Goal: Task Accomplishment & Management: Manage account settings

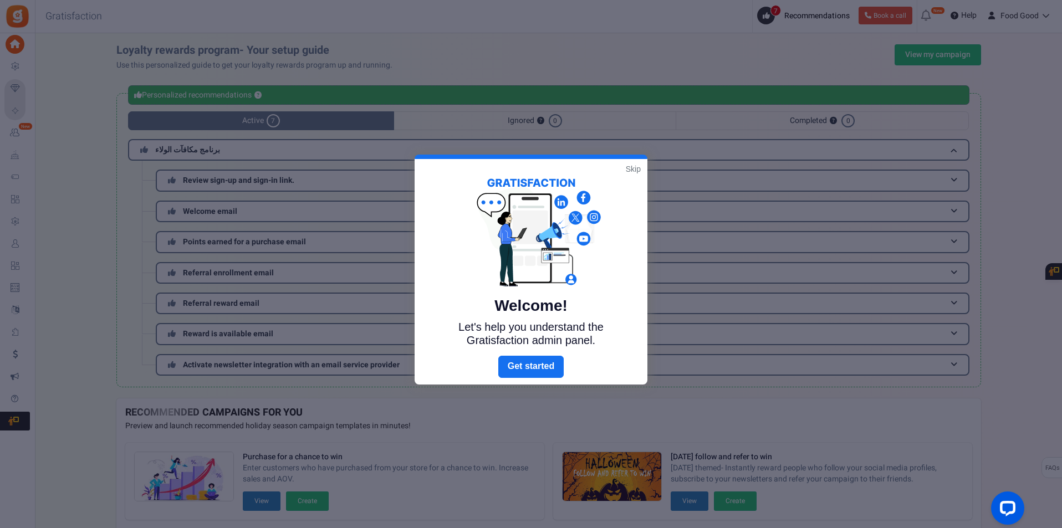
click at [628, 169] on link "Skip" at bounding box center [633, 169] width 15 height 11
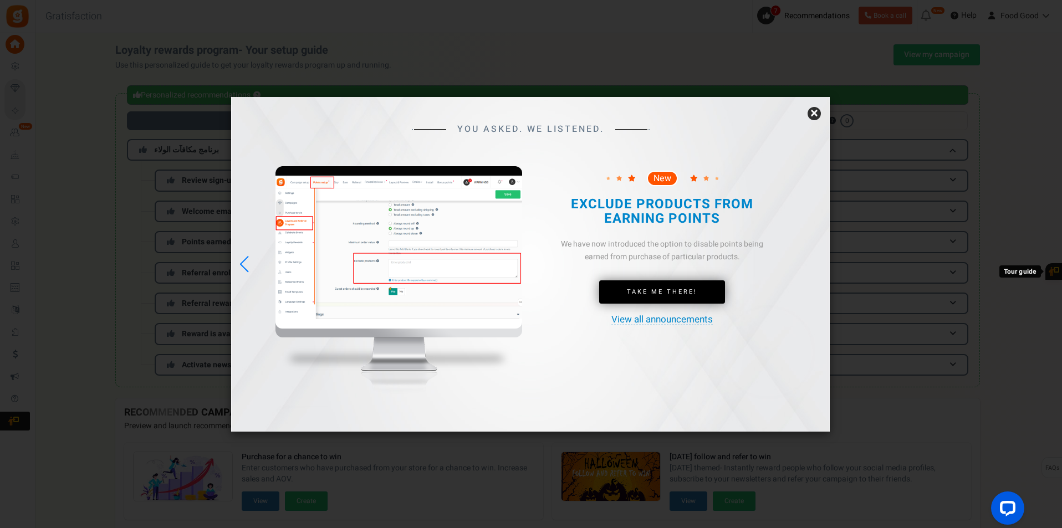
click at [817, 116] on link "×" at bounding box center [814, 113] width 13 height 13
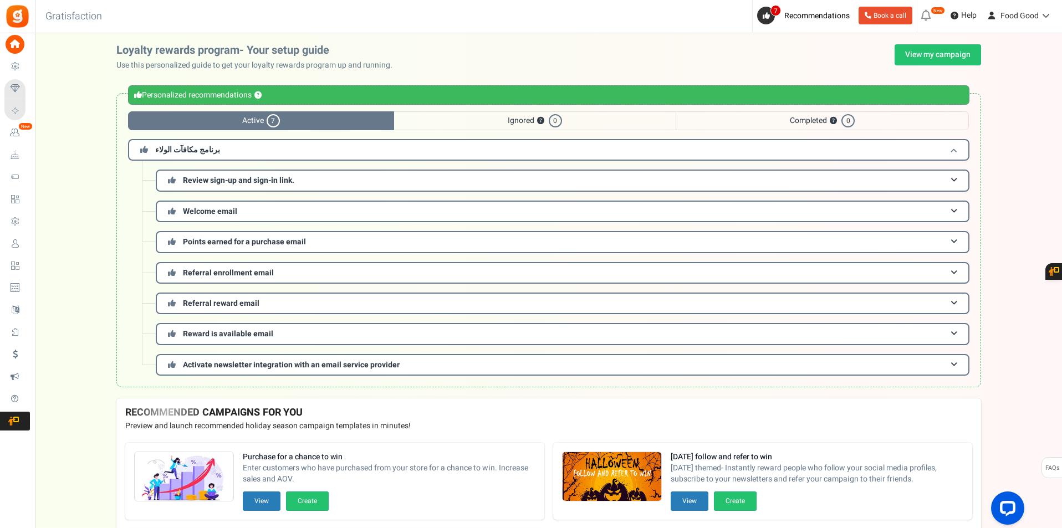
click at [962, 155] on h3 "برنامج مكافآت الولاء" at bounding box center [549, 150] width 842 height 22
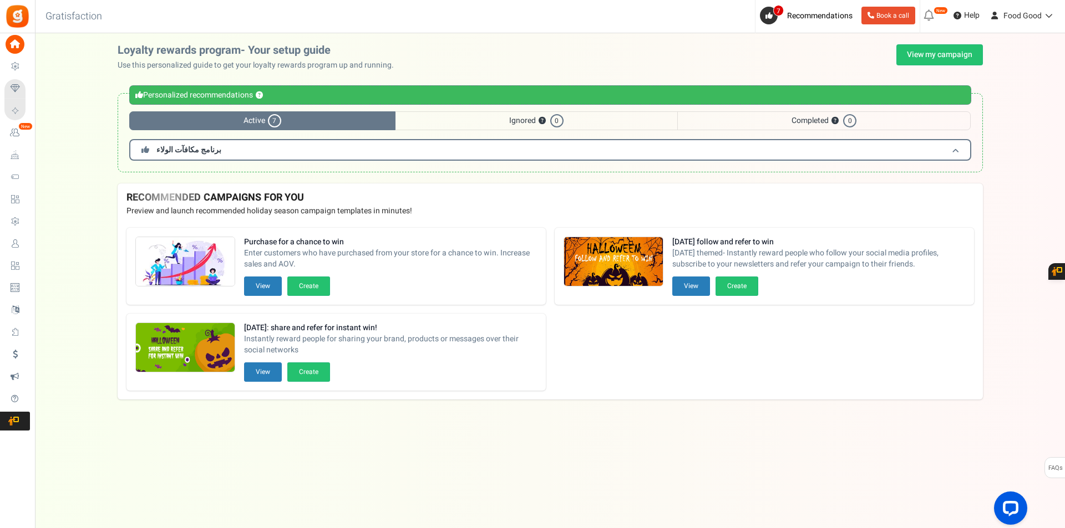
click at [962, 155] on h3 "برنامج مكافآت الولاء" at bounding box center [550, 150] width 842 height 22
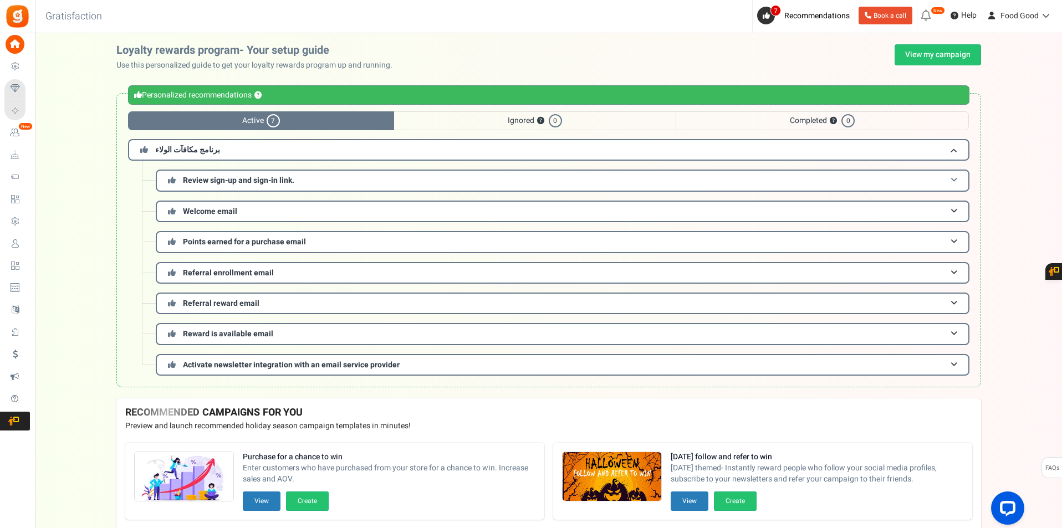
click at [960, 175] on h3 "Review sign-up and sign-in link." at bounding box center [563, 181] width 814 height 22
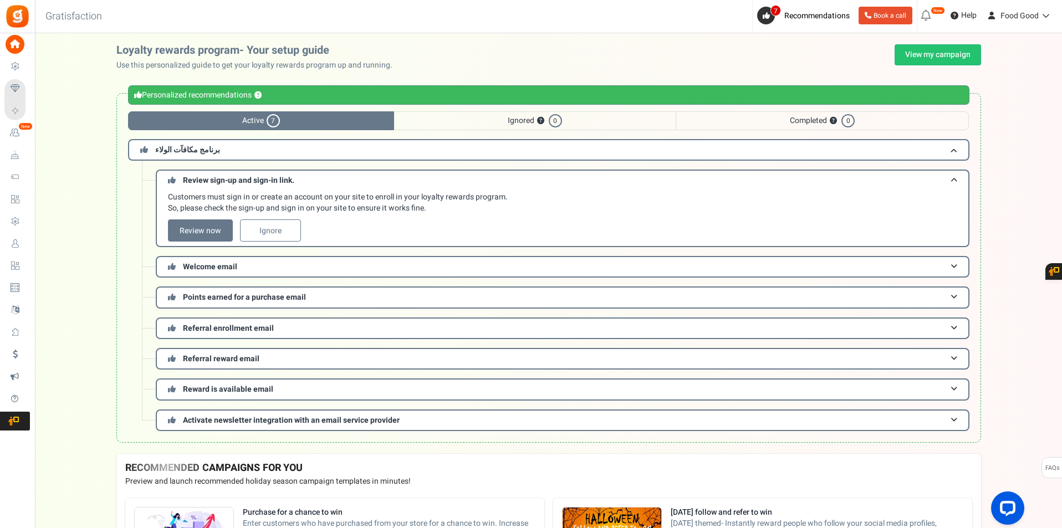
click at [960, 168] on div "برنامج مكافآت الولاء Review sign-up and sign-in link. Customers must sign in or…" at bounding box center [549, 285] width 842 height 292
click at [960, 176] on h3 "Review sign-up and sign-in link." at bounding box center [563, 180] width 814 height 21
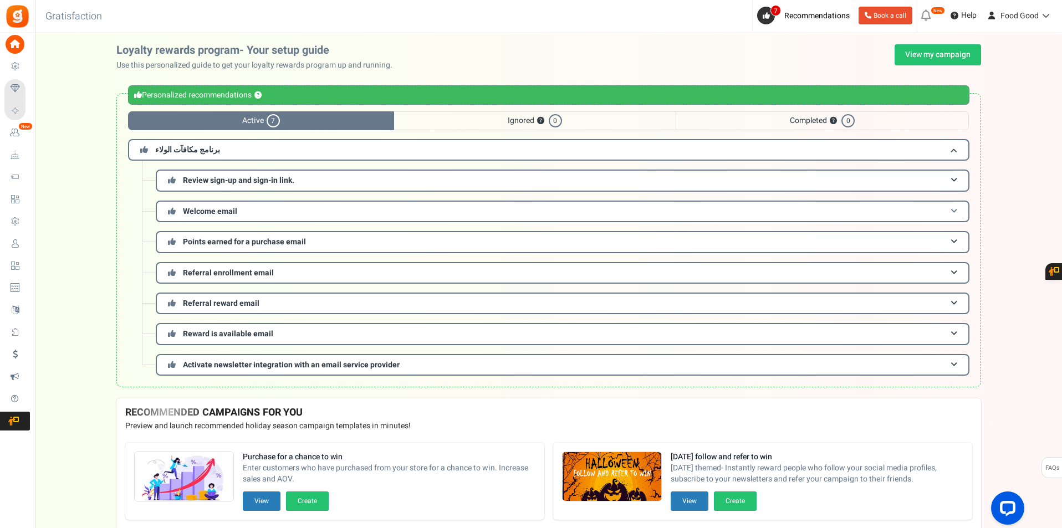
click at [960, 208] on h3 "Welcome email" at bounding box center [563, 212] width 814 height 22
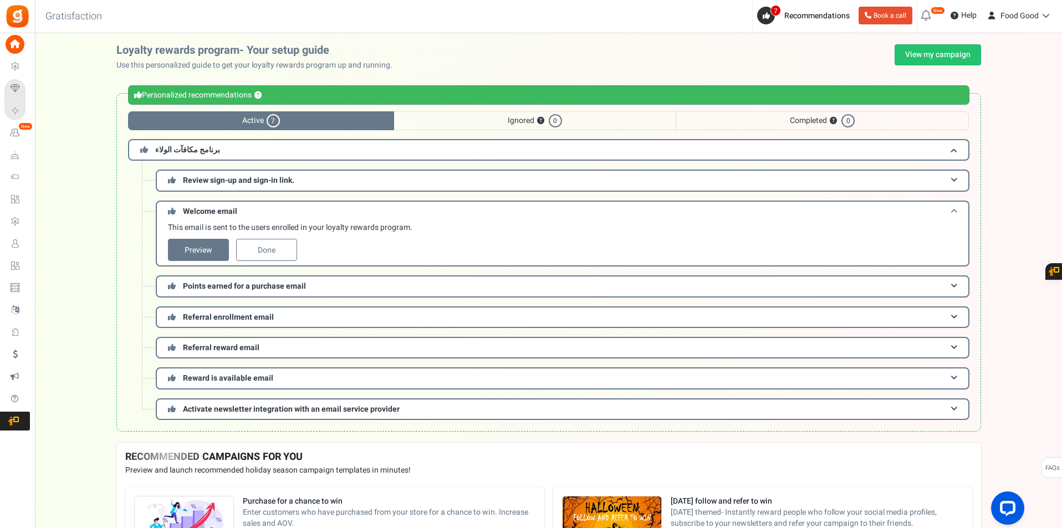
click at [960, 208] on h3 "Welcome email" at bounding box center [563, 211] width 814 height 21
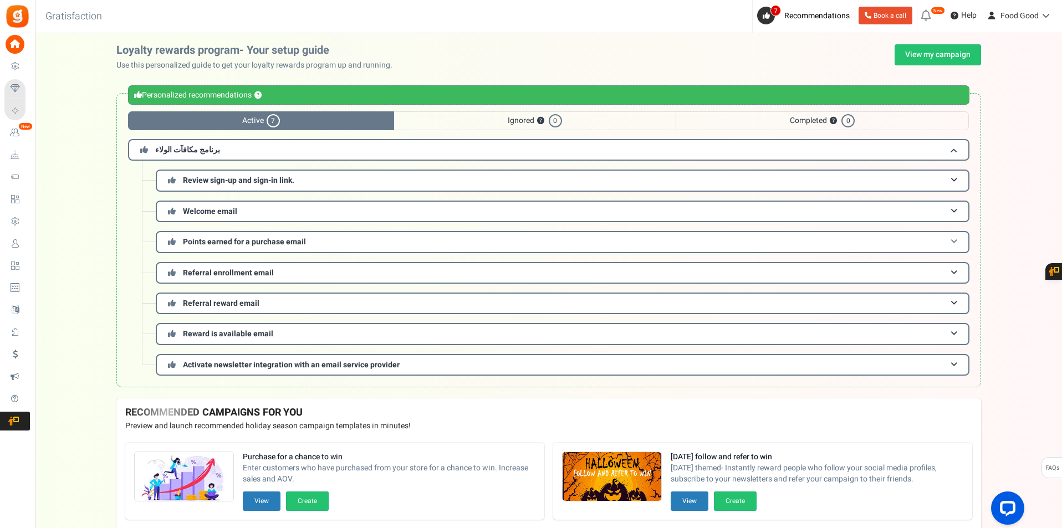
click at [958, 240] on h3 "Points earned for a purchase email" at bounding box center [563, 242] width 814 height 22
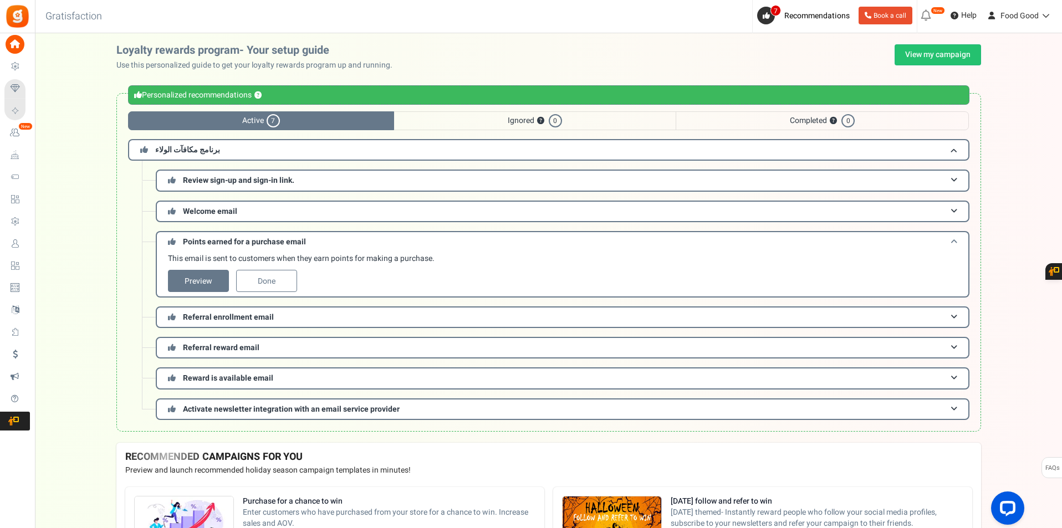
click at [958, 240] on h3 "Points earned for a purchase email" at bounding box center [563, 241] width 814 height 21
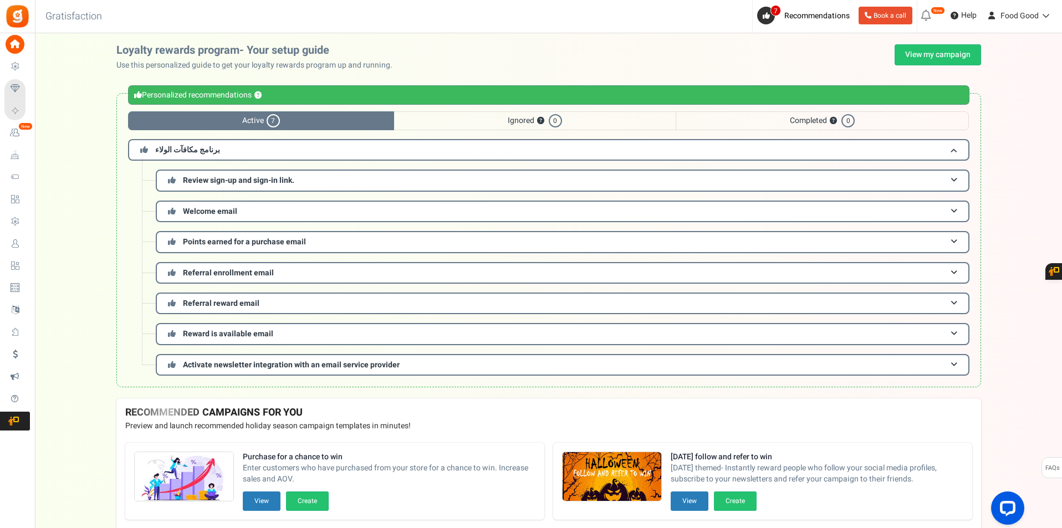
click at [518, 122] on span "Ignored ? 0" at bounding box center [535, 120] width 282 height 19
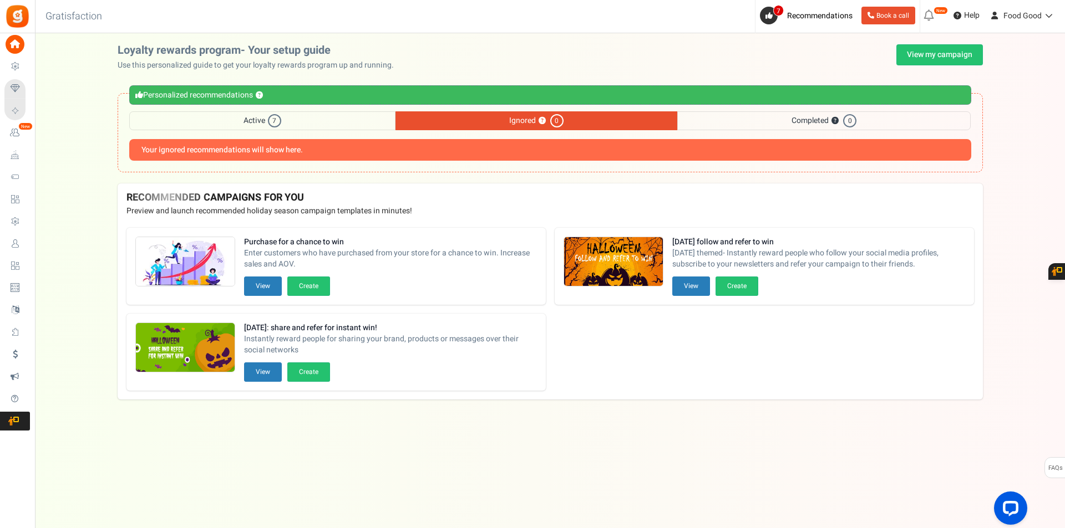
click at [759, 121] on span "Completed ? 0" at bounding box center [823, 120] width 293 height 19
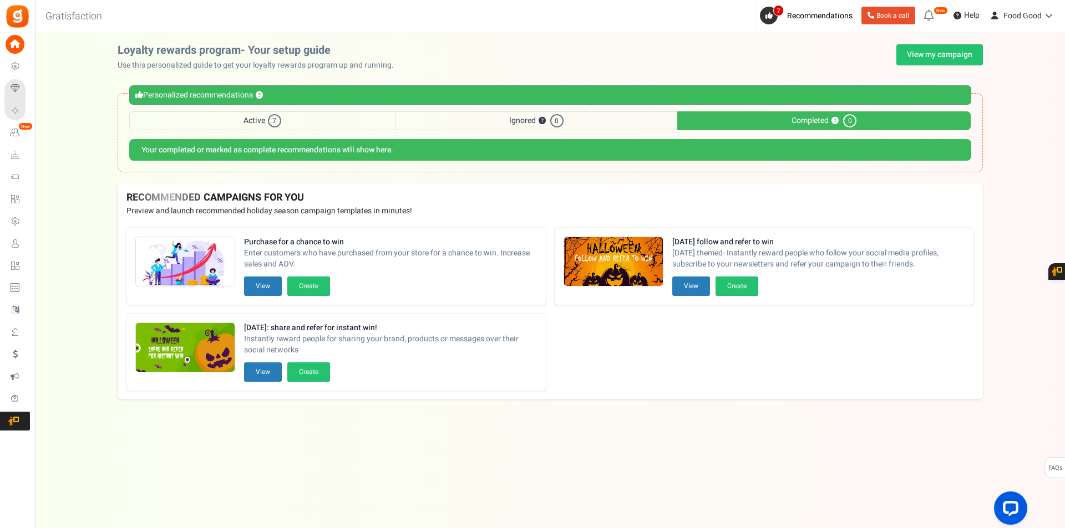
click at [554, 120] on span "0" at bounding box center [556, 120] width 13 height 13
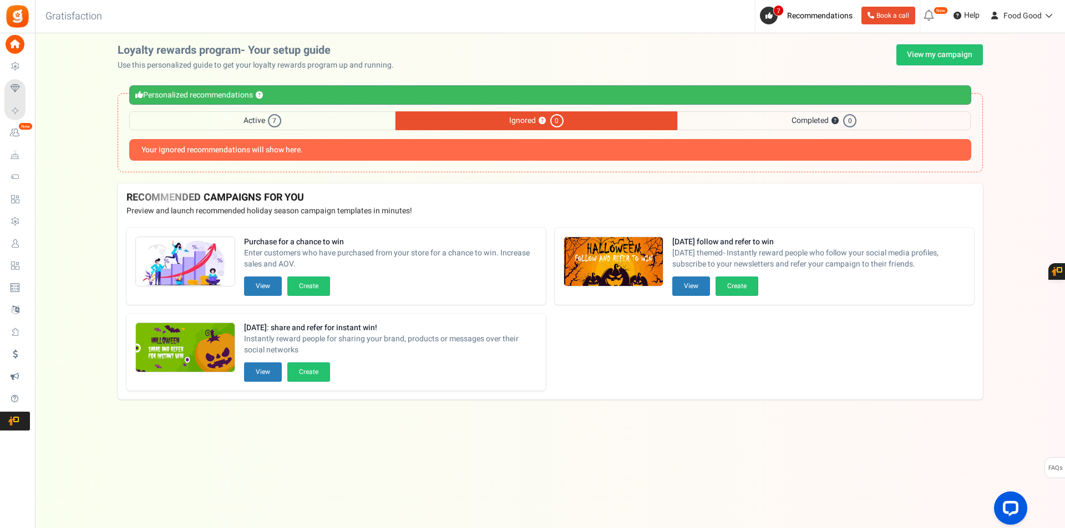
click at [330, 121] on span "Active 7" at bounding box center [262, 120] width 266 height 19
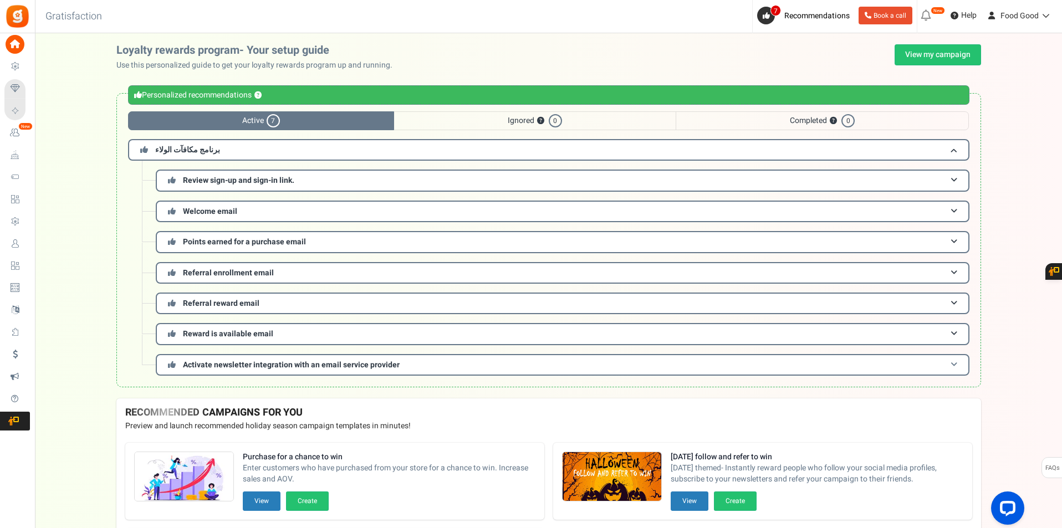
click at [952, 358] on h3 "Activate newsletter integration with an email service provider" at bounding box center [563, 365] width 814 height 22
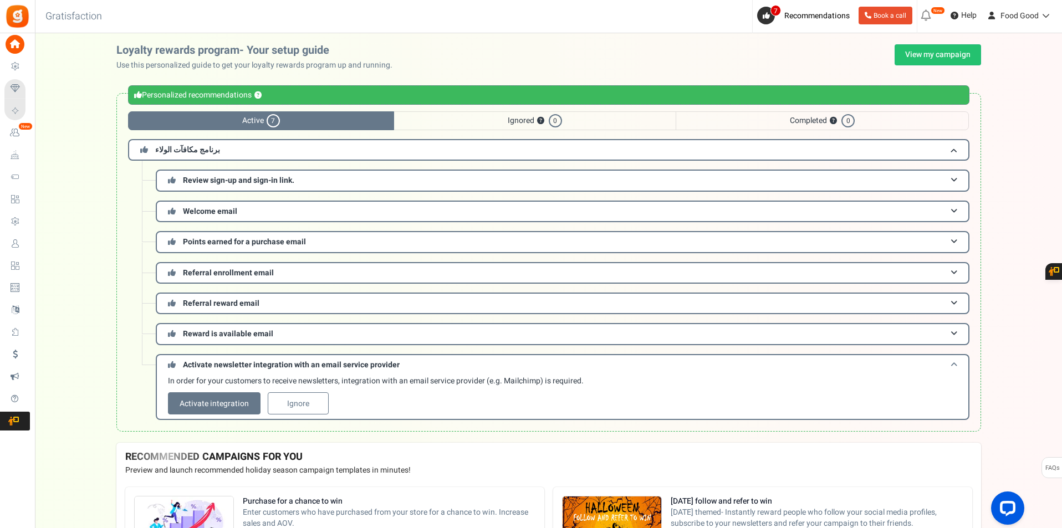
click at [952, 358] on h3 "Activate newsletter integration with an email service provider" at bounding box center [563, 364] width 814 height 21
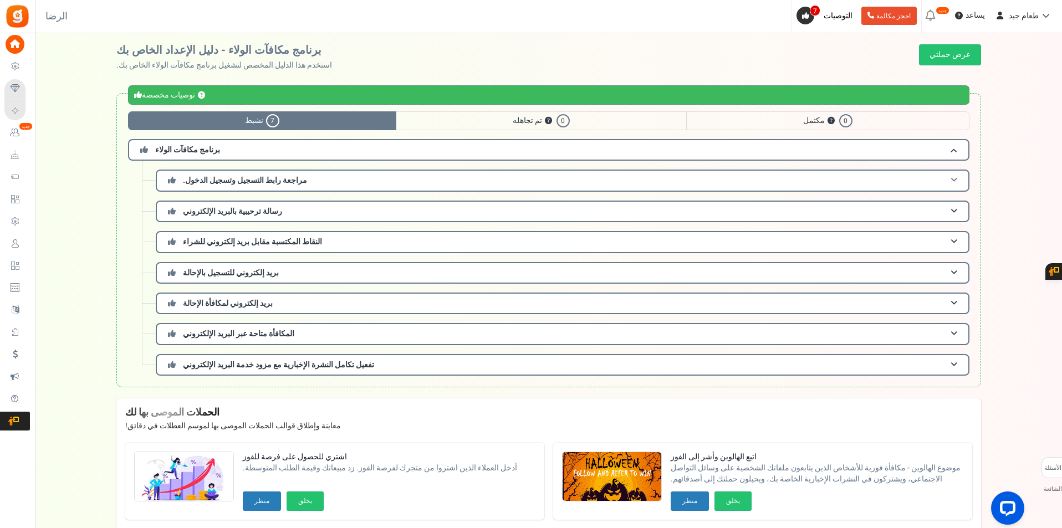
click at [266, 179] on font "مراجعة رابط التسجيل وتسجيل الدخول." at bounding box center [245, 181] width 124 height 12
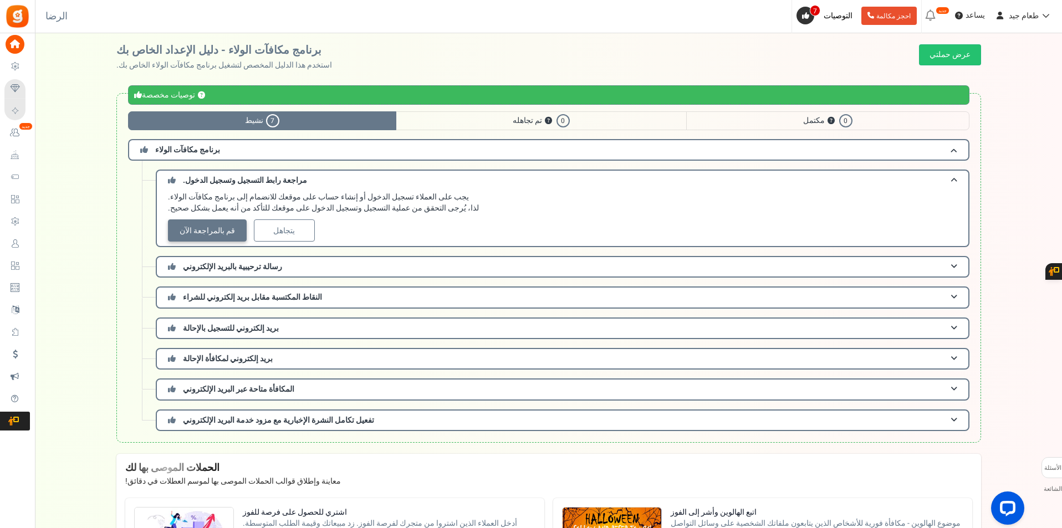
click at [191, 232] on font "قم بالمراجعة الآن" at bounding box center [207, 231] width 55 height 12
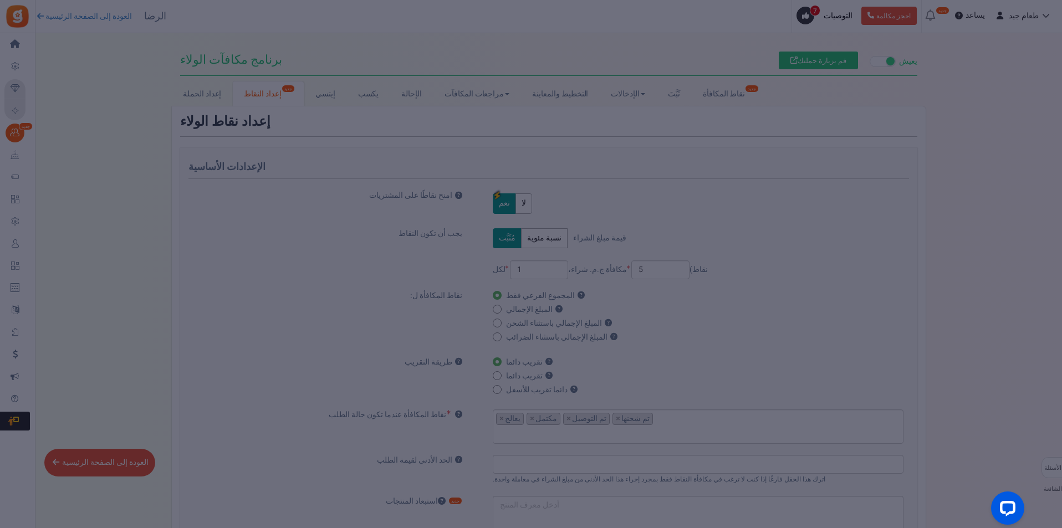
click at [135, 147] on div at bounding box center [531, 264] width 1062 height 528
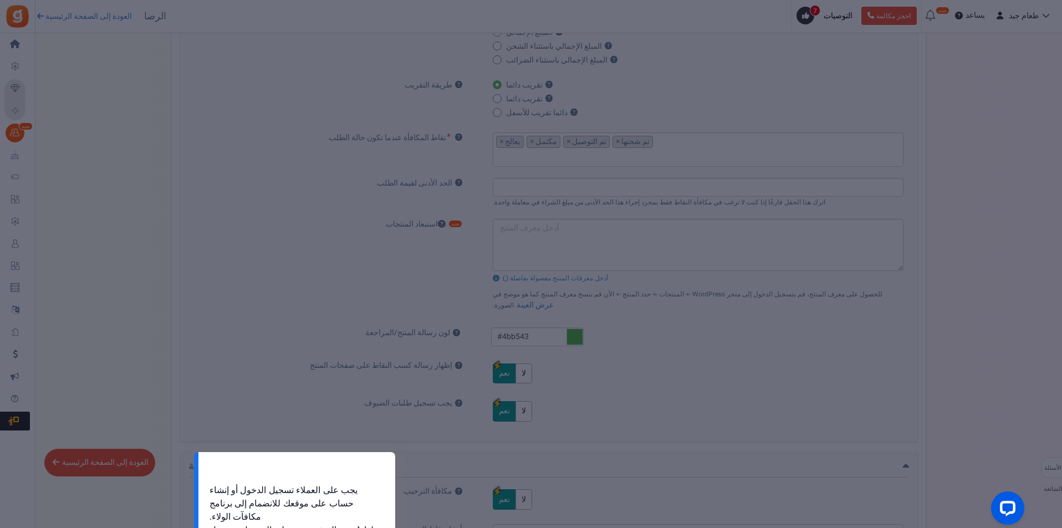
scroll to position [499, 0]
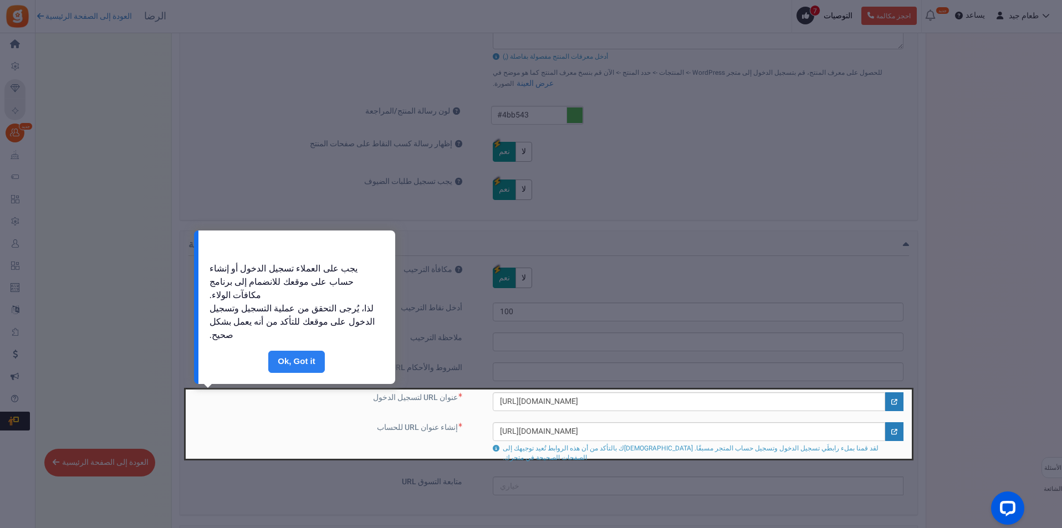
click at [289, 361] on link "منتهي" at bounding box center [296, 362] width 57 height 22
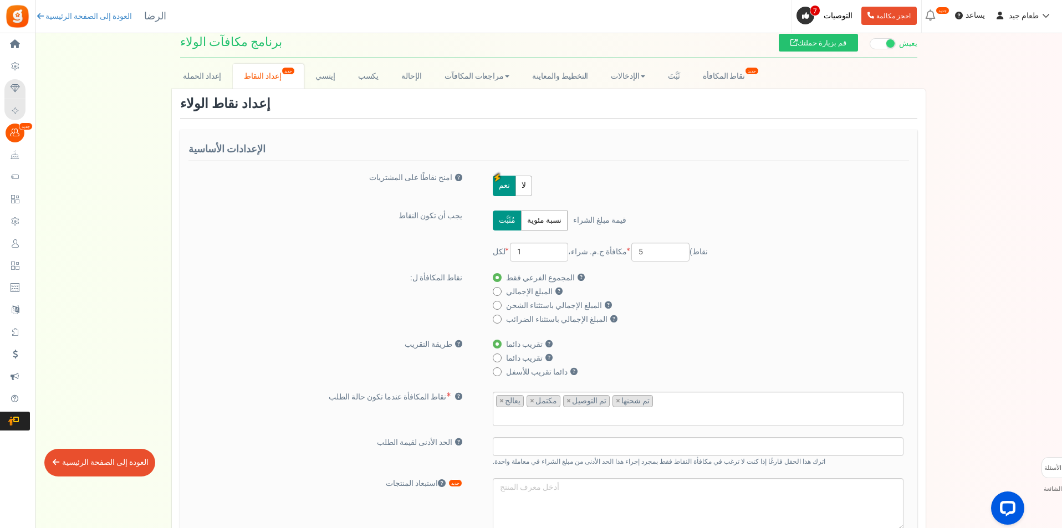
scroll to position [0, 0]
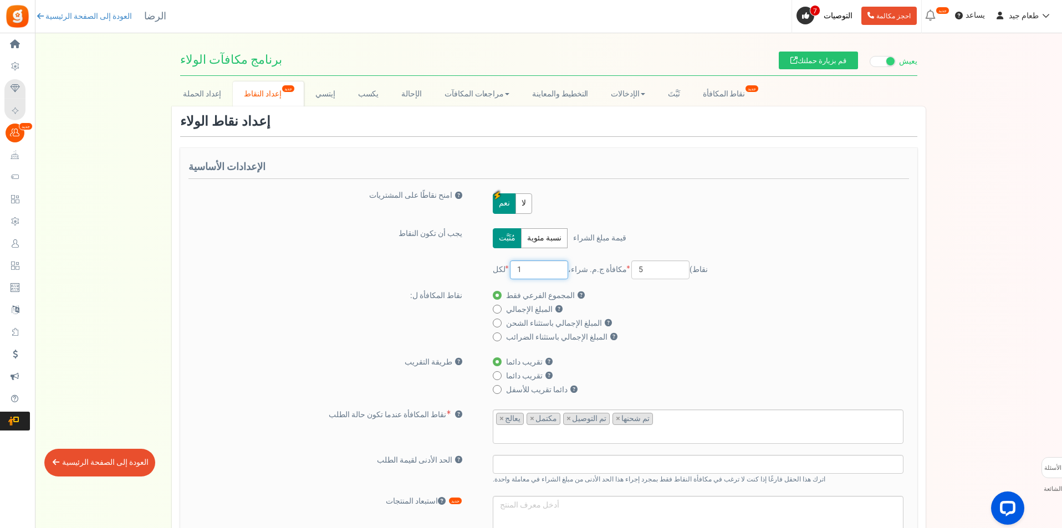
drag, startPoint x: 554, startPoint y: 273, endPoint x: 503, endPoint y: 267, distance: 51.4
click at [503, 267] on span "لكل 1 ج.م.‏ شراء،" at bounding box center [548, 270] width 111 height 12
drag, startPoint x: 640, startPoint y: 269, endPoint x: 629, endPoint y: 269, distance: 10.5
click at [632, 269] on input "5" at bounding box center [661, 270] width 58 height 19
click at [531, 268] on input "1" at bounding box center [539, 270] width 58 height 19
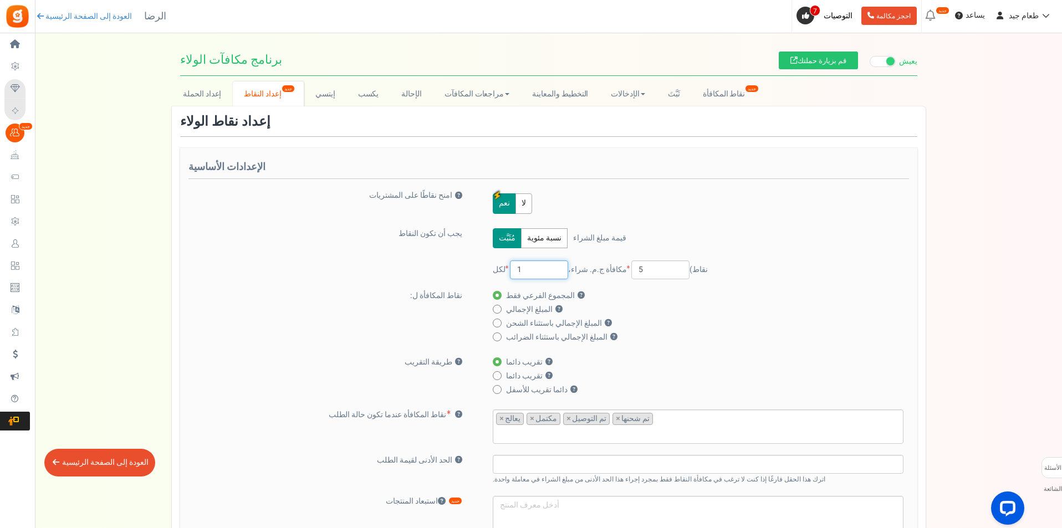
click at [531, 268] on input "1" at bounding box center [539, 270] width 58 height 19
type input "100"
drag, startPoint x: 649, startPoint y: 269, endPoint x: 568, endPoint y: 272, distance: 80.4
click at [568, 272] on div "لكل 100 ج.م.‏ شراء، مكافأة 5 نقاط)" at bounding box center [698, 270] width 411 height 19
type input "1"
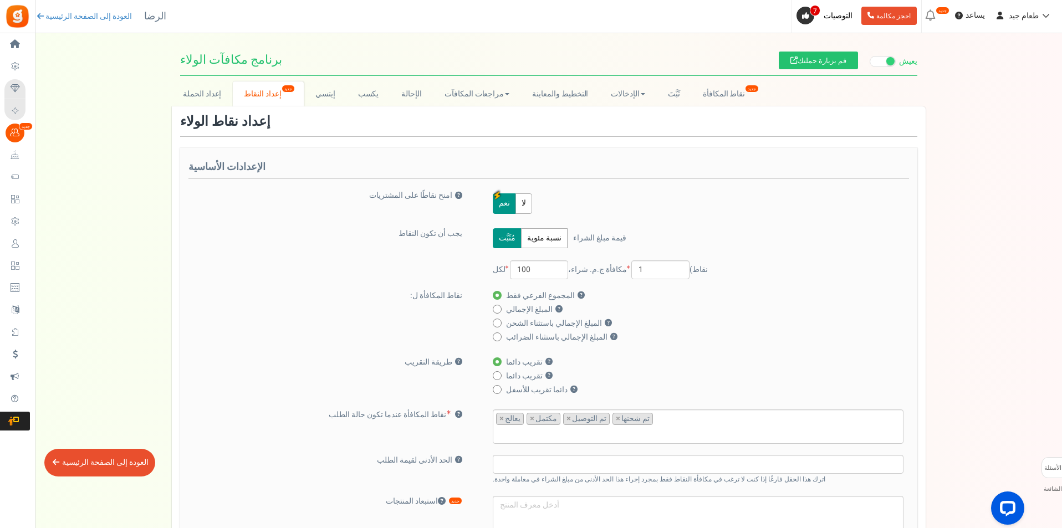
click at [667, 311] on label "المبلغ الإجمالي ؟" at bounding box center [695, 309] width 404 height 11
click at [500, 311] on input "المبلغ الإجمالي ؟" at bounding box center [496, 310] width 7 height 7
radio input "true"
click at [595, 295] on label "المجموع الفرعي فقط ؟" at bounding box center [695, 296] width 404 height 11
click at [500, 295] on input "المجموع الفرعي فقط ؟" at bounding box center [496, 296] width 7 height 7
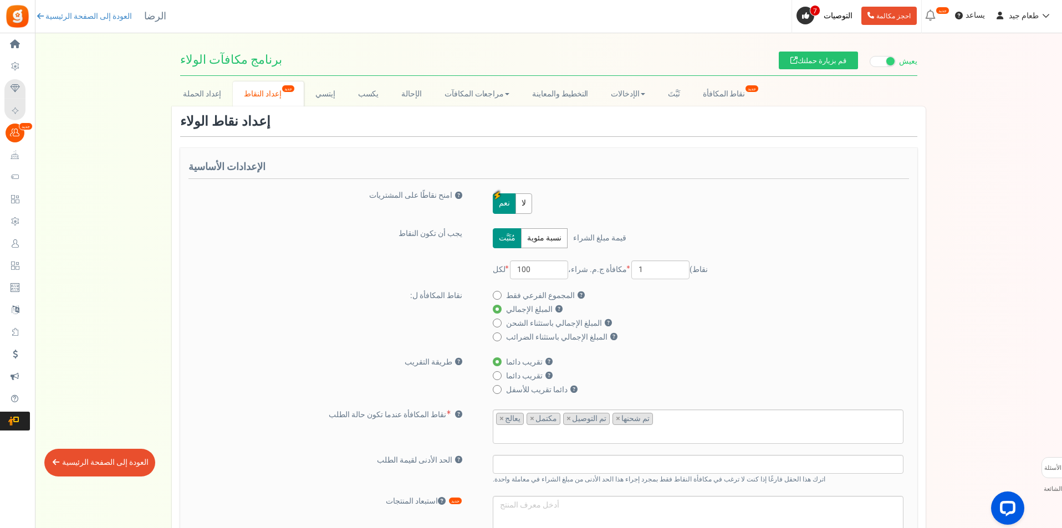
radio input "true"
radio input "false"
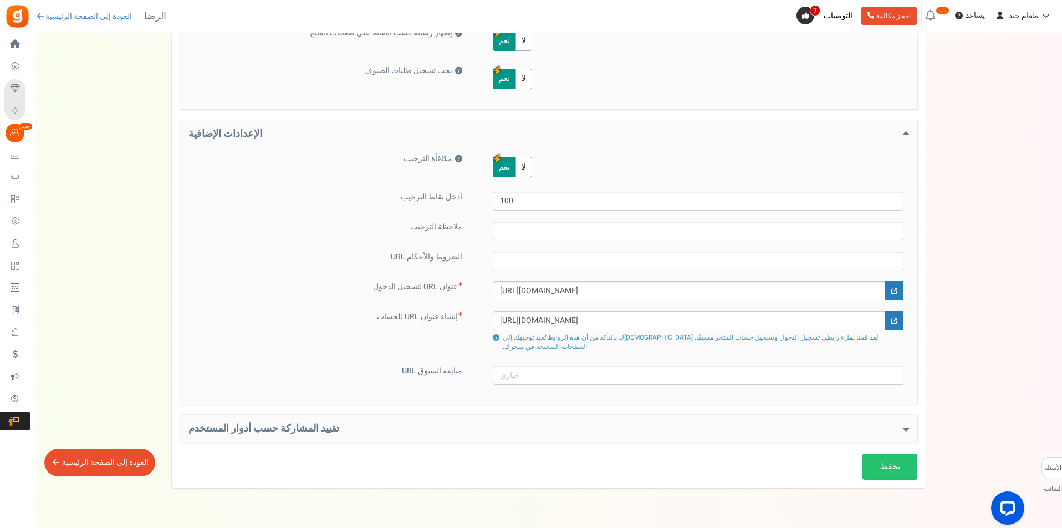
scroll to position [628, 0]
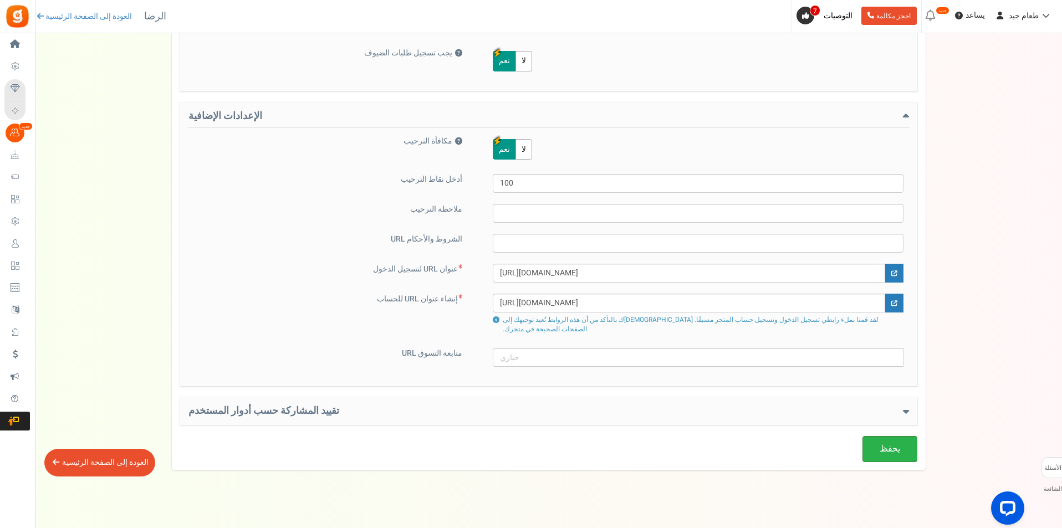
click at [892, 447] on link "يحفظ" at bounding box center [890, 449] width 55 height 26
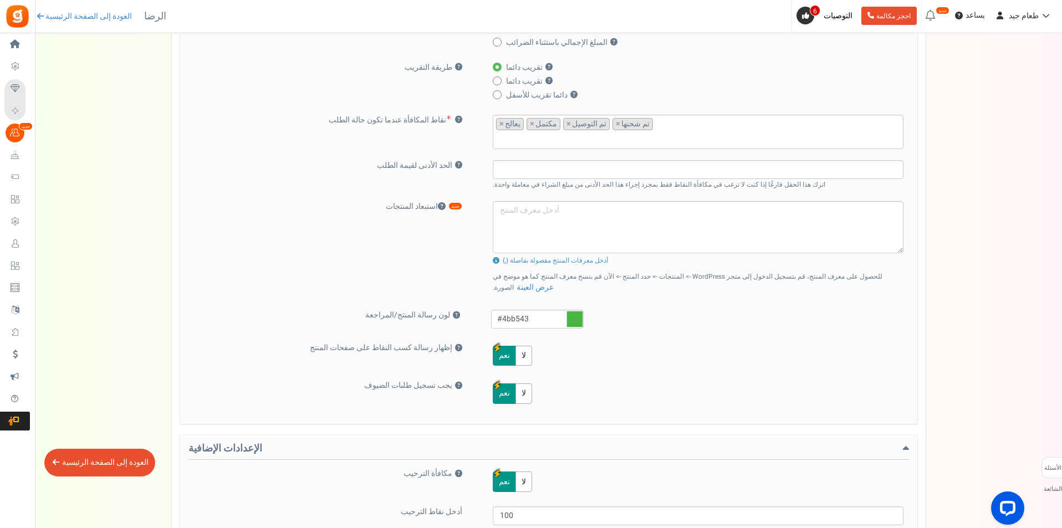
scroll to position [0, 0]
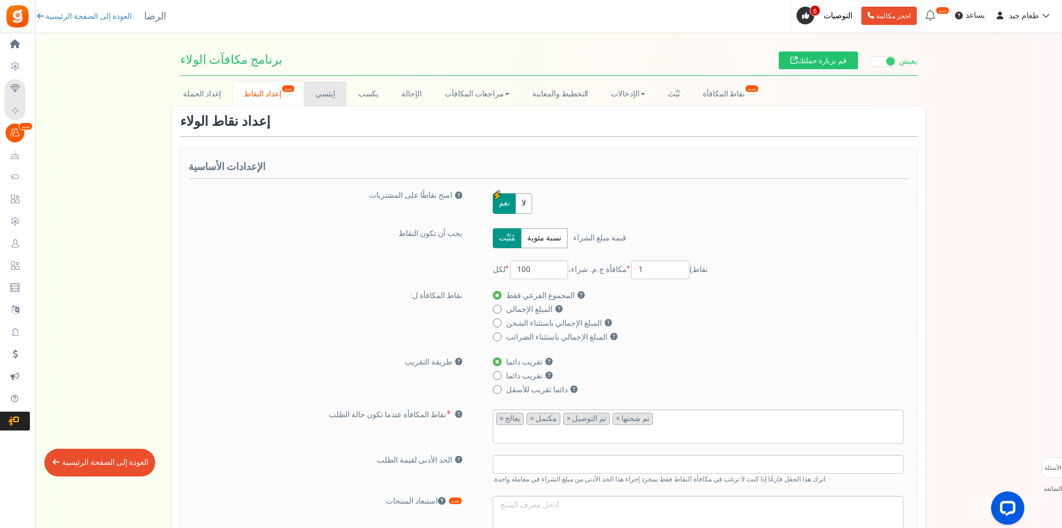
click at [323, 98] on font "إيتسي" at bounding box center [326, 94] width 20 height 12
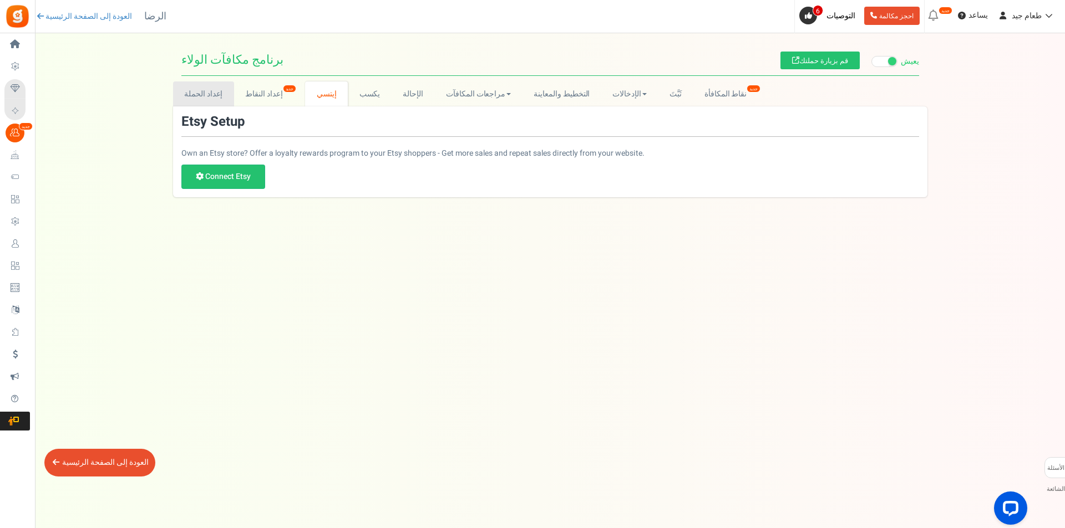
click at [202, 97] on font "إعداد الحملة" at bounding box center [203, 94] width 38 height 12
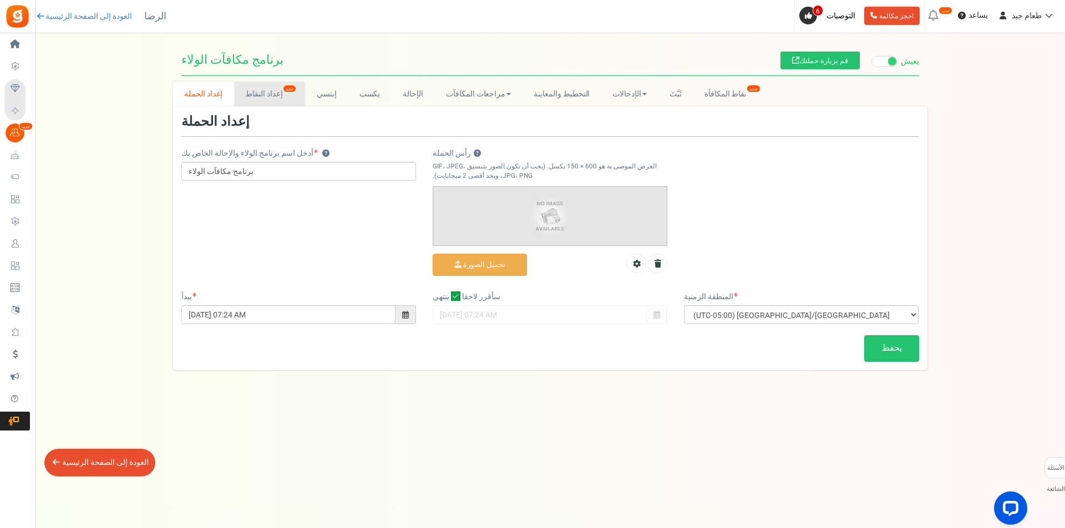
click at [289, 94] on link "إعداد النقاط جديد" at bounding box center [269, 94] width 71 height 25
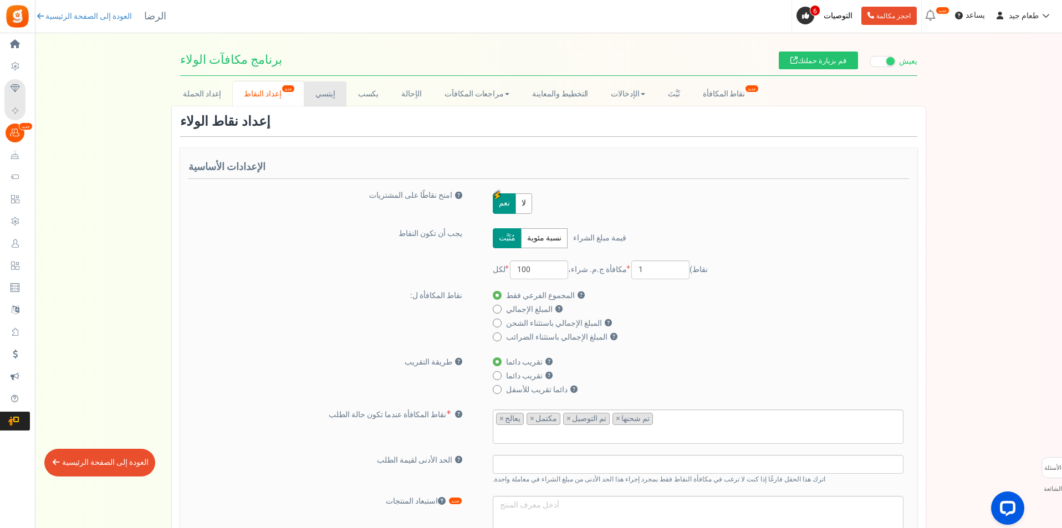
click at [339, 93] on link "إيتسي" at bounding box center [325, 94] width 43 height 25
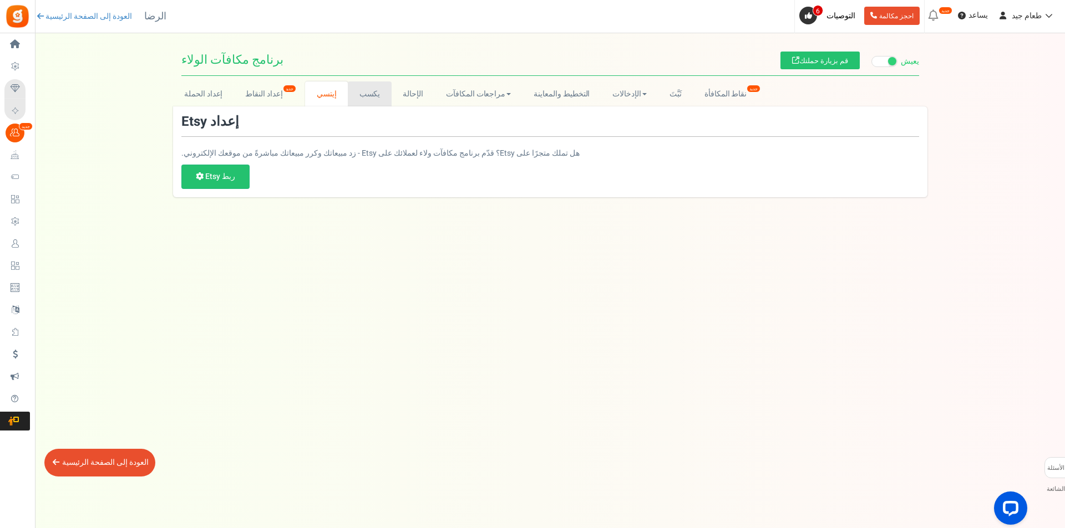
click at [380, 100] on link "يكسب" at bounding box center [370, 94] width 44 height 25
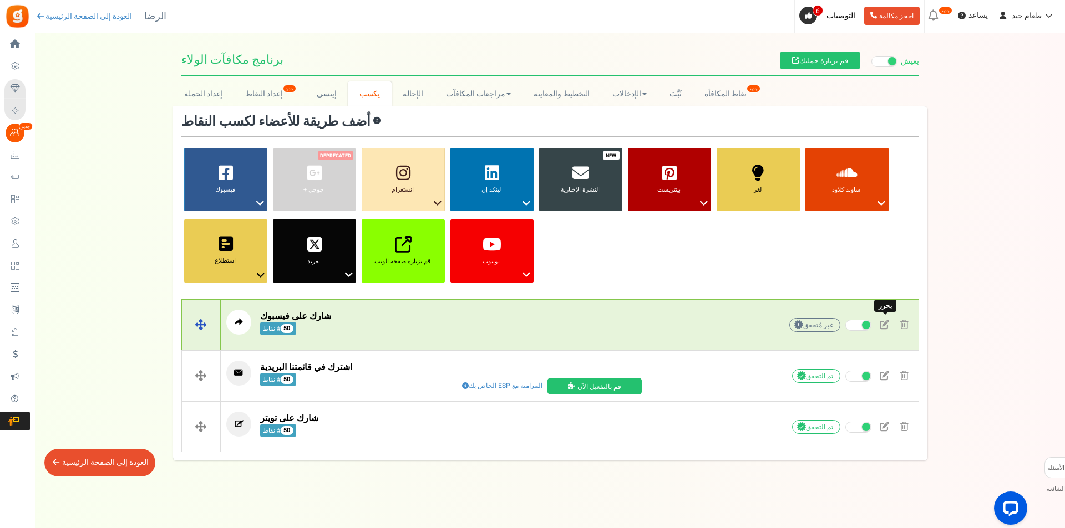
click at [883, 325] on span at bounding box center [883, 324] width 9 height 9
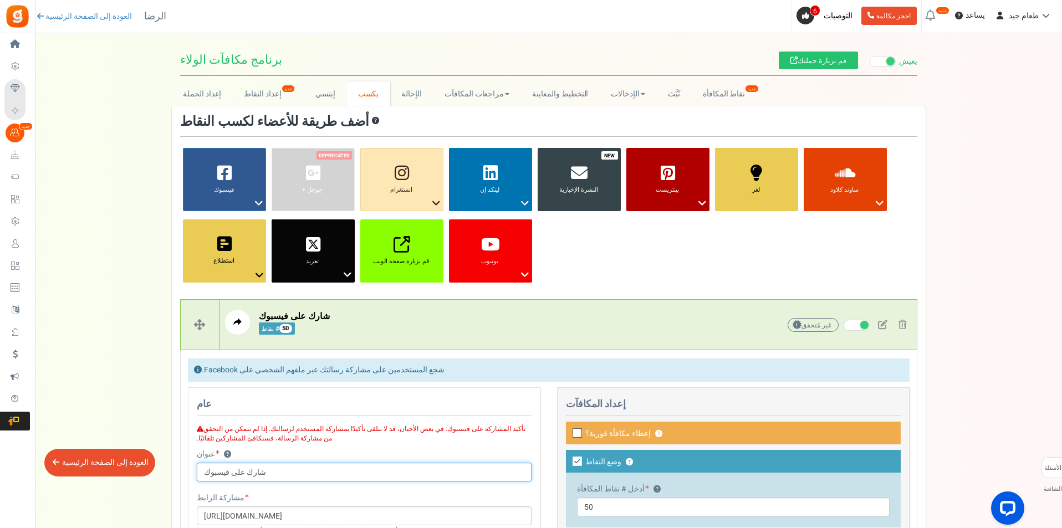
scroll to position [222, 0]
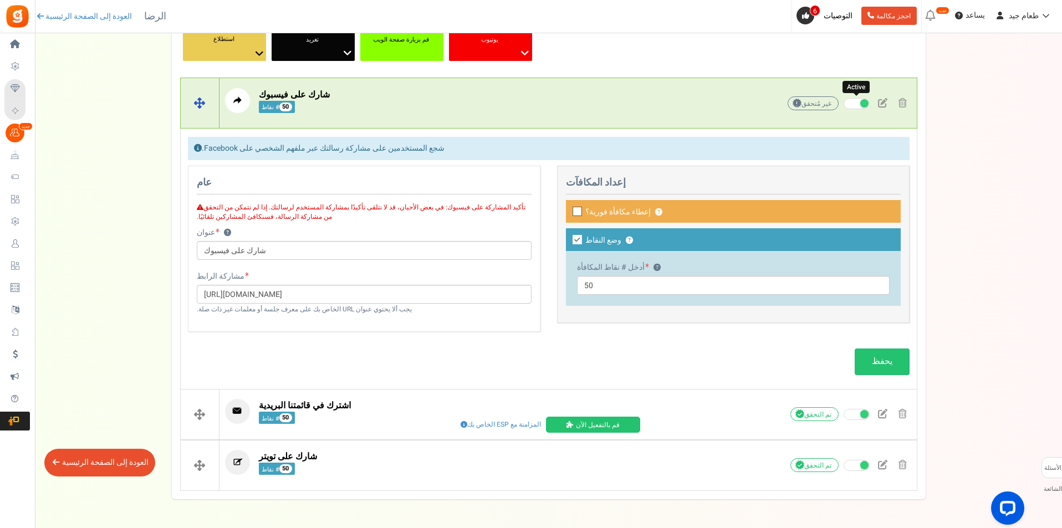
click at [863, 104] on span at bounding box center [865, 103] width 8 height 8
click at [844, 104] on input "Active" at bounding box center [844, 103] width 0 height 7
click at [856, 102] on span at bounding box center [857, 103] width 26 height 11
click at [844, 102] on input "Inactive" at bounding box center [844, 103] width 0 height 7
click at [816, 99] on font "غير مُتحقق" at bounding box center [817, 104] width 30 height 10
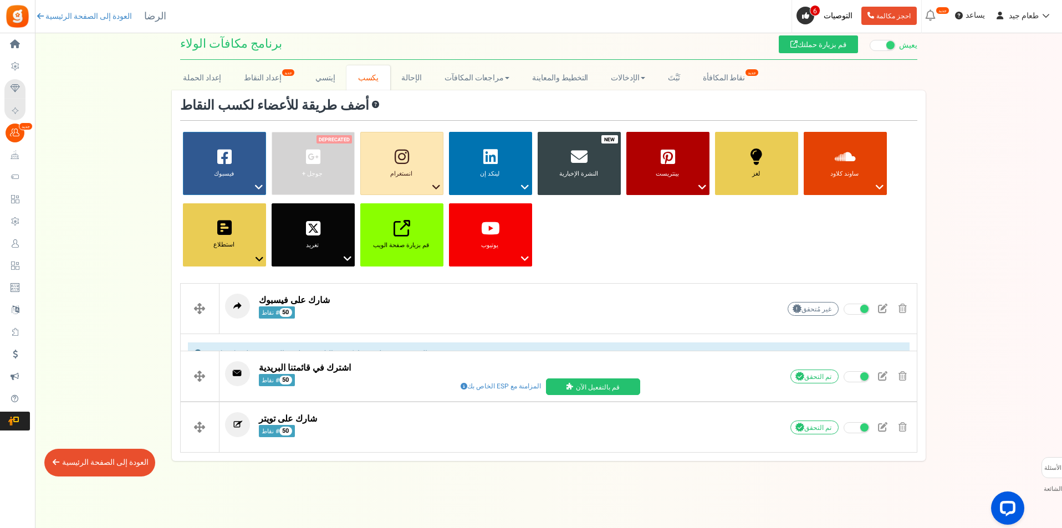
scroll to position [0, 0]
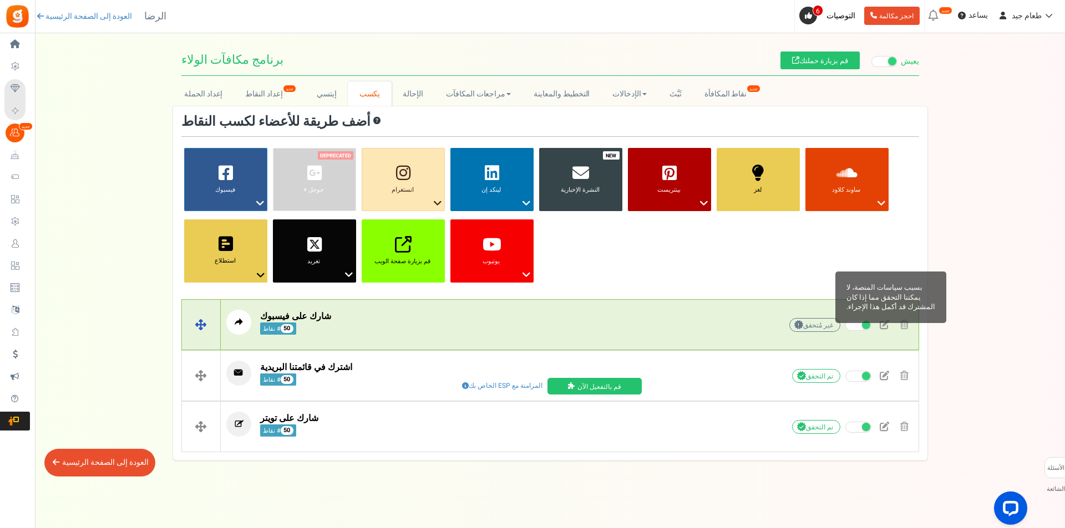
click at [805, 321] on font "غير مُتحقق" at bounding box center [818, 325] width 30 height 10
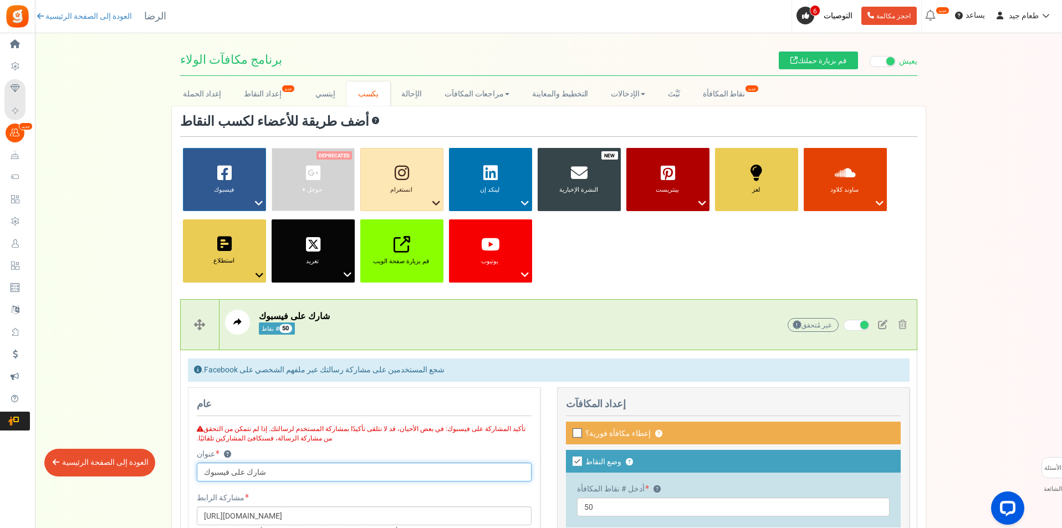
scroll to position [260, 0]
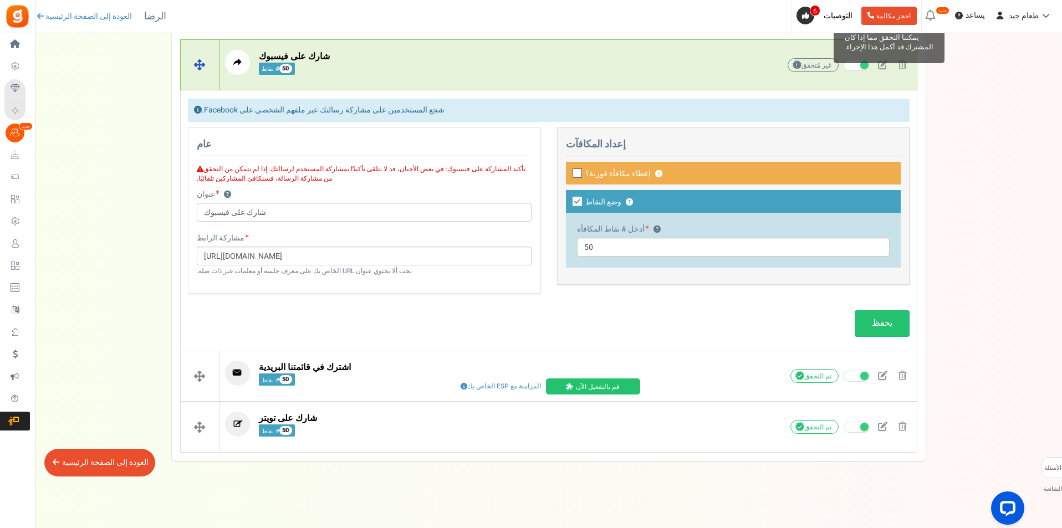
click at [823, 67] on font "غير مُتحقق" at bounding box center [817, 65] width 30 height 10
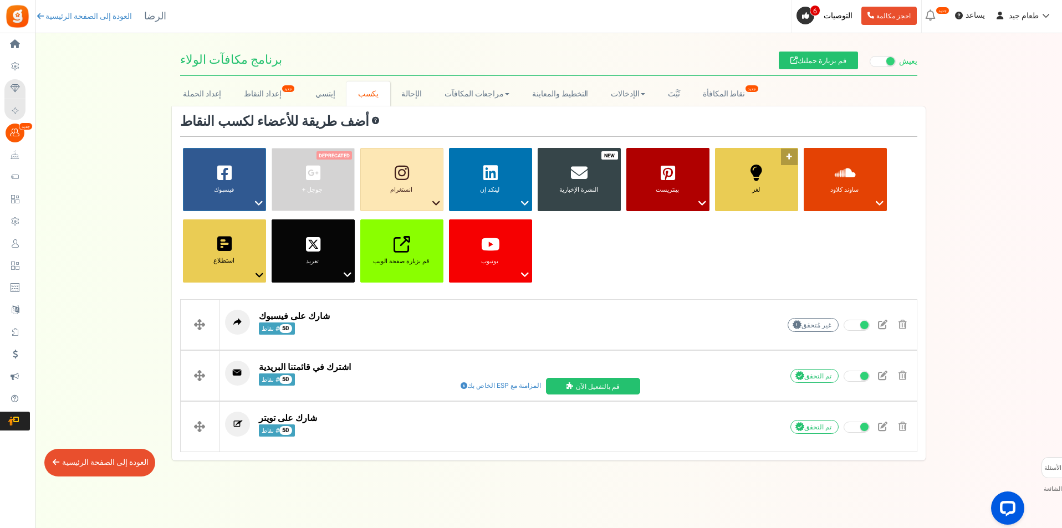
scroll to position [0, 0]
click at [590, 190] on font "النشرة الإخبارية" at bounding box center [580, 189] width 39 height 9
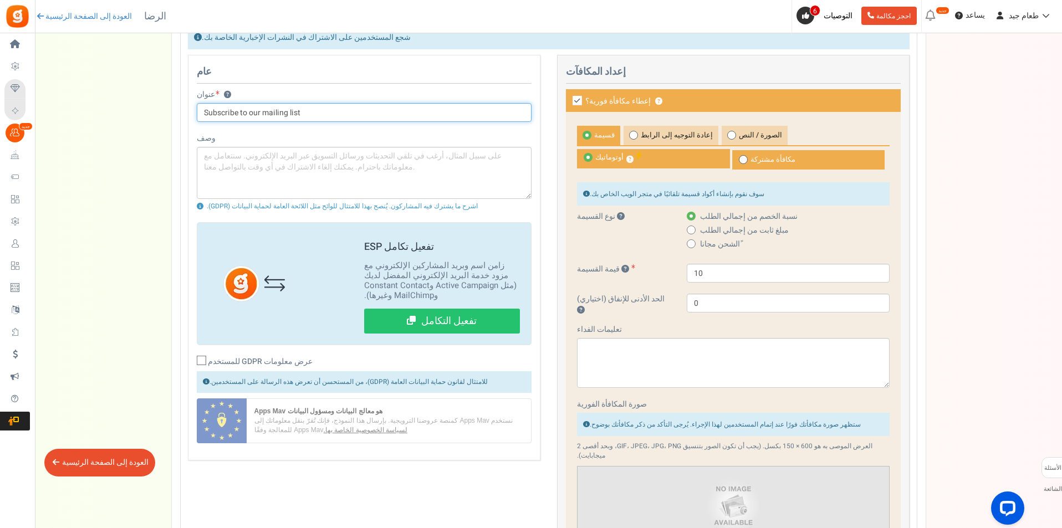
scroll to position [111, 0]
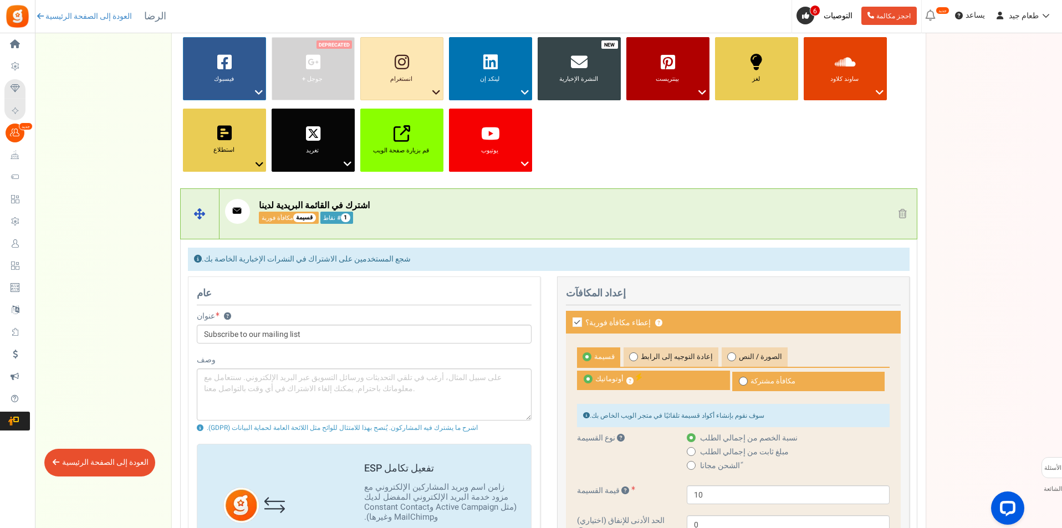
click at [260, 210] on font "اشترك في القائمة البريدية لدينا" at bounding box center [314, 205] width 111 height 13
click at [356, 211] on font "اشترك في القائمة البريدية لدينا" at bounding box center [314, 205] width 111 height 13
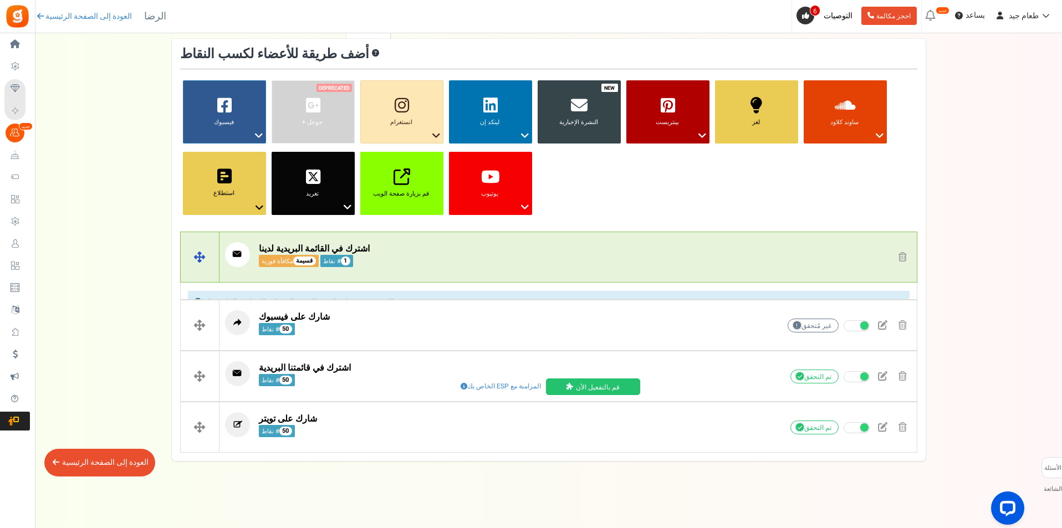
scroll to position [50, 0]
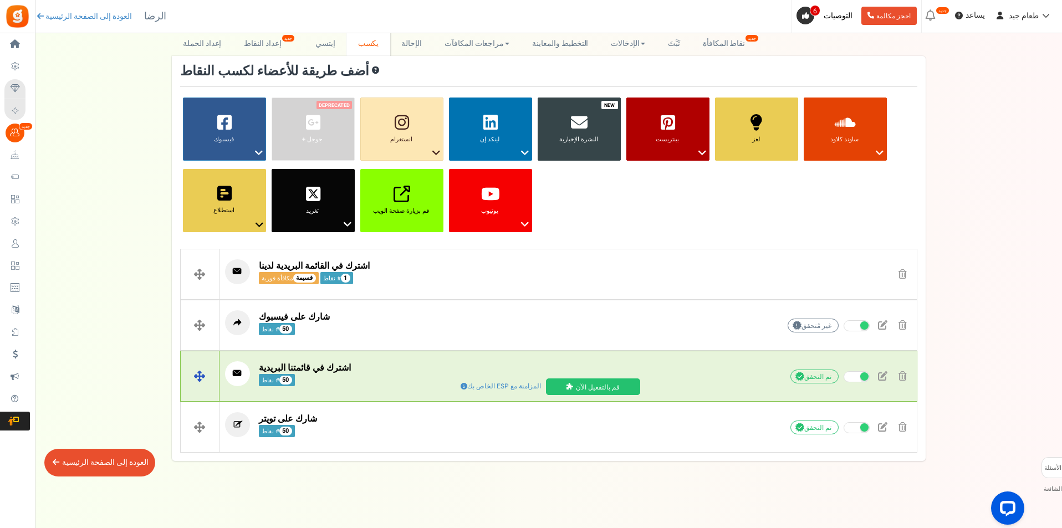
click at [423, 369] on p "اشترك في قائمتنا البريدية # نقاط 50" at bounding box center [485, 374] width 520 height 25
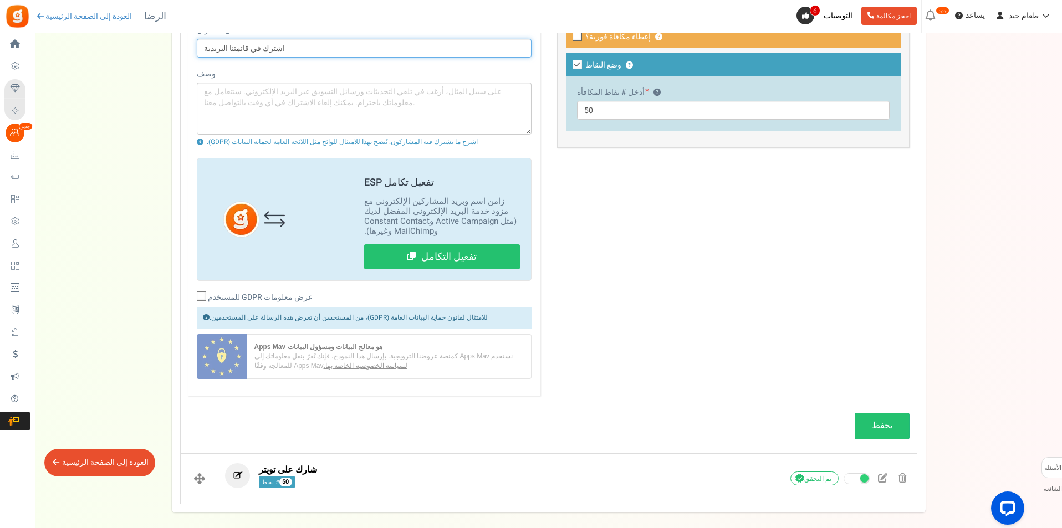
scroll to position [277, 0]
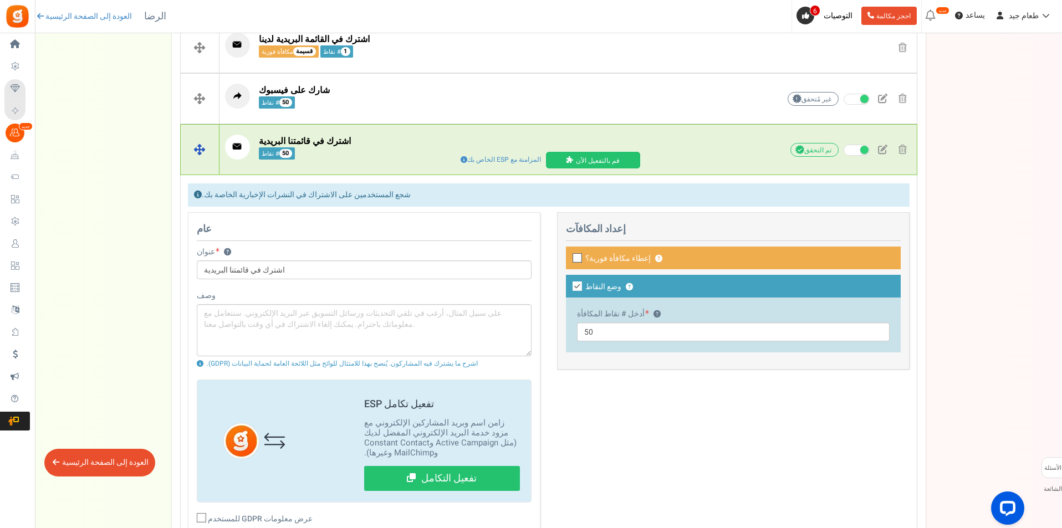
click at [354, 146] on p "اشترك في قائمتنا البريدية # نقاط 50" at bounding box center [485, 147] width 520 height 25
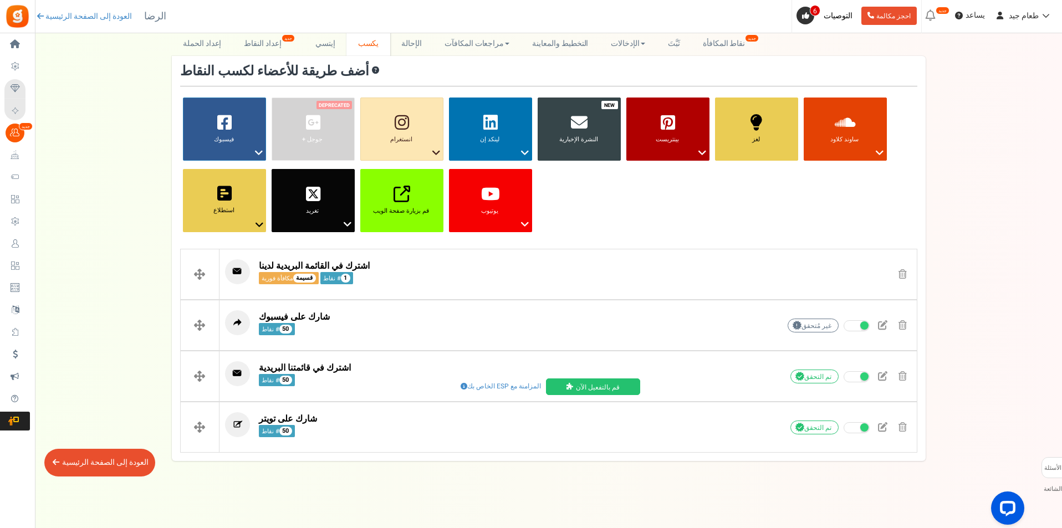
scroll to position [50, 0]
click at [401, 43] on font "الإحالة" at bounding box center [411, 44] width 21 height 12
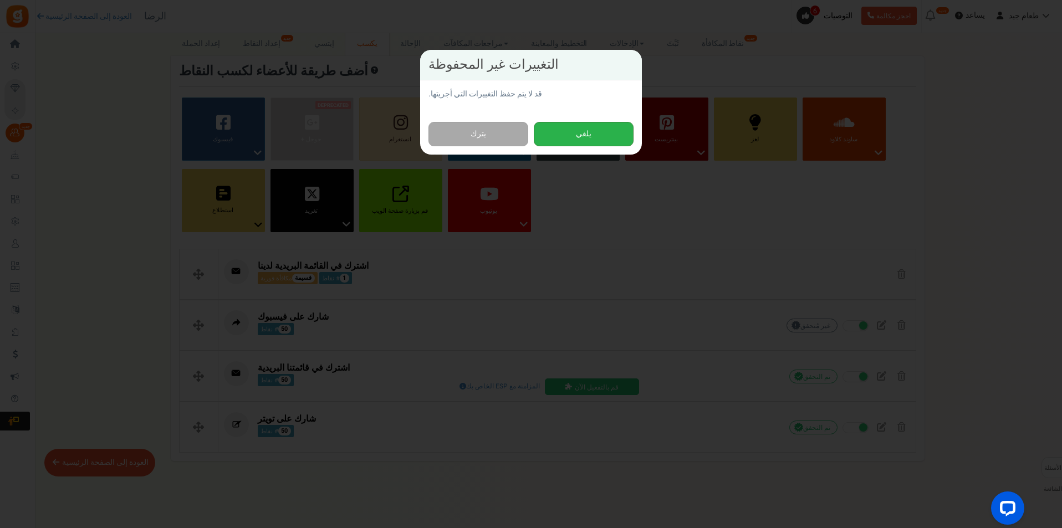
click at [557, 130] on button "يلغي" at bounding box center [584, 134] width 100 height 25
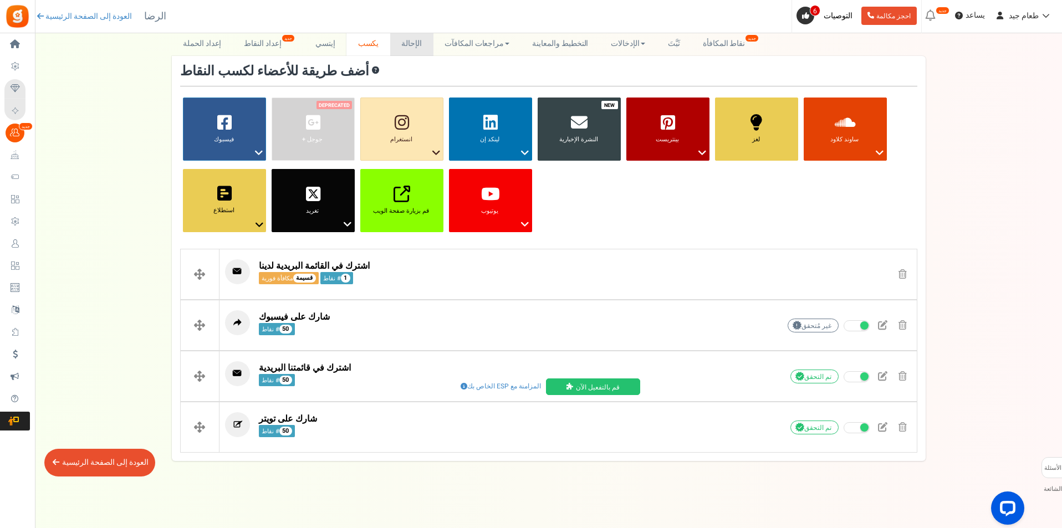
click at [418, 46] on font "الإحالة" at bounding box center [411, 44] width 21 height 12
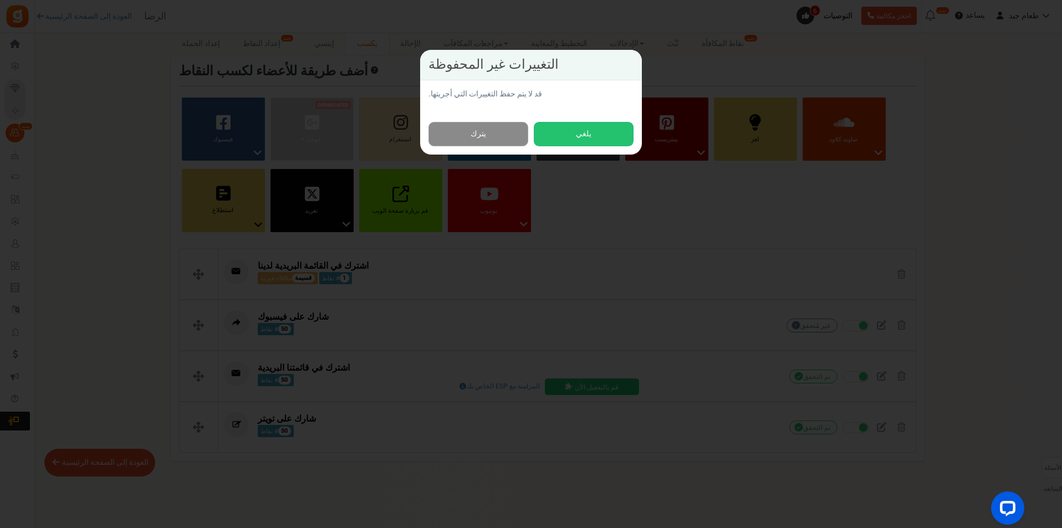
click at [487, 130] on link "يترك" at bounding box center [479, 134] width 100 height 25
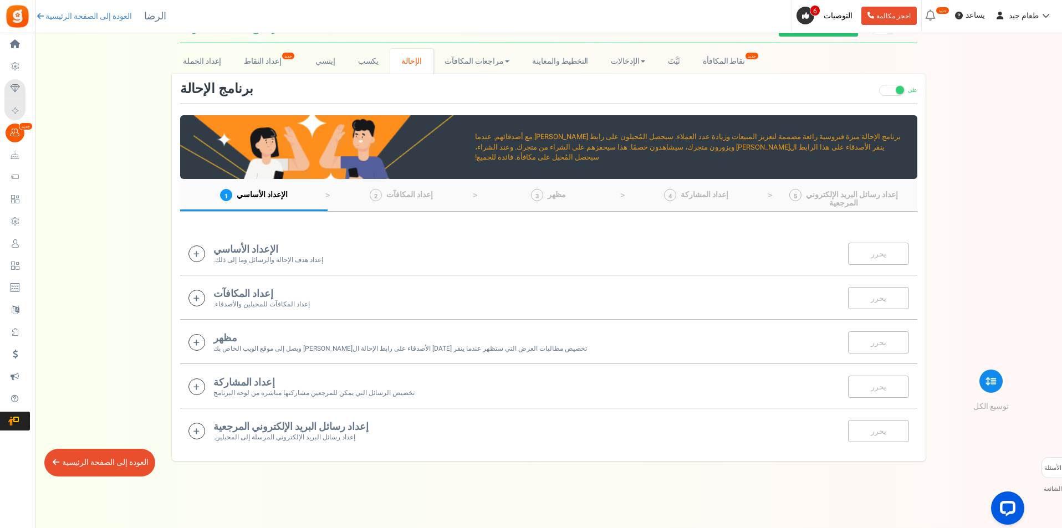
click at [253, 244] on font "الإعداد الأساسي" at bounding box center [245, 249] width 65 height 15
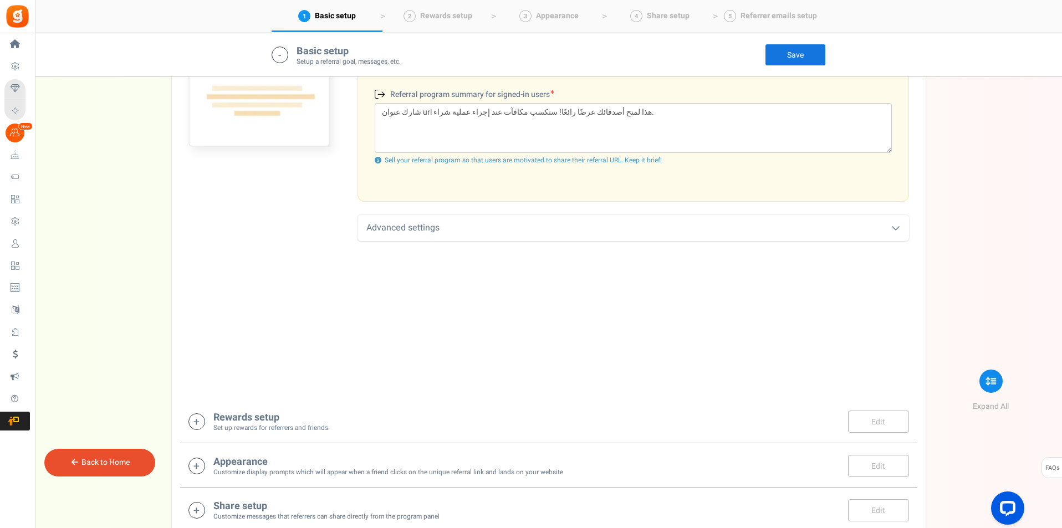
scroll to position [577, 0]
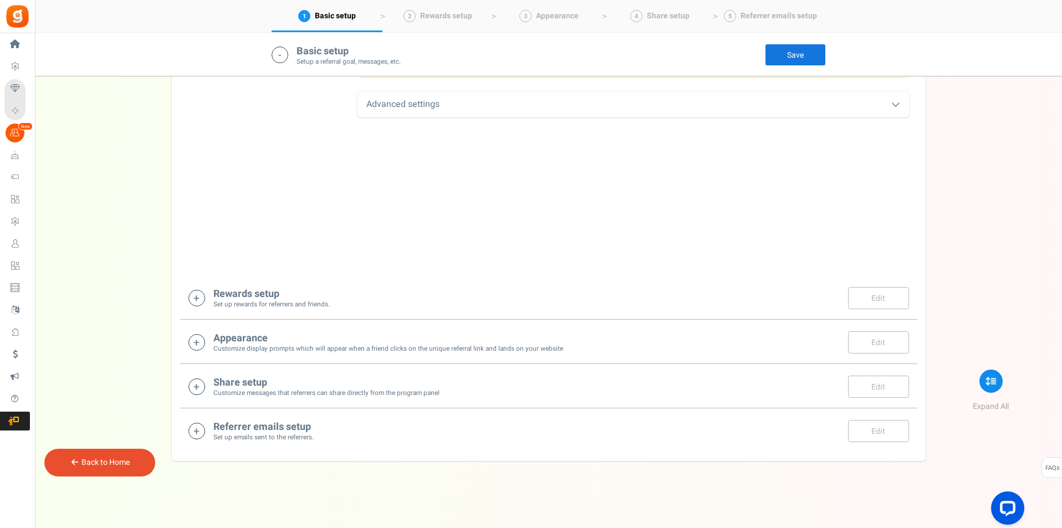
click at [221, 297] on h4 "Rewards setup" at bounding box center [271, 294] width 116 height 11
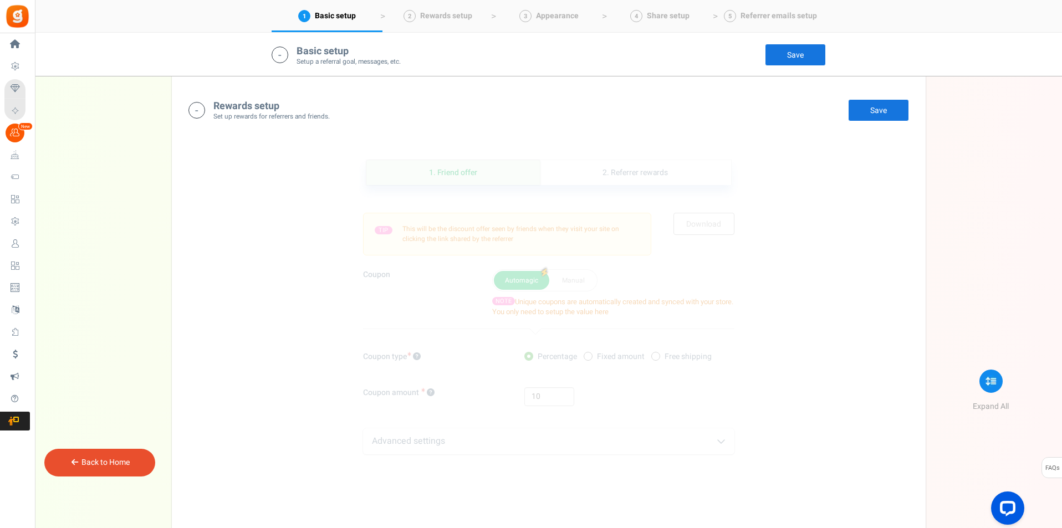
scroll to position [821, 0]
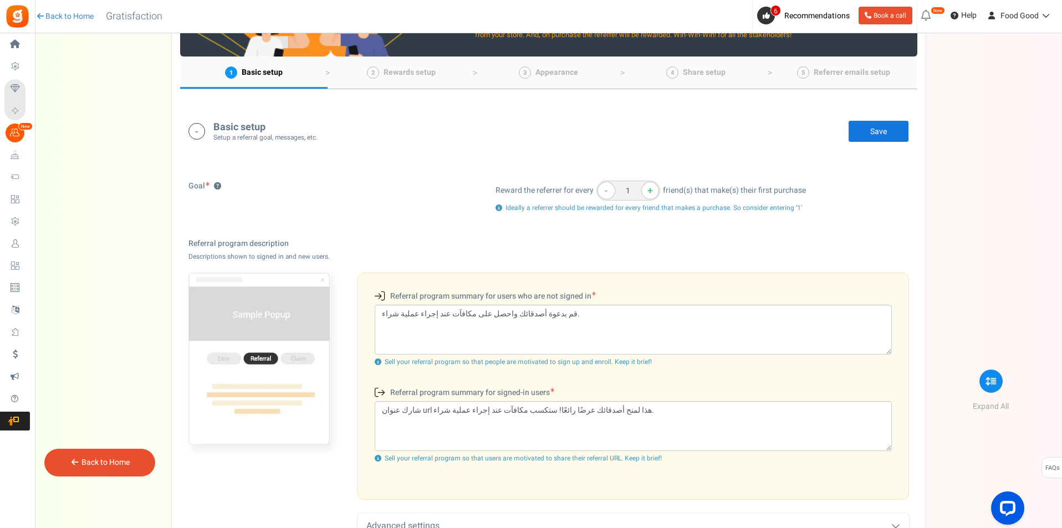
scroll to position [0, 0]
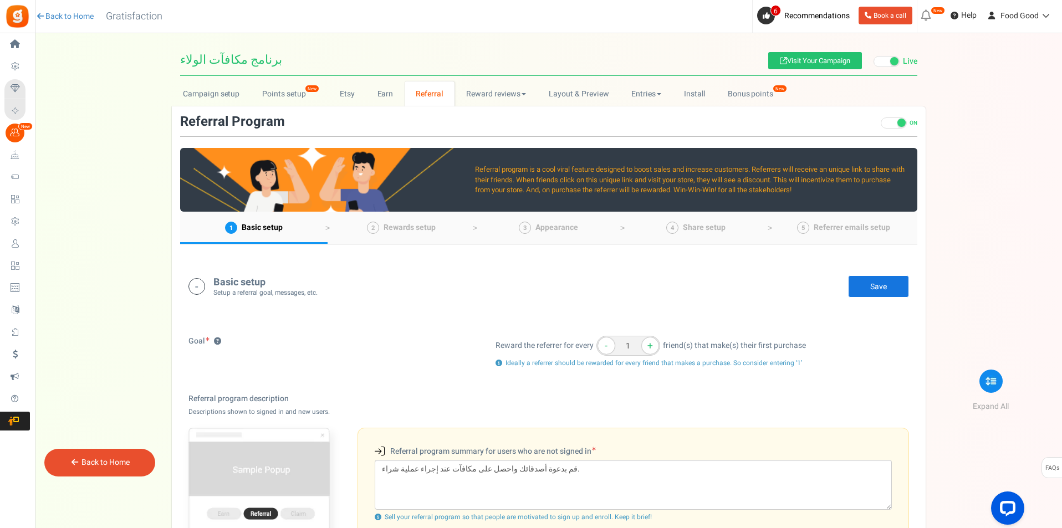
click at [271, 223] on span "Basic setup" at bounding box center [262, 228] width 41 height 12
click at [507, 96] on link "Reward reviews" at bounding box center [496, 94] width 83 height 25
click at [569, 94] on link "Layout & Preview" at bounding box center [579, 94] width 83 height 25
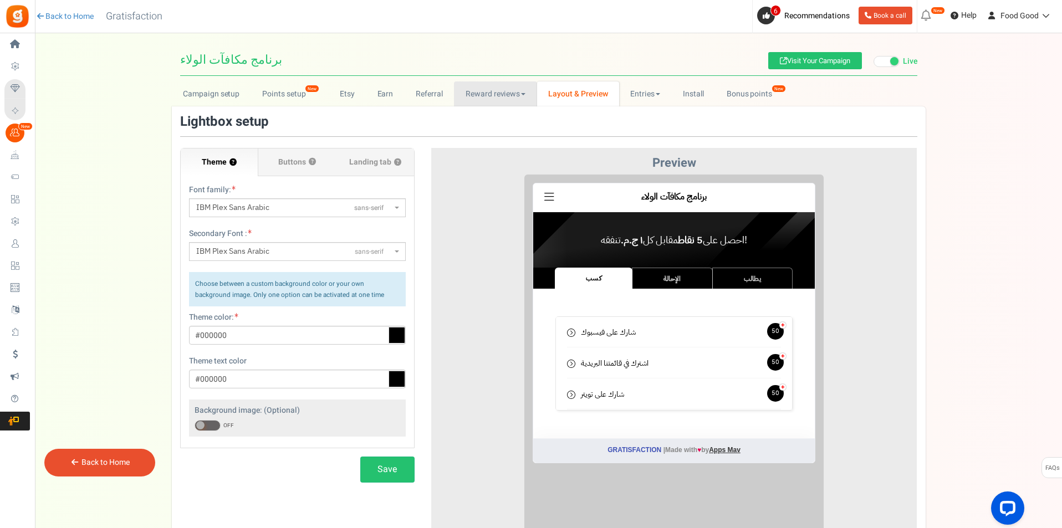
click at [514, 95] on link "Reward reviews" at bounding box center [495, 94] width 83 height 25
drag, startPoint x: 435, startPoint y: 207, endPoint x: 137, endPoint y: 226, distance: 298.3
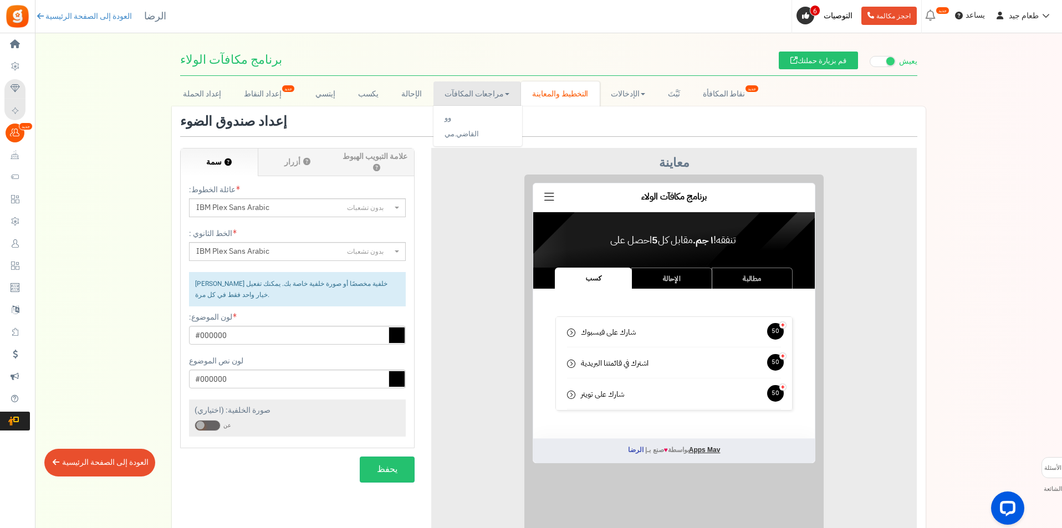
click at [1005, 170] on div "إعداد الحملة إعداد النقاط جديد إيتسي يكسب الإحالة مراجعات المكافآت وو LOOX القا…" at bounding box center [548, 338] width 1027 height 513
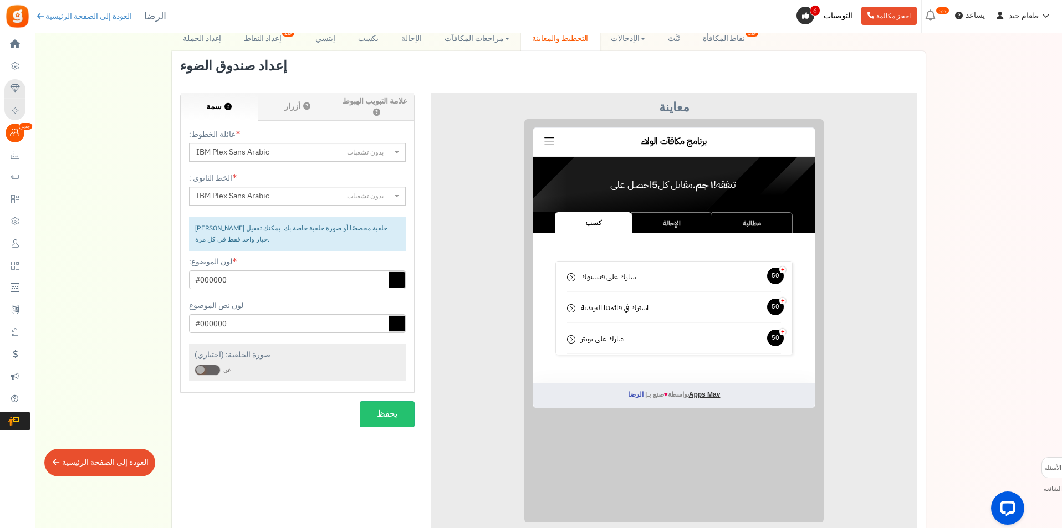
click at [216, 366] on span at bounding box center [208, 370] width 26 height 11
click at [195, 367] on input "ON عن" at bounding box center [195, 370] width 0 height 7
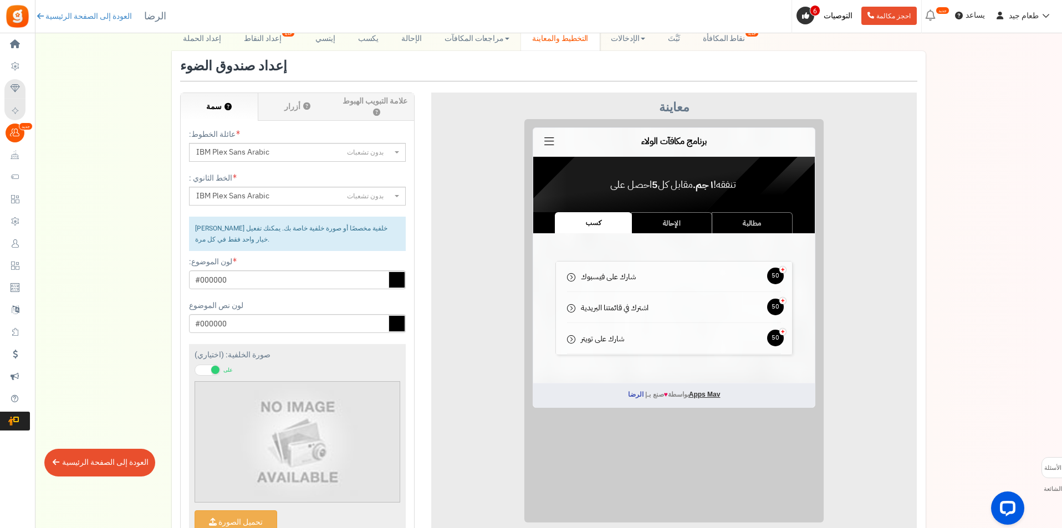
scroll to position [166, 0]
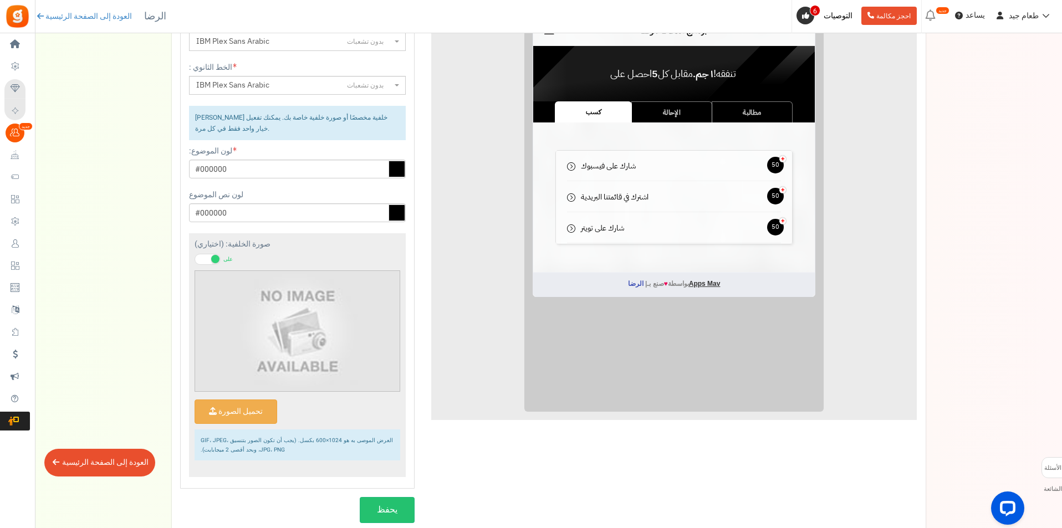
click at [250, 335] on img at bounding box center [297, 331] width 120 height 120
click at [240, 406] on input "تحميل الصورة" at bounding box center [236, 411] width 82 height 23
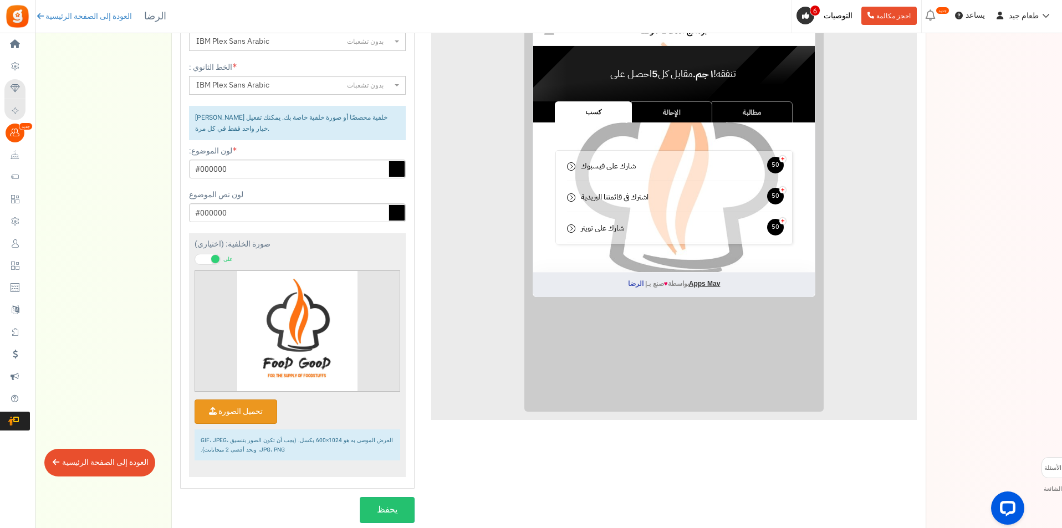
click at [205, 255] on span at bounding box center [208, 259] width 26 height 11
click at [195, 256] on input "على عن" at bounding box center [195, 259] width 0 height 7
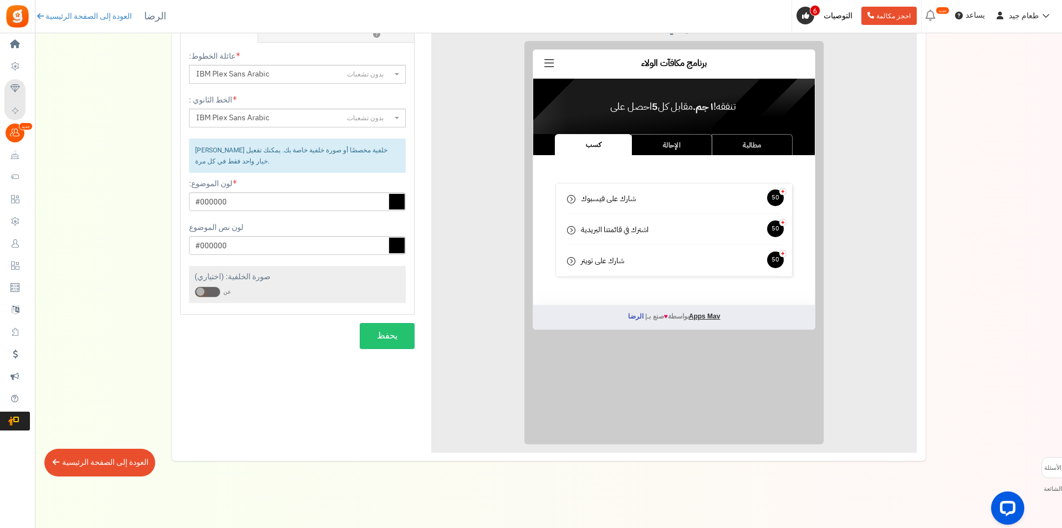
scroll to position [78, 0]
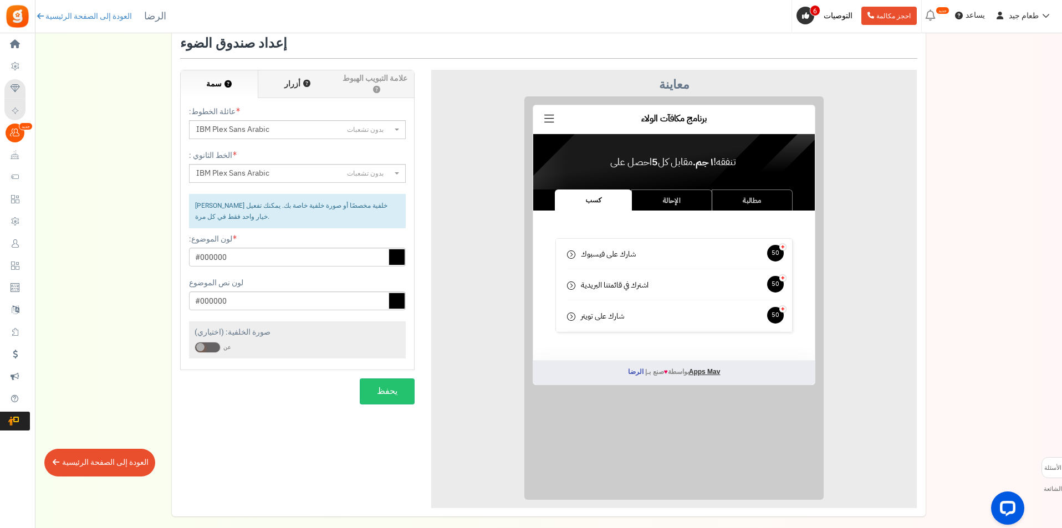
click at [293, 82] on font "أزرار" at bounding box center [292, 84] width 16 height 12
click at [0, 0] on input "أزرار ؟" at bounding box center [0, 0] width 0 height 0
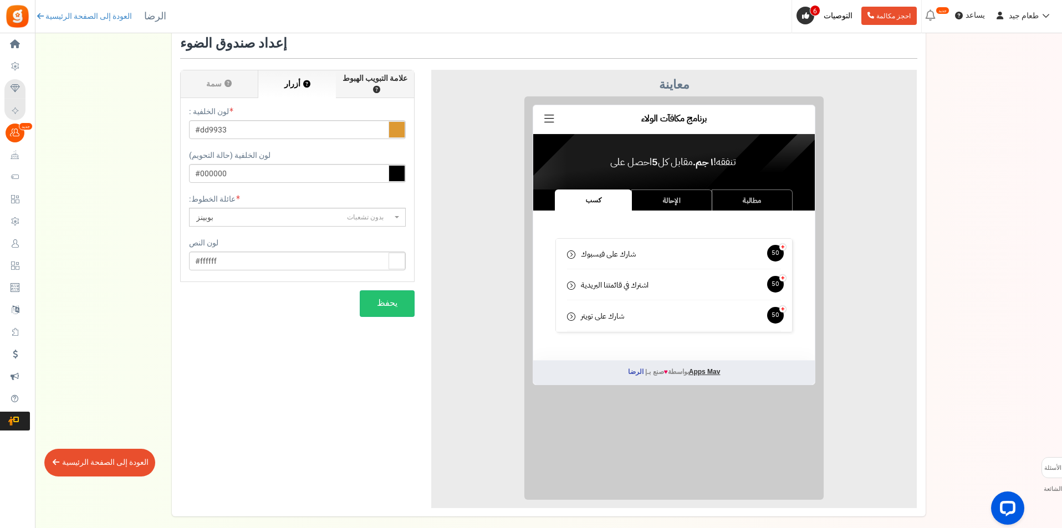
click at [347, 87] on span "علامة التبويب الهبوط ؟" at bounding box center [375, 84] width 72 height 22
click at [0, 0] on input "علامة التبويب الهبوط ؟" at bounding box center [0, 0] width 0 height 0
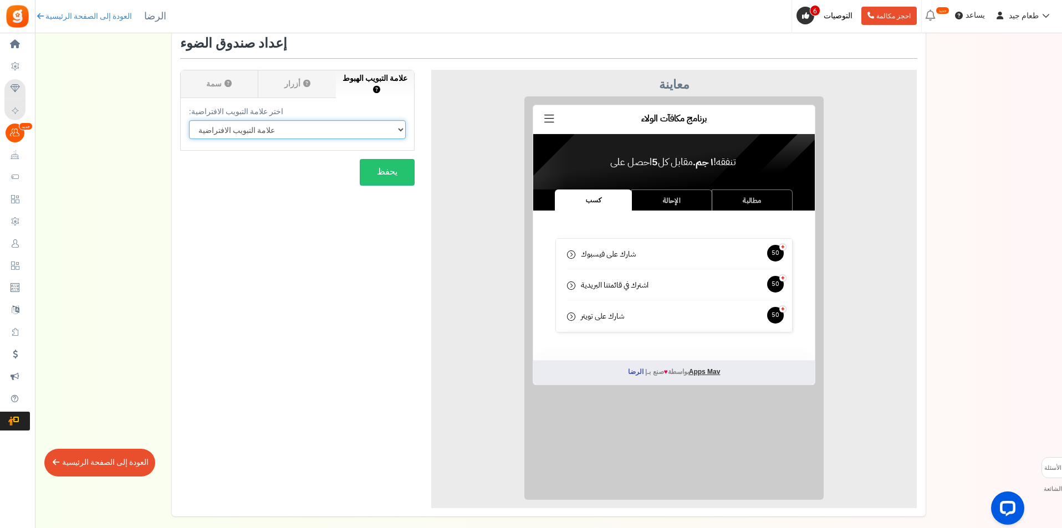
click at [391, 131] on select "علامة التبويب الافتراضية كسب الإحالة مطالبة" at bounding box center [297, 129] width 217 height 19
click at [396, 128] on select "علامة التبويب الافتراضية كسب الإحالة مطالبة" at bounding box center [297, 129] width 217 height 19
click at [189, 120] on select "علامة التبويب الافتراضية كسب الإحالة مطالبة" at bounding box center [297, 129] width 217 height 19
click at [280, 216] on div "سمة ؟ عائلة الخطوط: ABeeZeesans-serif ADLaM Displaydisplay AR One Sanssans-seri…" at bounding box center [549, 273] width 754 height 472
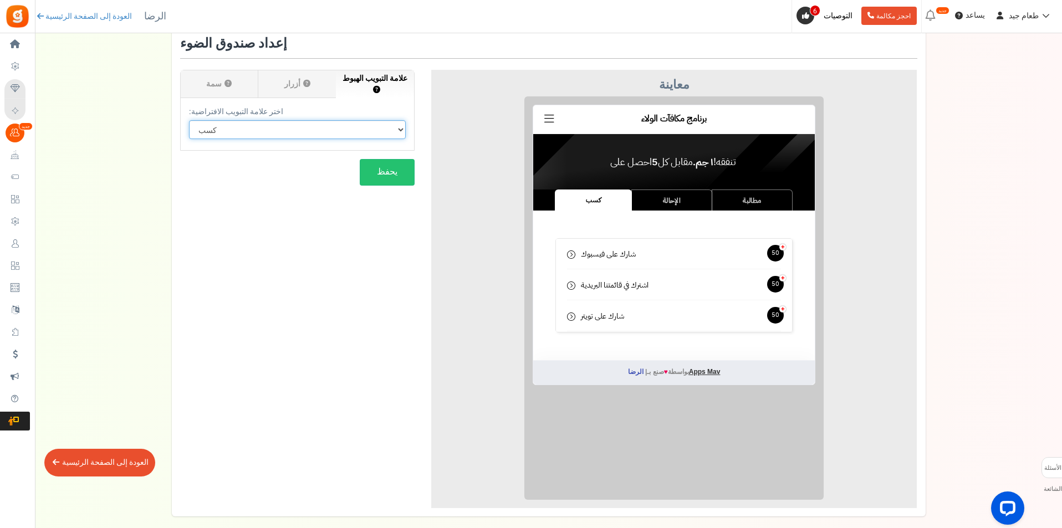
drag, startPoint x: 306, startPoint y: 123, endPoint x: 280, endPoint y: 131, distance: 26.8
click at [306, 123] on select "علامة التبويب الافتراضية كسب الإحالة مطالبة" at bounding box center [297, 129] width 217 height 19
click at [189, 120] on select "علامة التبويب الافتراضية كسب الإحالة مطالبة" at bounding box center [297, 129] width 217 height 19
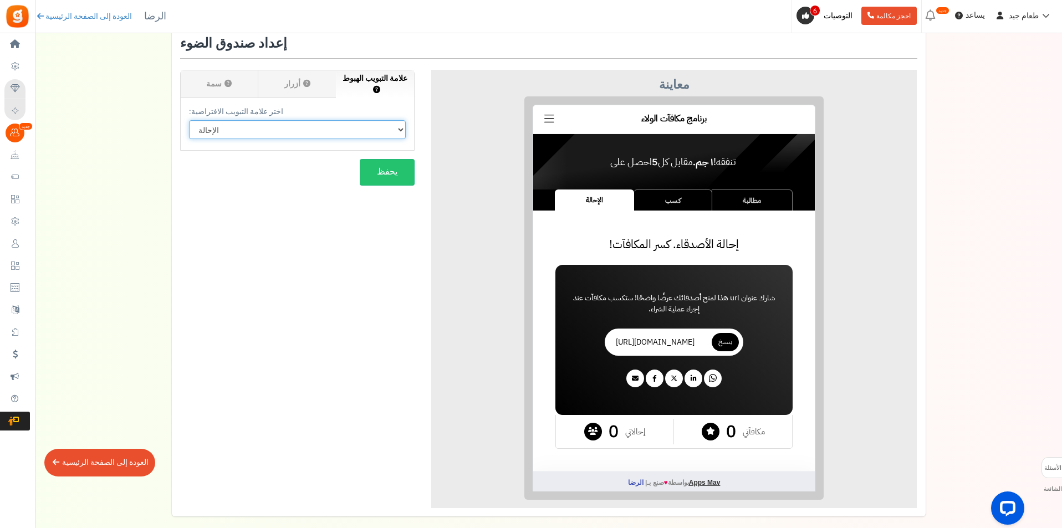
click at [299, 121] on select "علامة التبويب الافتراضية كسب الإحالة مطالبة" at bounding box center [297, 129] width 217 height 19
select select "claim"
click at [189, 120] on select "علامة التبويب الافتراضية كسب الإحالة مطالبة" at bounding box center [297, 129] width 217 height 19
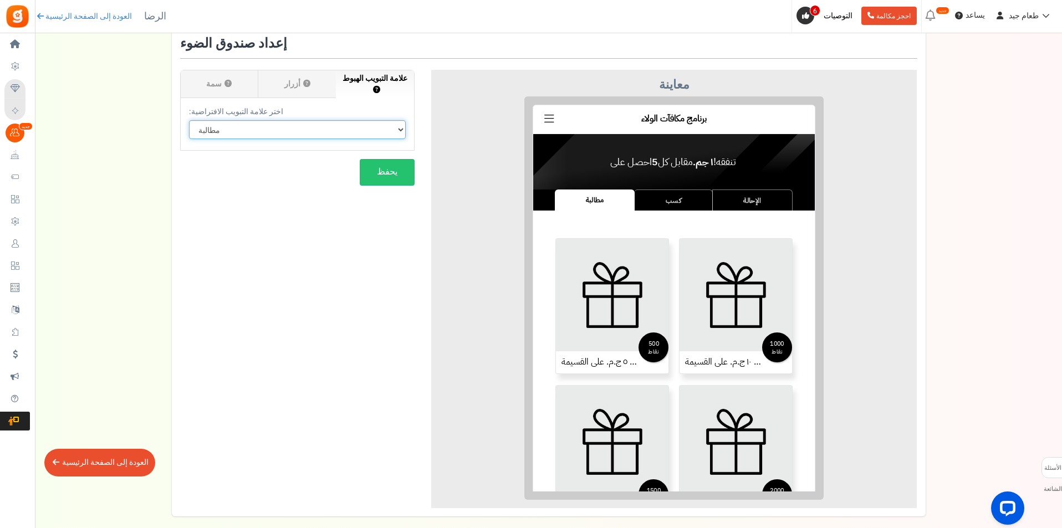
click at [263, 133] on select "علامة التبويب الافتراضية كسب الإحالة مطالبة" at bounding box center [297, 129] width 217 height 19
click at [189, 120] on select "علامة التبويب الافتراضية كسب الإحالة مطالبة" at bounding box center [297, 129] width 217 height 19
click at [269, 131] on select "علامة التبويب الافتراضية كسب الإحالة مطالبة" at bounding box center [297, 129] width 217 height 19
select select "earn"
click at [189, 120] on select "علامة التبويب الافتراضية كسب الإحالة مطالبة" at bounding box center [297, 129] width 217 height 19
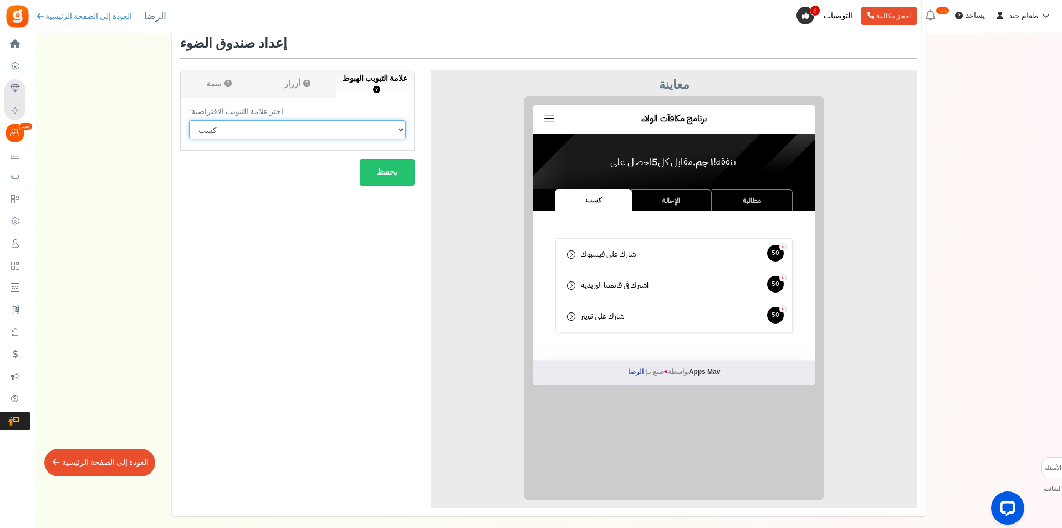
click at [256, 139] on select "علامة التبويب الافتراضية كسب الإحالة مطالبة" at bounding box center [297, 129] width 217 height 19
select select
click at [189, 120] on select "علامة التبويب الافتراضية كسب الإحالة مطالبة" at bounding box center [297, 129] width 217 height 19
click at [308, 86] on label "أزرار ؟" at bounding box center [297, 84] width 78 height 28
click at [0, 0] on input "أزرار ؟" at bounding box center [0, 0] width 0 height 0
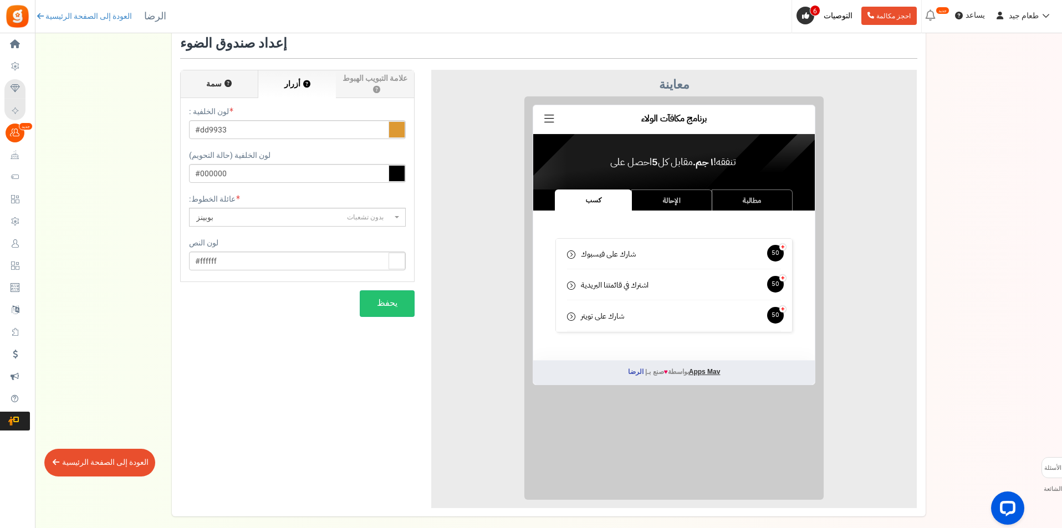
click at [216, 83] on font "سمة" at bounding box center [214, 84] width 16 height 12
click at [0, 0] on input "سمة ؟" at bounding box center [0, 0] width 0 height 0
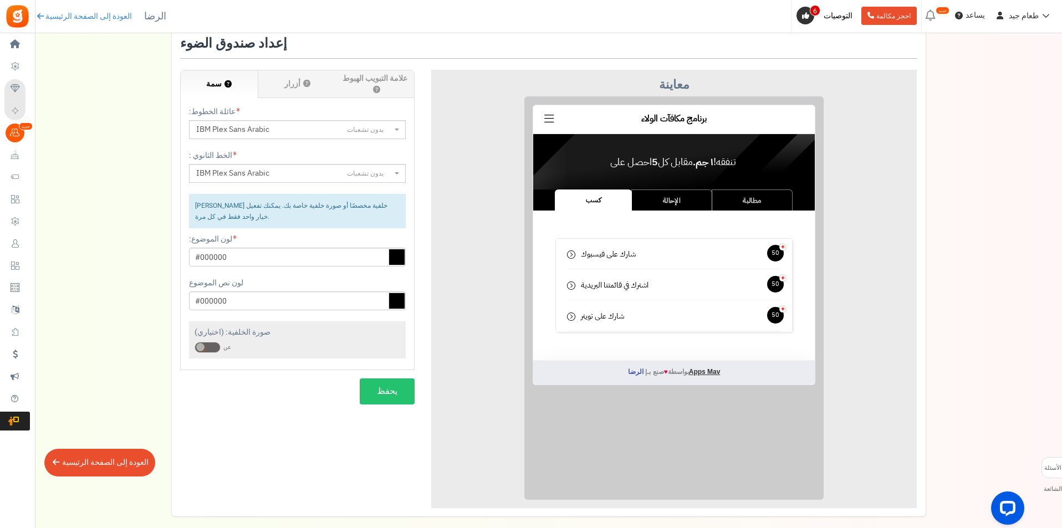
scroll to position [0, 0]
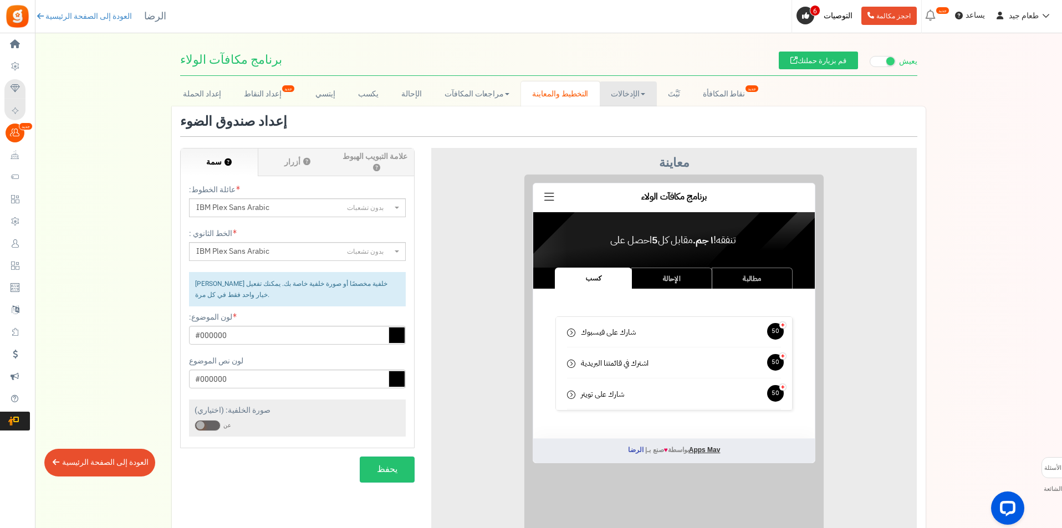
click at [607, 88] on link "الإدخالات" at bounding box center [628, 94] width 57 height 25
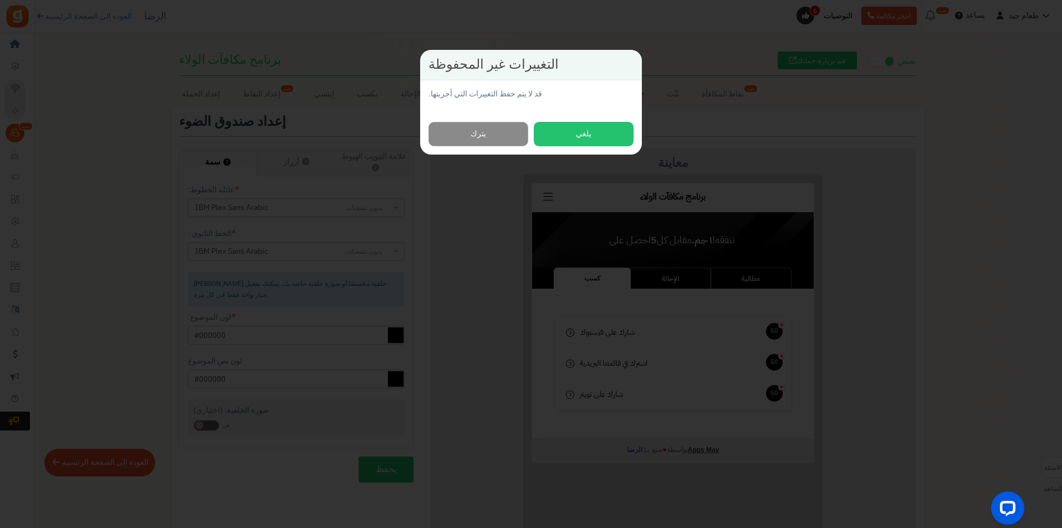
click at [466, 134] on link "يترك" at bounding box center [479, 134] width 100 height 25
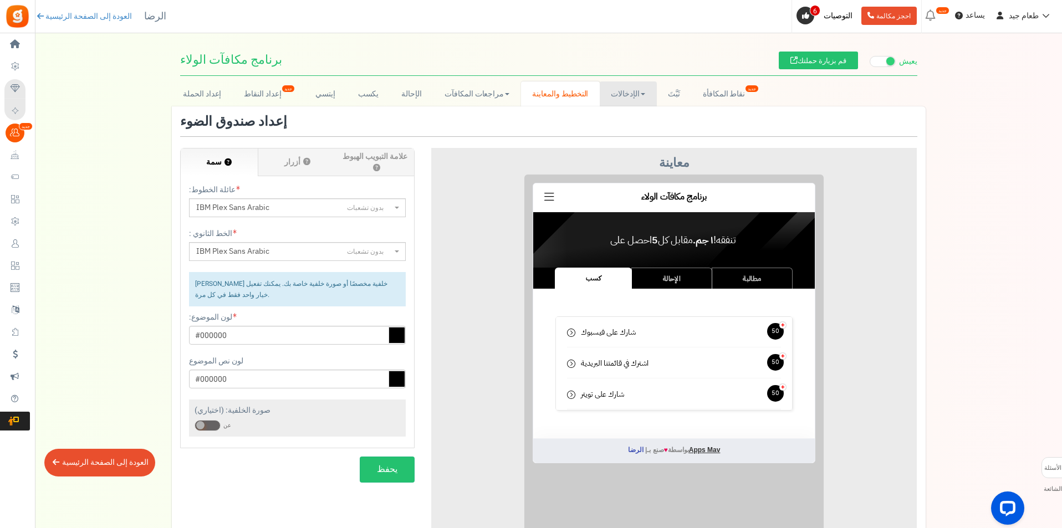
click at [620, 90] on font "الإدخالات" at bounding box center [625, 94] width 29 height 12
click at [632, 90] on font "الإدخالات" at bounding box center [625, 94] width 29 height 12
click at [630, 87] on link "الإدخالات" at bounding box center [628, 94] width 57 height 25
click at [627, 118] on font "الإدخالات" at bounding box center [624, 118] width 27 height 11
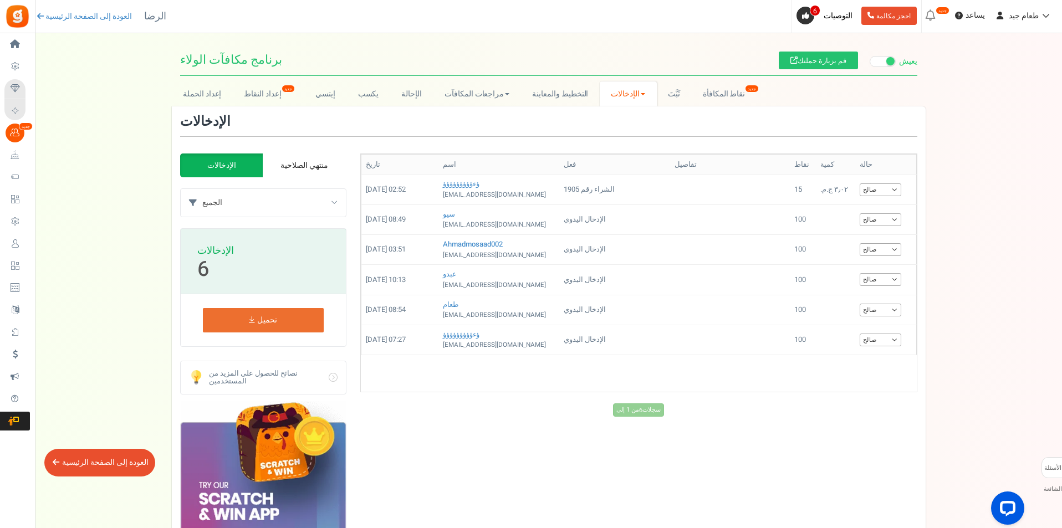
click at [281, 169] on font "منتهي الصلاحية" at bounding box center [305, 166] width 48 height 12
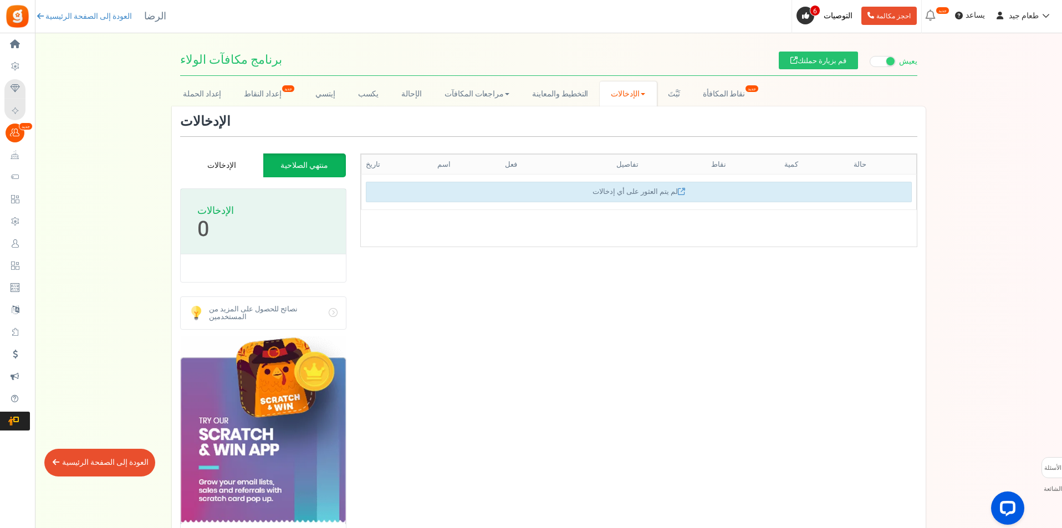
click at [221, 172] on link "الإدخالات" at bounding box center [221, 165] width 83 height 23
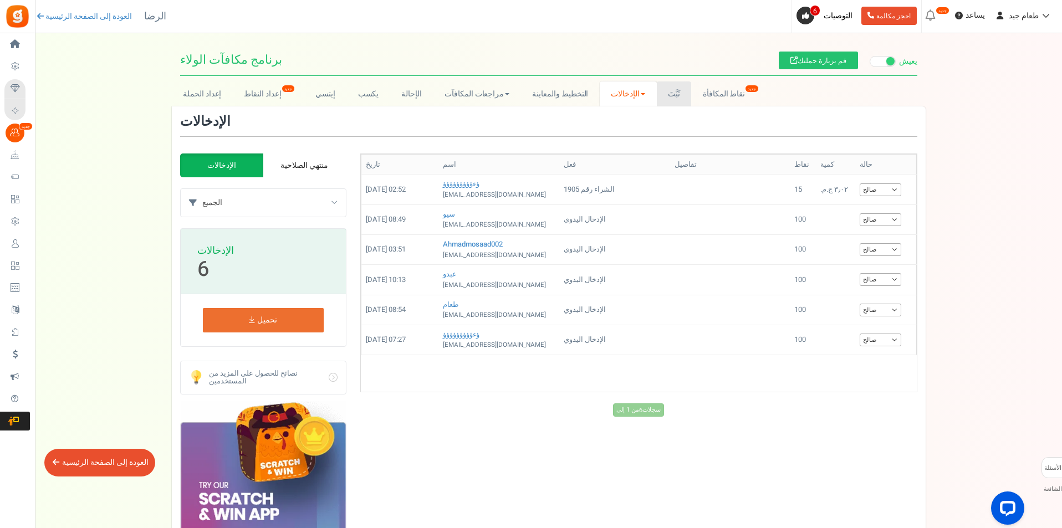
click at [669, 89] on font "ثَبَّتَ" at bounding box center [674, 94] width 12 height 12
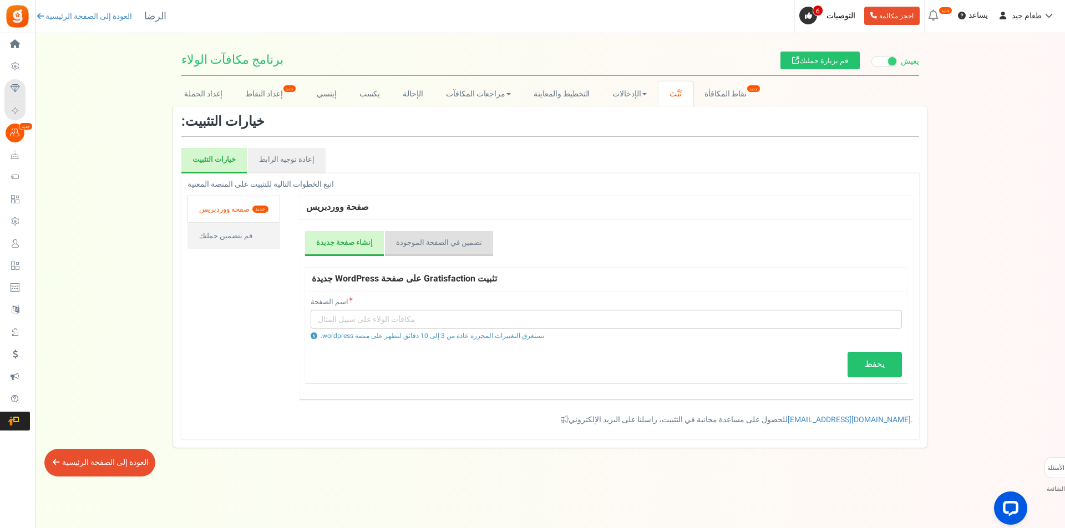
click at [425, 250] on link "تضمين في الصفحة الموجودة" at bounding box center [439, 244] width 108 height 26
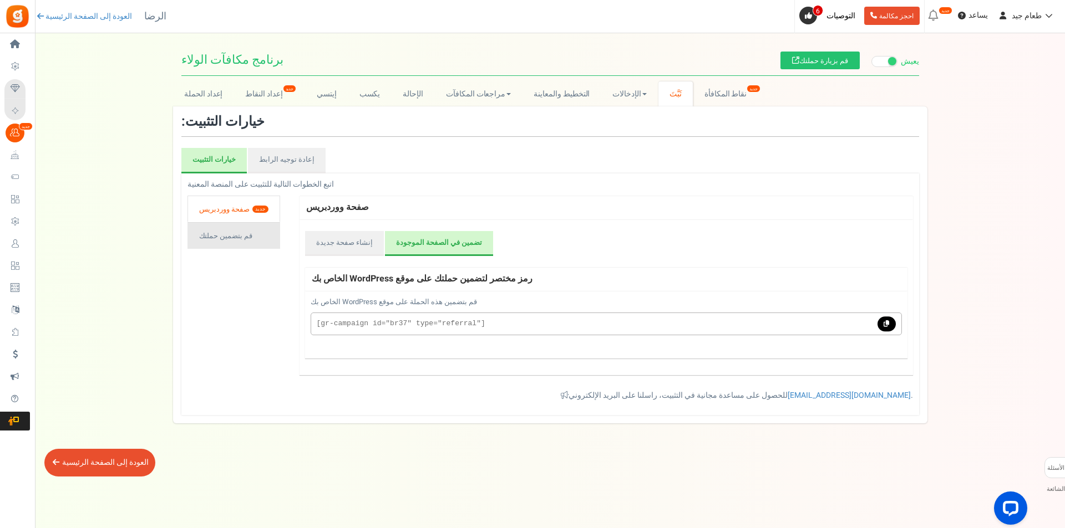
click at [217, 228] on link "قم بتضمين حملتك" at bounding box center [233, 235] width 93 height 27
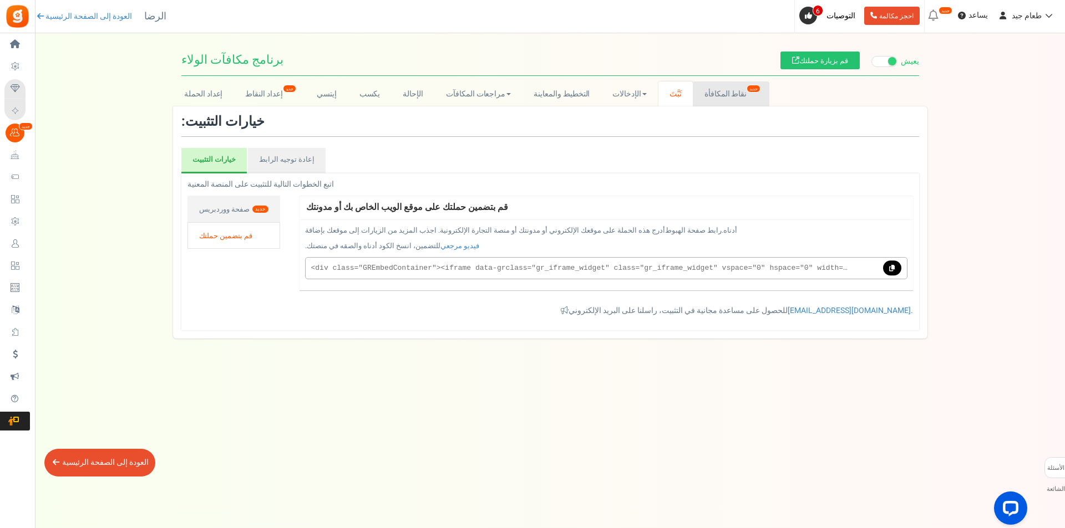
click at [722, 98] on font "نقاط المكافأة" at bounding box center [725, 94] width 42 height 12
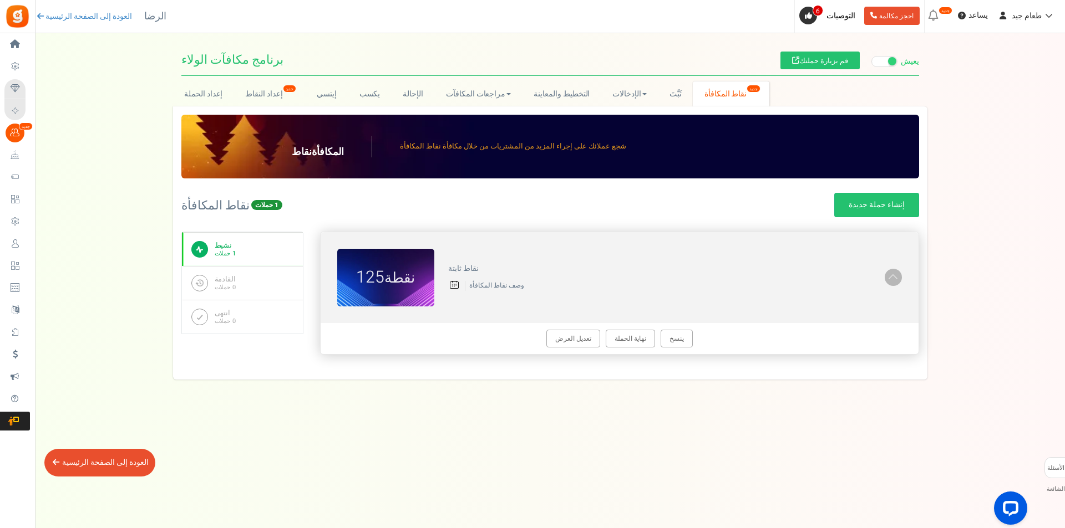
click at [634, 296] on div "نقاط ثابتة وصف نقاط المكافأة" at bounding box center [659, 278] width 450 height 38
click at [482, 291] on div "نقاط ثابتة وصف نقاط المكافأة" at bounding box center [659, 278] width 450 height 38
click at [467, 279] on div "نقاط ثابتة وصف نقاط المكافأة" at bounding box center [659, 278] width 450 height 38
click at [243, 276] on link "القادمة 0 حملات" at bounding box center [242, 283] width 121 height 34
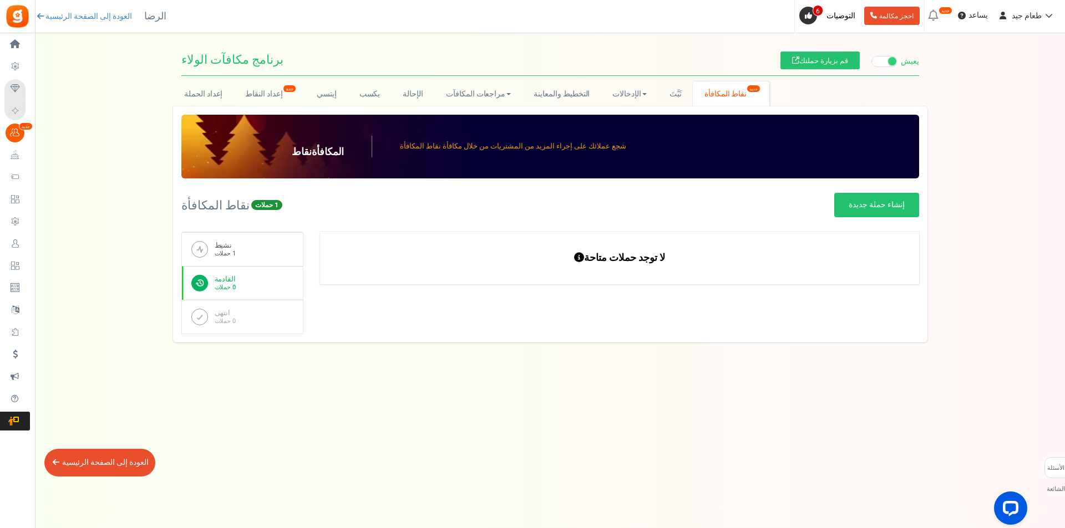
click at [283, 250] on link "نشيط 1 حملات" at bounding box center [242, 249] width 121 height 34
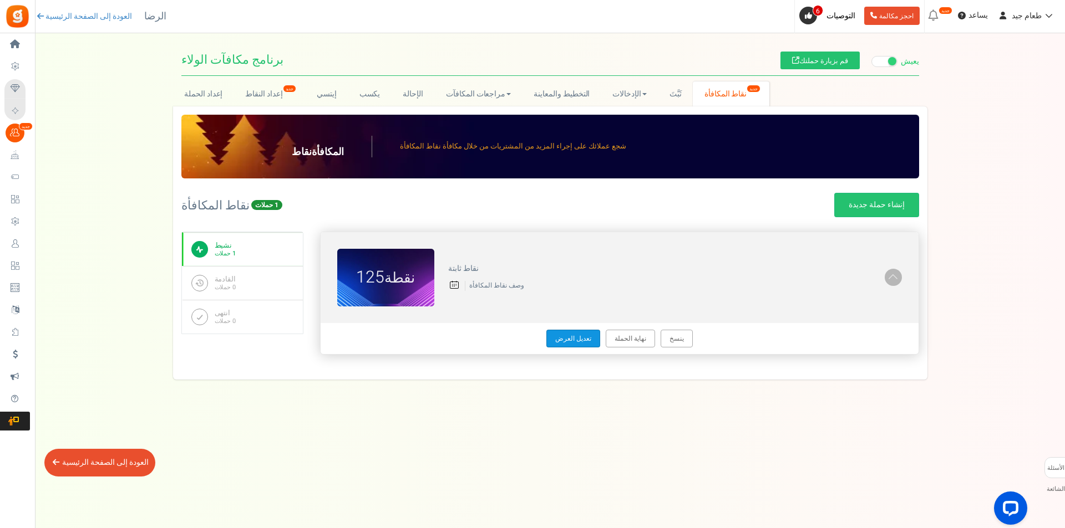
click at [568, 342] on font "تعديل العرض" at bounding box center [573, 339] width 36 height 10
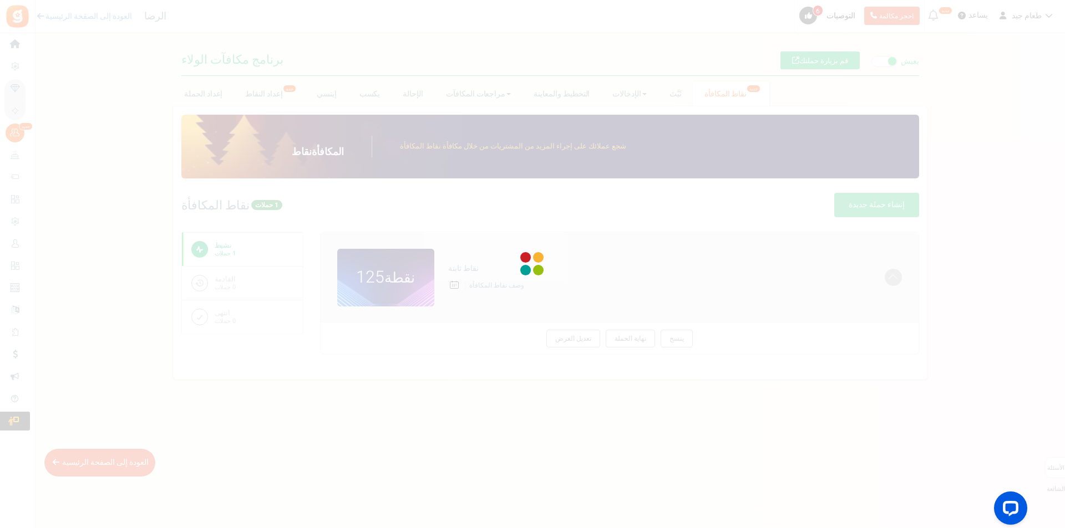
type textarea "Fixed Points"
type textarea "Bonus Points description"
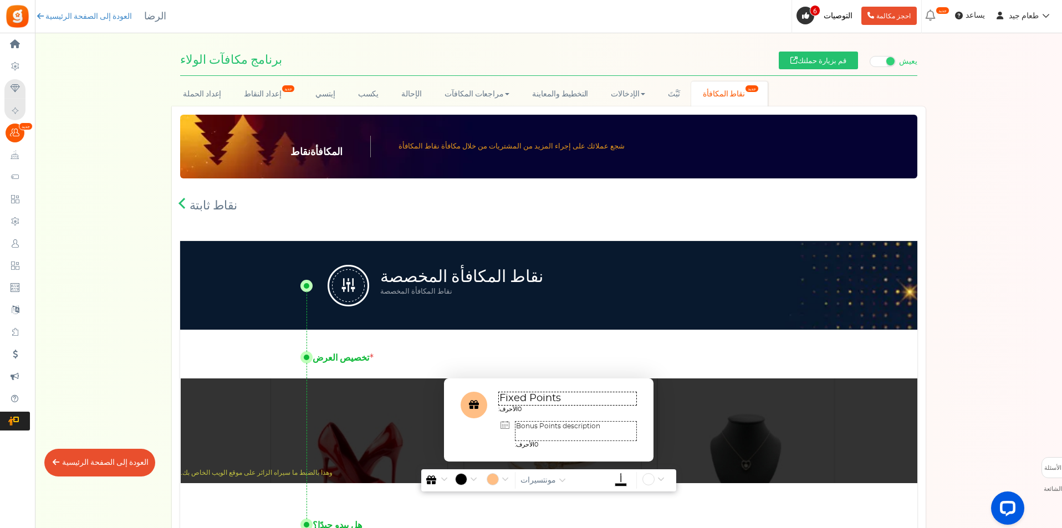
scroll to position [164, 0]
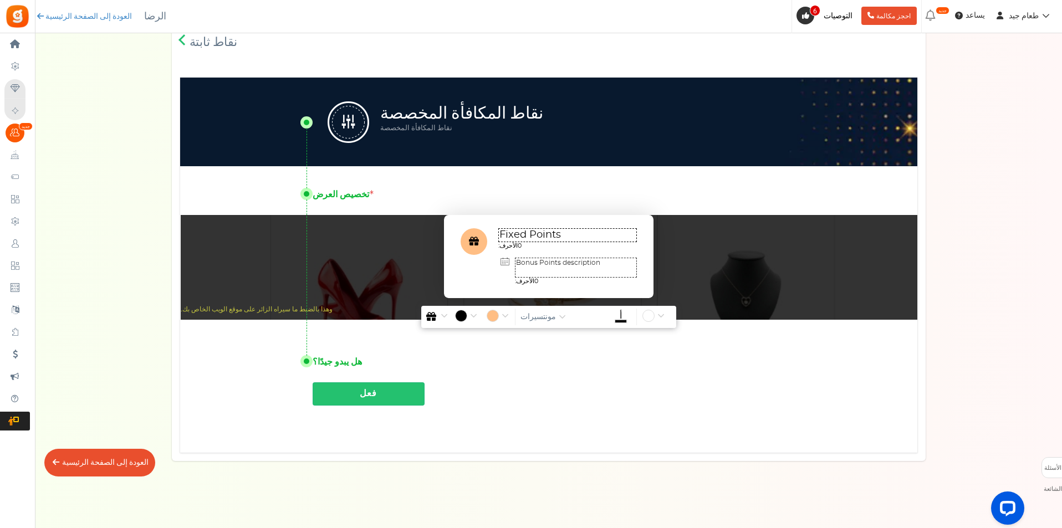
click at [444, 109] on font "نقاط المكافأة المخصصة" at bounding box center [461, 113] width 163 height 24
click at [324, 110] on div "نقاط المكافأة المخصصة نقاط المكافأة المخصصة" at bounding box center [548, 122] width 737 height 89
click at [355, 126] on img at bounding box center [349, 122] width 42 height 42
drag, startPoint x: 345, startPoint y: 191, endPoint x: 338, endPoint y: 191, distance: 7.2
click at [346, 190] on font "تخصيص العرض" at bounding box center [341, 194] width 57 height 13
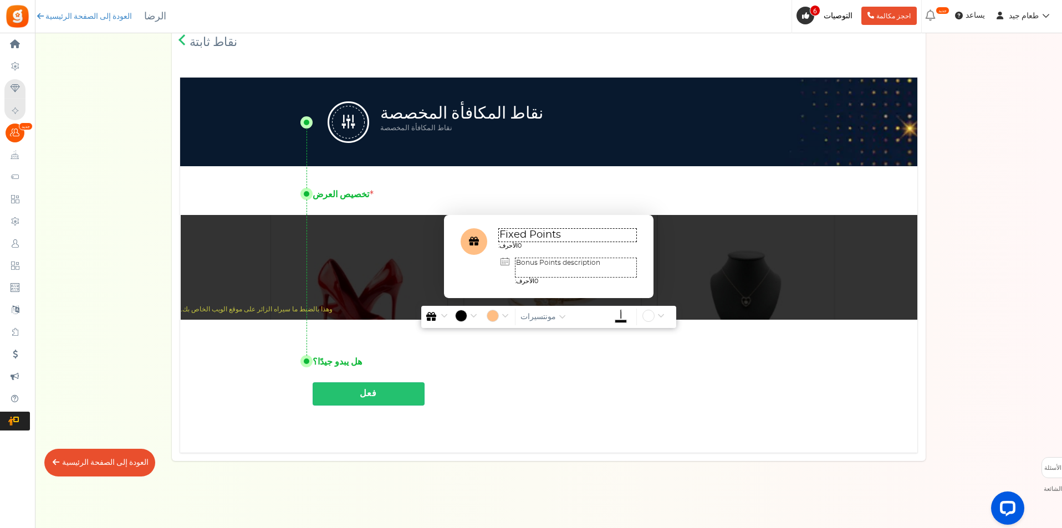
click at [312, 196] on div at bounding box center [306, 249] width 13 height 167
click at [527, 194] on div "تخصيص العرض Fixed Points الأحرف: 0 Bonus Points description الأحرف: 0" at bounding box center [548, 249] width 737 height 167
click at [583, 242] on textarea "Fixed Points" at bounding box center [567, 235] width 139 height 14
click at [298, 364] on div "هل يبدو جيدًا؟ تابع للتفعيل نقاط ثابتة ؟ فعل" at bounding box center [548, 379] width 737 height 91
click at [564, 316] on span "button" at bounding box center [562, 317] width 7 height 8
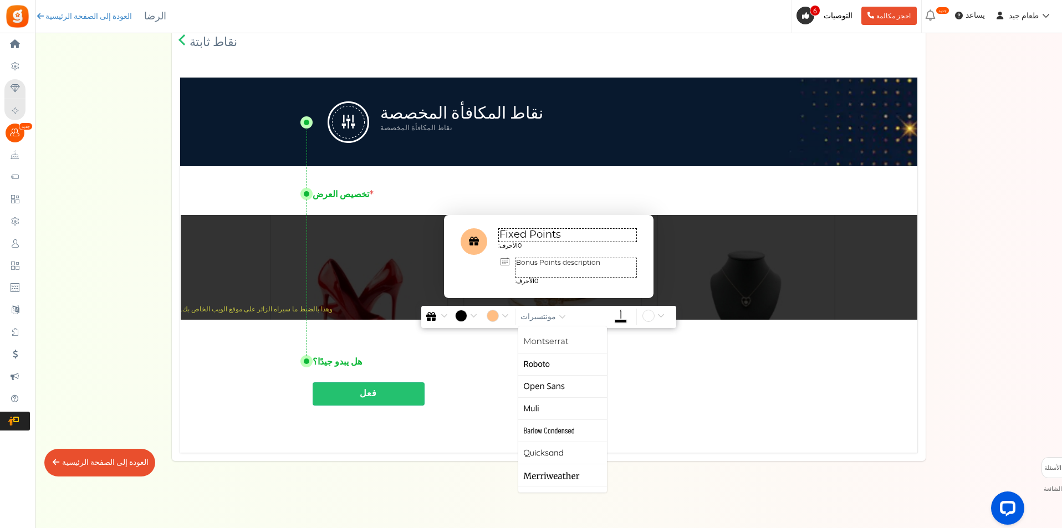
click at [554, 262] on textarea "Bonus Points description" at bounding box center [576, 268] width 122 height 20
click at [446, 313] on span "button" at bounding box center [444, 316] width 7 height 8
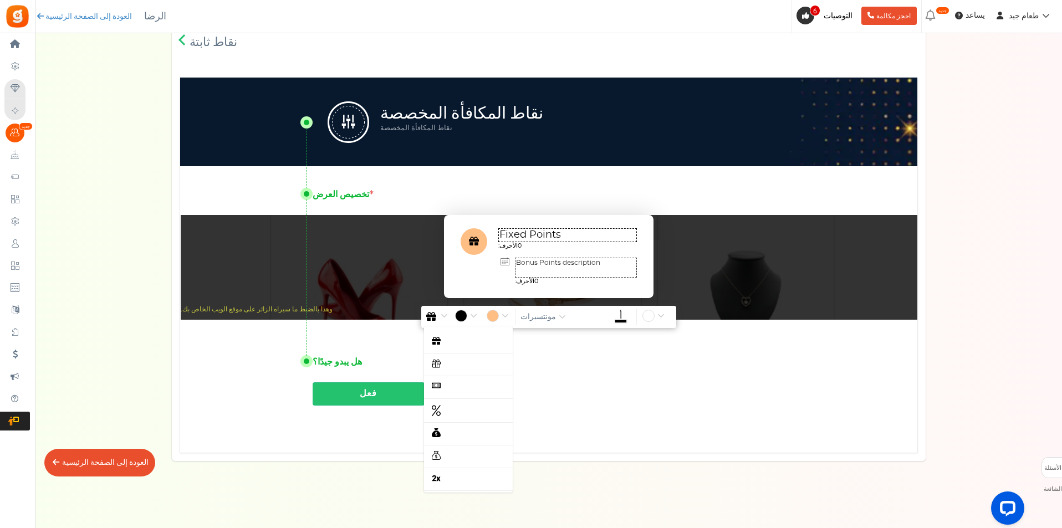
click at [446, 313] on span "button" at bounding box center [444, 316] width 7 height 8
click at [647, 314] on input "#ffffff" at bounding box center [656, 317] width 26 height 14
click at [646, 318] on input "#ffffff" at bounding box center [656, 317] width 26 height 14
click at [667, 317] on input "#ffffff" at bounding box center [656, 317] width 26 height 14
click at [663, 313] on input "#ffffff" at bounding box center [656, 317] width 26 height 14
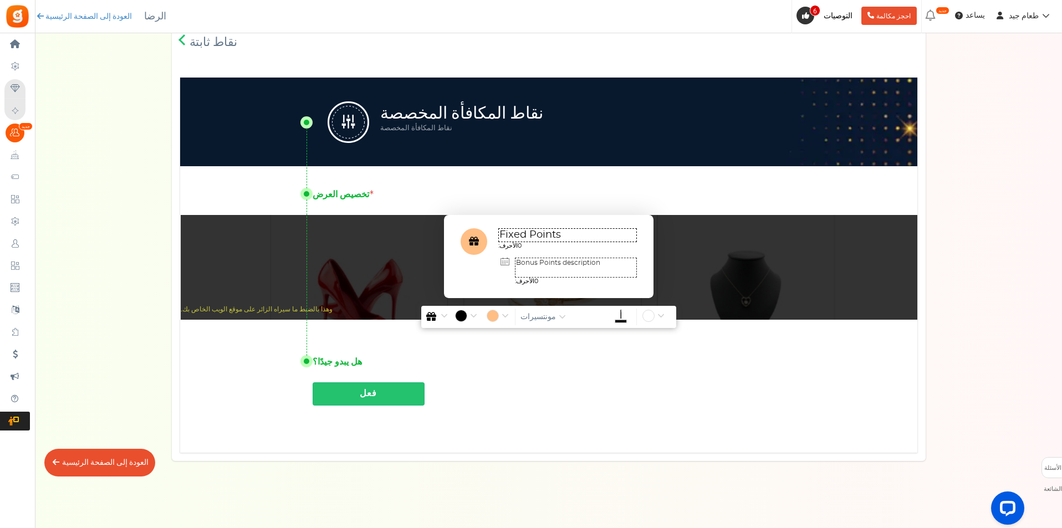
click at [618, 314] on icon "أ" at bounding box center [620, 316] width 11 height 12
click at [618, 314] on input "#000000" at bounding box center [621, 317] width 26 height 14
click at [618, 314] on icon "أ" at bounding box center [620, 316] width 11 height 12
click at [618, 314] on input "#000000" at bounding box center [621, 317] width 26 height 14
click at [571, 269] on textarea "Bonus Points description" at bounding box center [576, 268] width 122 height 20
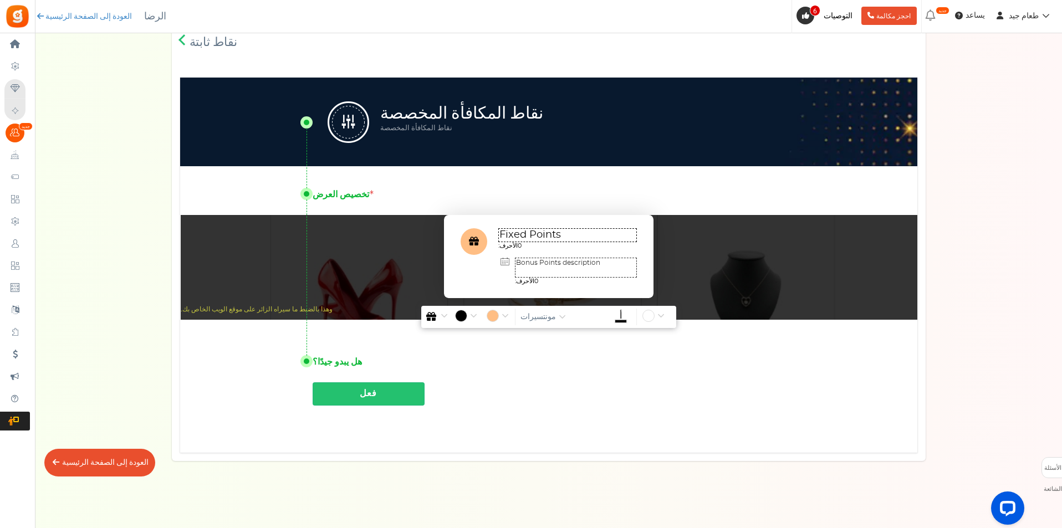
click at [556, 235] on textarea "Fixed Points" at bounding box center [567, 235] width 139 height 14
click at [530, 316] on font "مونتسيرات" at bounding box center [538, 317] width 35 height 12
click at [540, 360] on link "روبوتو" at bounding box center [562, 364] width 89 height 22
click at [543, 311] on button "روبوتو" at bounding box center [537, 317] width 38 height 17
click at [542, 344] on link "مونتسيرات" at bounding box center [562, 342] width 89 height 22
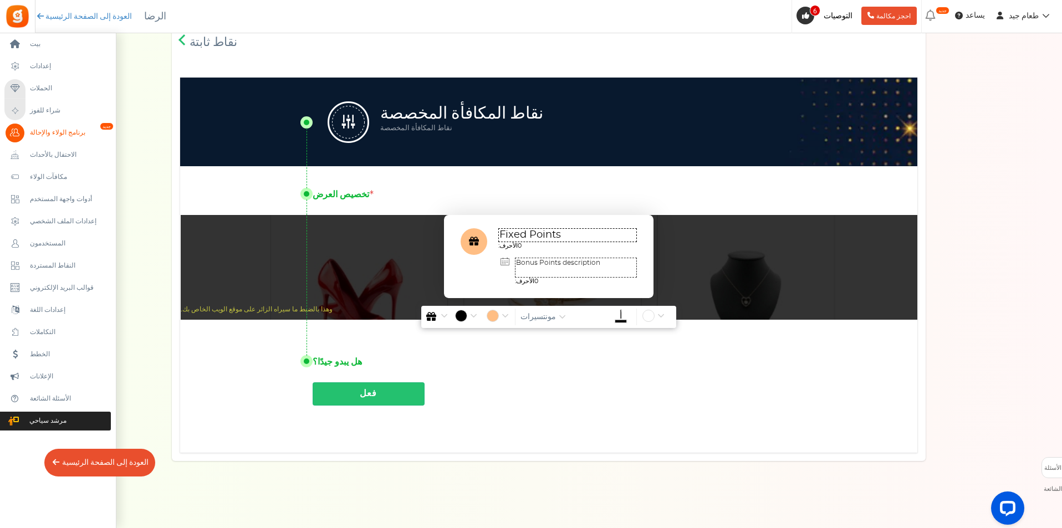
scroll to position [0, 0]
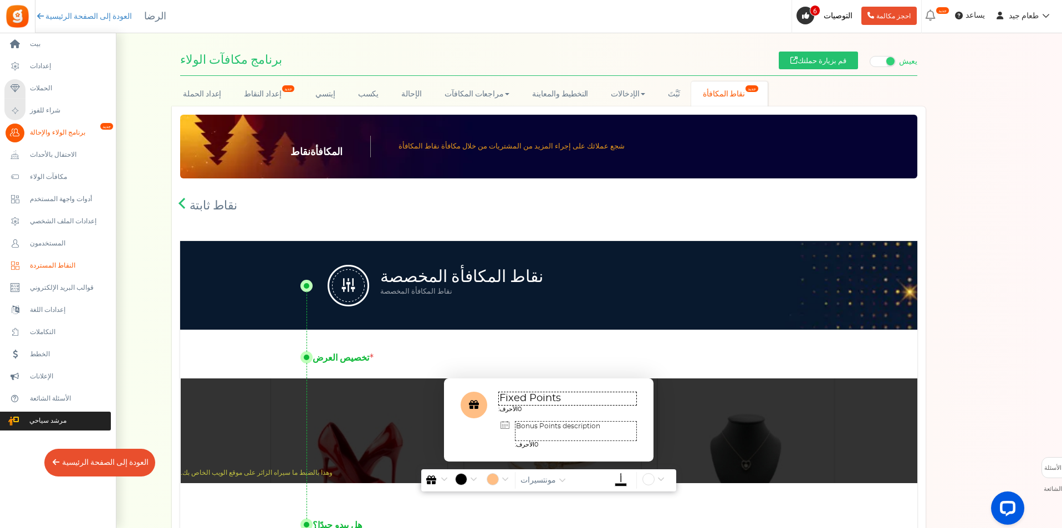
click at [68, 262] on font "النقاط المستردة" at bounding box center [52, 266] width 45 height 10
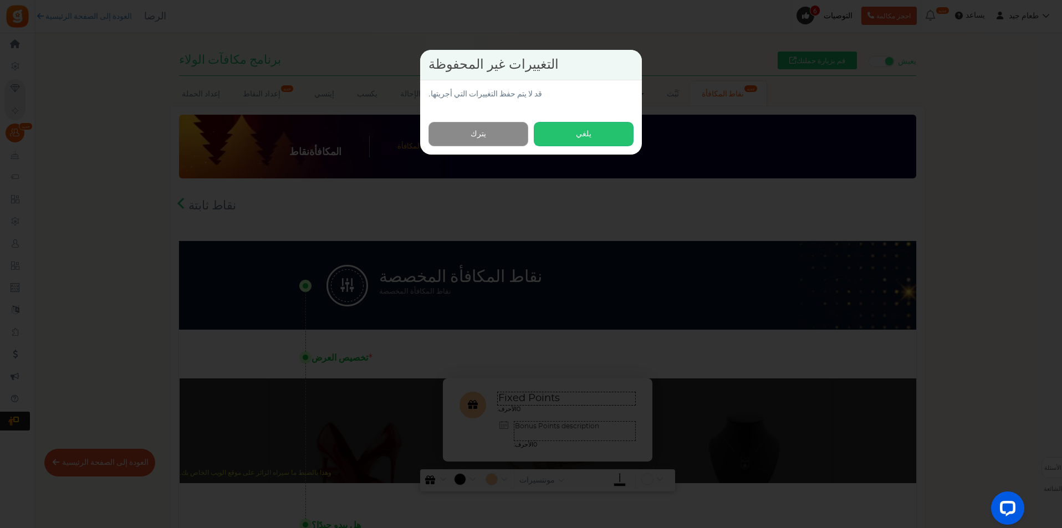
click at [501, 127] on link "يترك" at bounding box center [479, 134] width 100 height 25
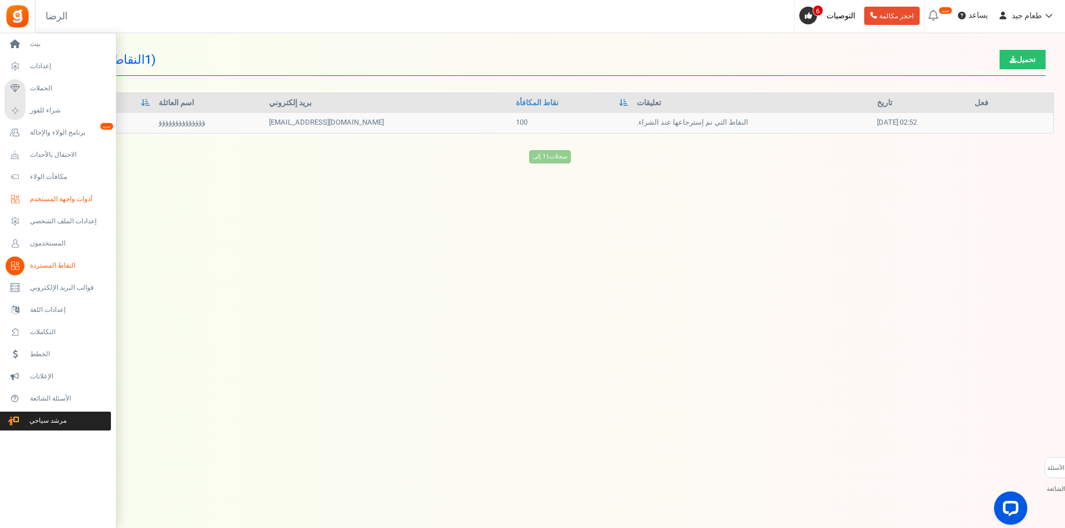
click at [80, 199] on font "أدوات واجهة المستخدم" at bounding box center [61, 199] width 62 height 10
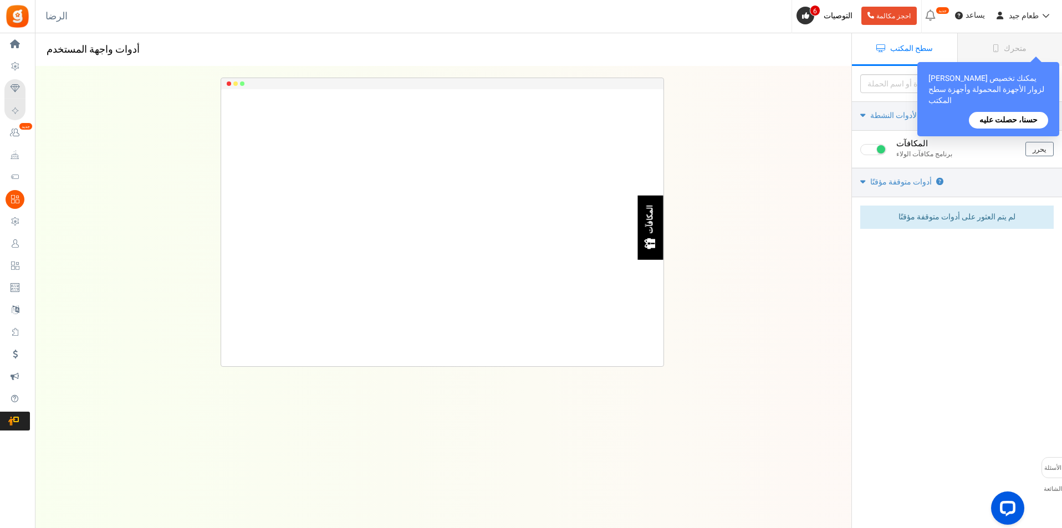
click at [998, 114] on font "حسنا، حصلت عليه" at bounding box center [1009, 120] width 58 height 12
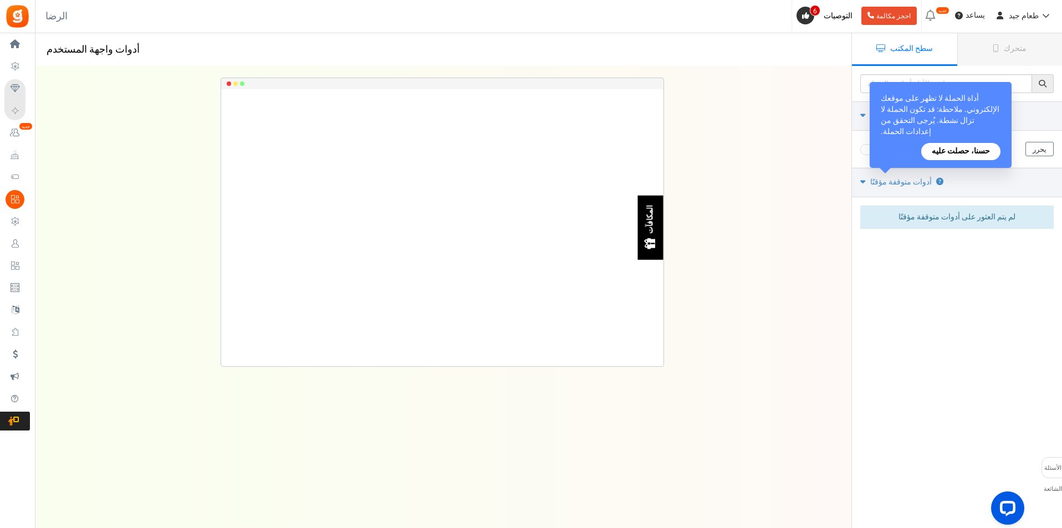
click at [971, 155] on font "حسنا، حصلت عليه" at bounding box center [961, 152] width 58 height 12
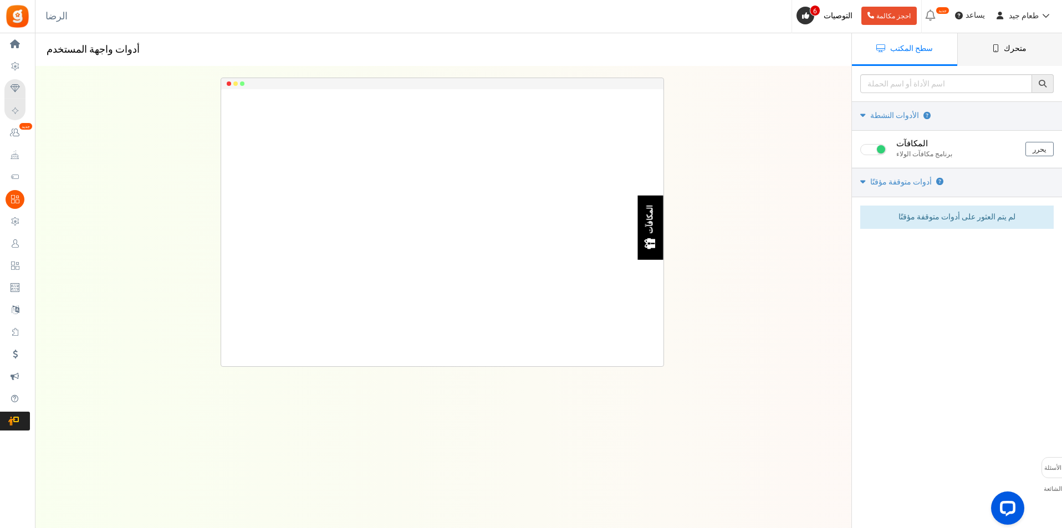
click at [981, 52] on link "متحرك" at bounding box center [1010, 49] width 105 height 33
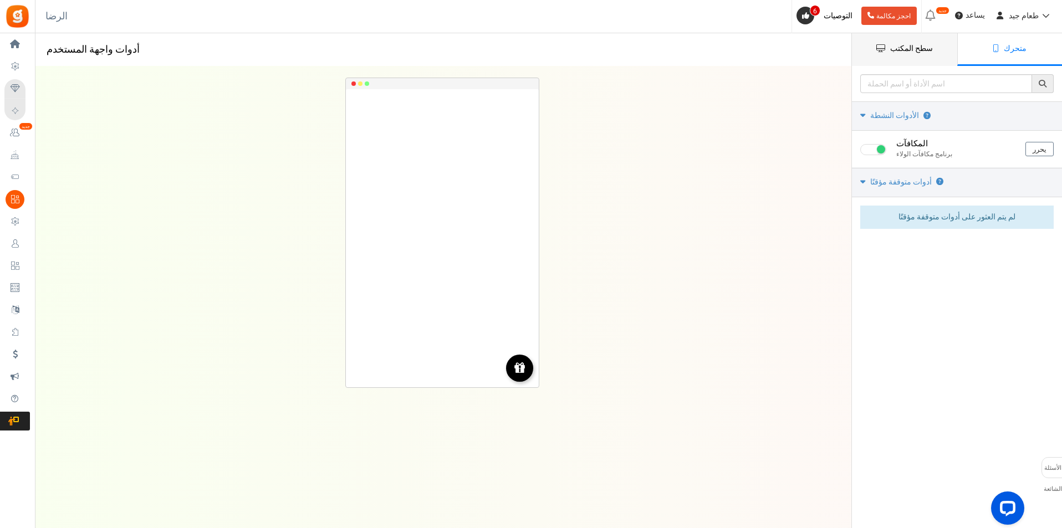
click at [887, 63] on link "سطح المكتب" at bounding box center [904, 49] width 105 height 33
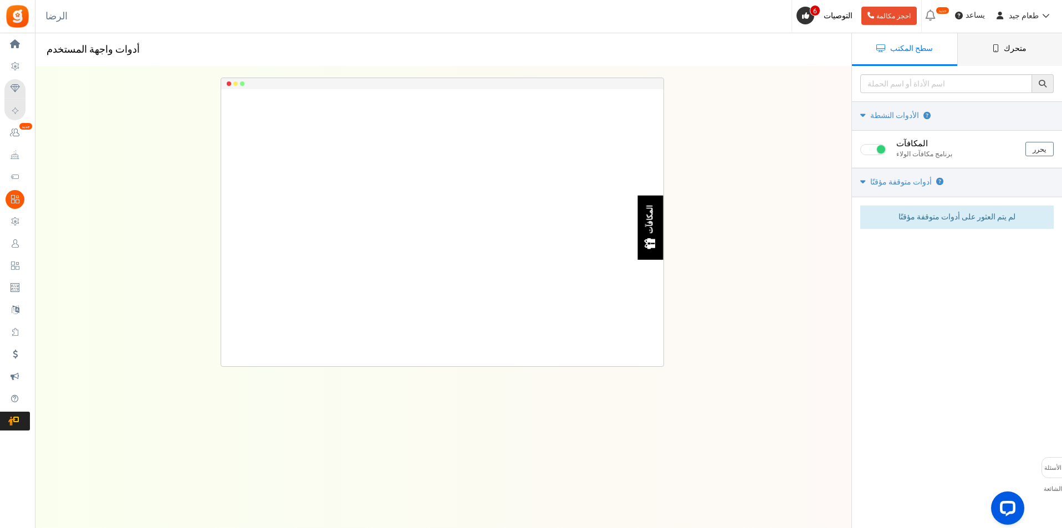
click at [1003, 57] on link "متحرك" at bounding box center [1010, 49] width 105 height 33
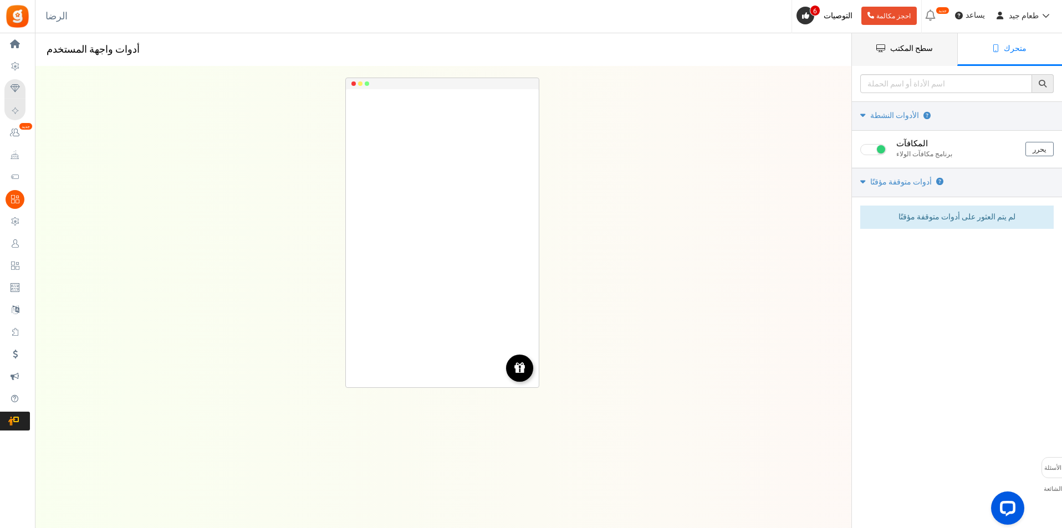
click at [899, 54] on font "سطح المكتب" at bounding box center [911, 49] width 43 height 12
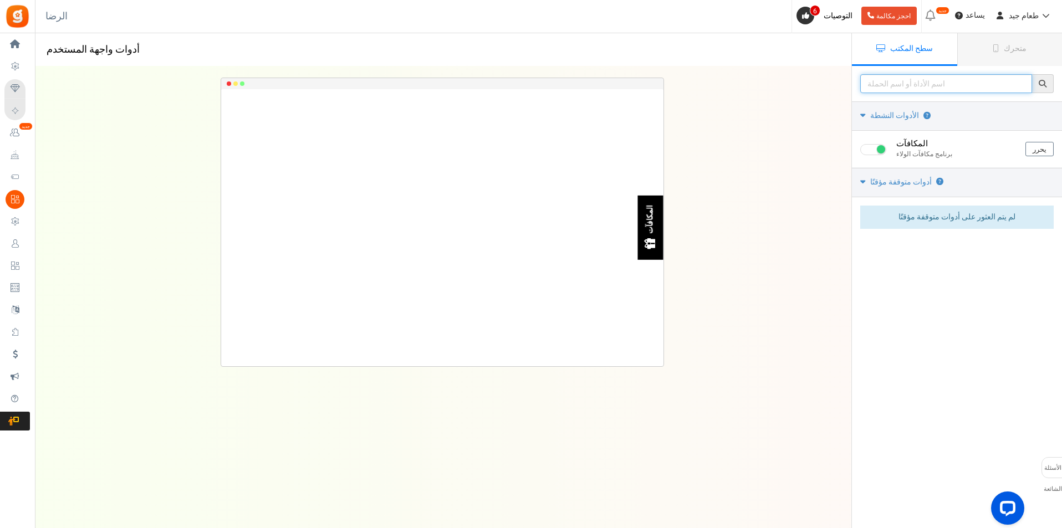
click at [947, 86] on input "text" at bounding box center [947, 83] width 172 height 19
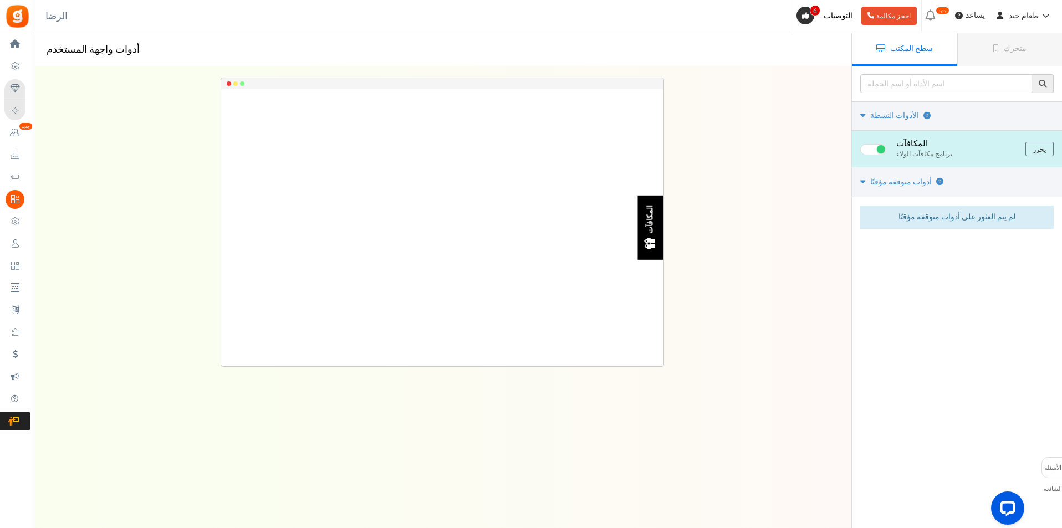
click at [647, 233] on font "المكافآت" at bounding box center [651, 219] width 12 height 29
click at [653, 222] on font "المكافآت" at bounding box center [651, 219] width 12 height 29
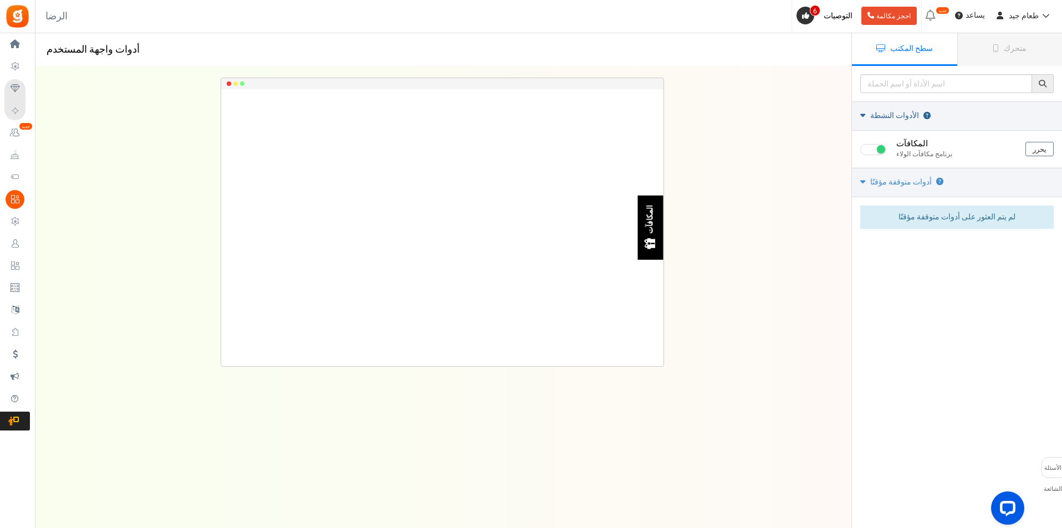
click at [882, 114] on font "الأدوات النشطة" at bounding box center [895, 116] width 49 height 12
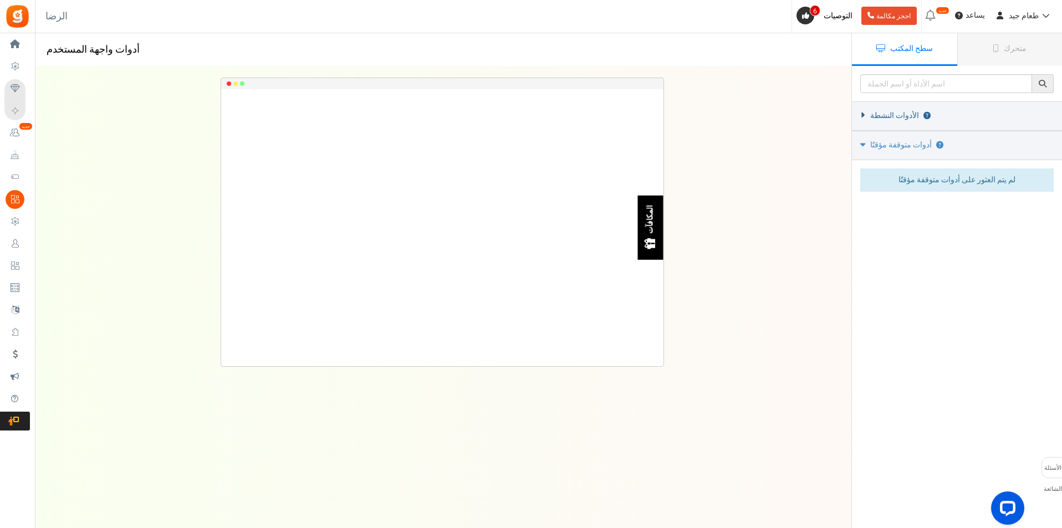
click at [865, 115] on icon at bounding box center [863, 115] width 8 height 5
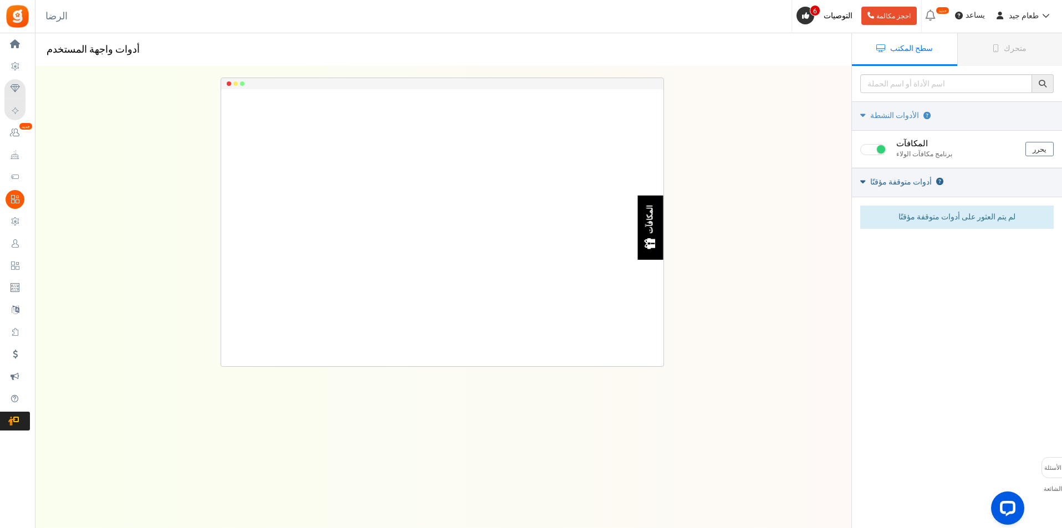
click at [884, 186] on font "أدوات متوقفة مؤقتًا" at bounding box center [902, 182] width 62 height 12
click at [885, 186] on font "أدوات متوقفة مؤقتًا" at bounding box center [902, 182] width 62 height 12
click at [956, 216] on font "لم يتم العثور على أدوات متوقفة مؤقتًا" at bounding box center [957, 217] width 117 height 12
click at [999, 40] on link "متحرك" at bounding box center [1010, 49] width 105 height 33
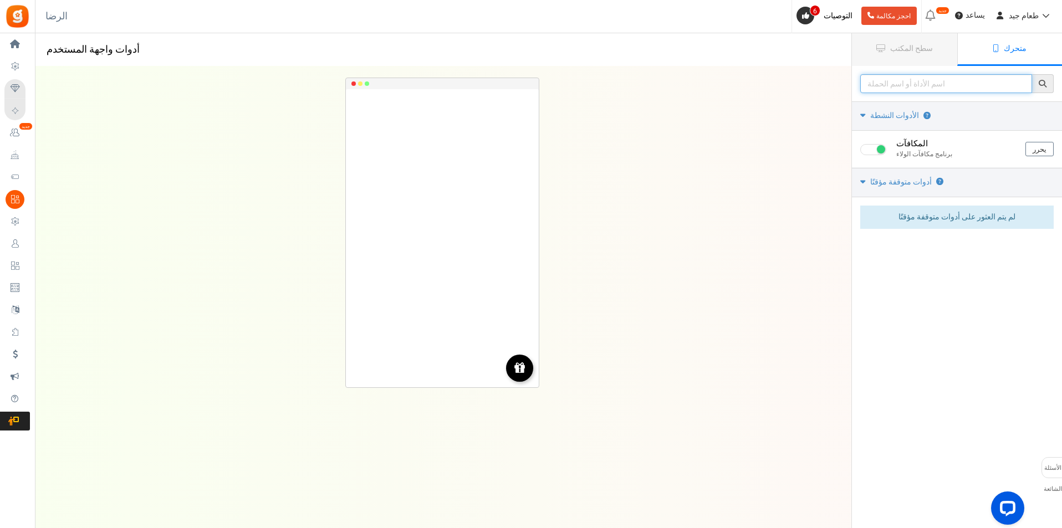
click at [877, 83] on input "text" at bounding box center [947, 83] width 172 height 19
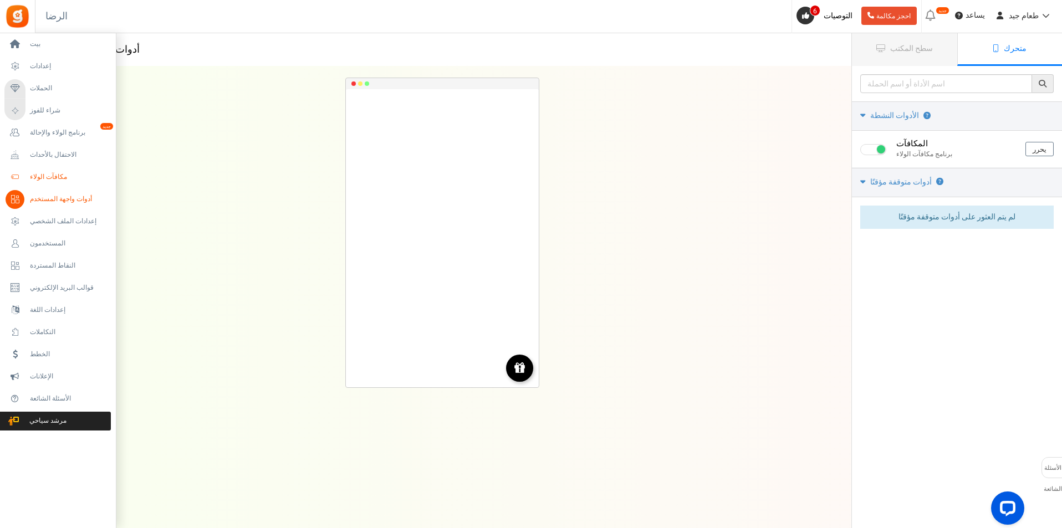
click at [50, 176] on font "مكافآت الولاء" at bounding box center [48, 177] width 37 height 10
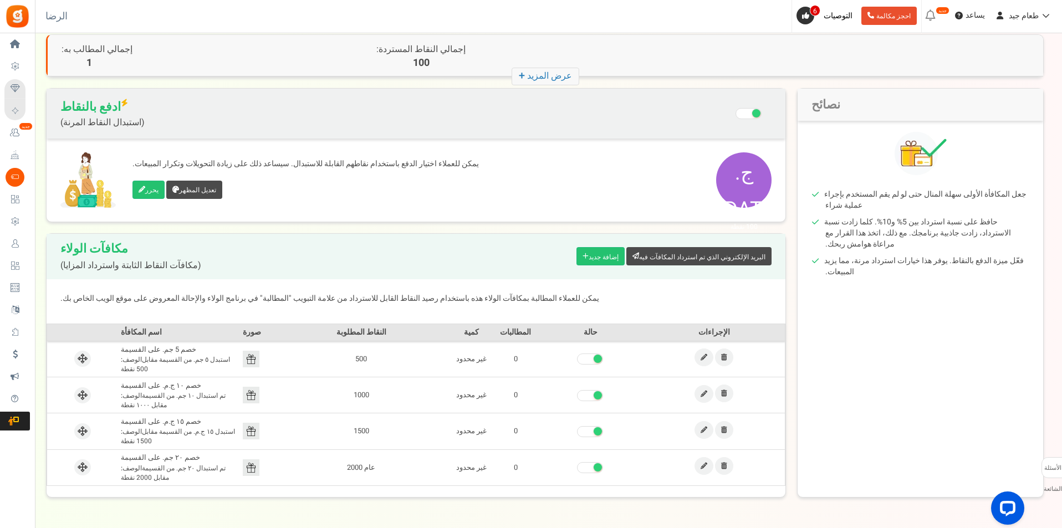
scroll to position [92, 0]
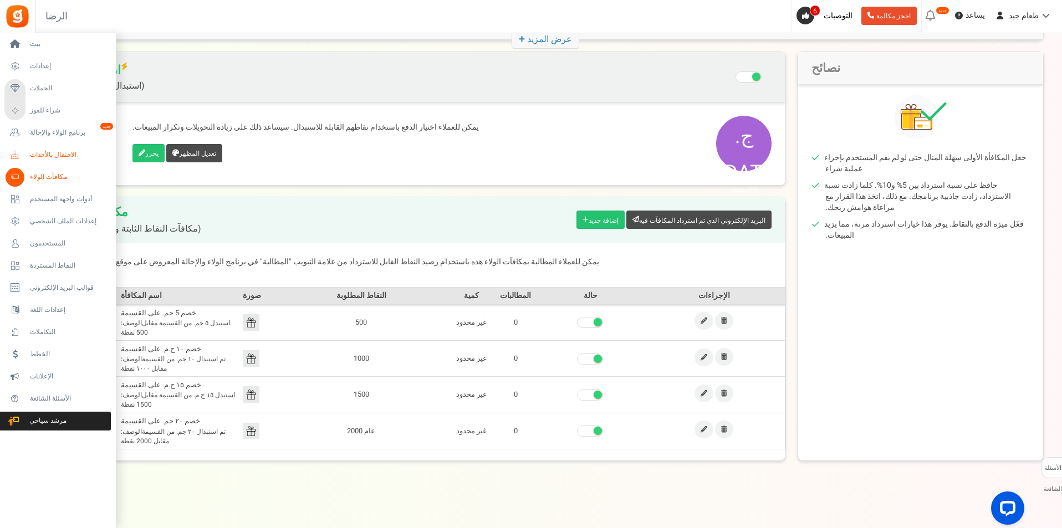
click at [45, 160] on font "الاحتفال بالأحداث" at bounding box center [53, 155] width 47 height 10
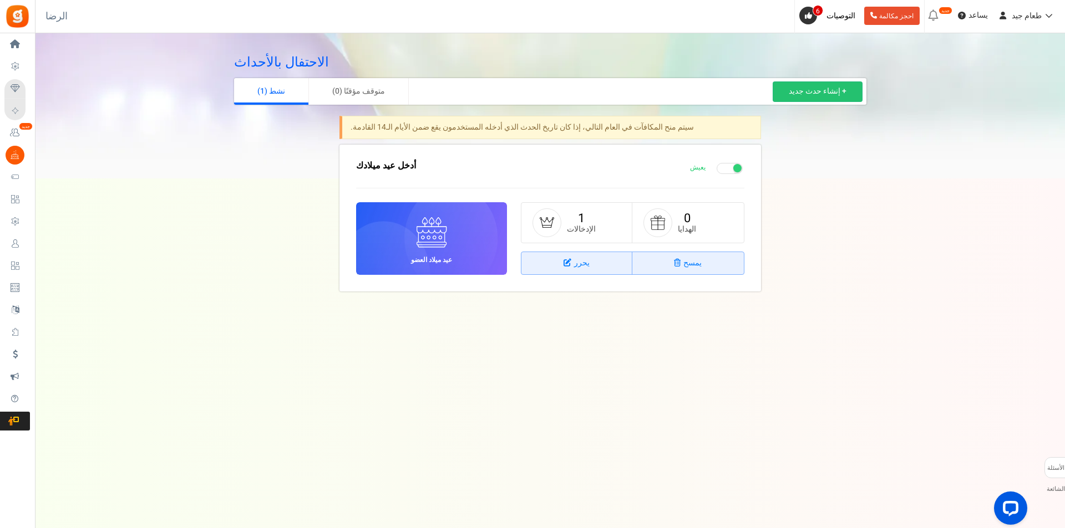
click at [594, 222] on span "1 الإدخالات" at bounding box center [578, 223] width 34 height 22
click at [551, 222] on img at bounding box center [547, 222] width 14 height 11
click at [573, 221] on span "1 الإدخالات" at bounding box center [578, 223] width 34 height 22
click at [582, 230] on font "الإدخالات" at bounding box center [581, 229] width 29 height 12
click at [583, 216] on font "1" at bounding box center [581, 219] width 7 height 18
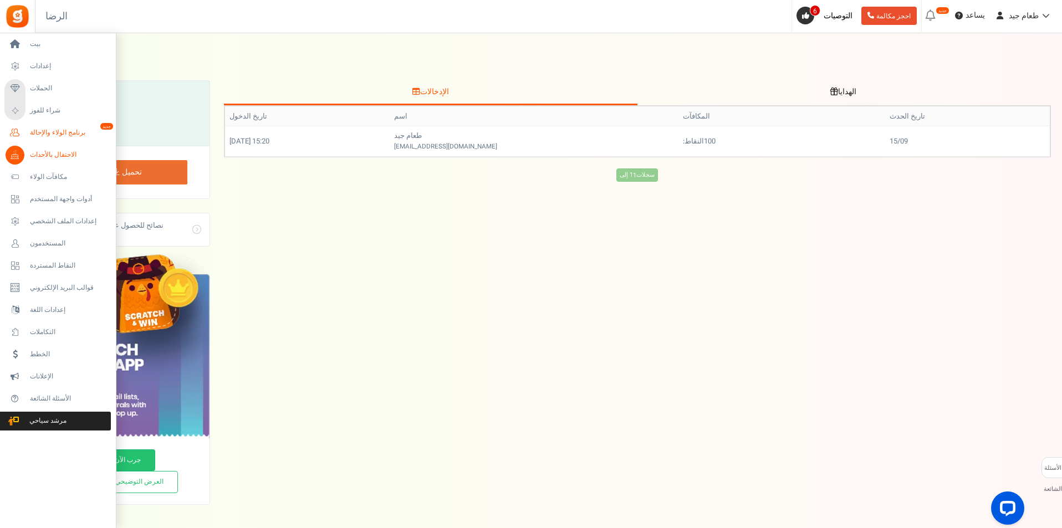
click at [41, 125] on link "برنامج الولاء والإحالة جديد" at bounding box center [57, 133] width 106 height 19
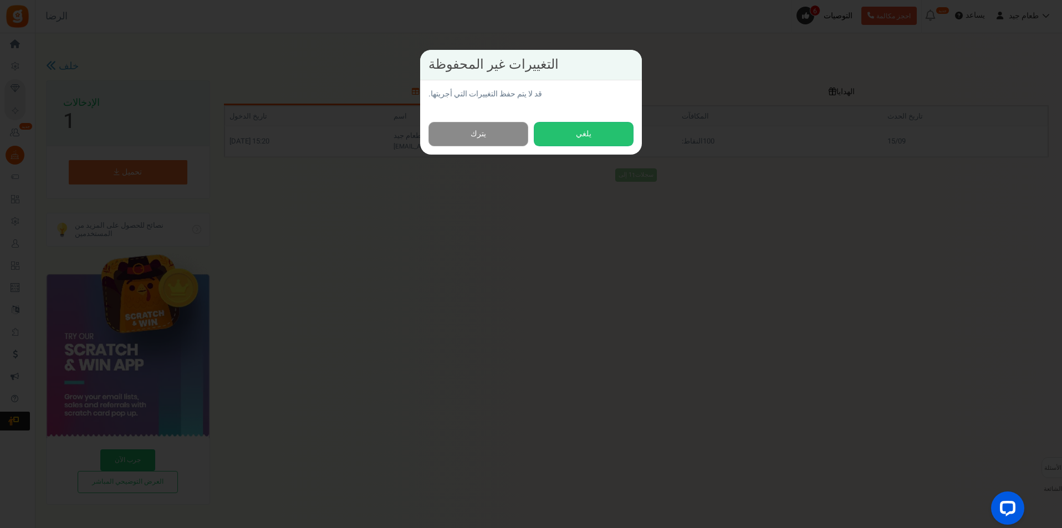
click at [488, 124] on link "يترك" at bounding box center [479, 134] width 100 height 25
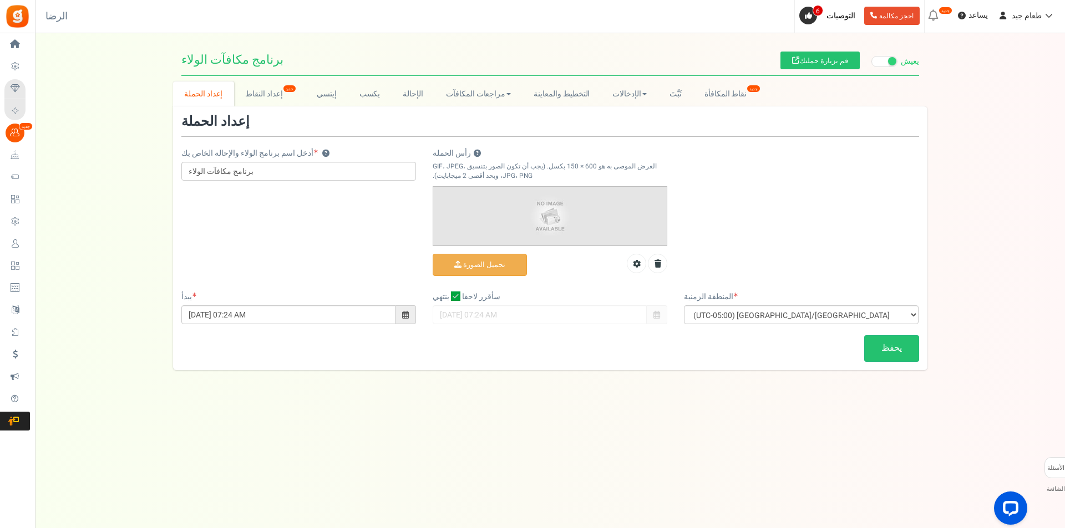
click at [531, 194] on img at bounding box center [549, 216] width 233 height 58
click at [352, 222] on div "أدخل اسم برنامج الولاء والإحالة الخاص بك ؟ برنامج مكافآت الولاء رأس الحملة ؟ ال…" at bounding box center [550, 203] width 754 height 177
click at [256, 99] on font "إعداد النقاط" at bounding box center [263, 94] width 37 height 12
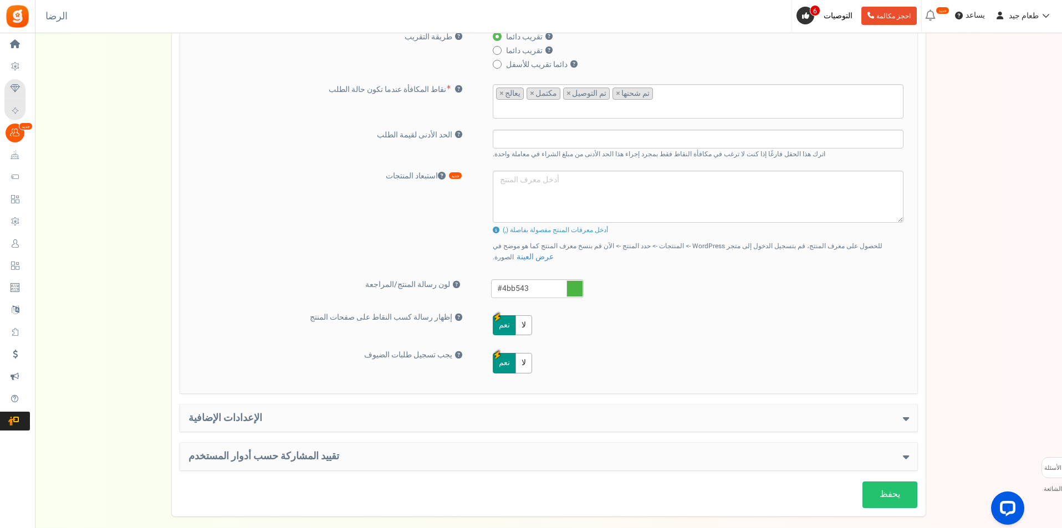
scroll to position [381, 0]
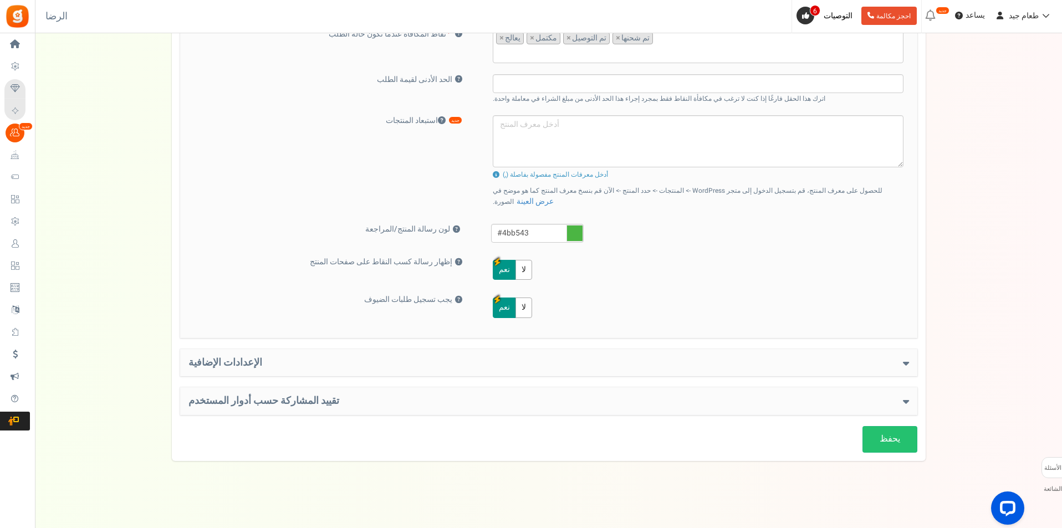
click at [635, 368] on h4 "الإعدادات الإضافية" at bounding box center [549, 363] width 721 height 11
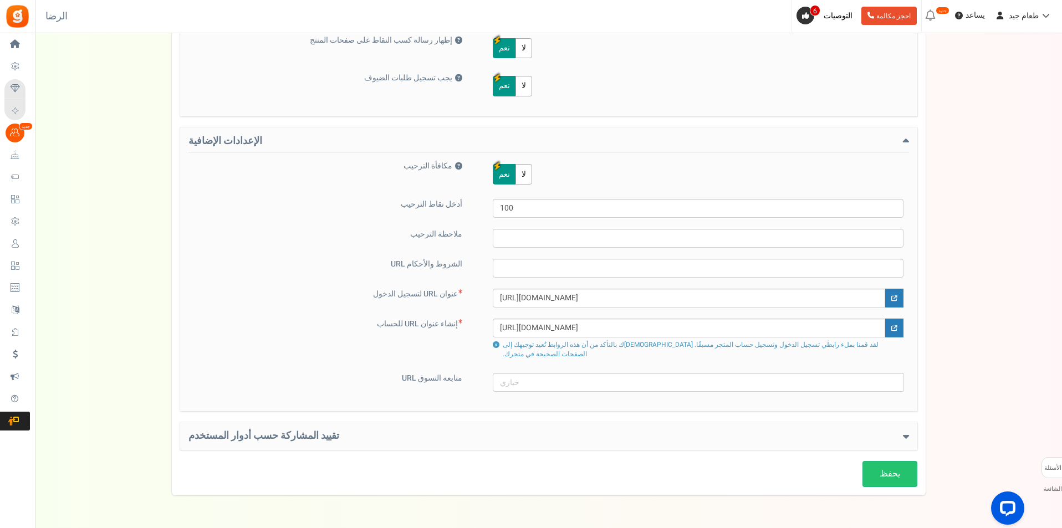
scroll to position [628, 0]
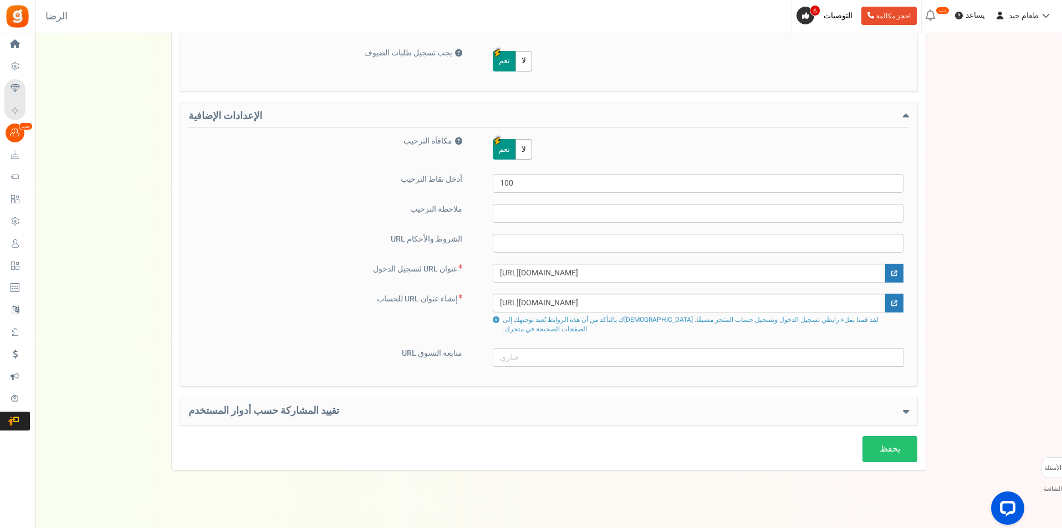
click at [520, 232] on div "مكافأة الترحيب ؟ نعم لا أدخل نقاط الترحيب 100 ملاحظة الترحيب الشروط والأحكام UR…" at bounding box center [549, 251] width 721 height 231
click at [520, 238] on input "text" at bounding box center [698, 243] width 411 height 19
click at [266, 408] on font "تقييد المشاركة حسب أدوار المستخدم" at bounding box center [264, 411] width 151 height 15
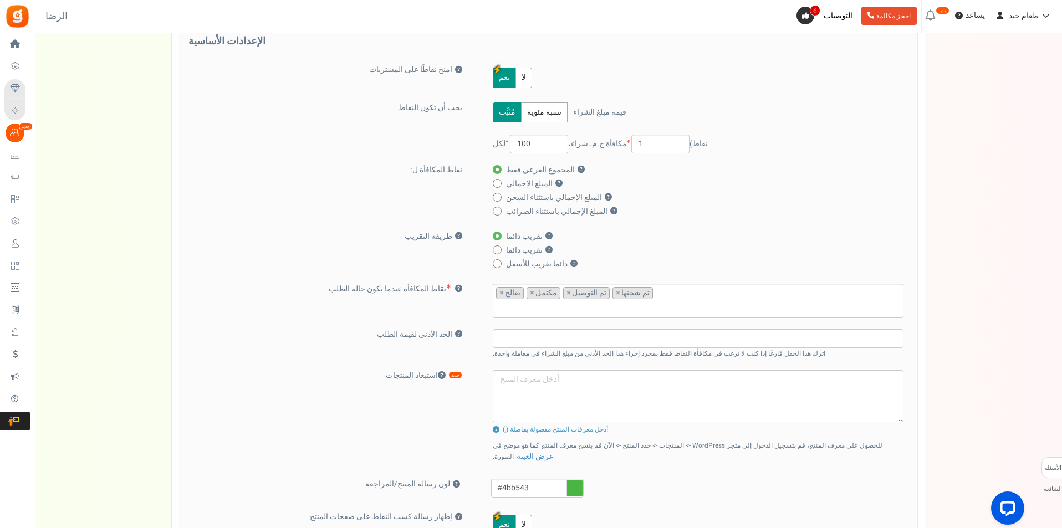
scroll to position [0, 0]
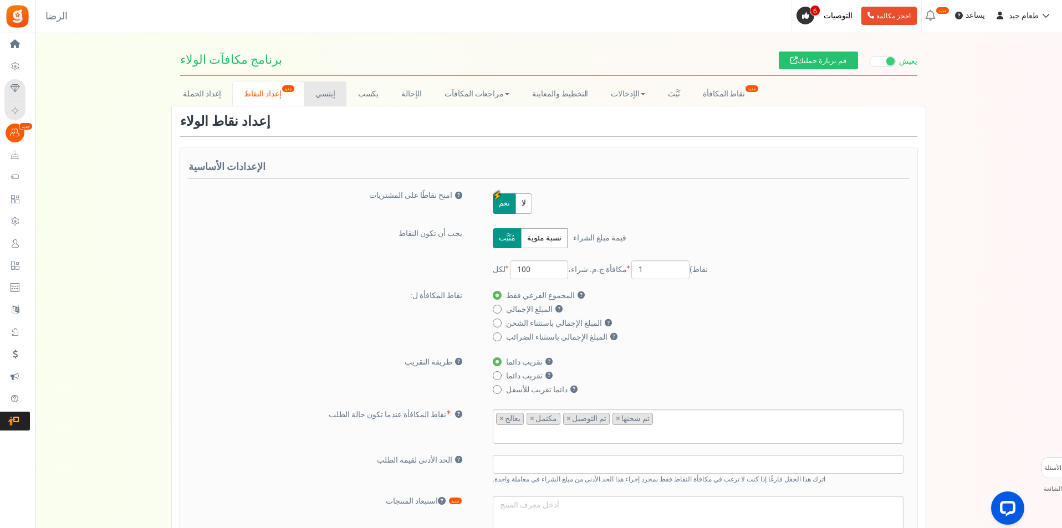
click at [333, 96] on font "إيتسي" at bounding box center [326, 94] width 20 height 12
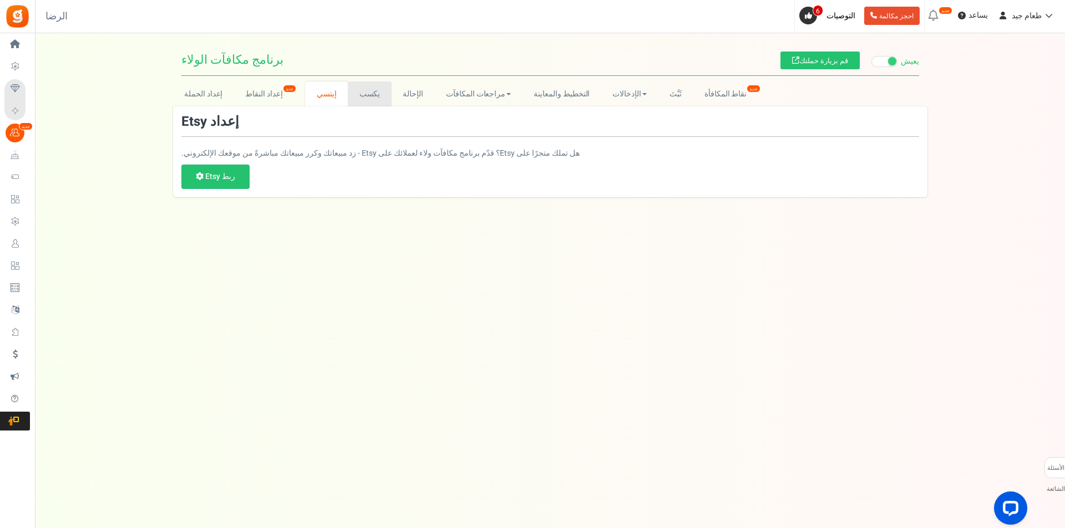
click at [383, 101] on link "يكسب" at bounding box center [370, 94] width 44 height 25
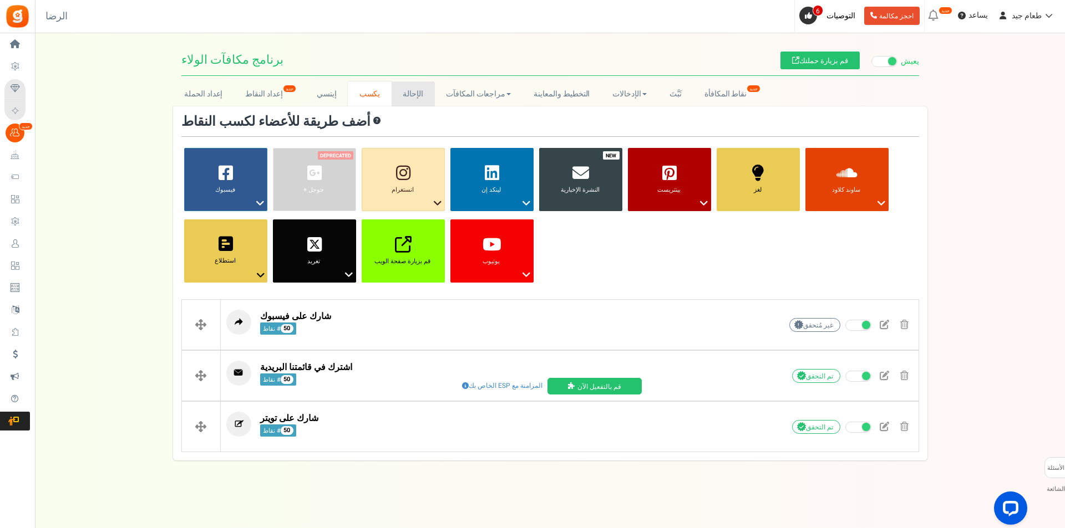
click at [410, 95] on font "الإحالة" at bounding box center [413, 94] width 21 height 12
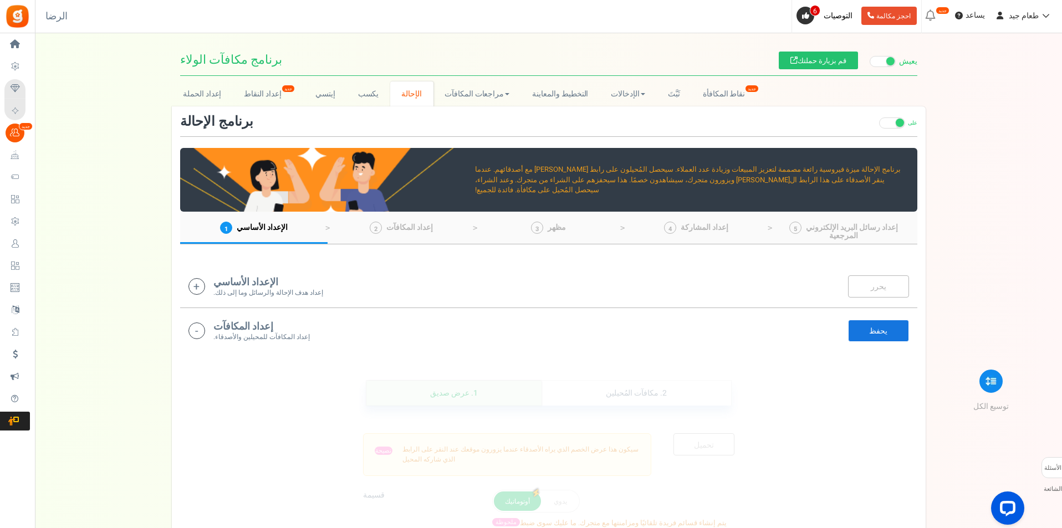
click at [233, 281] on font "الإعداد الأساسي" at bounding box center [245, 282] width 65 height 15
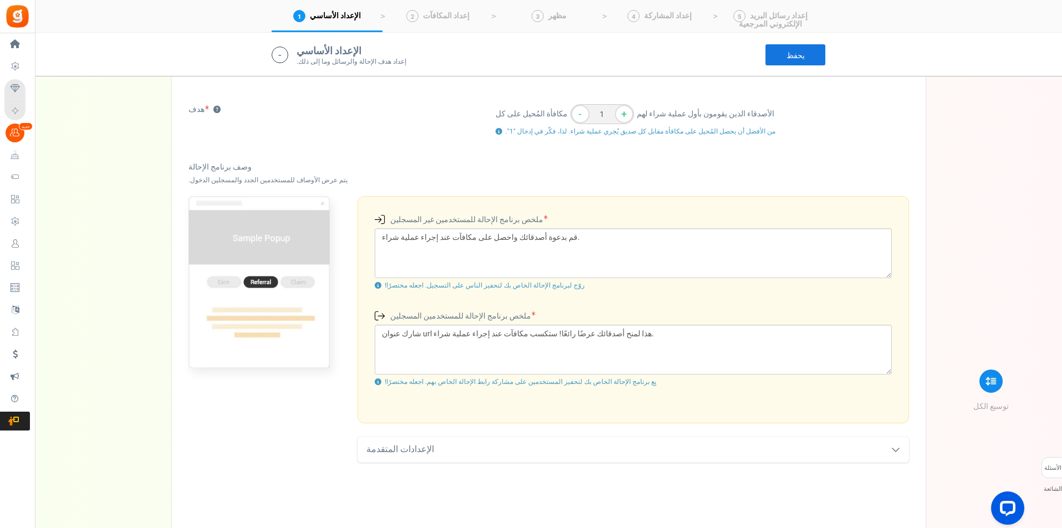
scroll to position [343, 0]
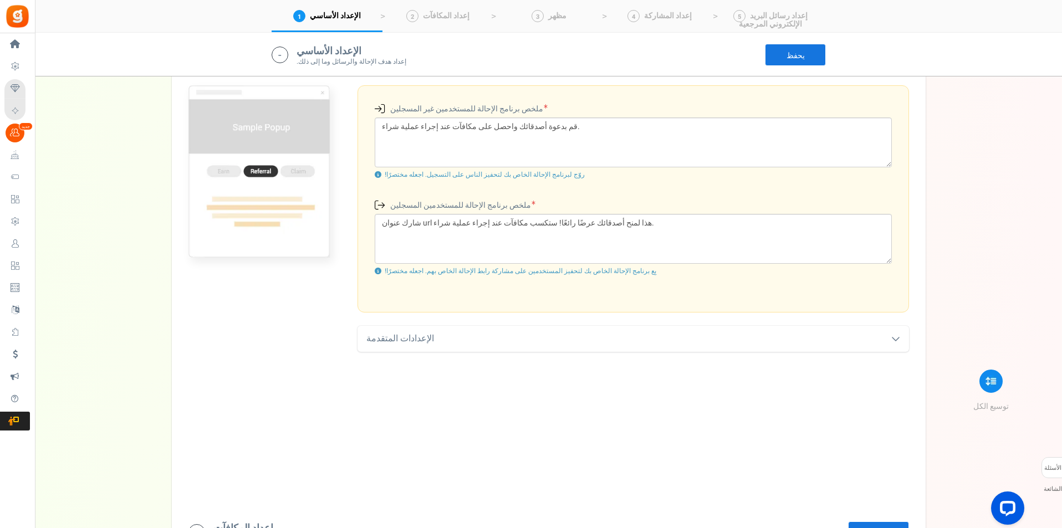
click at [415, 335] on font "الإعدادات المتقدمة" at bounding box center [401, 338] width 68 height 13
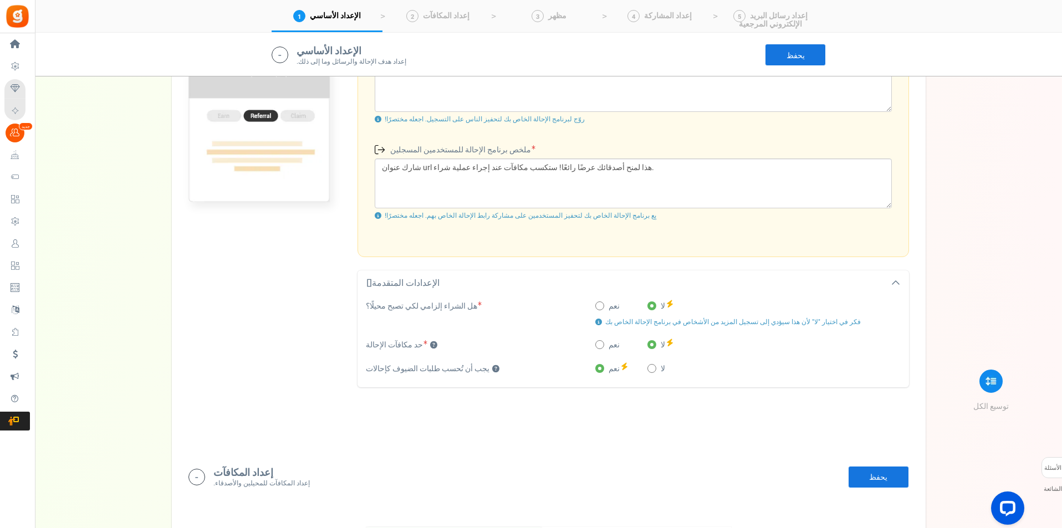
scroll to position [509, 0]
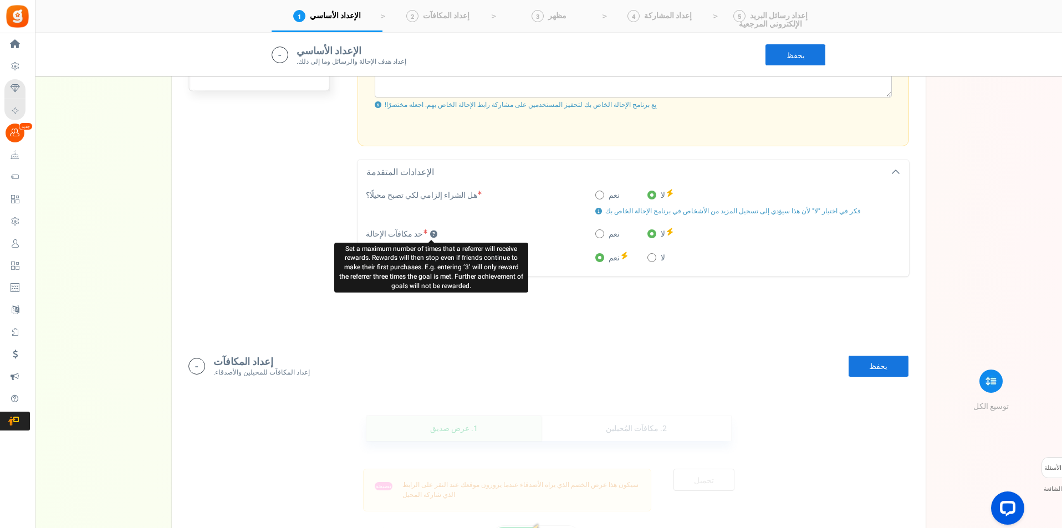
click at [430, 234] on button "؟" at bounding box center [433, 234] width 7 height 7
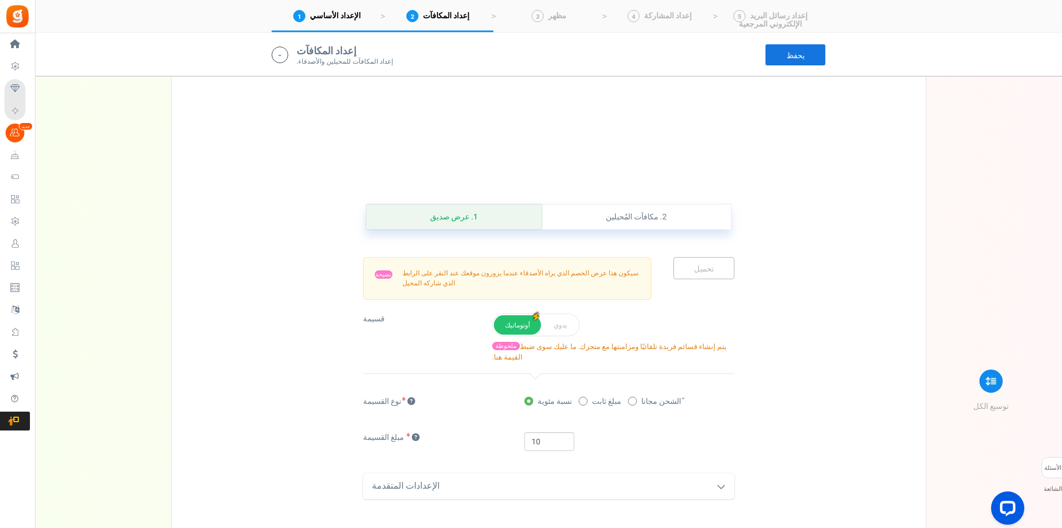
scroll to position [832, 0]
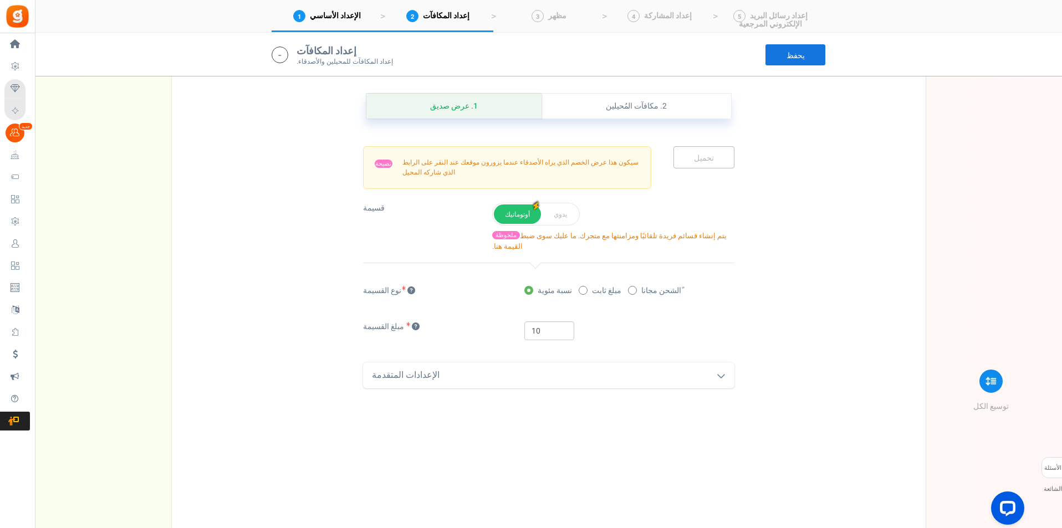
click at [613, 178] on div "نصيحة سيكون هذا عرض الخصم الذي يراه الأصدقاء عندما يزورون موقعك عند النقر على ا…" at bounding box center [507, 167] width 288 height 42
click at [716, 152] on link "تحميل" at bounding box center [704, 157] width 61 height 22
click at [597, 293] on font "مبلغ ثابت" at bounding box center [606, 291] width 29 height 12
click at [586, 293] on input "مبلغ ثابت" at bounding box center [582, 291] width 7 height 7
radio input "true"
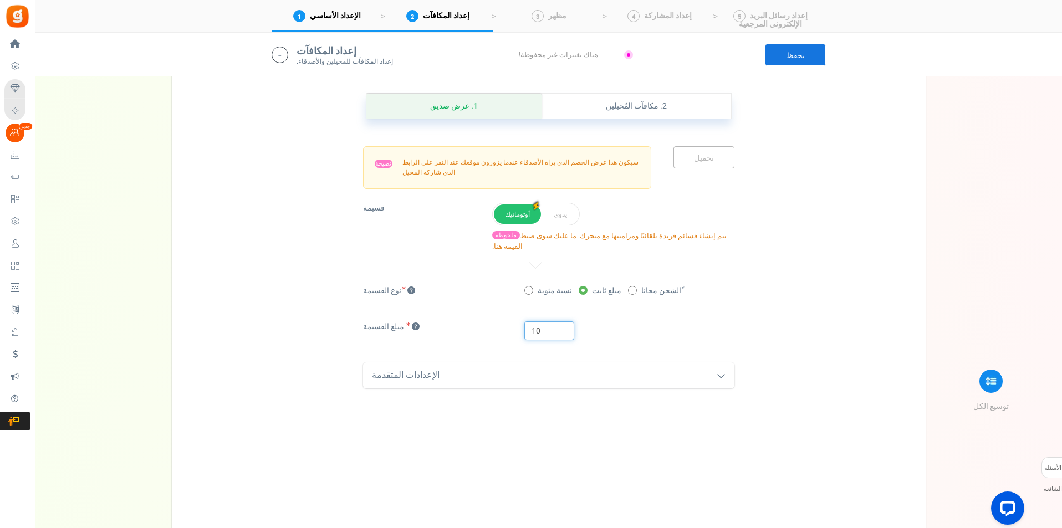
click at [552, 329] on input "10" at bounding box center [550, 331] width 50 height 19
type input "100"
click at [628, 349] on div "مبلغ القسيمة 100" at bounding box center [549, 337] width 388 height 30
click at [601, 381] on div "الإعدادات المتقدمة" at bounding box center [549, 376] width 372 height 26
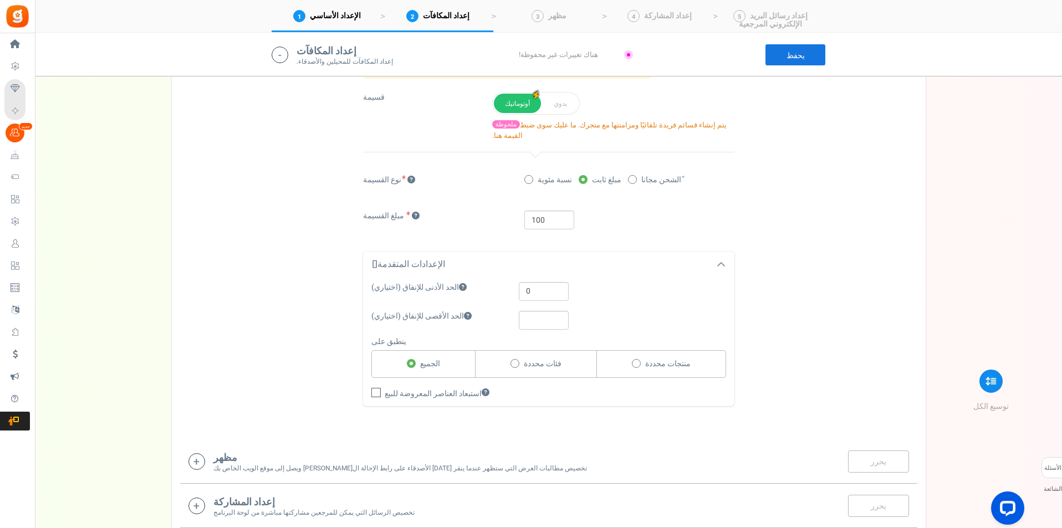
scroll to position [1054, 0]
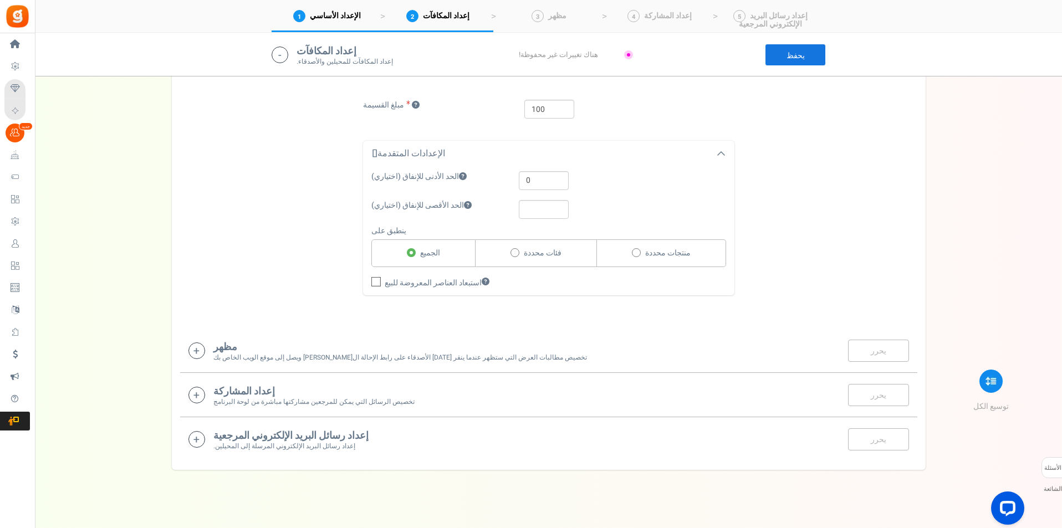
click at [532, 258] on font "فئات محددة" at bounding box center [543, 253] width 38 height 12
click at [518, 257] on input "فئات محددة" at bounding box center [514, 253] width 7 height 7
radio input "true"
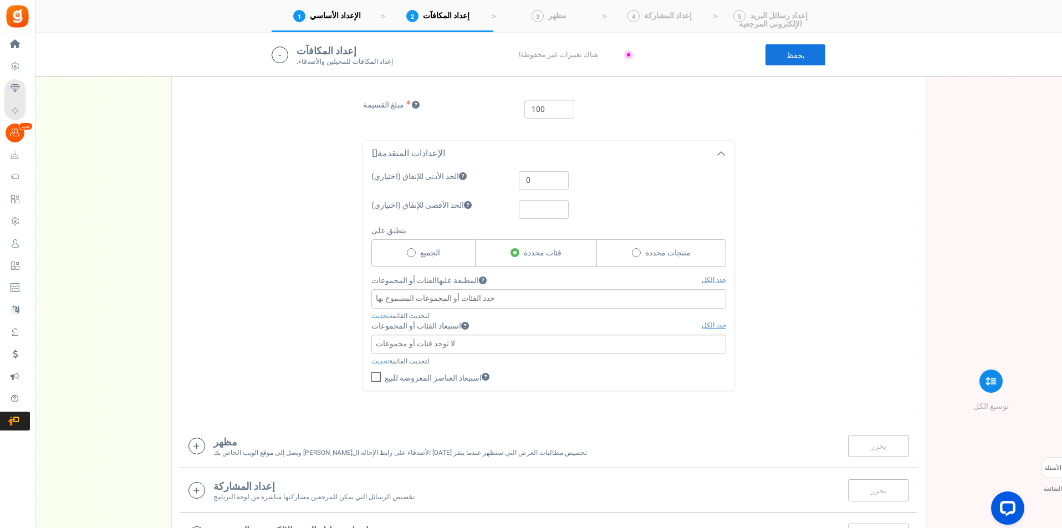
click at [527, 294] on input "search" at bounding box center [549, 299] width 348 height 12
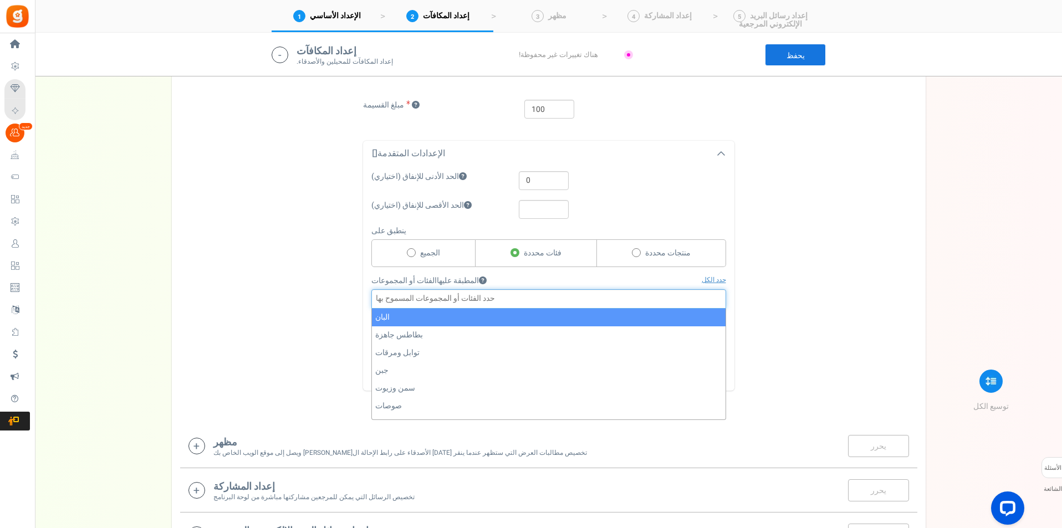
click at [527, 294] on input "search" at bounding box center [549, 299] width 348 height 12
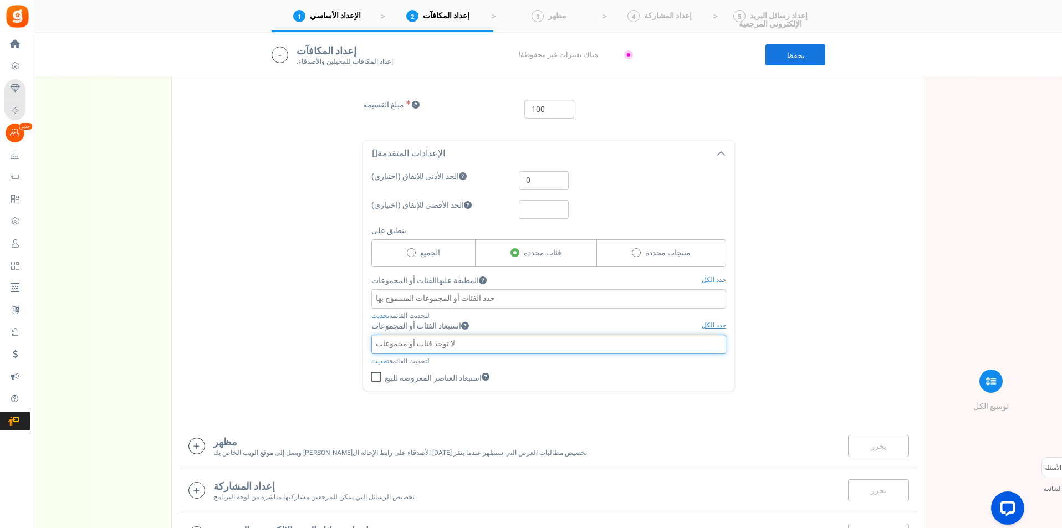
click at [515, 338] on input "search" at bounding box center [549, 344] width 348 height 12
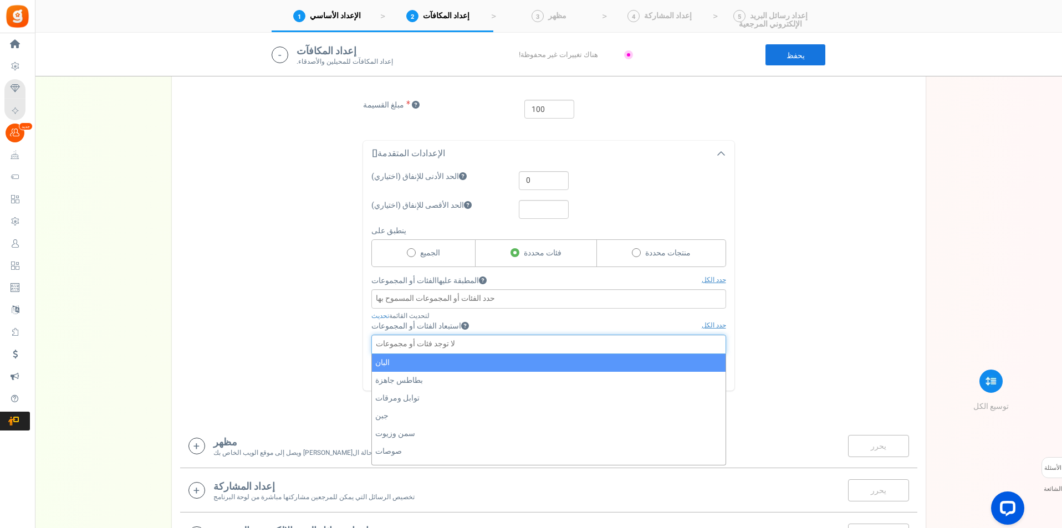
click at [515, 338] on input "search" at bounding box center [549, 344] width 348 height 12
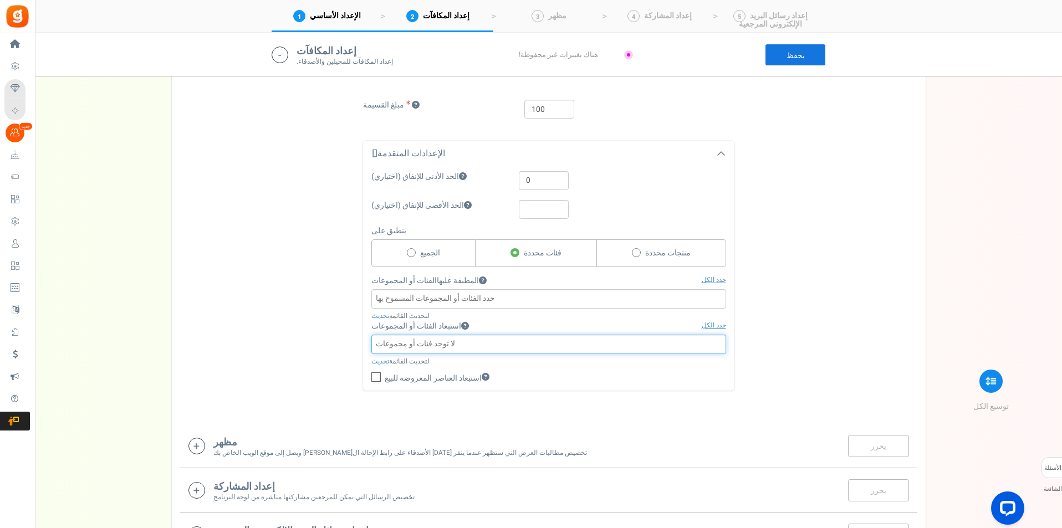
click at [441, 255] on label "الجميع" at bounding box center [424, 254] width 104 height 28
click at [414, 255] on input "الجميع" at bounding box center [410, 253] width 7 height 7
radio input "true"
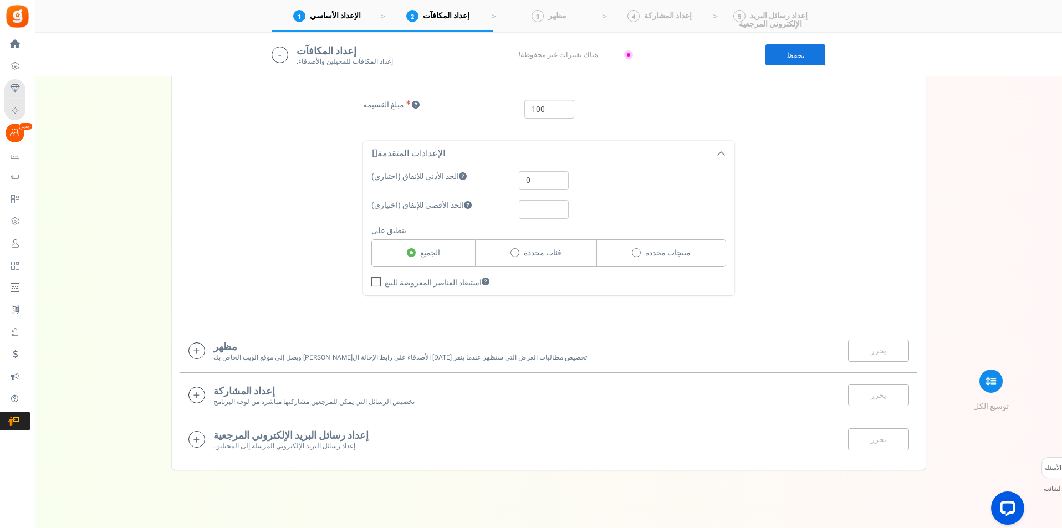
scroll to position [1062, 0]
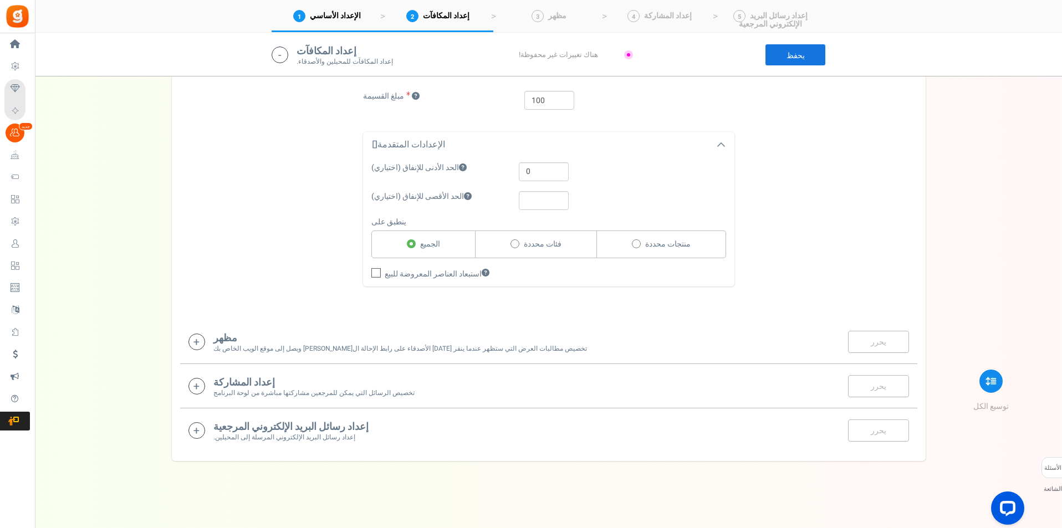
click at [349, 340] on h4 "مظهر" at bounding box center [400, 338] width 374 height 11
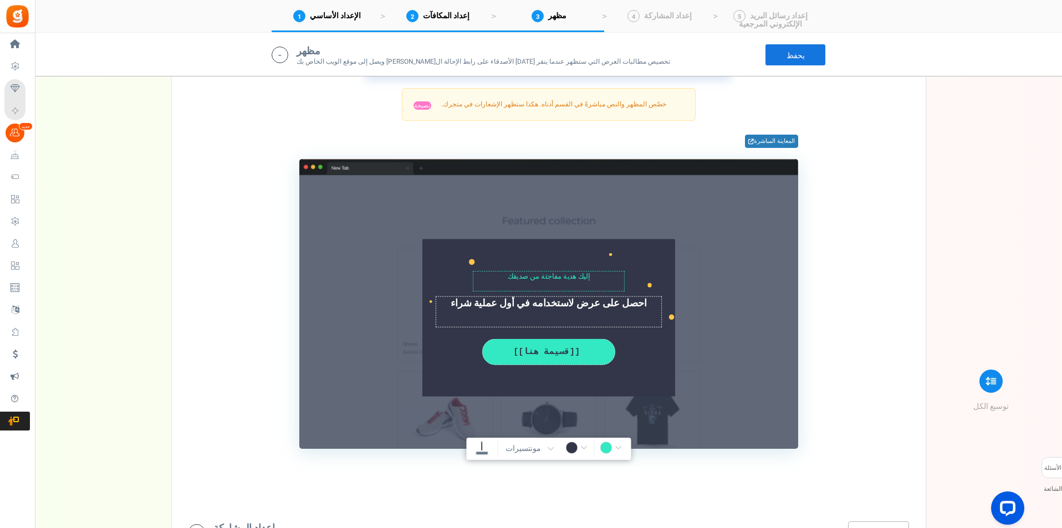
scroll to position [1239, 0]
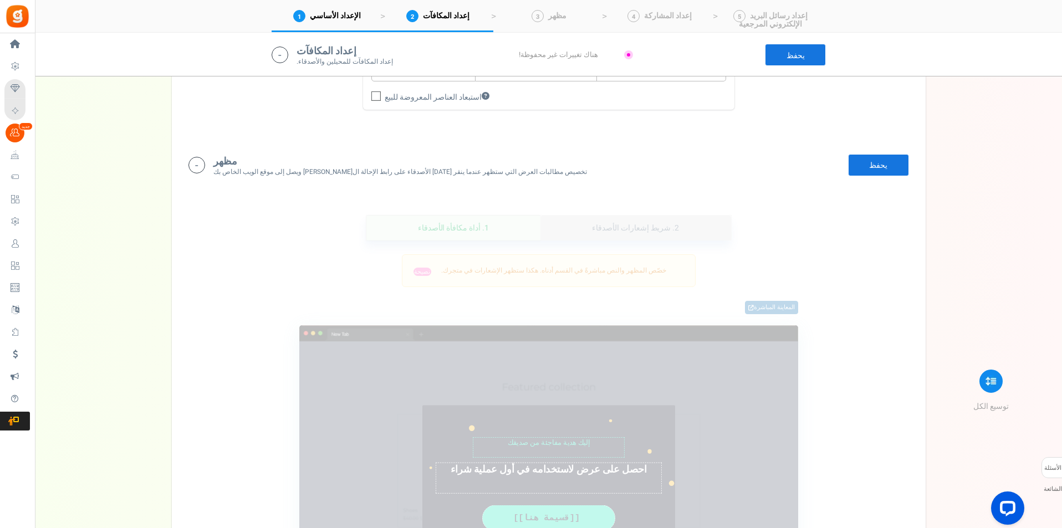
click at [650, 227] on font "2. شريط إشعارات الأصدقاء" at bounding box center [635, 228] width 87 height 12
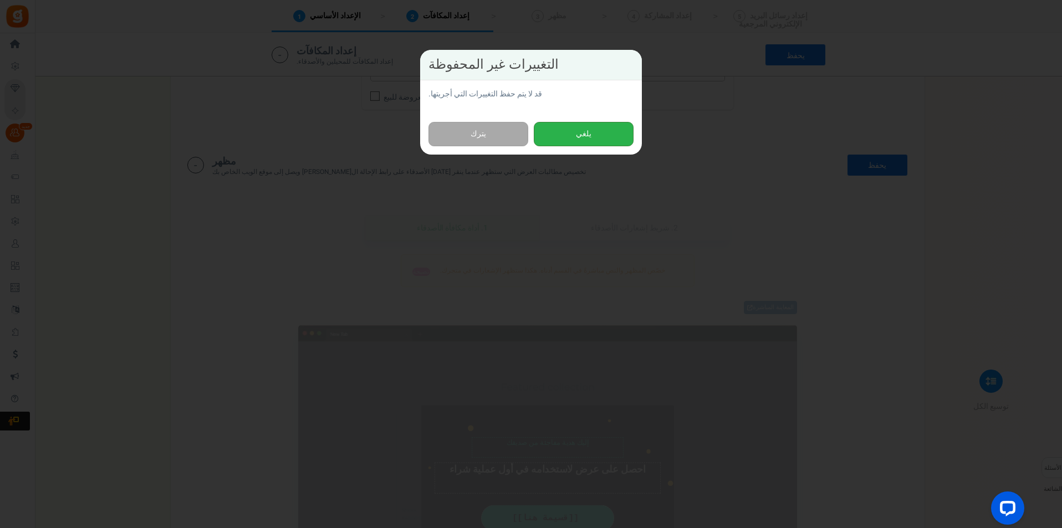
click at [627, 142] on button "يلغي" at bounding box center [584, 134] width 100 height 25
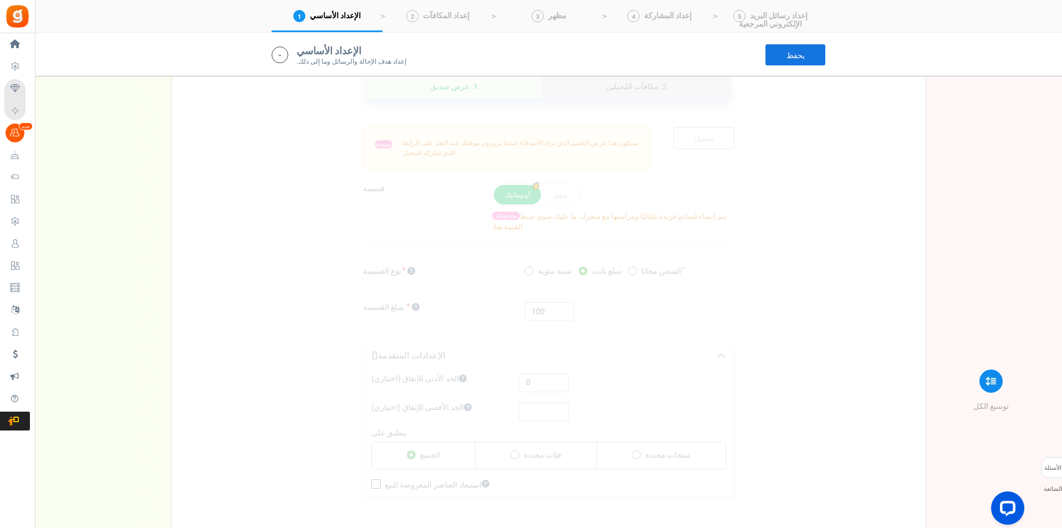
scroll to position [685, 0]
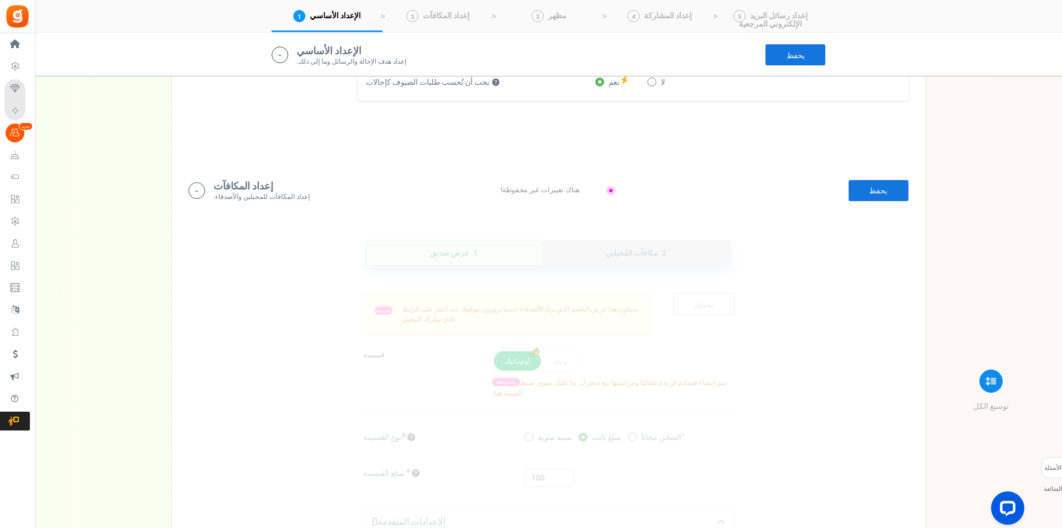
click at [603, 246] on link "2. مكافآت المُحيلين" at bounding box center [636, 253] width 189 height 25
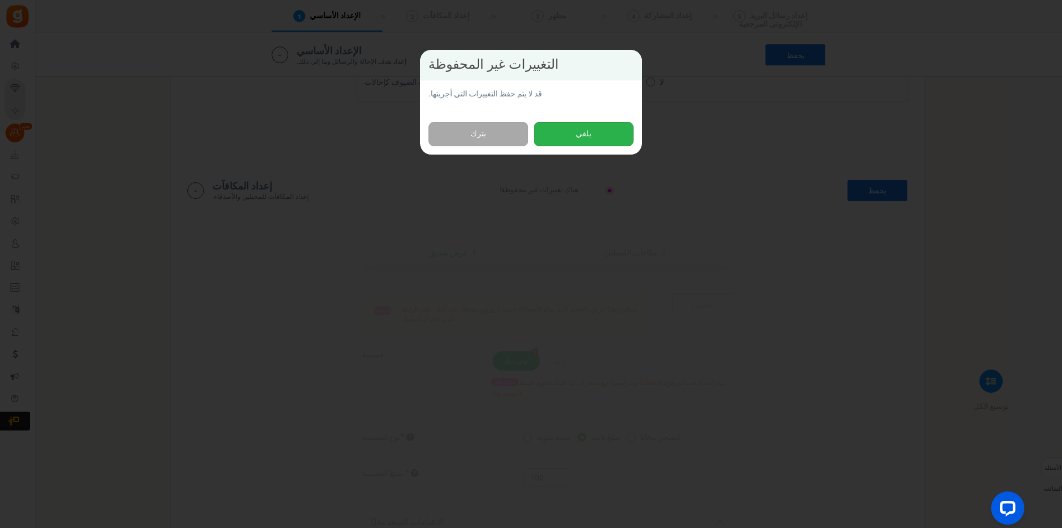
click at [604, 136] on button "يلغي" at bounding box center [584, 134] width 100 height 25
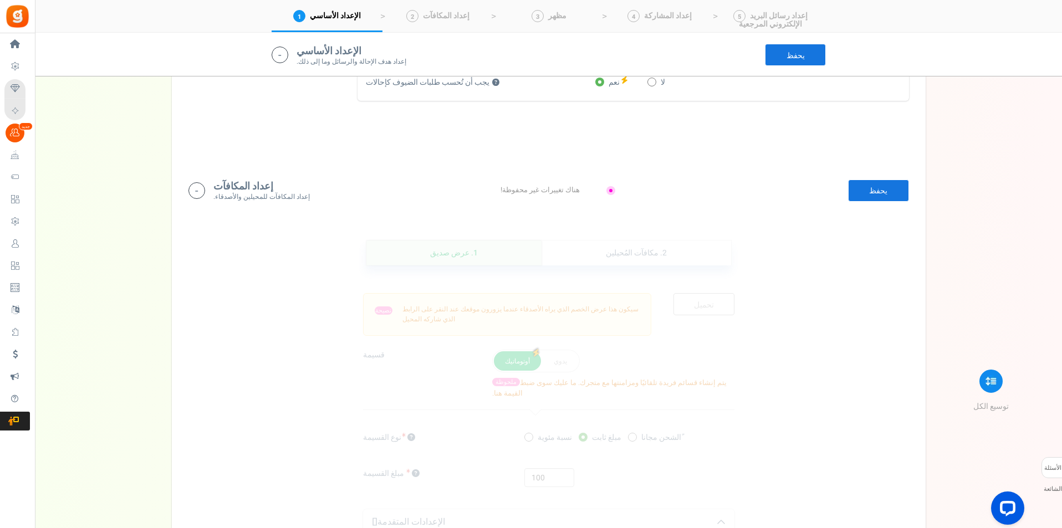
click at [864, 192] on link "يحفظ" at bounding box center [878, 191] width 61 height 22
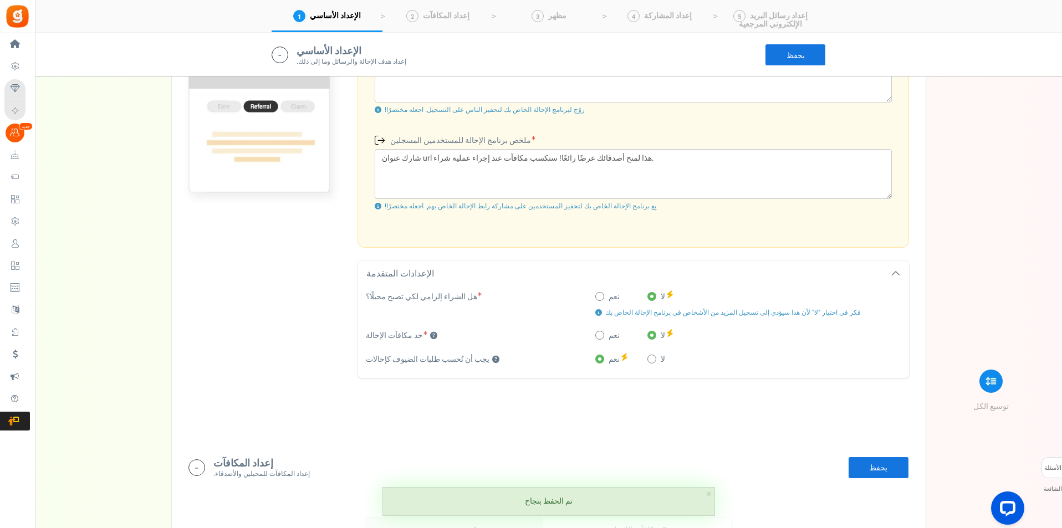
scroll to position [352, 0]
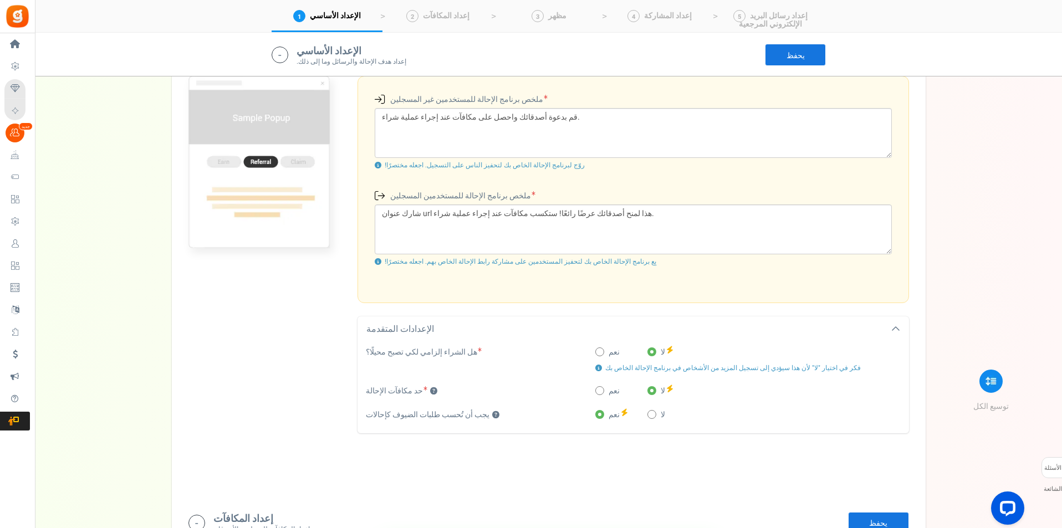
click at [807, 48] on link "يحفظ" at bounding box center [795, 55] width 61 height 22
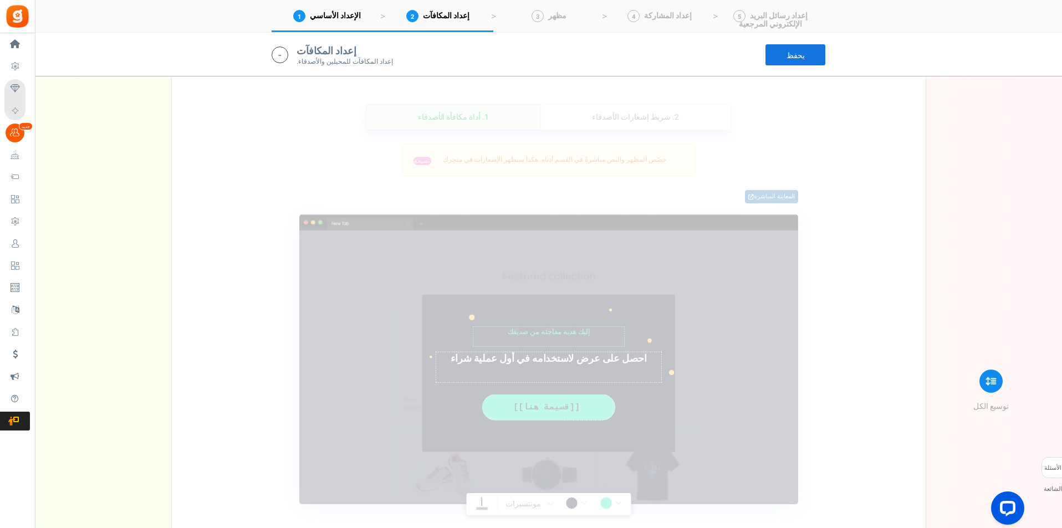
scroll to position [1295, 0]
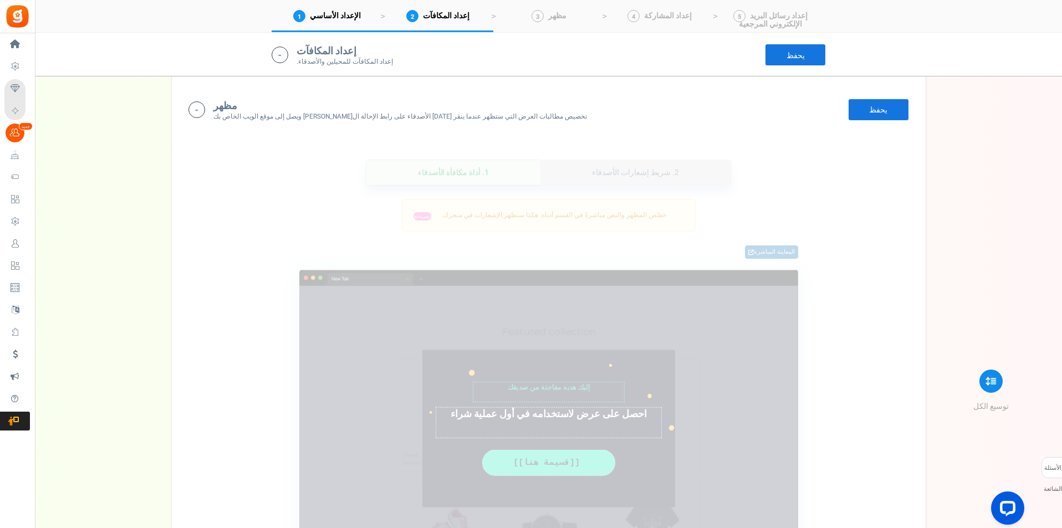
click at [624, 173] on font "2. شريط إشعارات الأصدقاء" at bounding box center [635, 173] width 87 height 12
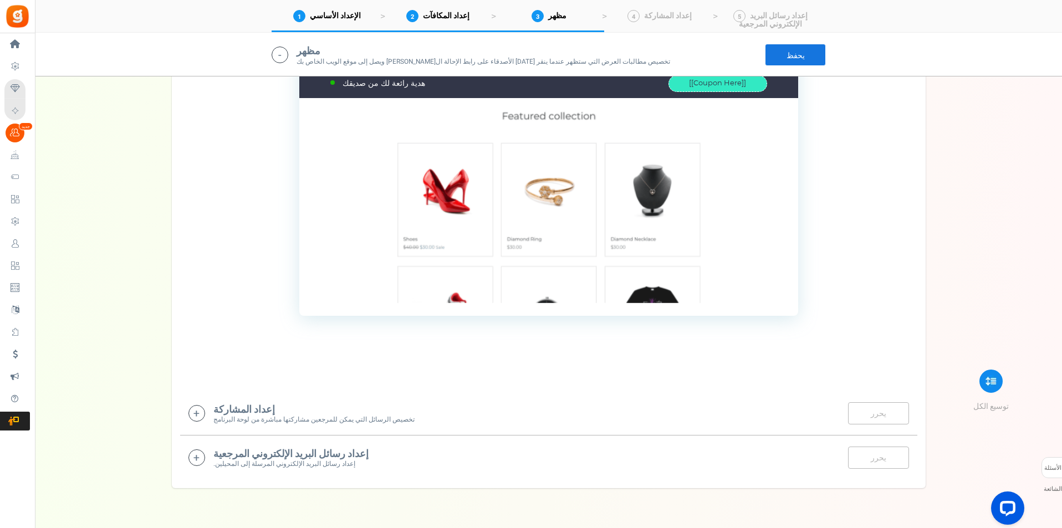
scroll to position [1544, 0]
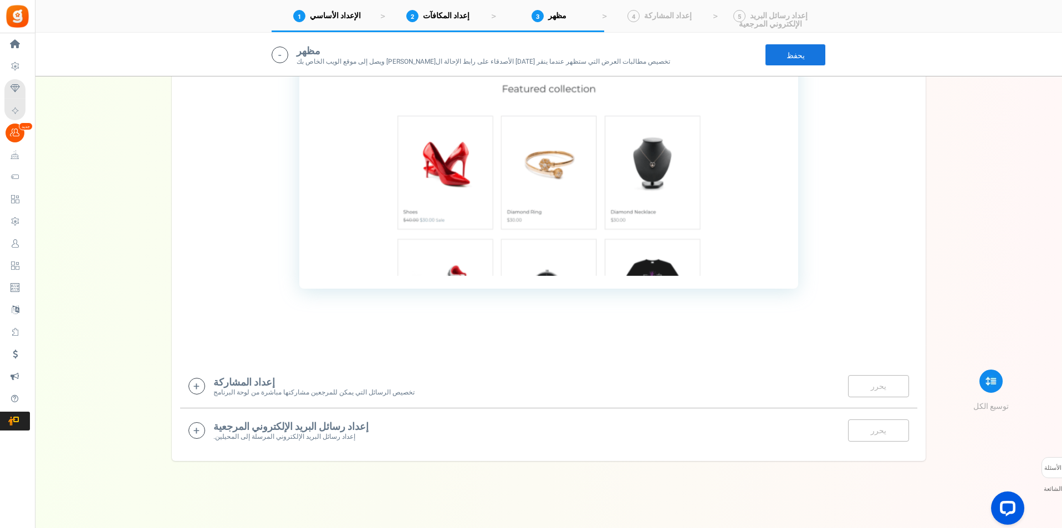
click at [281, 390] on font "تخصيص الرسائل التي يمكن للمرجعين مشاركتها مباشرة من لوحة البرنامج" at bounding box center [313, 392] width 201 height 9
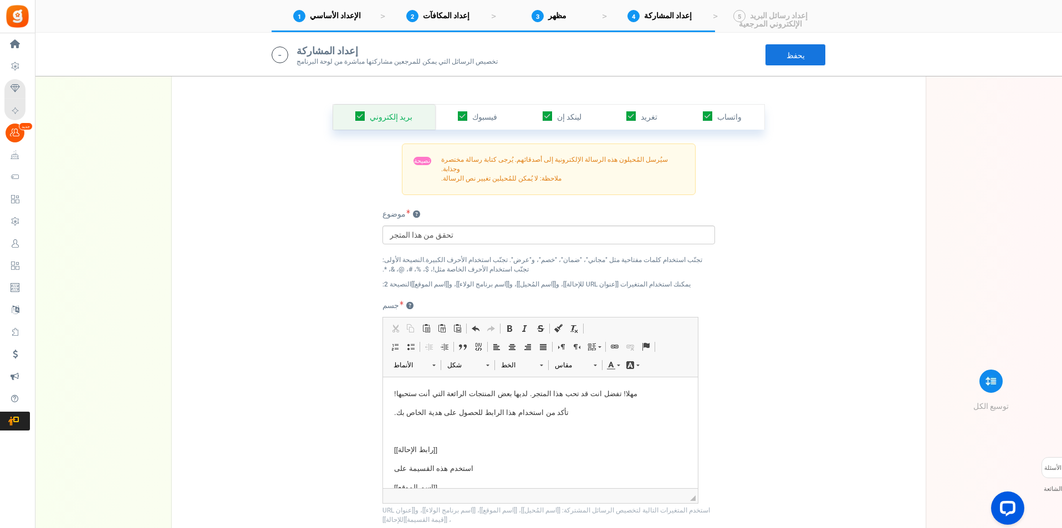
scroll to position [1875, 0]
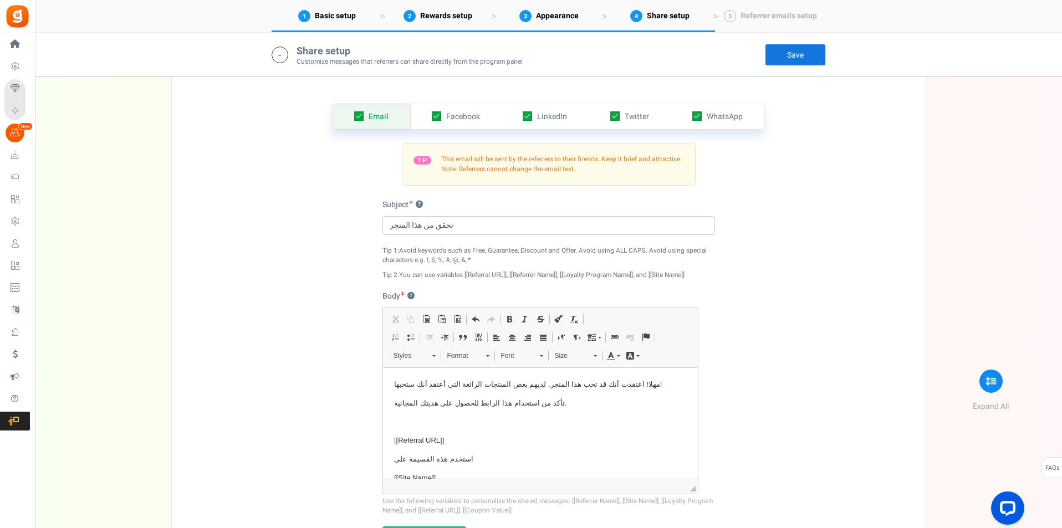
click at [756, 297] on div "Email Facebook LinkedIn Twitter WhatsApp INFO Email share is currently disabled…" at bounding box center [548, 332] width 737 height 513
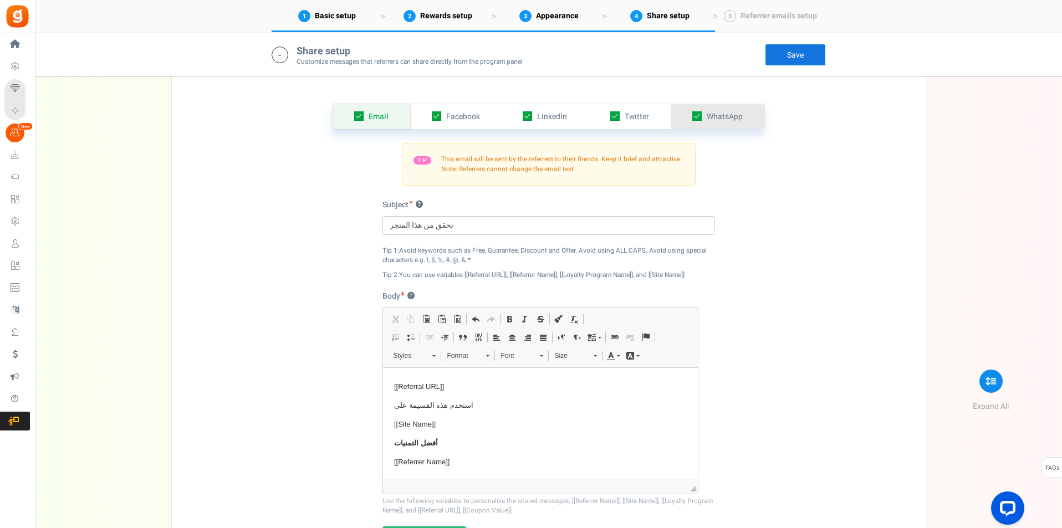
click at [701, 121] on icon at bounding box center [697, 115] width 9 height 9
click at [689, 120] on input "checkbox" at bounding box center [684, 116] width 7 height 7
click at [706, 113] on link "WhatsApp" at bounding box center [717, 116] width 93 height 25
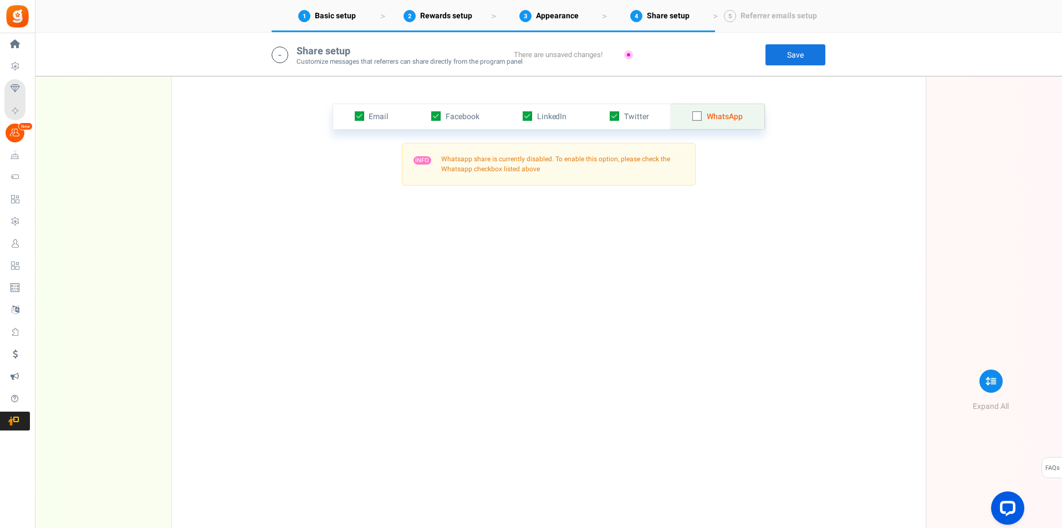
scroll to position [0, 0]
click at [697, 121] on label at bounding box center [697, 117] width 9 height 12
click at [689, 120] on input "checkbox" at bounding box center [684, 116] width 7 height 7
checkbox input "true"
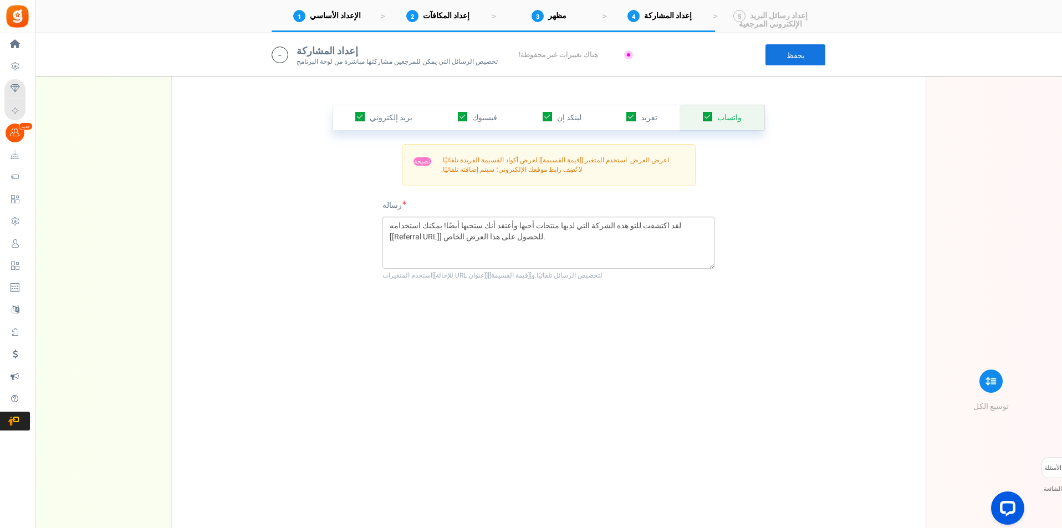
scroll to position [1876, 0]
click at [675, 123] on link "تغريد" at bounding box center [642, 117] width 77 height 25
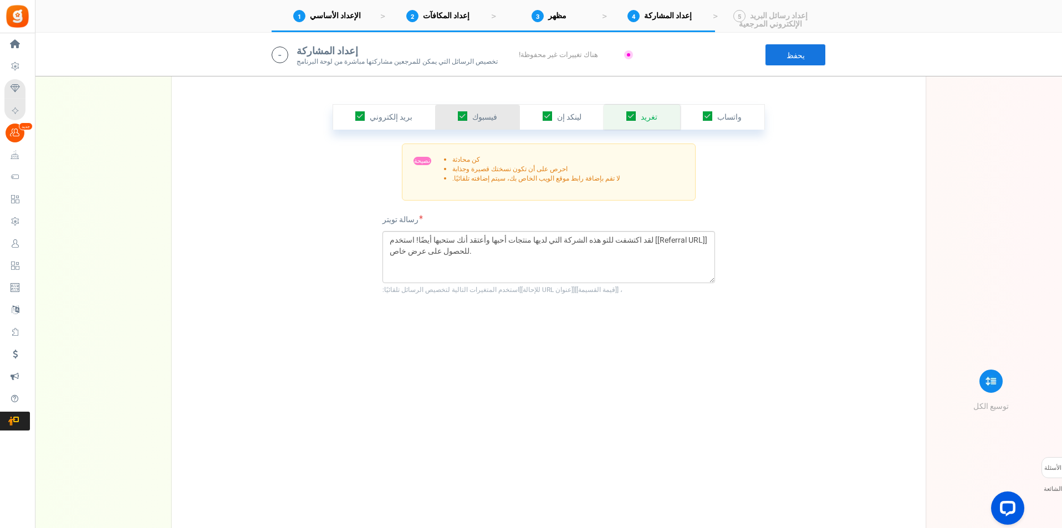
click at [490, 123] on link "فيسبوك" at bounding box center [477, 117] width 85 height 25
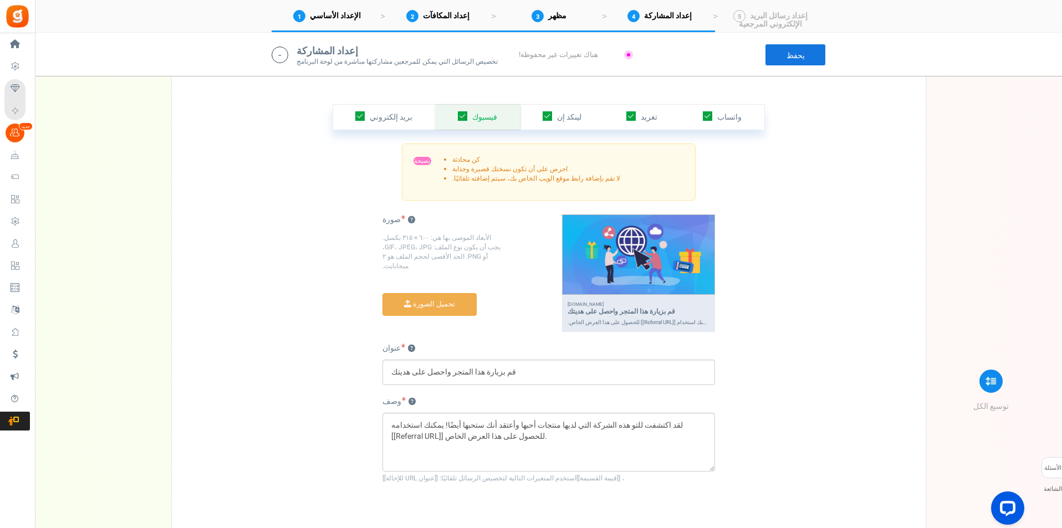
scroll to position [1875, 0]
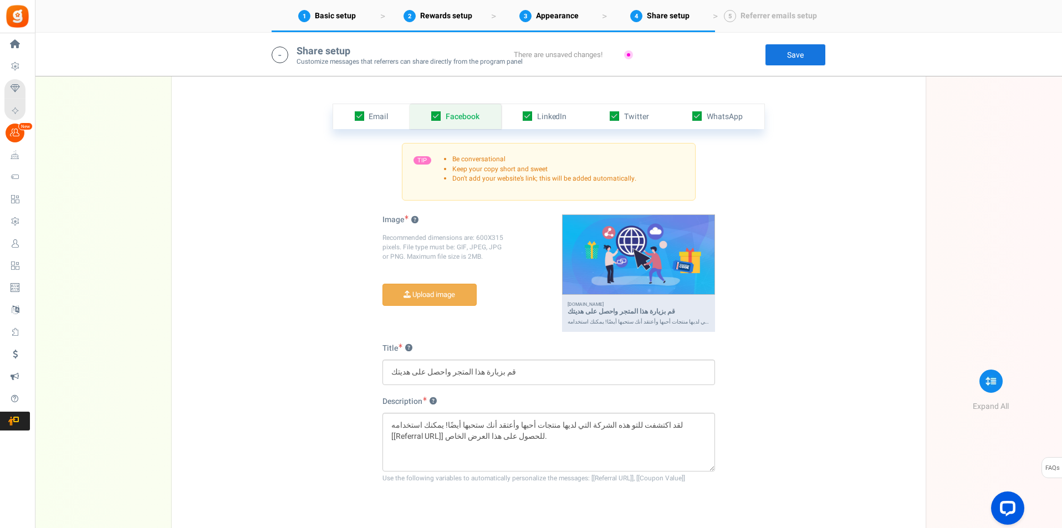
drag, startPoint x: 796, startPoint y: 247, endPoint x: 746, endPoint y: 227, distance: 54.3
click at [796, 247] on div "Email Facebook LinkedIn Twitter WhatsApp INFO Email share is currently disabled…" at bounding box center [548, 314] width 737 height 476
click at [552, 115] on span "LinkedIn" at bounding box center [552, 117] width 30 height 12
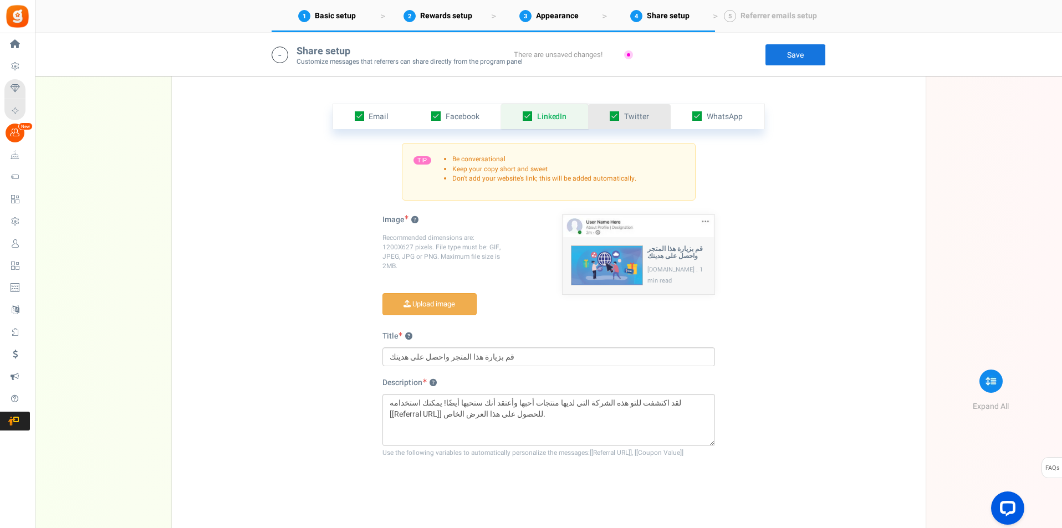
click at [649, 120] on link "Twitter" at bounding box center [629, 116] width 83 height 25
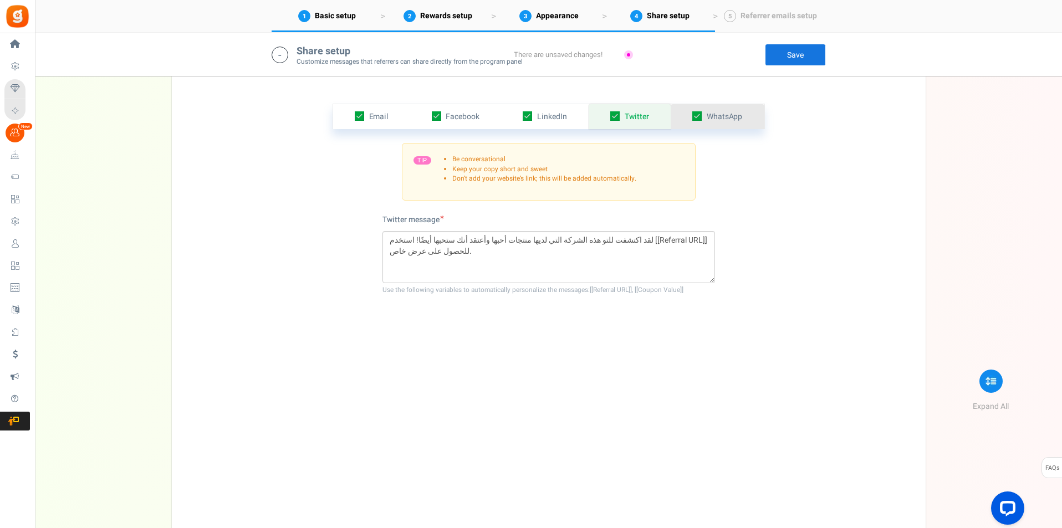
click at [737, 120] on span "WhatsApp" at bounding box center [725, 117] width 36 height 12
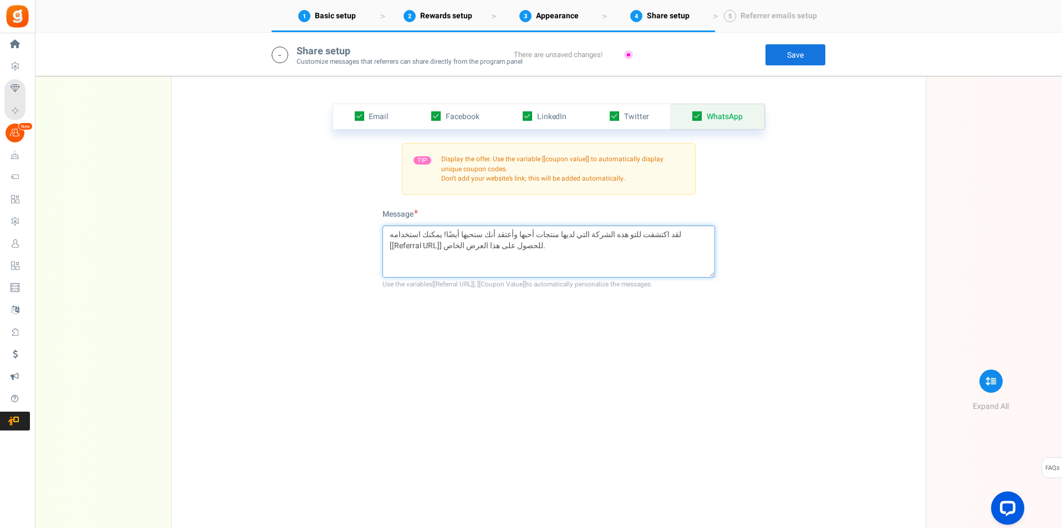
click at [431, 256] on textarea "لقد اكتشفت للتو هذه الشركة التي لديها منتجات أحبها وأعتقد أنك ستحبها أيضًا! يمك…" at bounding box center [549, 252] width 333 height 52
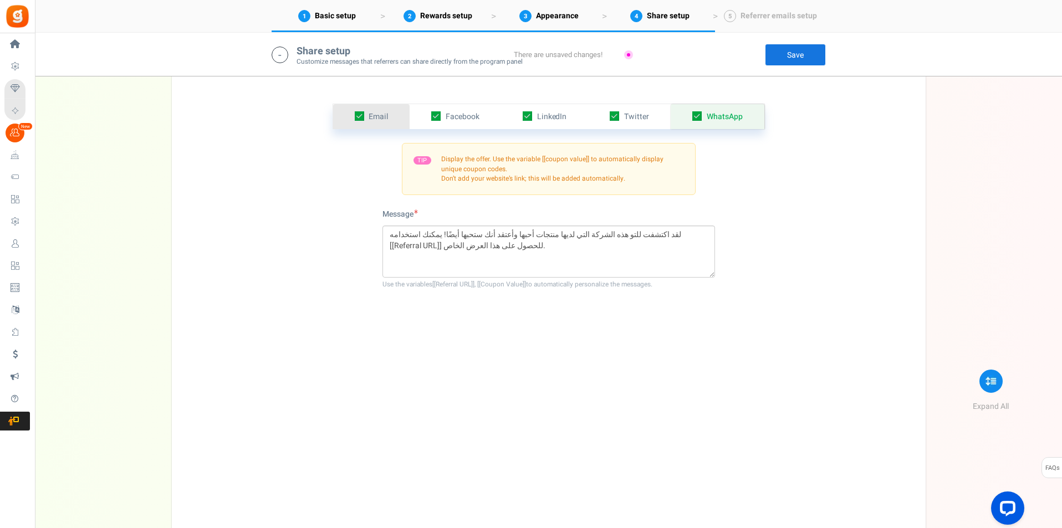
click at [395, 118] on link "Email" at bounding box center [371, 116] width 77 height 25
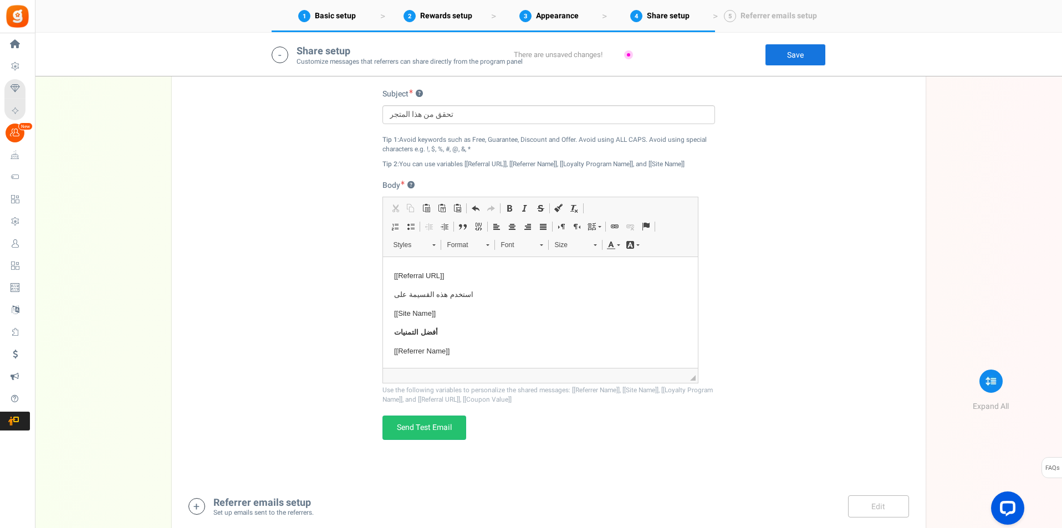
scroll to position [2062, 0]
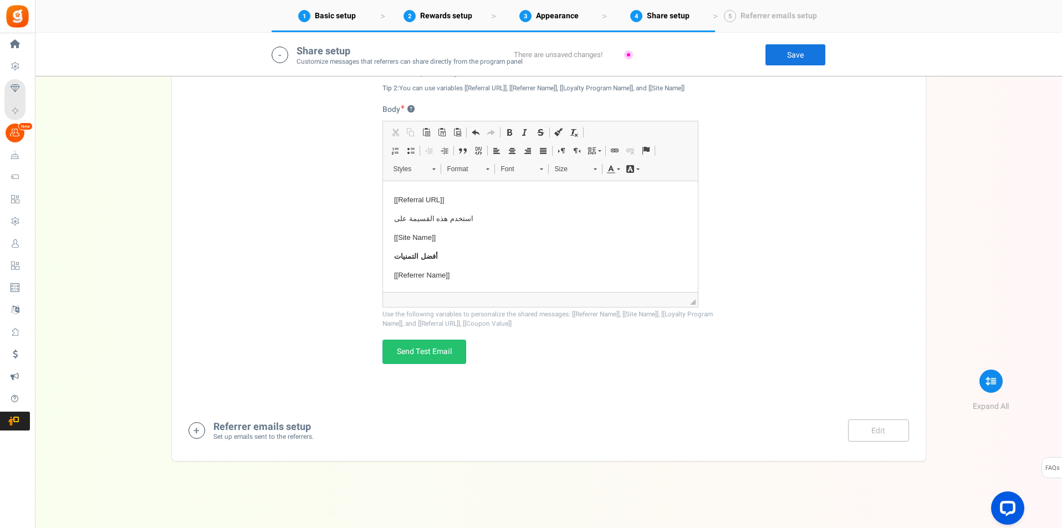
click at [830, 362] on div "Email Facebook LinkedIn Twitter WhatsApp INFO Email share is currently disabled…" at bounding box center [548, 145] width 737 height 513
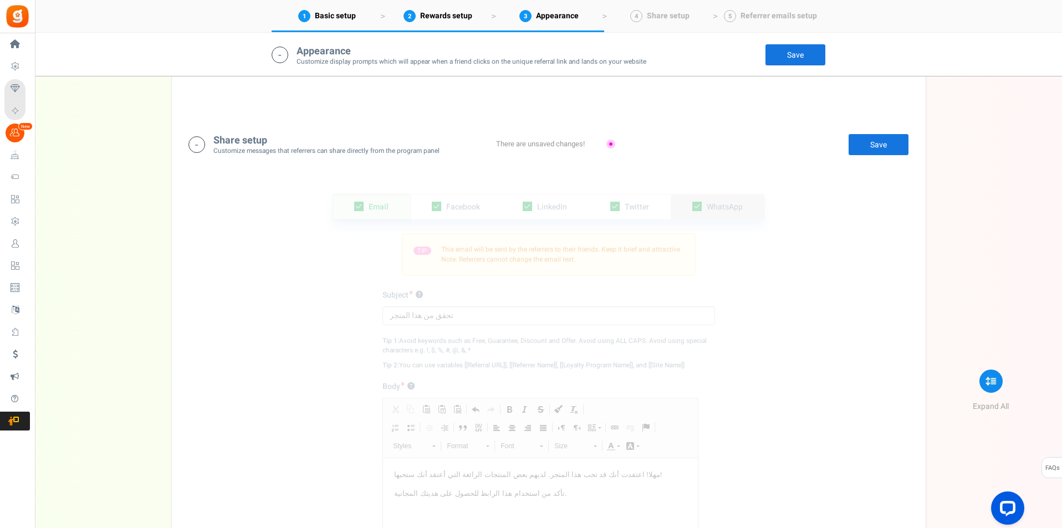
click at [727, 206] on span "WhatsApp" at bounding box center [725, 207] width 36 height 12
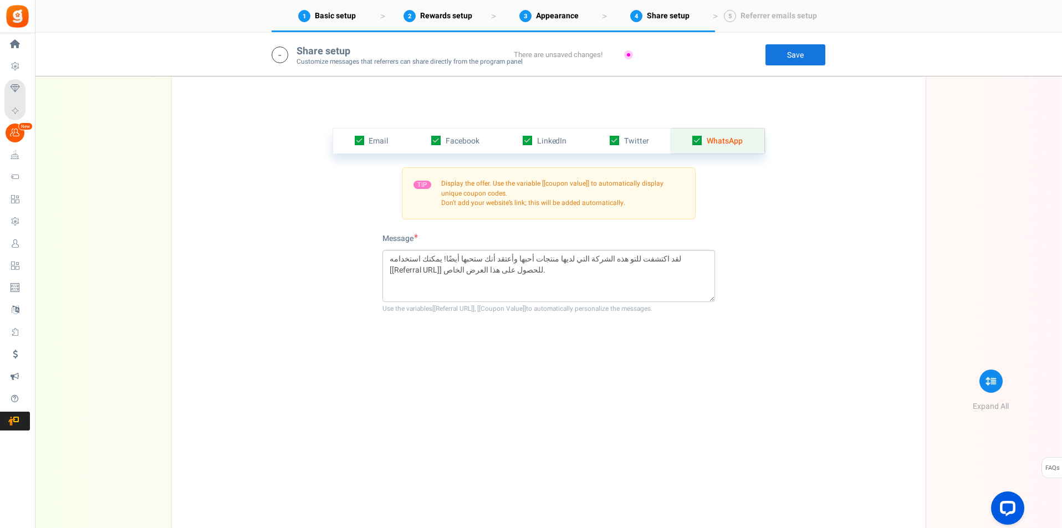
scroll to position [1875, 0]
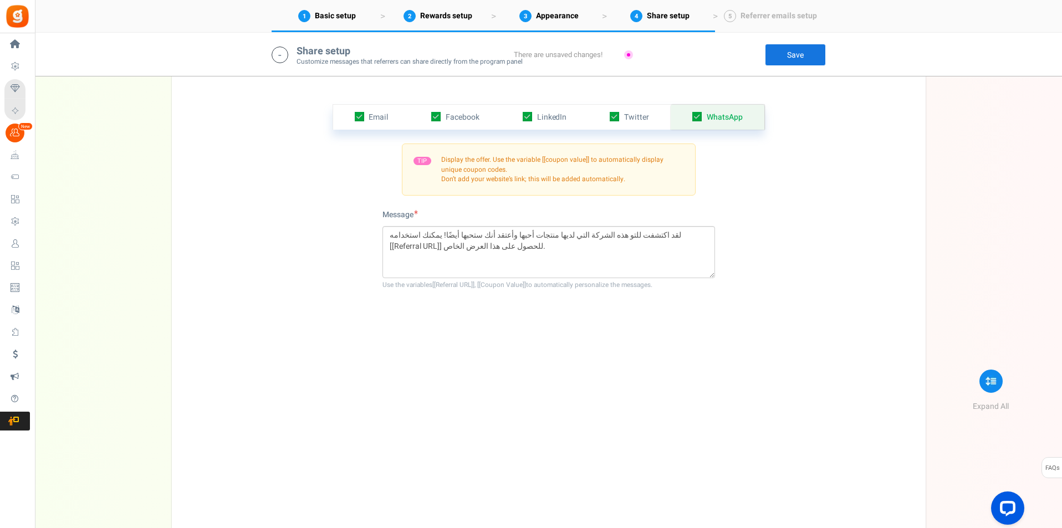
click at [778, 59] on link "Save" at bounding box center [795, 55] width 61 height 22
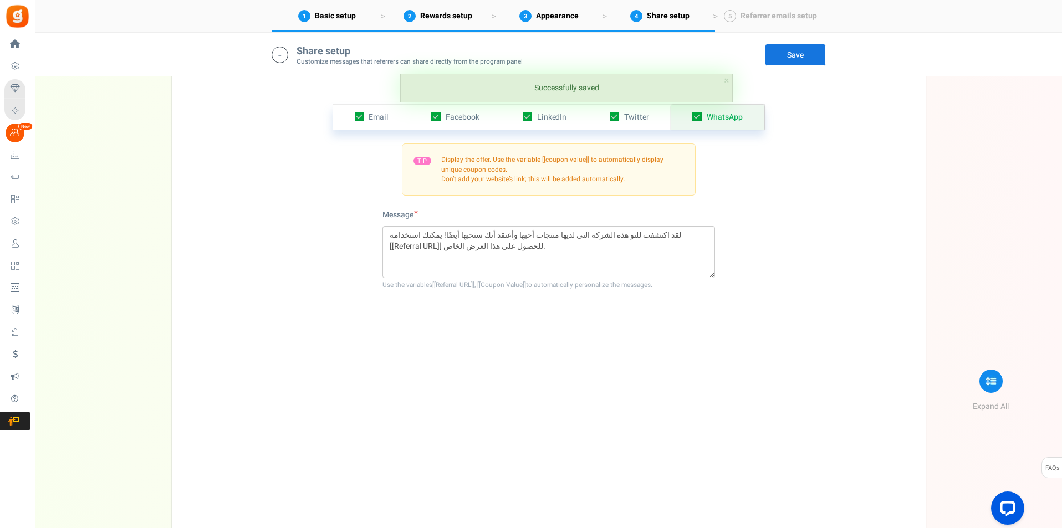
scroll to position [2024, 0]
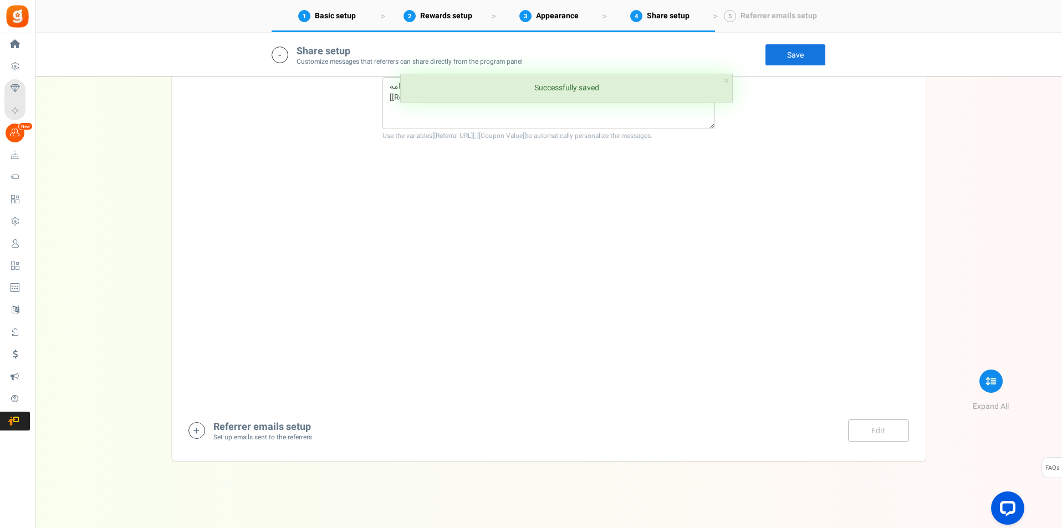
click at [218, 428] on h4 "Referrer emails setup" at bounding box center [263, 427] width 100 height 11
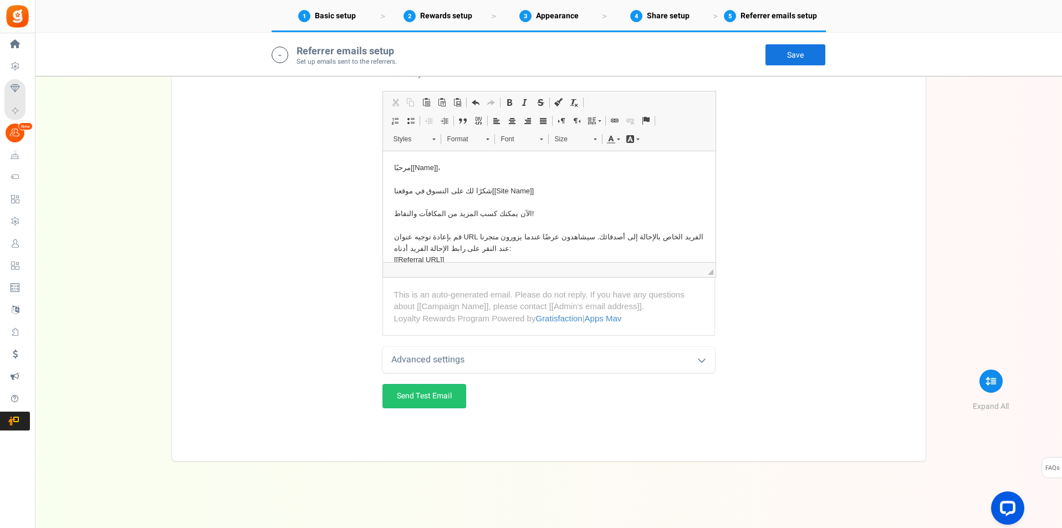
scroll to position [2282, 0]
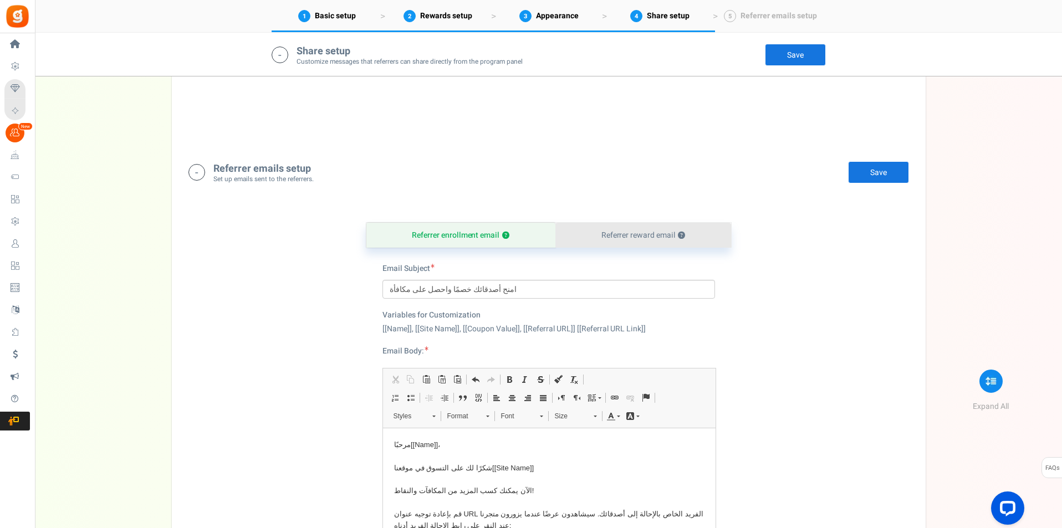
click at [663, 241] on link "Referrer reward email ?" at bounding box center [644, 235] width 176 height 25
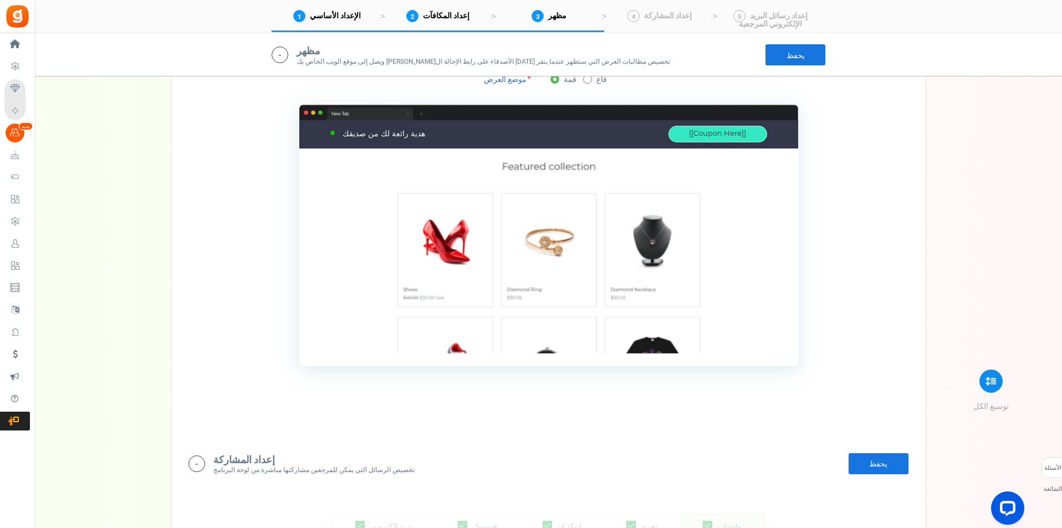
scroll to position [1467, 0]
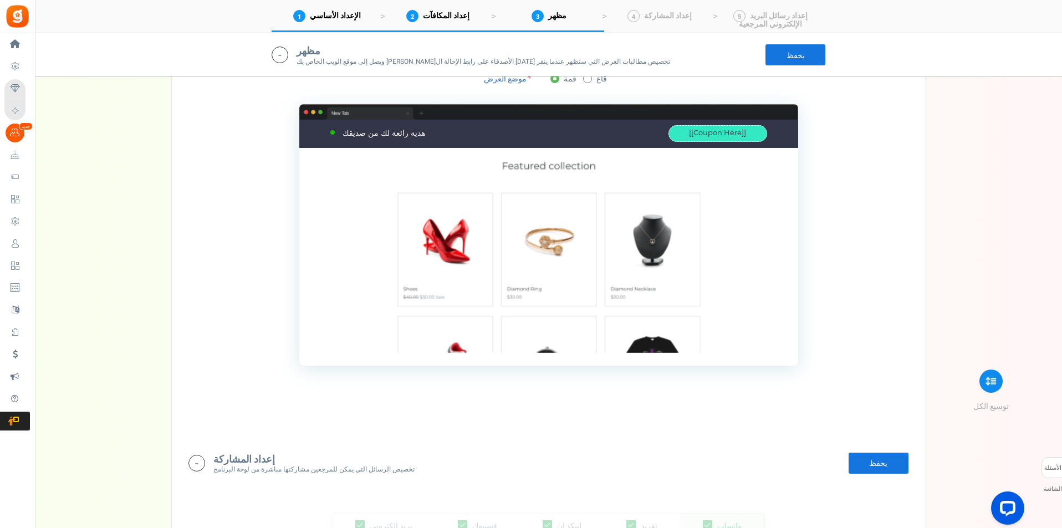
click at [94, 169] on div "إعداد الحملة إعداد النقاط جديد إيتسي يكسب الإحالة مراجعات المكافآت وو لوكس القا…" at bounding box center [548, 65] width 1027 height 2900
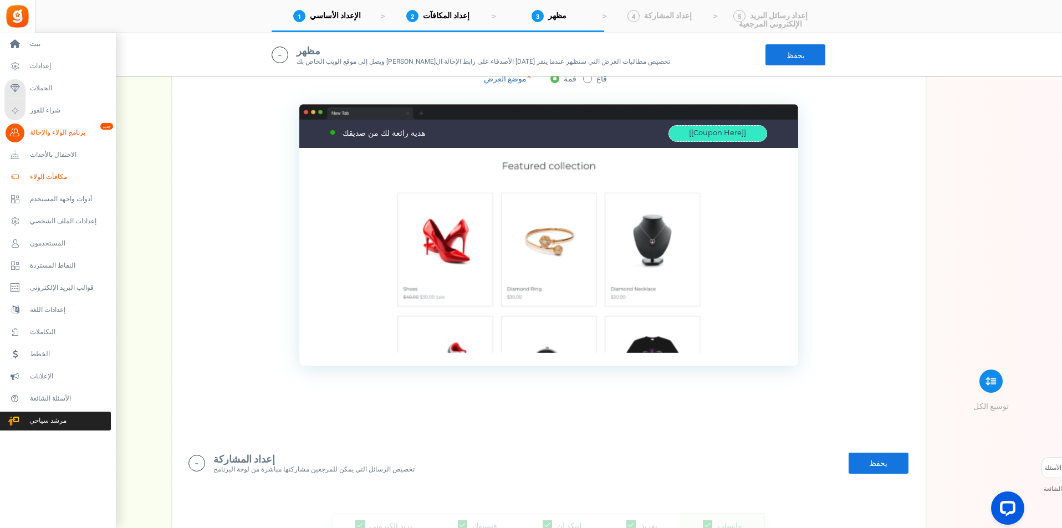
click at [75, 181] on span "مكافآت الولاء" at bounding box center [69, 176] width 78 height 9
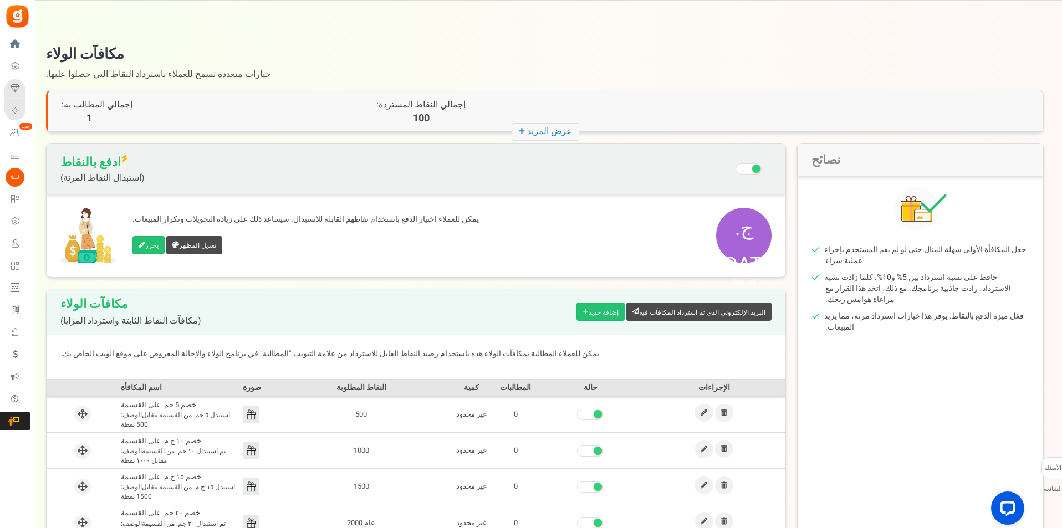
scroll to position [92, 0]
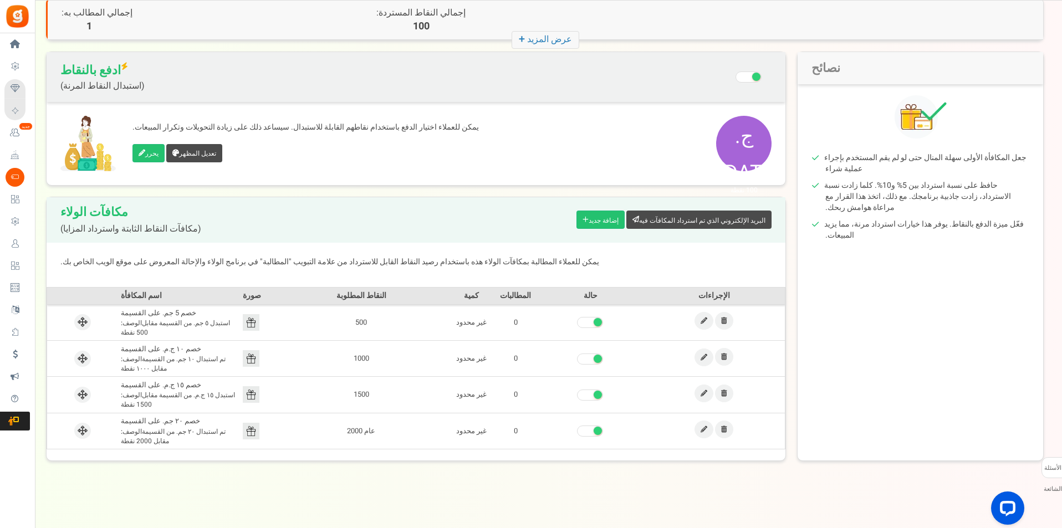
click at [752, 144] on font "ج.[DATE]" at bounding box center [748, 154] width 59 height 65
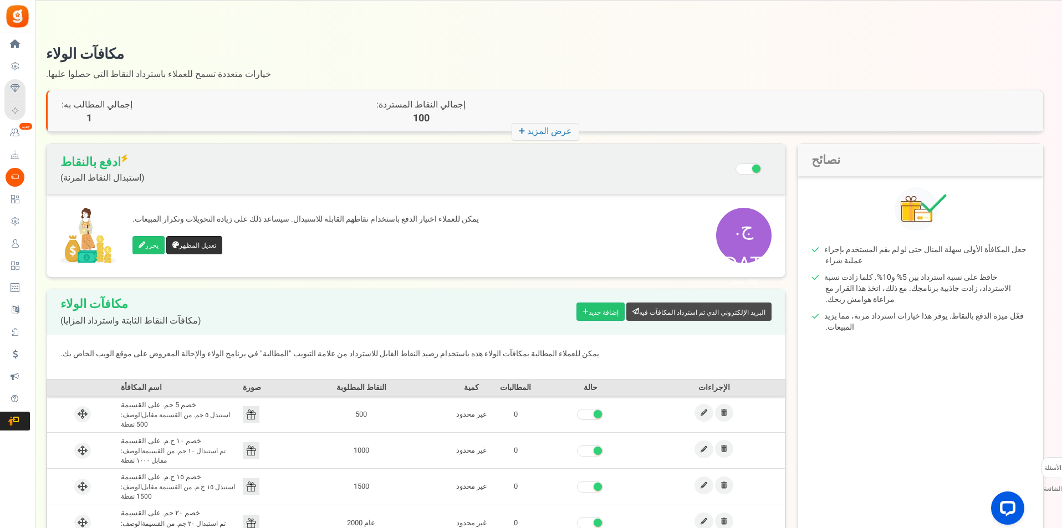
scroll to position [55, 0]
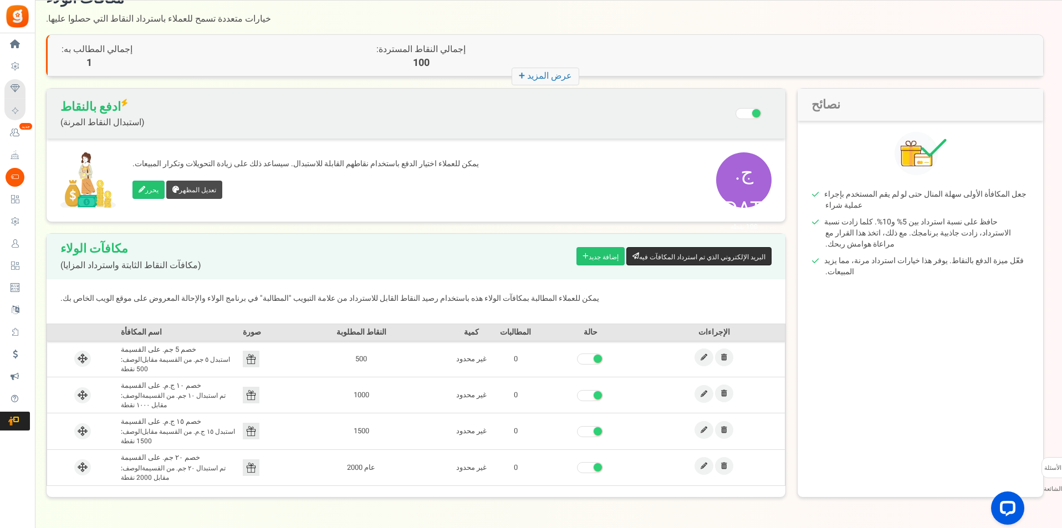
click at [659, 260] on font "البريد الإلكتروني الذي تم استرداد المكافآت فيه" at bounding box center [702, 257] width 126 height 10
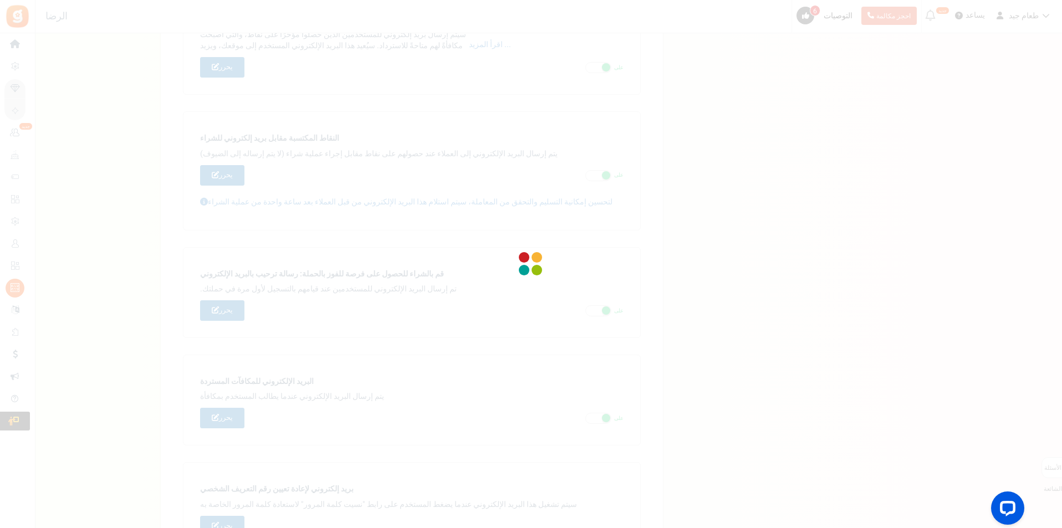
scroll to position [485, 0]
click at [450, 89] on div at bounding box center [531, 264] width 1062 height 528
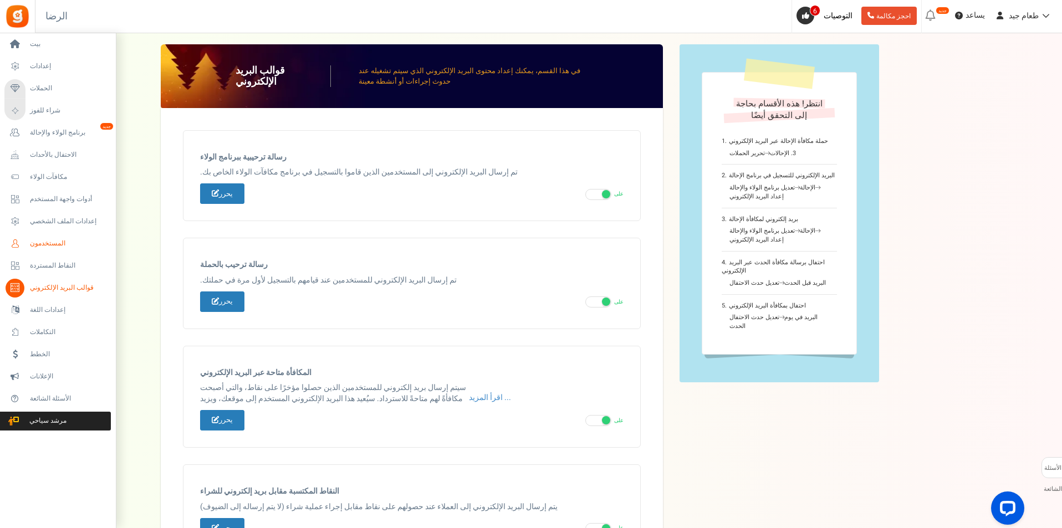
click at [62, 237] on link "المستخدمون" at bounding box center [57, 244] width 106 height 19
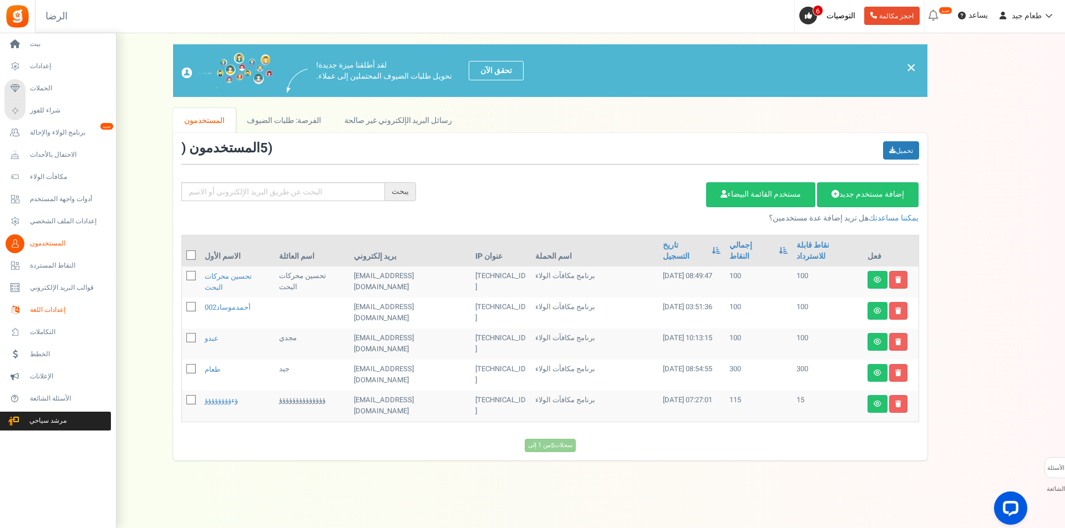
click at [48, 312] on font "إعدادات اللغة" at bounding box center [47, 310] width 35 height 10
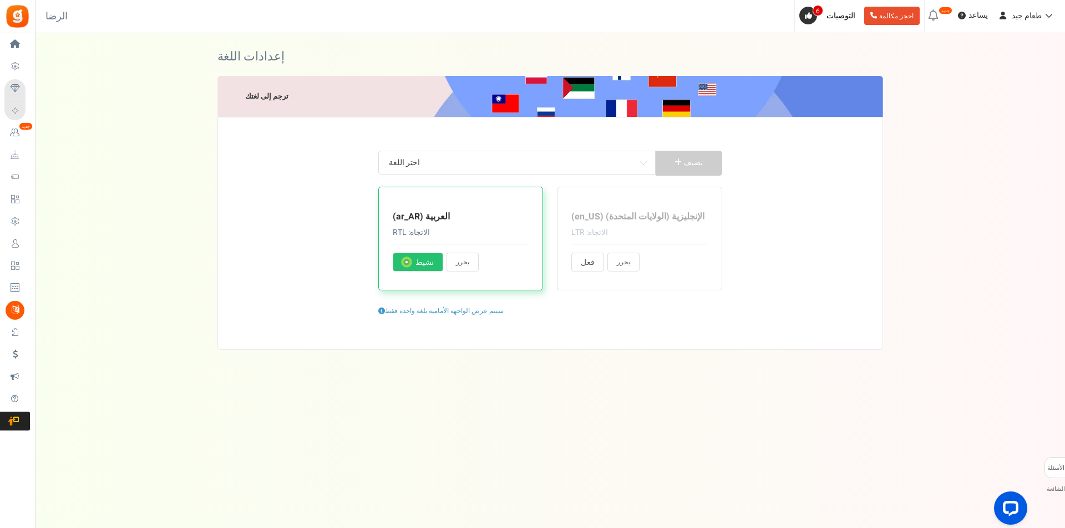
click at [628, 165] on span "اختر اللغة" at bounding box center [516, 163] width 265 height 20
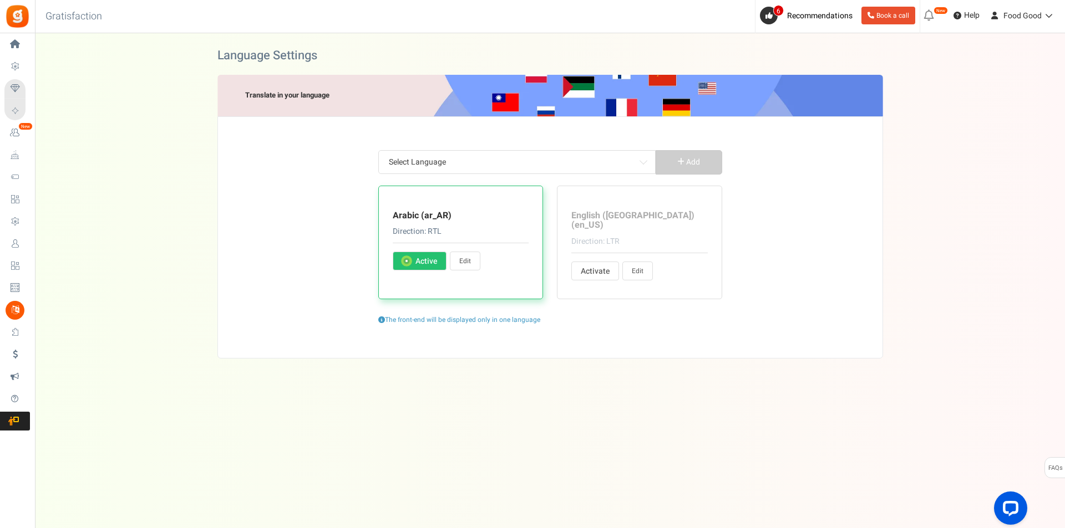
click at [647, 162] on span at bounding box center [649, 161] width 11 height 20
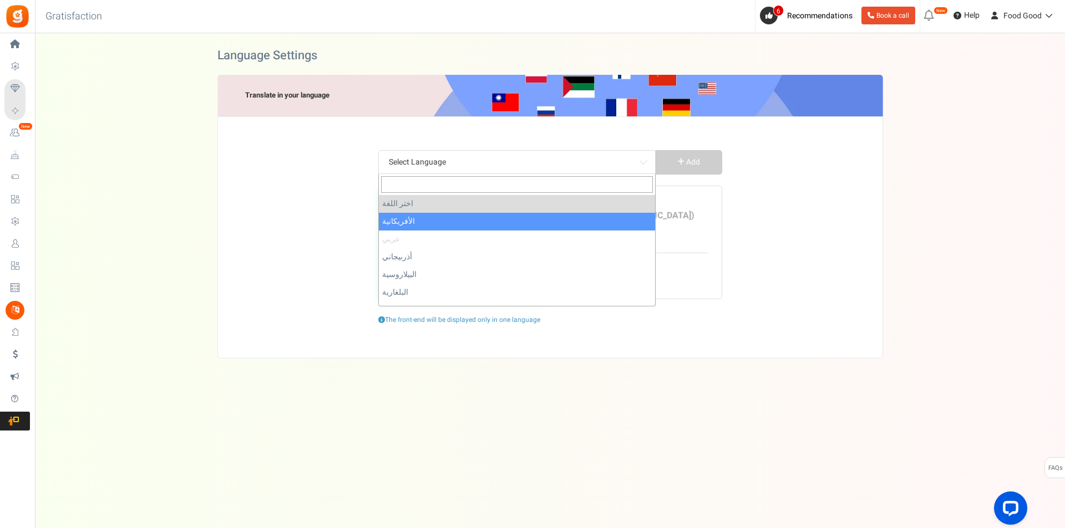
click at [418, 242] on li "عربي" at bounding box center [517, 240] width 276 height 18
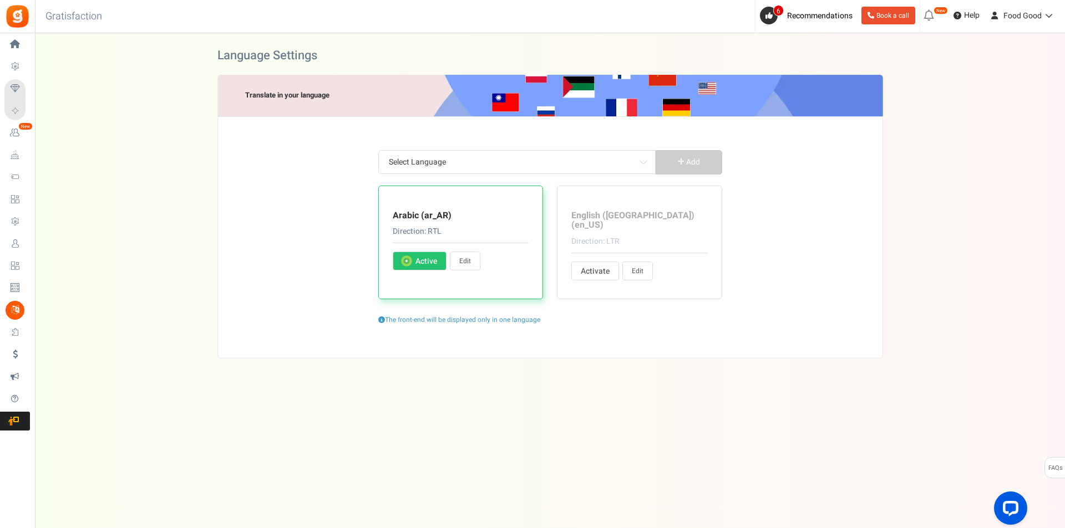
click at [864, 212] on div "Select Language Afrikaans Arabic Azerbaijani Belarusian Bulgarian Bengali Bosni…" at bounding box center [549, 237] width 665 height 242
click at [1045, 18] on icon at bounding box center [1046, 16] width 11 height 8
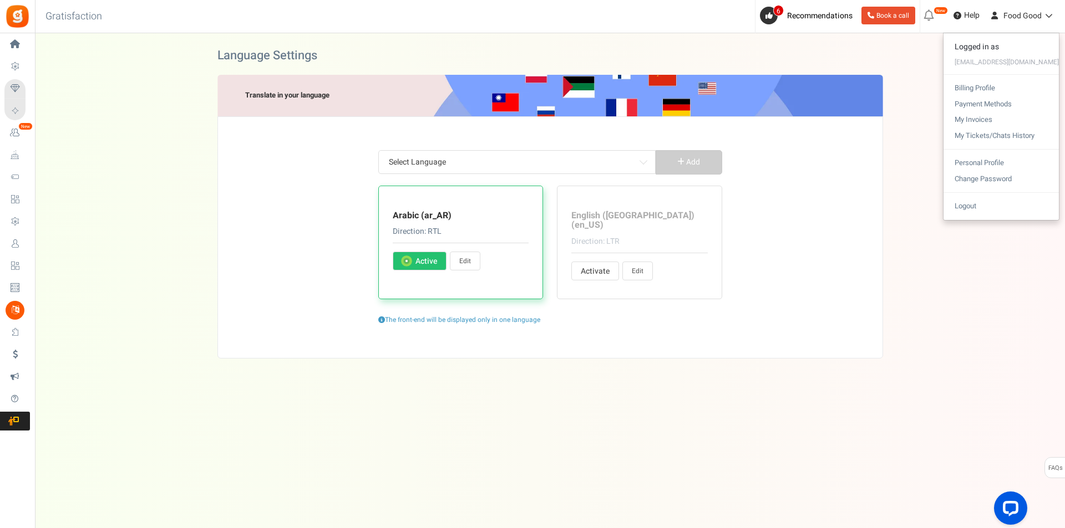
click at [935, 17] on icon at bounding box center [929, 16] width 18 height 18
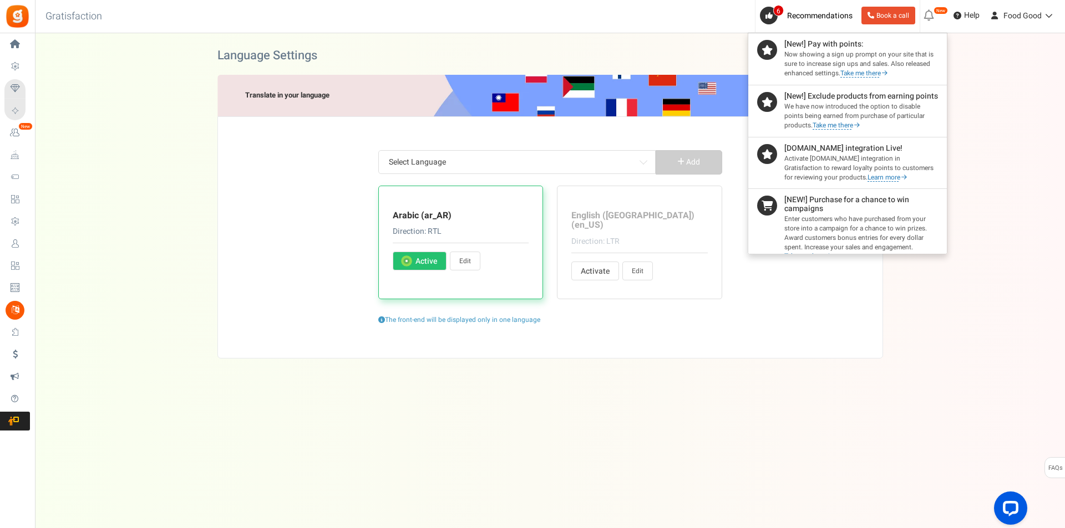
click at [931, 18] on icon at bounding box center [929, 16] width 18 height 18
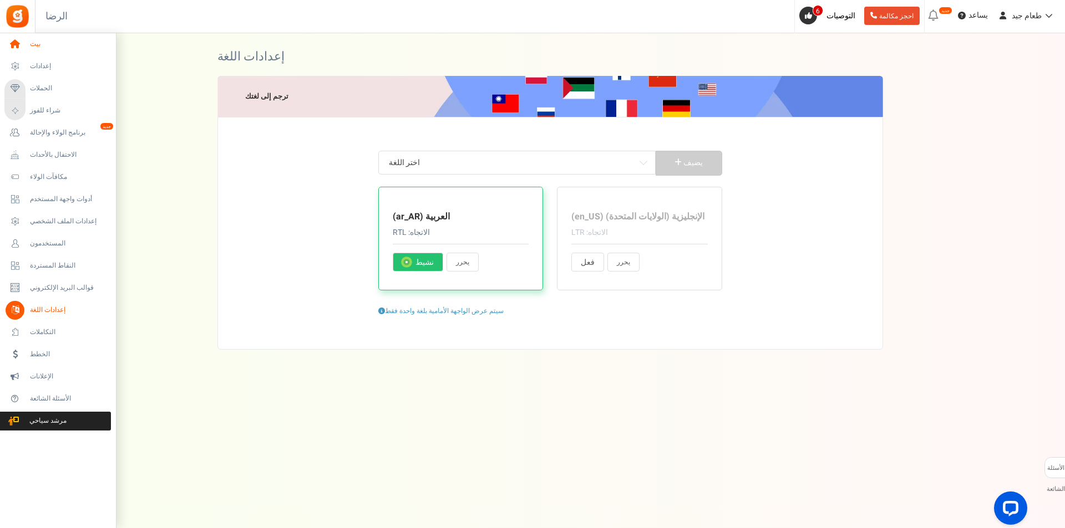
click at [18, 46] on icon at bounding box center [15, 44] width 19 height 19
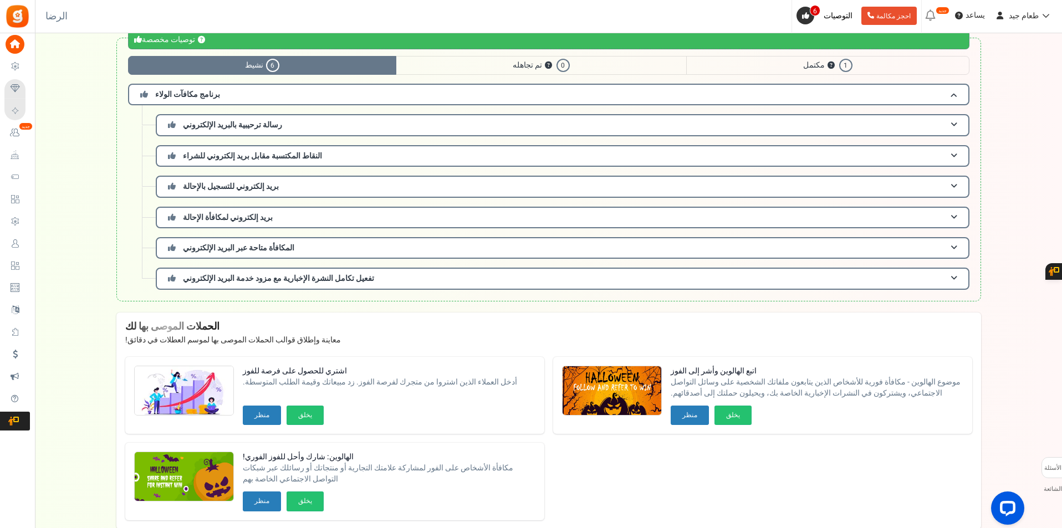
scroll to position [112, 0]
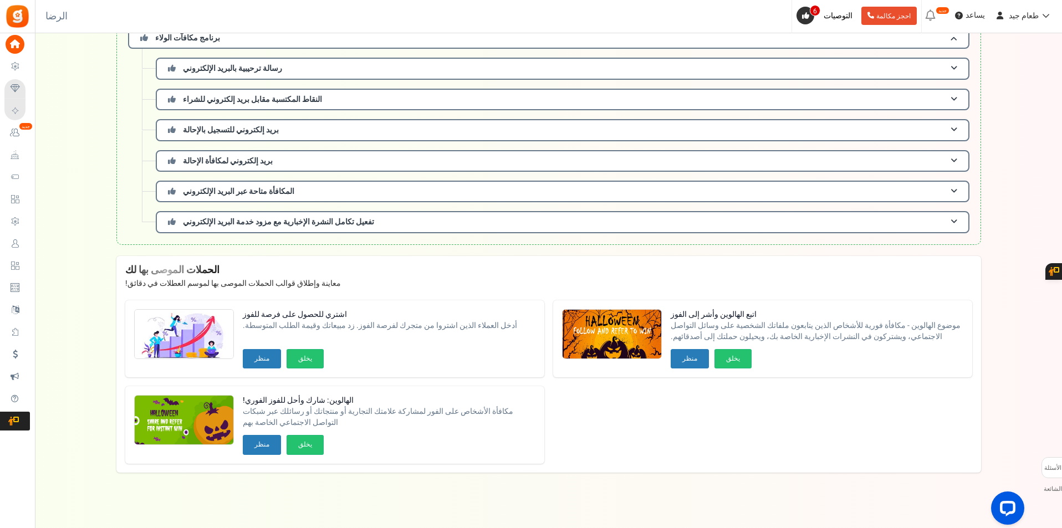
click at [0, 0] on span "الخطط" at bounding box center [0, 0] width 0 height 0
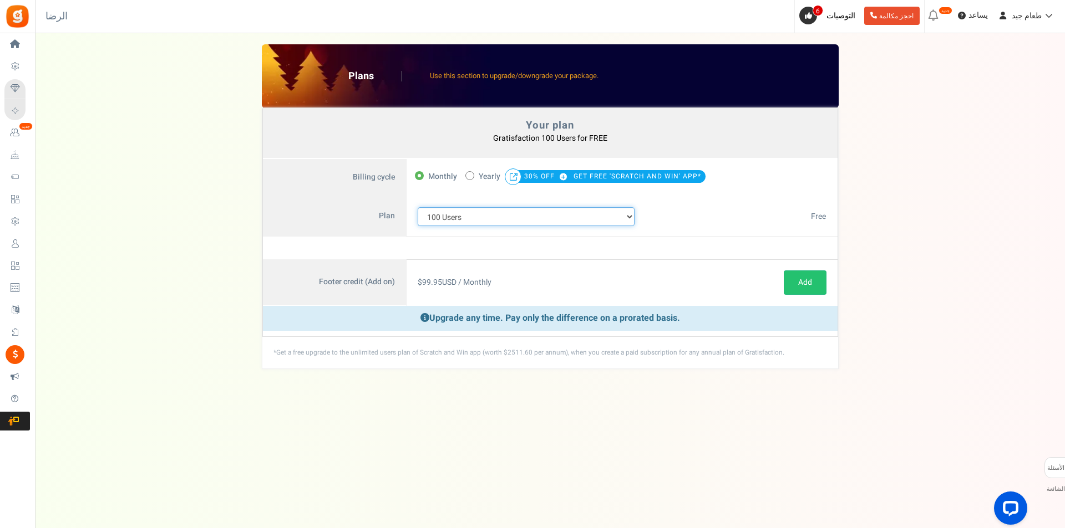
click at [628, 220] on select "100 Users 200 Users 500 Users 1000 Users 2000 Users 3000 Users 4000 Users 5000 …" at bounding box center [526, 216] width 217 height 19
click at [418, 207] on select "100 Users 200 Users 500 Users 1000 Users 2000 Users 3000 Users 4000 Users 5000 …" at bounding box center [526, 216] width 217 height 19
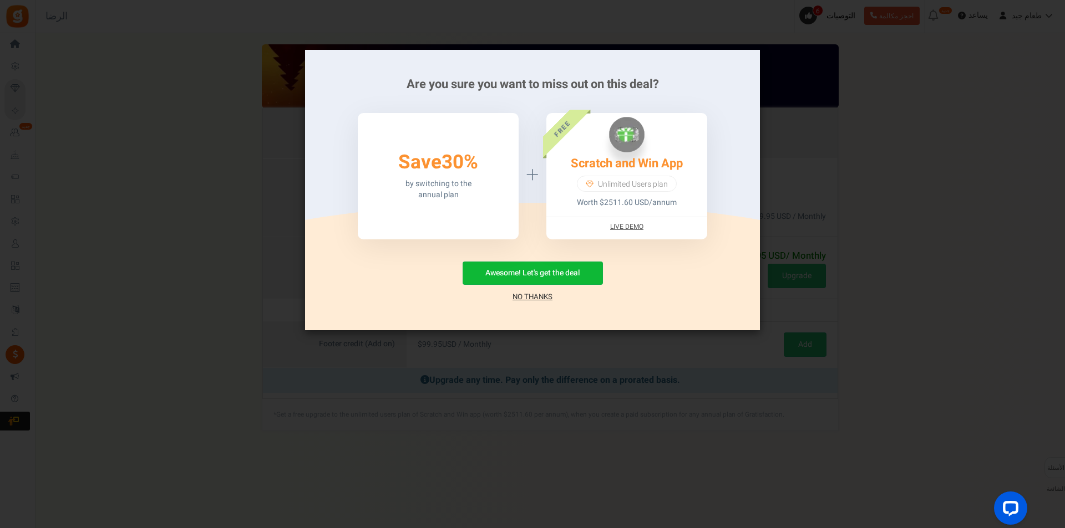
click at [538, 297] on link "No Thanks" at bounding box center [532, 297] width 40 height 11
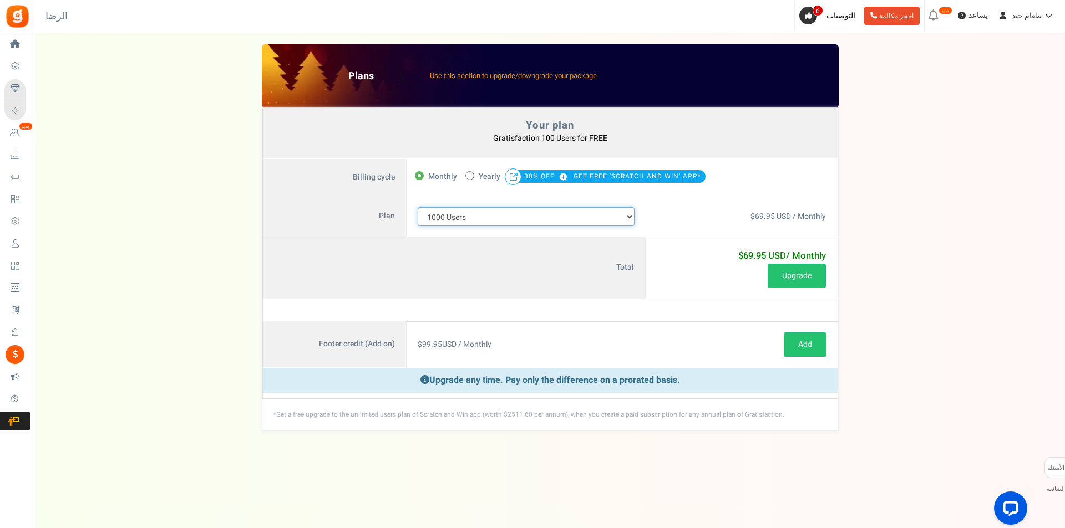
click at [624, 209] on select "100 Users 200 Users 500 Users 1000 Users 2000 Users 3000 Users 4000 Users 5000 …" at bounding box center [526, 216] width 217 height 19
click at [418, 207] on select "100 Users 200 Users 500 Users 1000 Users 2000 Users 3000 Users 4000 Users 5000 …" at bounding box center [526, 216] width 217 height 19
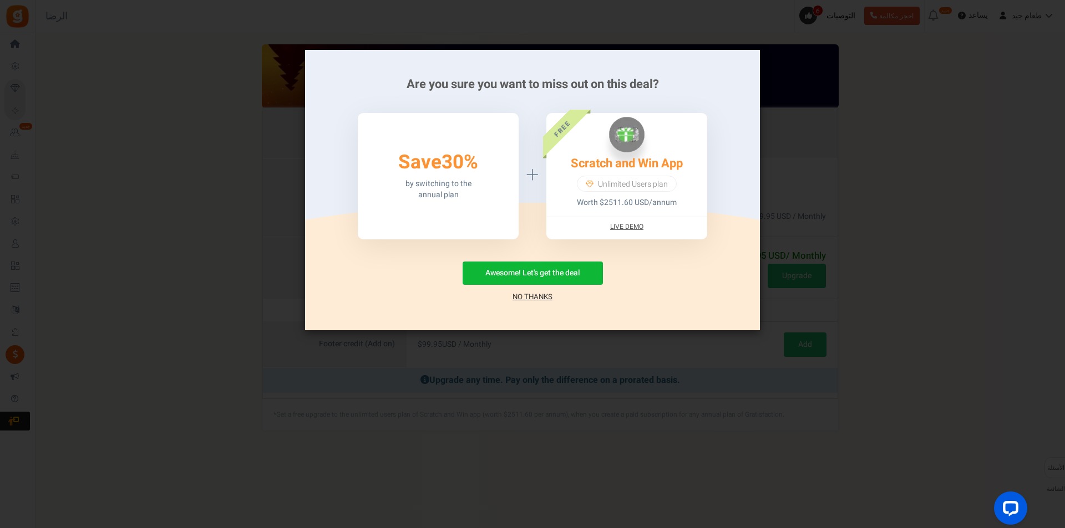
click at [512, 298] on link "No Thanks" at bounding box center [532, 297] width 40 height 11
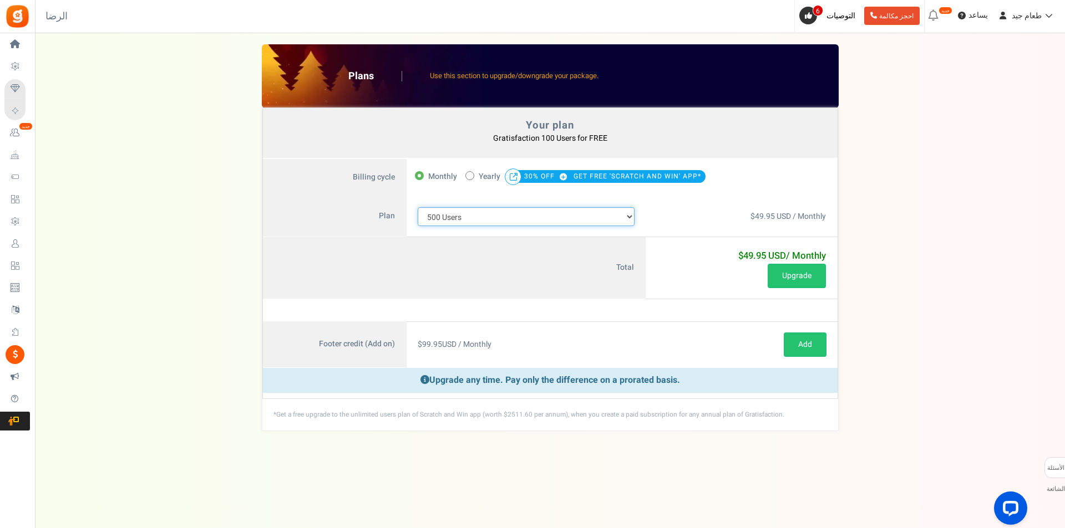
click at [633, 212] on select "100 Users 200 Users 500 Users 1000 Users 2000 Users 3000 Users 4000 Users 5000 …" at bounding box center [526, 216] width 217 height 19
click at [698, 199] on div "$49.95 USD / Monthly Free" at bounding box center [740, 216] width 191 height 41
click at [621, 216] on select "100 Users 200 Users 500 Users 1000 Users 2000 Users 3000 Users 4000 Users 5000 …" at bounding box center [526, 216] width 217 height 19
select select "710"
click at [418, 207] on select "100 Users 200 Users 500 Users 1000 Users 2000 Users 3000 Users 4000 Users 5000 …" at bounding box center [526, 216] width 217 height 19
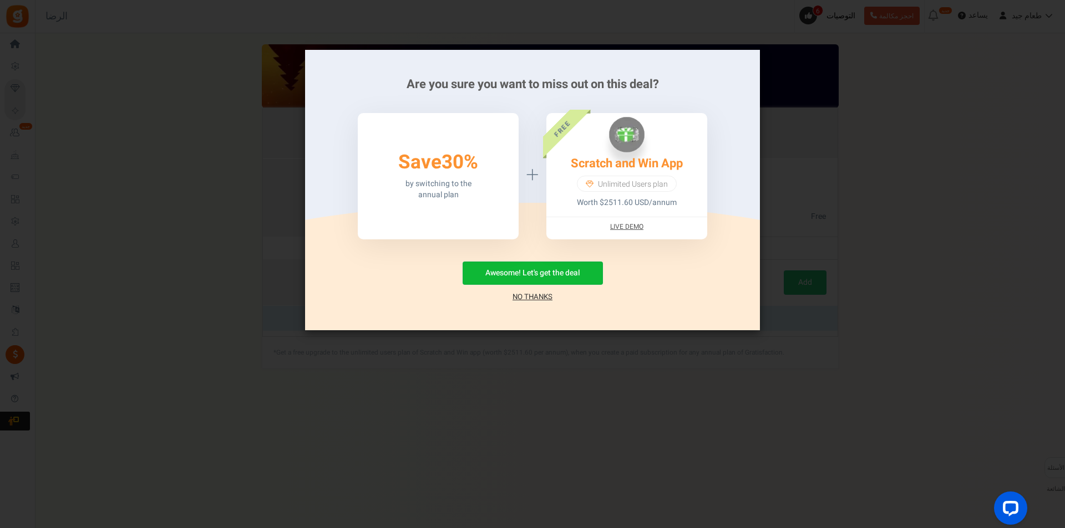
click at [536, 297] on link "No Thanks" at bounding box center [532, 297] width 40 height 11
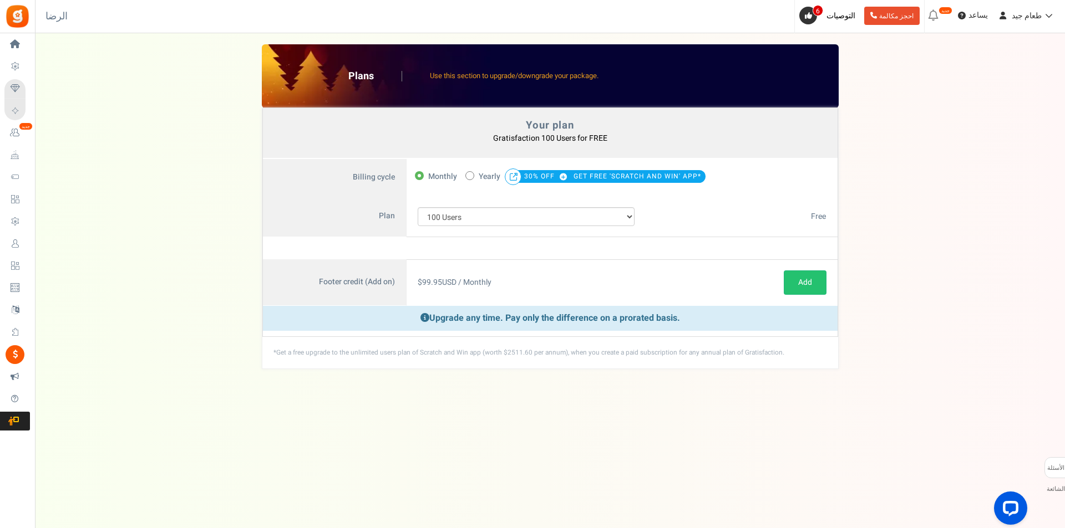
click at [349, 277] on label "Footer credit (Add on)" at bounding box center [335, 282] width 144 height 47
click at [449, 284] on span "$ 99.95 USD / Monthly" at bounding box center [455, 283] width 74 height 12
click at [503, 144] on b "Gratisfaction 100 Users for FREE You currently have: Active coupon" at bounding box center [550, 139] width 114 height 12
click at [436, 284] on span "99.95" at bounding box center [432, 283] width 20 height 12
click at [485, 276] on div "$ 99.95 USD / Monthly" at bounding box center [526, 282] width 240 height 47
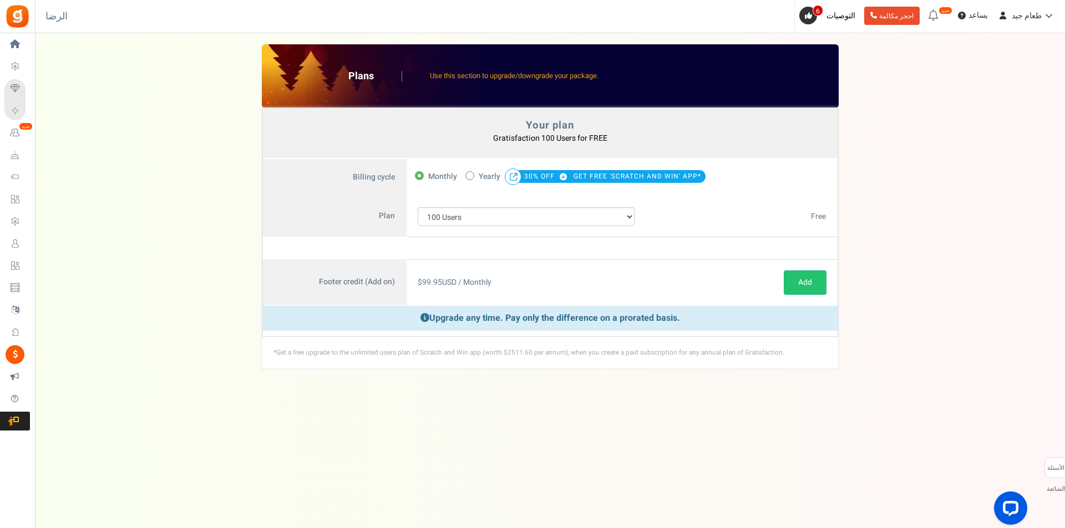
drag, startPoint x: 507, startPoint y: 280, endPoint x: 453, endPoint y: 271, distance: 54.5
click at [505, 278] on div "$ 99.95 USD / Monthly" at bounding box center [526, 282] width 240 height 47
click at [483, 173] on span "Yearly" at bounding box center [490, 177] width 22 height 16
click at [472, 173] on input "50% OFF Limited time offer! Yearly 30% OFF GET FREE 'SCRATCH AND WIN' APP*" at bounding box center [468, 174] width 7 height 7
radio input "true"
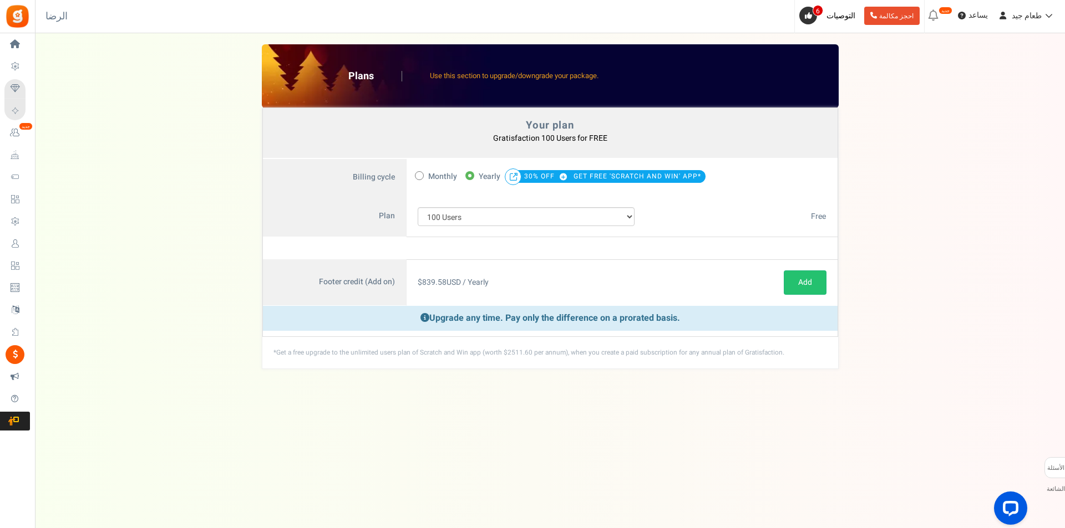
click at [434, 173] on span "Monthly" at bounding box center [442, 177] width 29 height 16
click at [422, 173] on input "Monthly" at bounding box center [418, 174] width 7 height 7
radio input "true"
click at [479, 218] on select "100 Users 200 Users 500 Users 1000 Users 2000 Users 3000 Users 4000 Users 5000 …" at bounding box center [526, 216] width 217 height 19
select select "882"
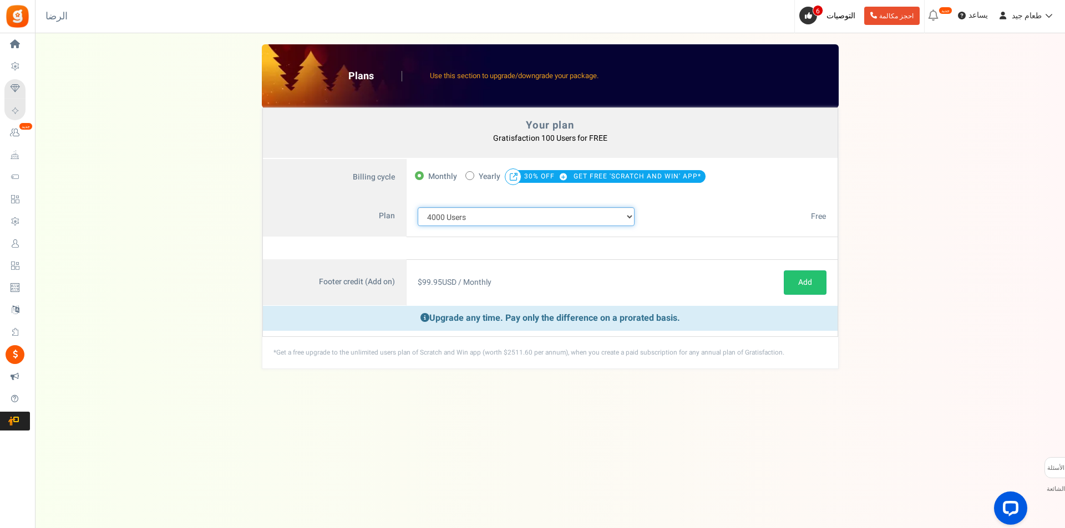
click at [418, 207] on select "100 Users 200 Users 500 Users 1000 Users 2000 Users 3000 Users 4000 Users 5000 …" at bounding box center [526, 216] width 217 height 19
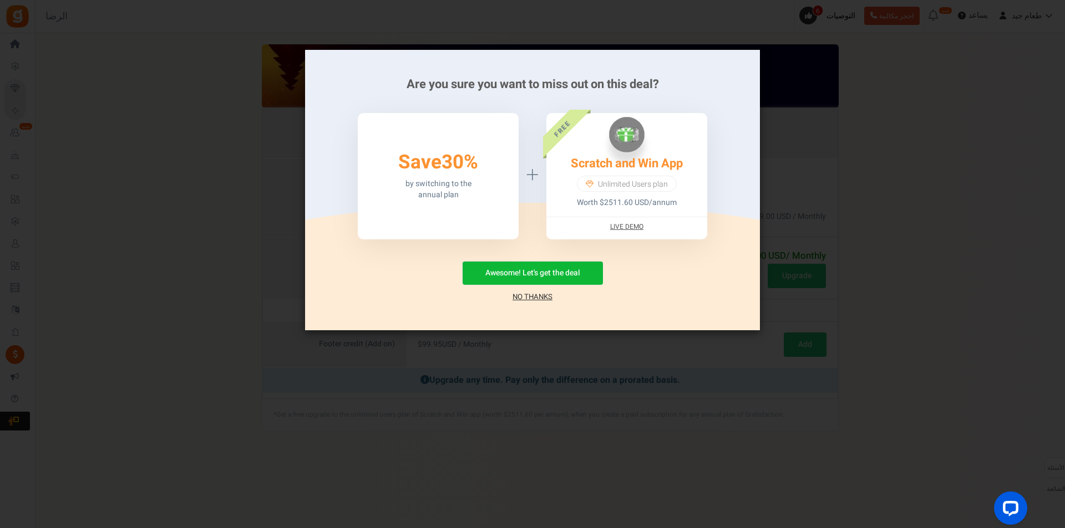
click at [512, 294] on link "No Thanks" at bounding box center [532, 297] width 40 height 11
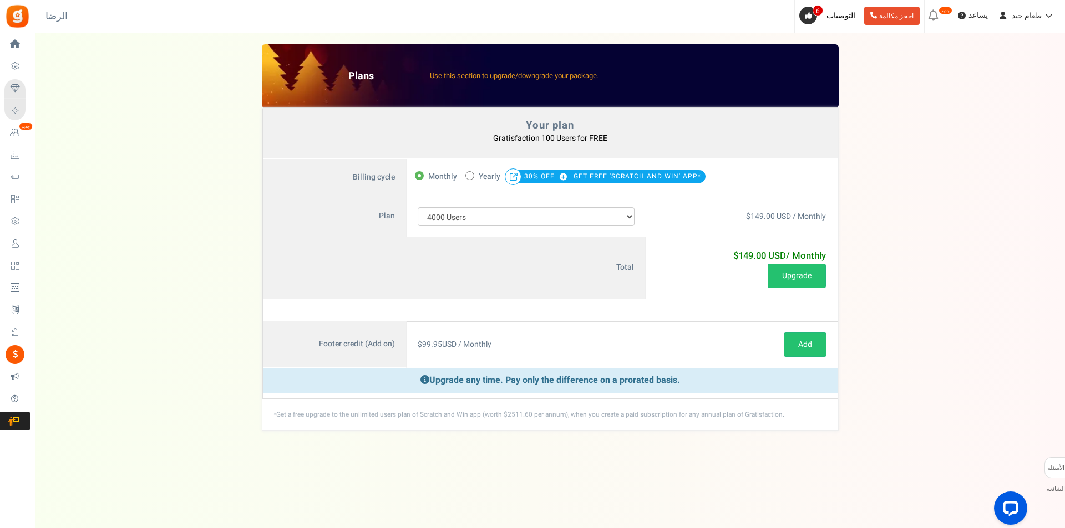
click at [491, 337] on div "$ 99.95 USD / Monthly" at bounding box center [526, 345] width 240 height 47
click at [466, 180] on label "50% OFF Limited time offer! Yearly 30% OFF GET FREE 'SCRATCH AND WIN' APP*" at bounding box center [585, 177] width 240 height 16
click at [466, 179] on input "50% OFF Limited time offer! Yearly 30% OFF GET FREE 'SCRATCH AND WIN' APP*" at bounding box center [468, 174] width 7 height 7
radio input "true"
click at [439, 175] on span "Monthly" at bounding box center [442, 177] width 29 height 16
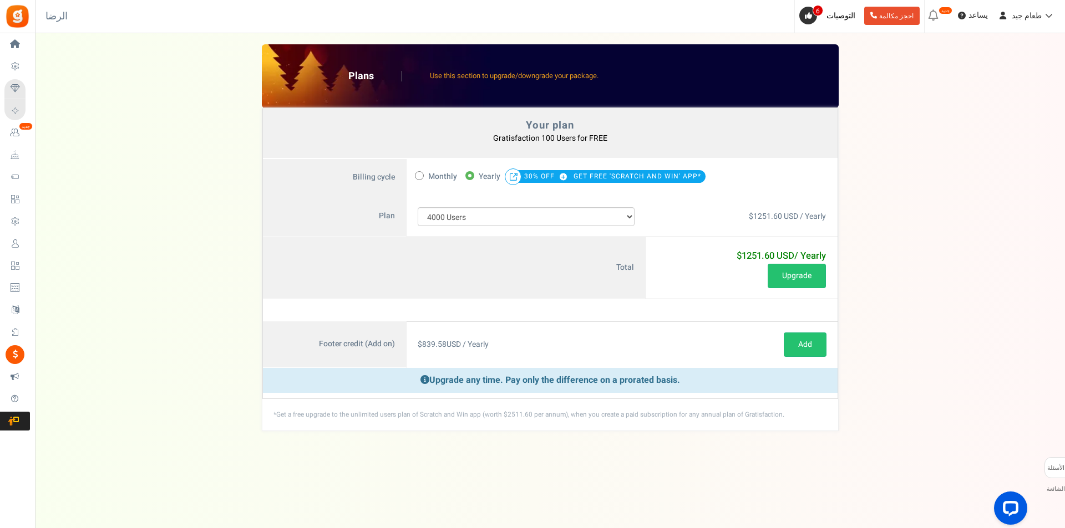
click at [422, 175] on input "Monthly" at bounding box center [418, 174] width 7 height 7
radio input "true"
click at [472, 176] on span at bounding box center [469, 175] width 9 height 9
click at [472, 176] on input "50% OFF Limited time offer! Yearly 30% OFF GET FREE 'SCRATCH AND WIN' APP*" at bounding box center [468, 174] width 7 height 7
radio input "true"
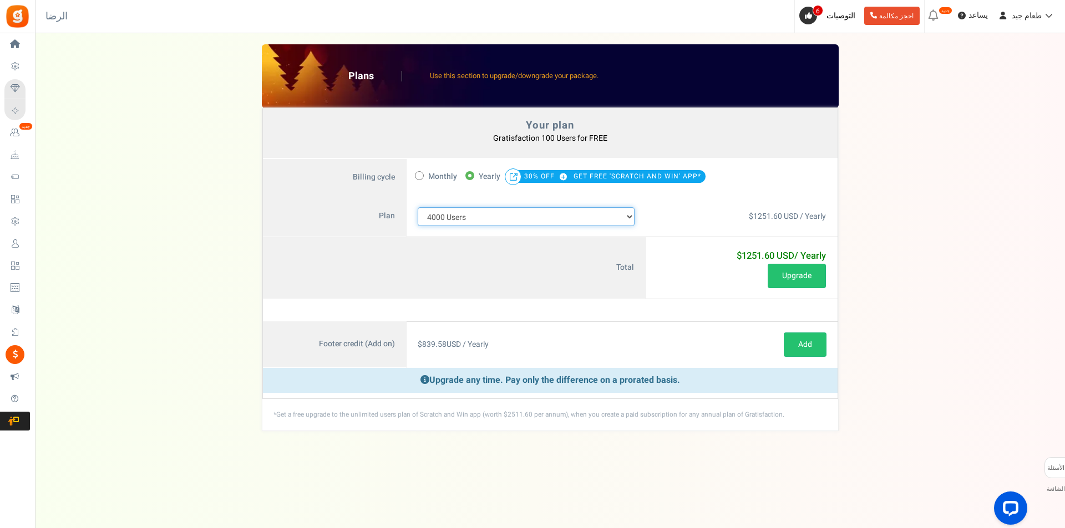
click at [449, 211] on select "100 Users 200 Users 500 Users 1000 Users 2000 Users 3000 Users 4000 Users 5000 …" at bounding box center [526, 216] width 217 height 19
select select "880"
click at [418, 207] on select "100 Users 200 Users 500 Users 1000 Users 2000 Users 3000 Users 4000 Users 5000 …" at bounding box center [526, 216] width 217 height 19
click at [442, 176] on span "Monthly" at bounding box center [442, 177] width 29 height 16
click at [422, 176] on input "Monthly" at bounding box center [418, 174] width 7 height 7
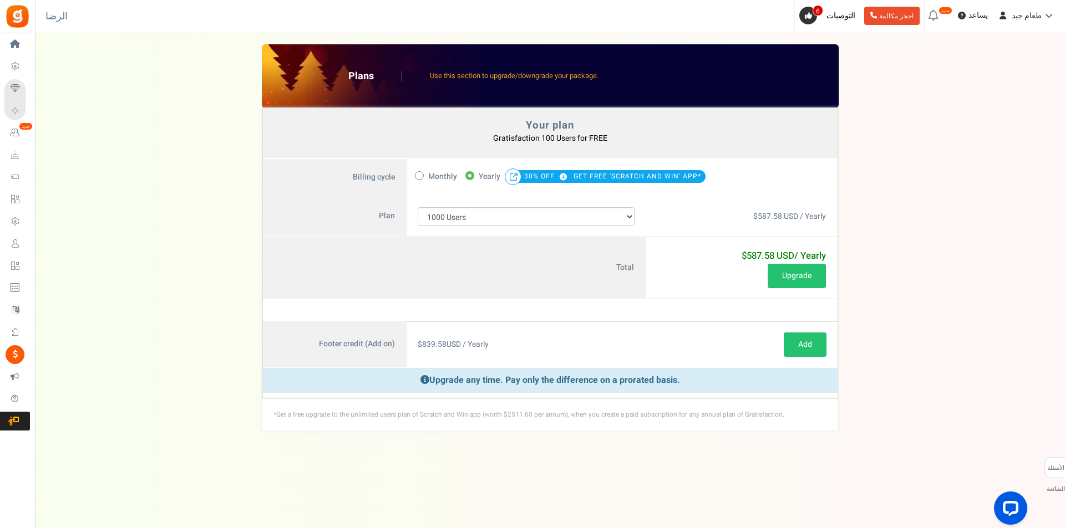
radio input "true"
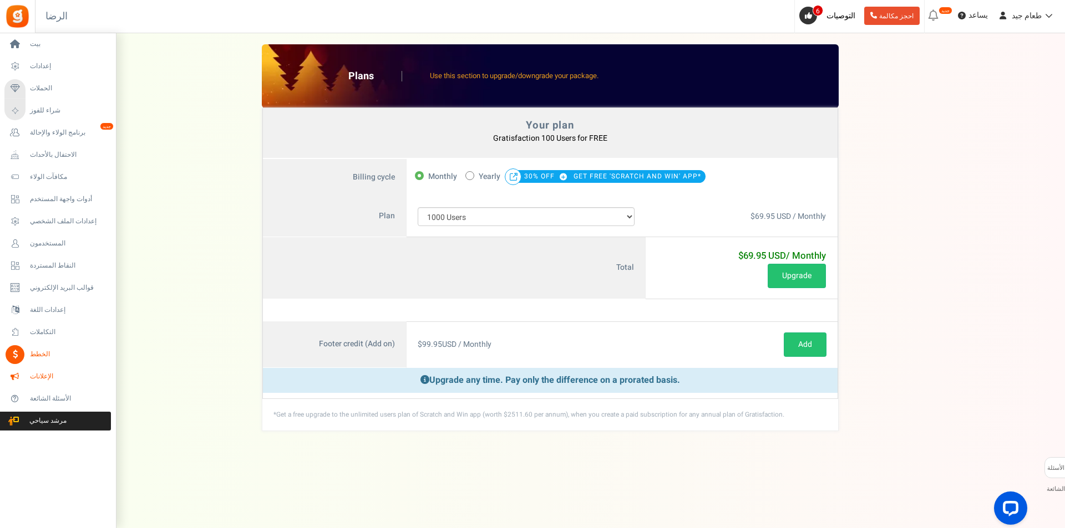
click at [47, 379] on font "الإعلانات" at bounding box center [41, 377] width 23 height 10
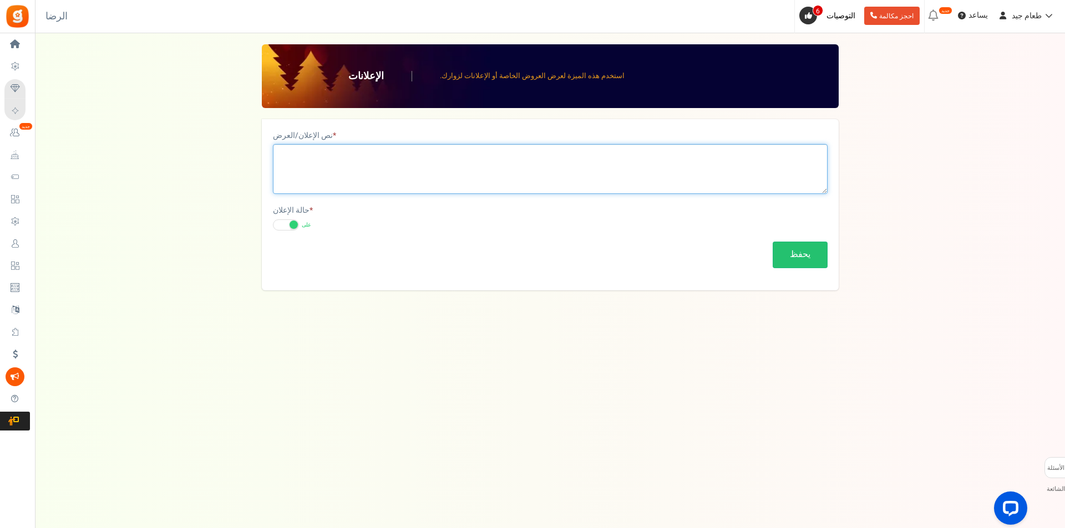
click at [320, 181] on textarea at bounding box center [550, 169] width 554 height 50
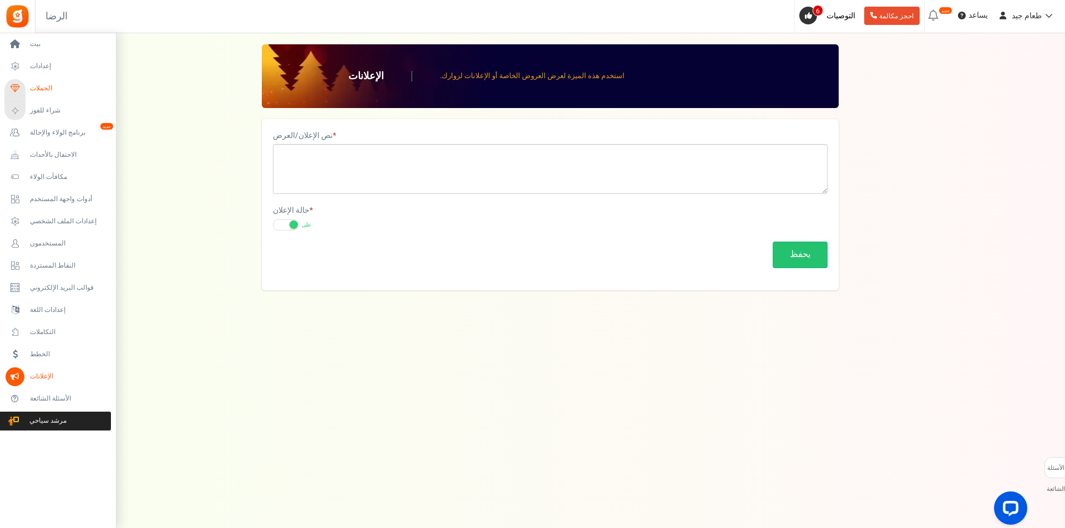
click at [31, 95] on link "الحملات" at bounding box center [57, 88] width 106 height 19
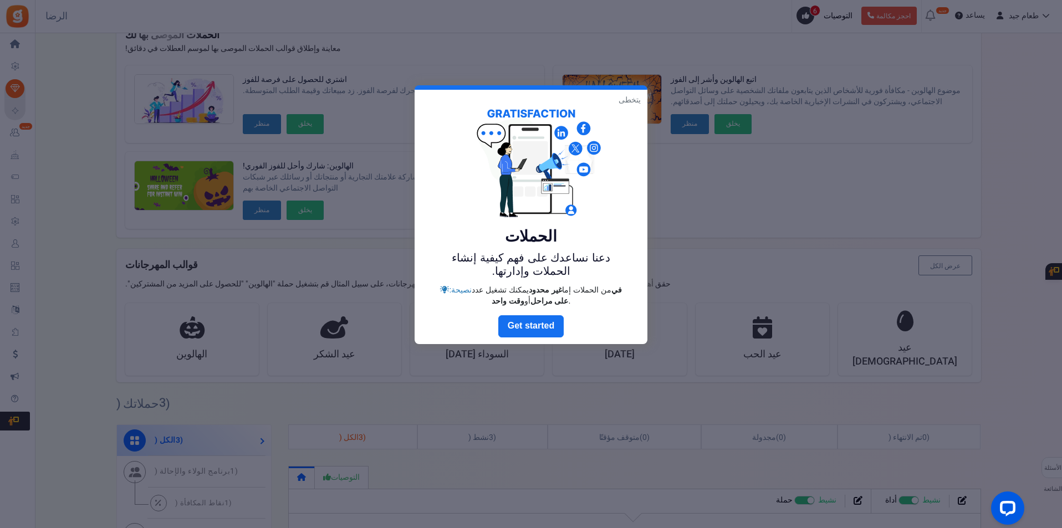
scroll to position [111, 0]
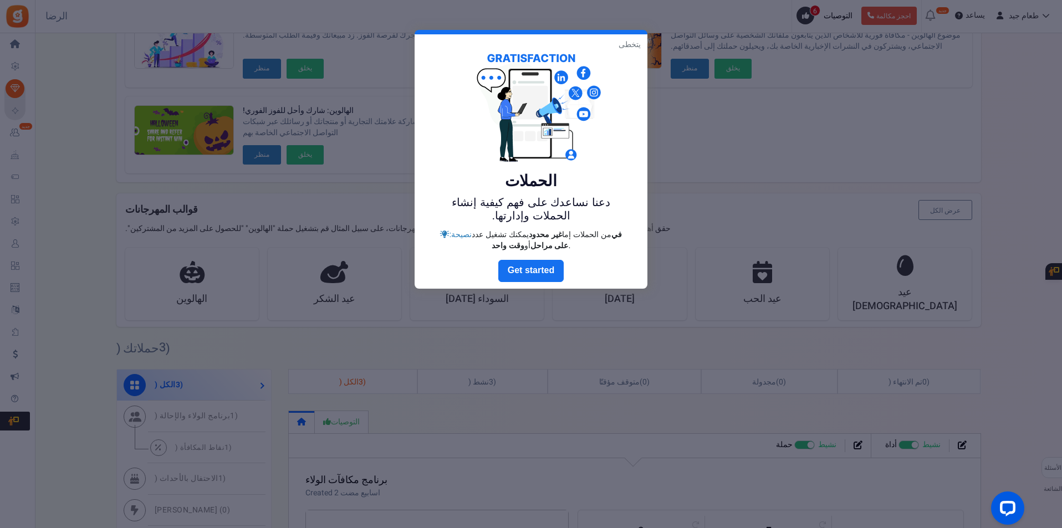
click at [636, 40] on font "يتخطى" at bounding box center [630, 44] width 22 height 9
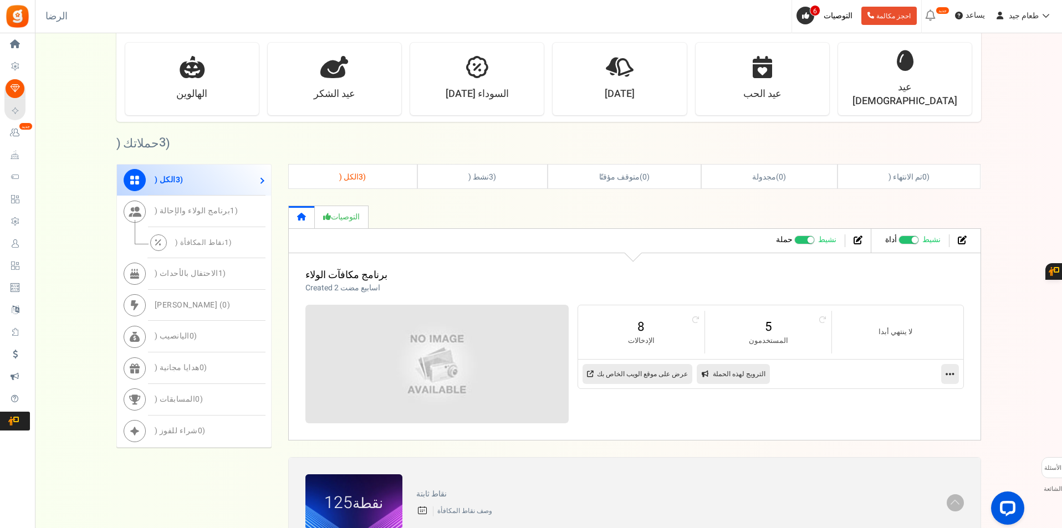
scroll to position [0, 0]
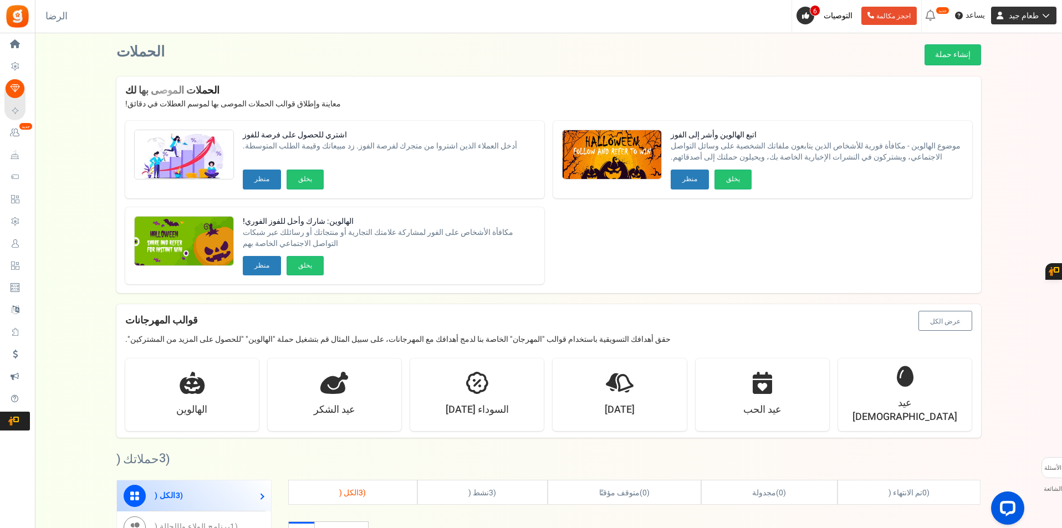
click at [1023, 16] on font "طعام جيد" at bounding box center [1024, 16] width 30 height 12
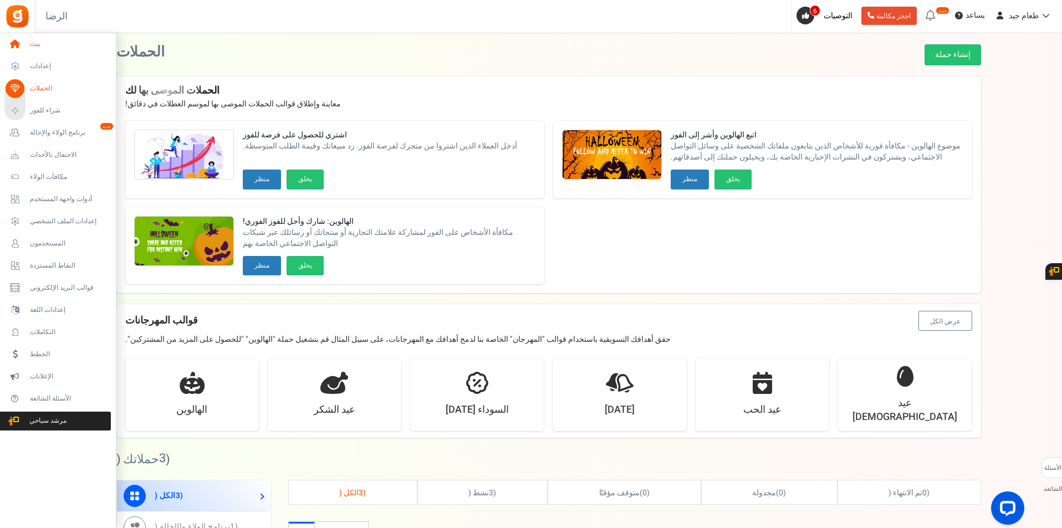
click at [8, 40] on icon at bounding box center [15, 44] width 19 height 19
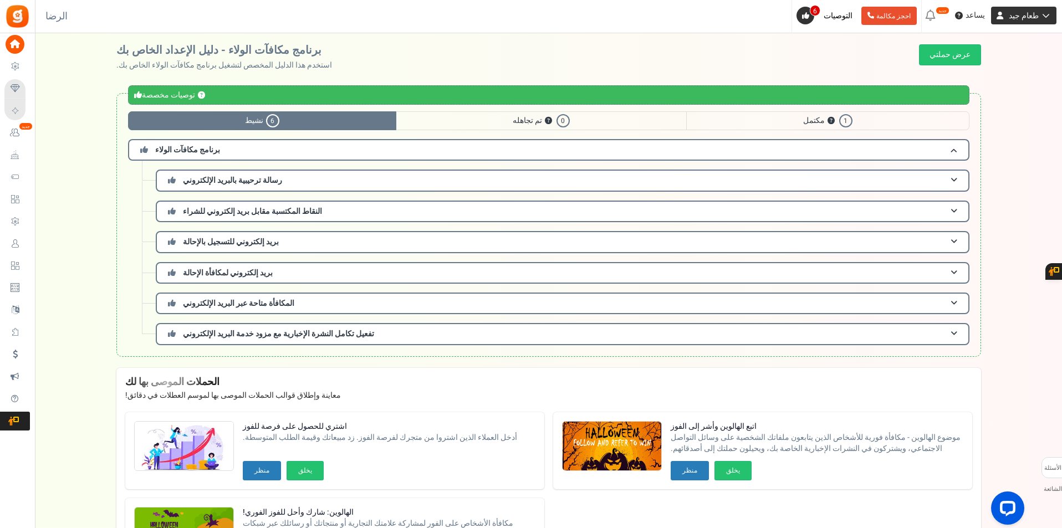
click at [1011, 17] on font "طعام جيد" at bounding box center [1024, 16] width 30 height 12
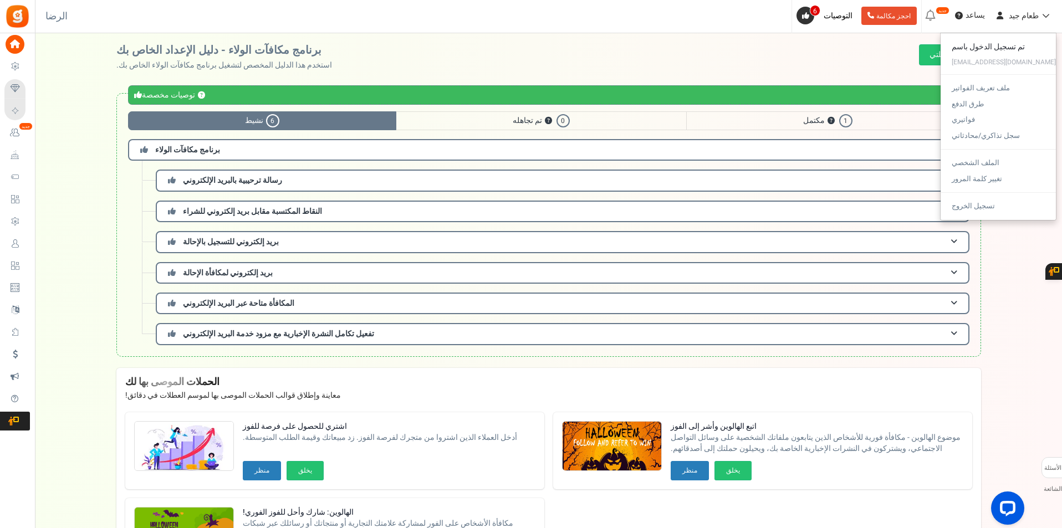
click at [745, 68] on div "برنامج مكافآت الولاء - دليل الإعداد الخاص بك استخدم هذا الدليل المخصص لتشغيل بر…" at bounding box center [548, 57] width 865 height 27
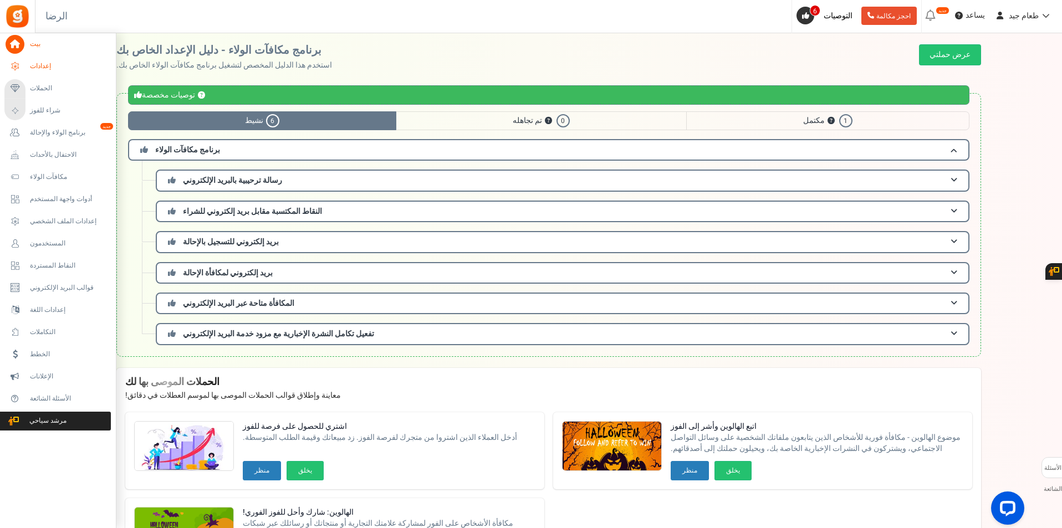
click at [46, 60] on link "إعدادات" at bounding box center [57, 66] width 106 height 19
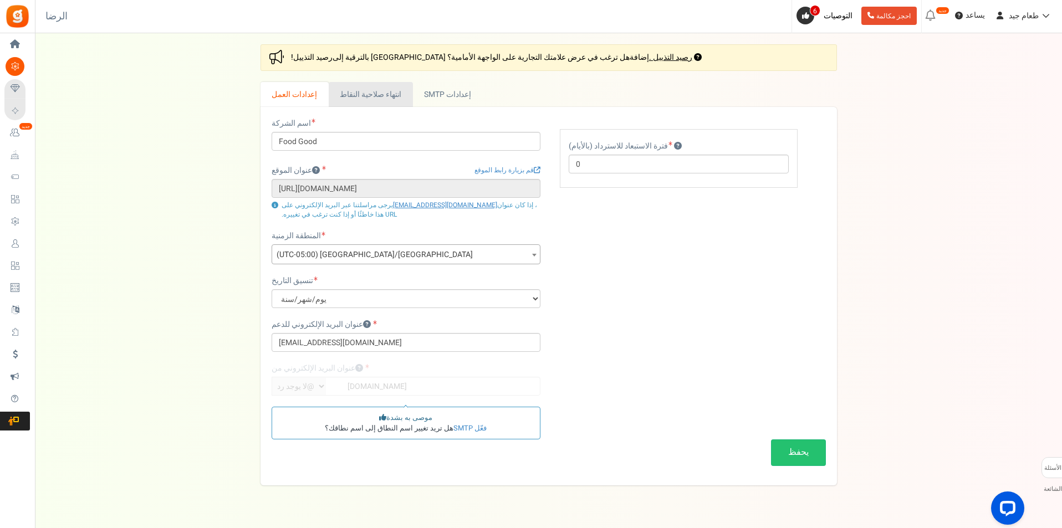
click at [367, 93] on font "انتهاء صلاحية النقاط" at bounding box center [371, 95] width 62 height 12
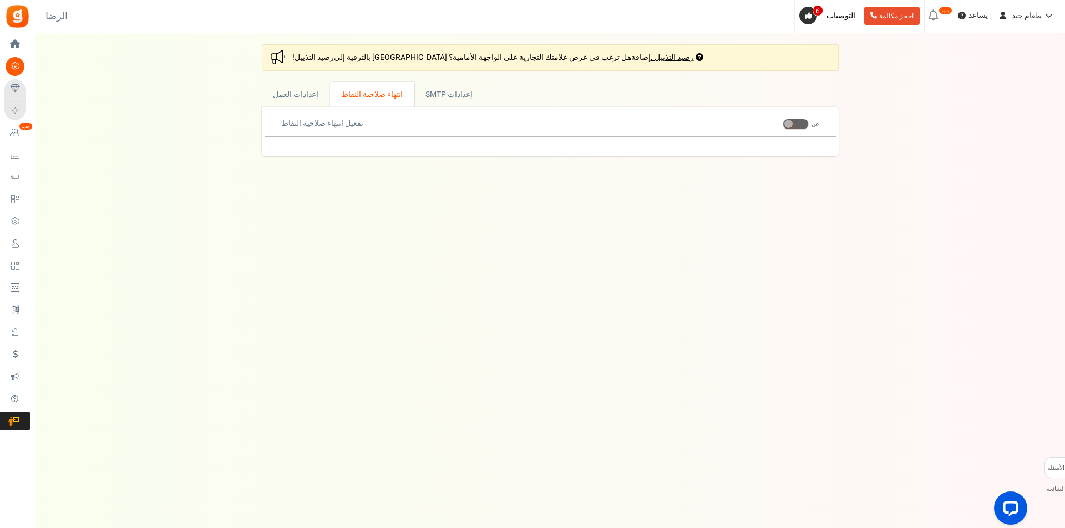
click at [790, 128] on span at bounding box center [788, 124] width 8 height 8
click at [782, 128] on input "على عن" at bounding box center [782, 124] width 0 height 7
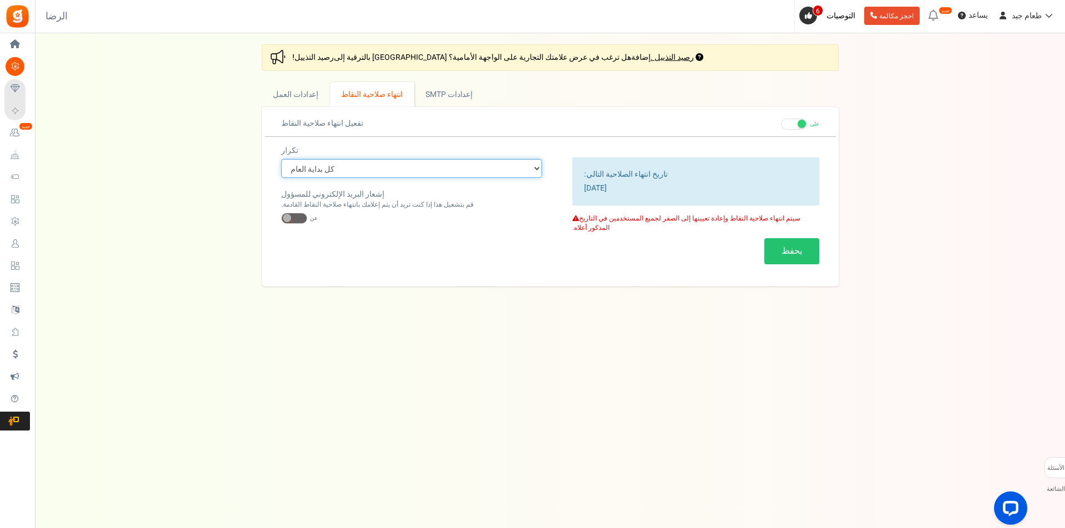
click at [536, 173] on select "كل بداية العام كل بداية شهر التاريخ الدقيق (مرة واحدة)" at bounding box center [411, 168] width 261 height 19
select select "4"
click at [281, 159] on select "كل بداية العام كل بداية شهر التاريخ الدقيق (مرة واحدة)" at bounding box center [411, 168] width 261 height 19
click at [301, 218] on span at bounding box center [294, 218] width 26 height 11
click at [281, 218] on input "على عن" at bounding box center [281, 218] width 0 height 7
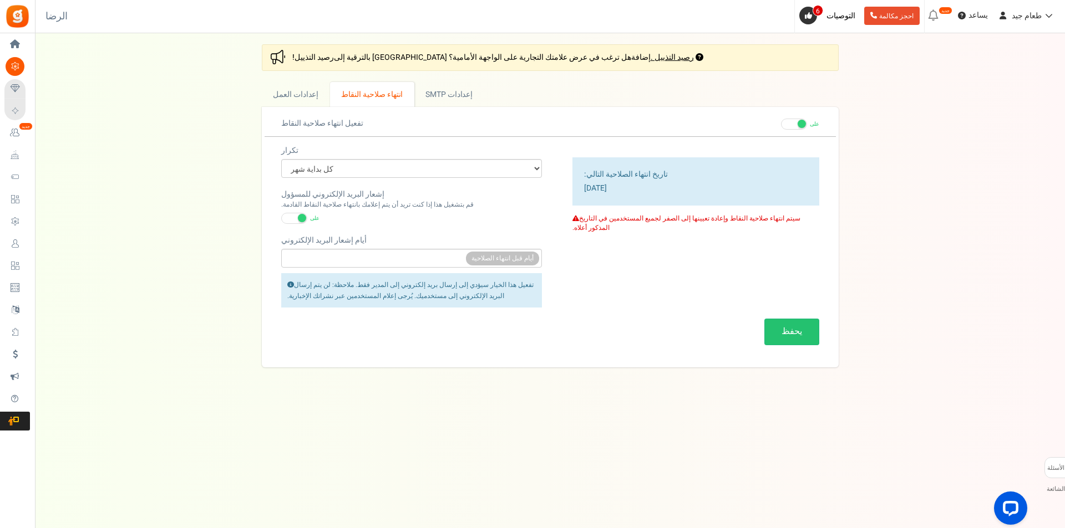
click at [301, 218] on span at bounding box center [302, 218] width 8 height 8
click at [281, 218] on input "على عن" at bounding box center [281, 218] width 0 height 7
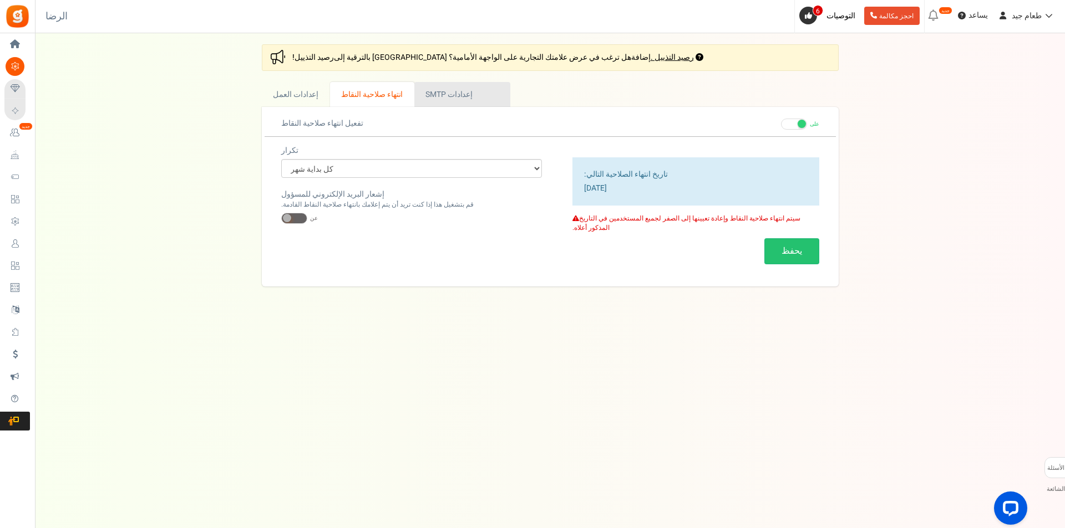
click at [450, 96] on font "إعدادات SMTP" at bounding box center [448, 95] width 47 height 12
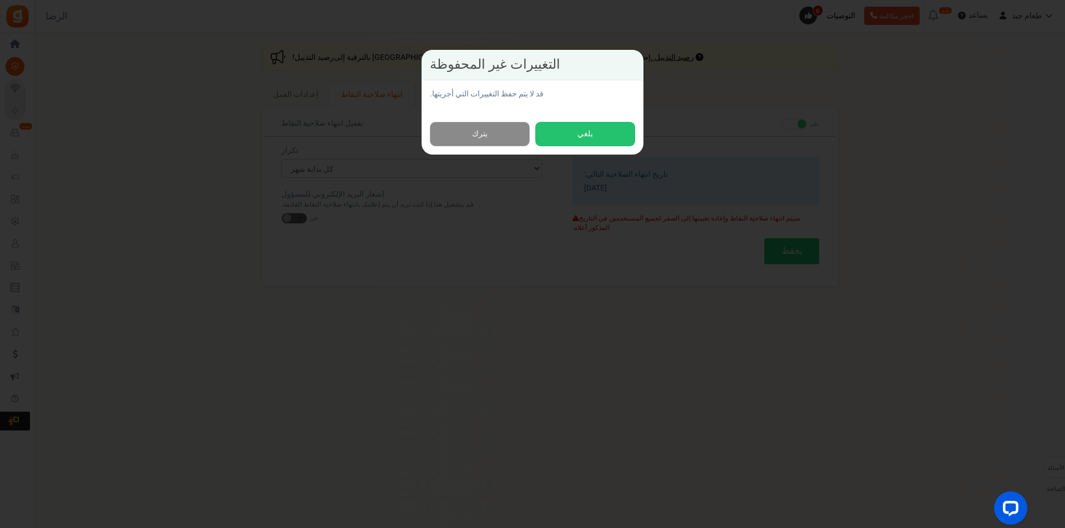
click at [498, 133] on link "يترك" at bounding box center [480, 134] width 100 height 25
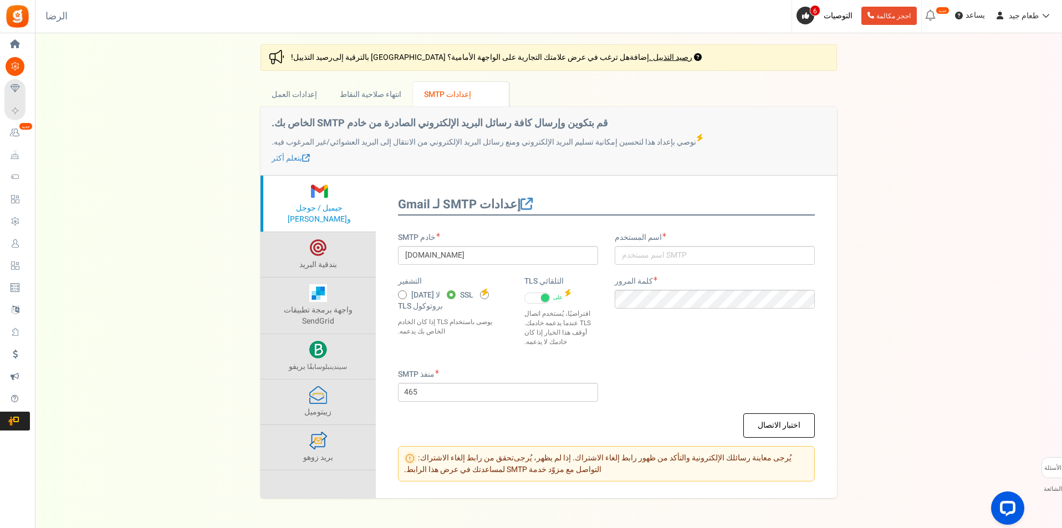
scroll to position [37, 0]
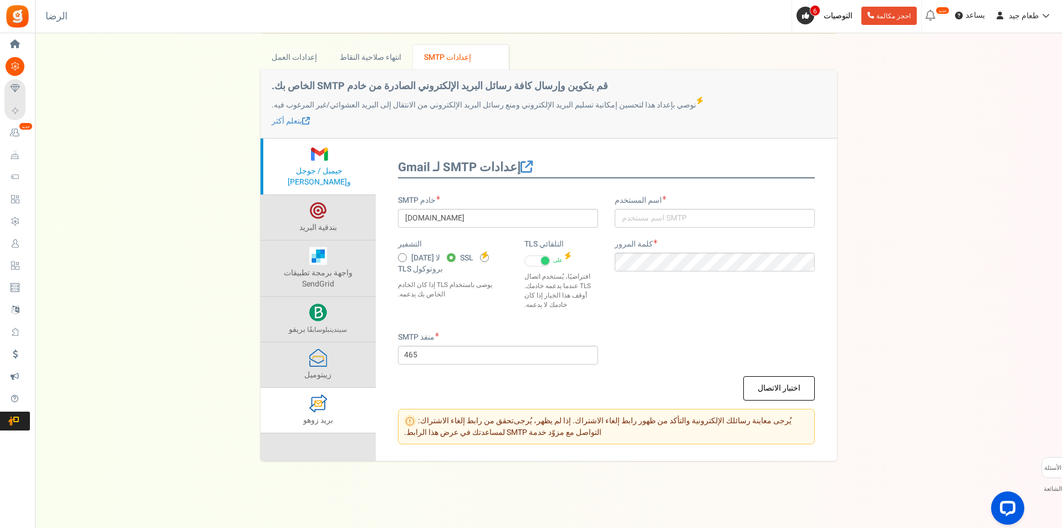
click at [341, 412] on link "بريد زوهو" at bounding box center [318, 410] width 115 height 45
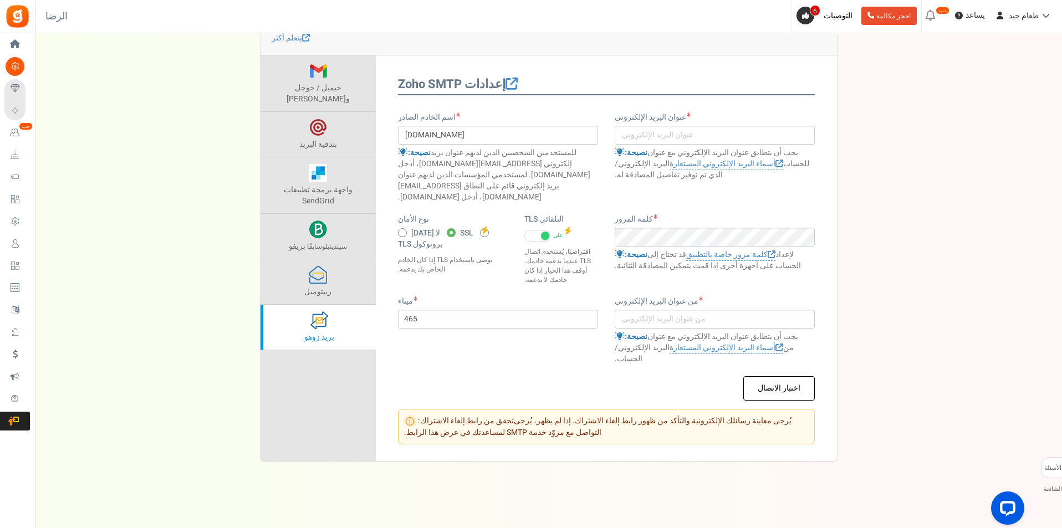
scroll to position [0, 0]
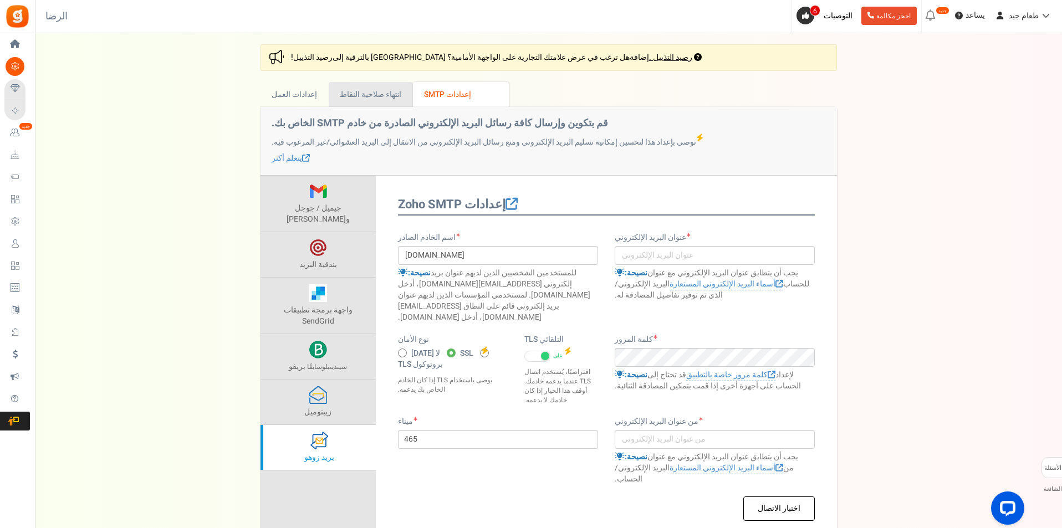
click at [396, 89] on font "انتهاء صلاحية النقاط" at bounding box center [371, 95] width 62 height 12
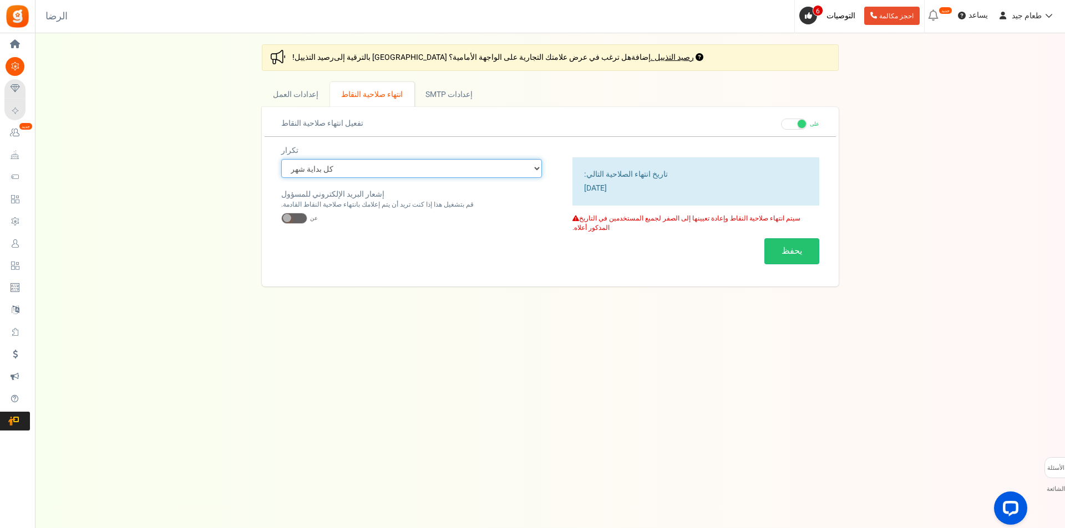
click at [531, 170] on select "كل بداية العام كل بداية شهر التاريخ الدقيق (مرة واحدة)" at bounding box center [411, 168] width 261 height 19
click at [535, 168] on select "كل بداية العام كل بداية شهر التاريخ الدقيق (مرة واحدة)" at bounding box center [411, 168] width 261 height 19
click at [772, 245] on button "يحفظ" at bounding box center [791, 251] width 55 height 26
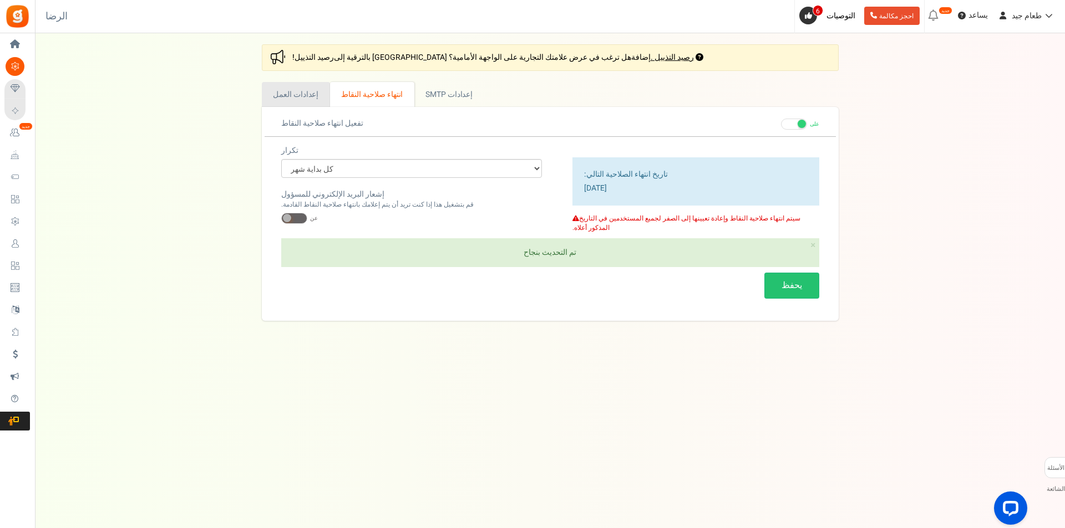
click at [311, 91] on font "إعدادات العمل" at bounding box center [295, 95] width 45 height 12
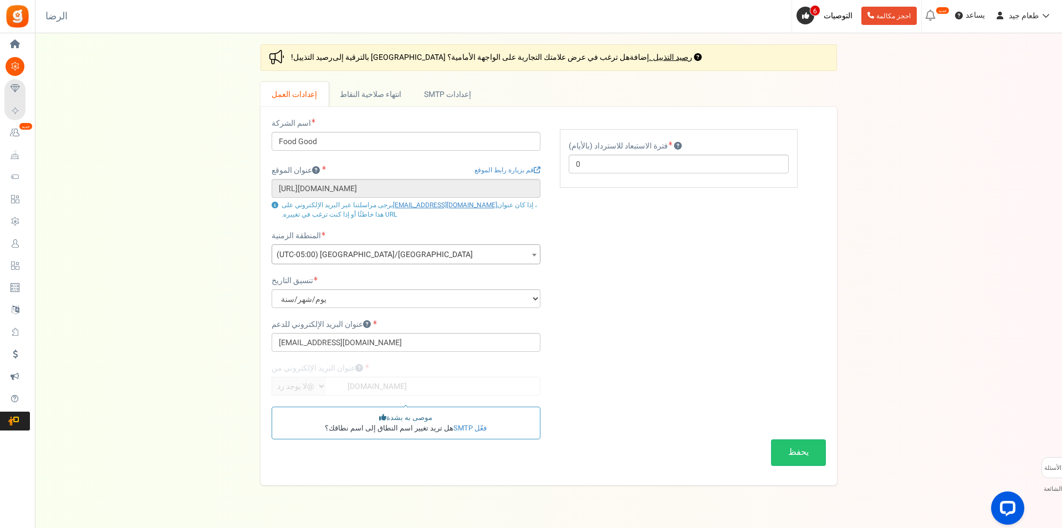
click at [597, 215] on div "اسم الشركة Food Good عنوان الموقع قم بزيارة رابط الموقع https://foodgood-eg.com…" at bounding box center [548, 296] width 571 height 357
click at [376, 103] on link "انتهاء صلاحية النقاط" at bounding box center [371, 94] width 84 height 25
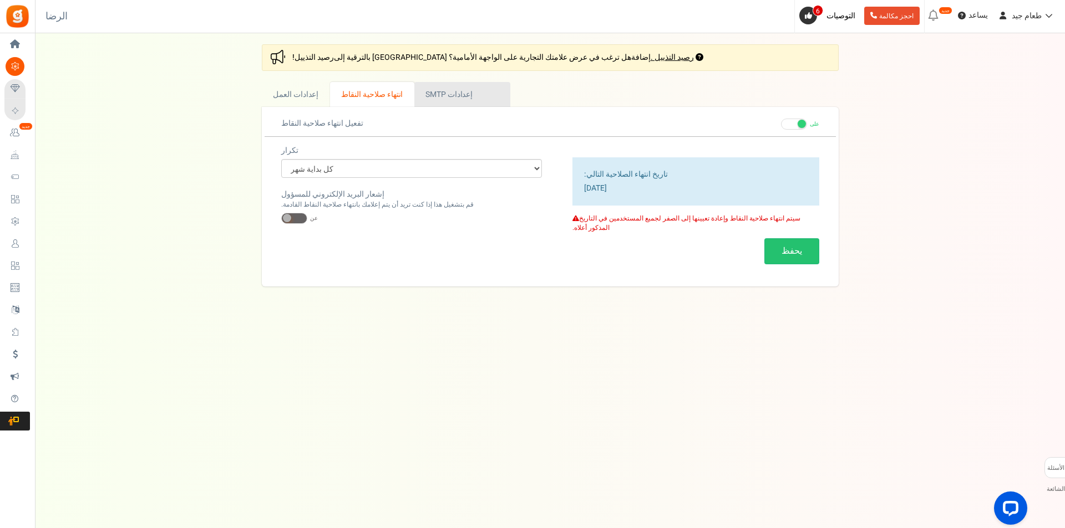
click at [429, 91] on font "إعدادات SMTP" at bounding box center [448, 95] width 47 height 12
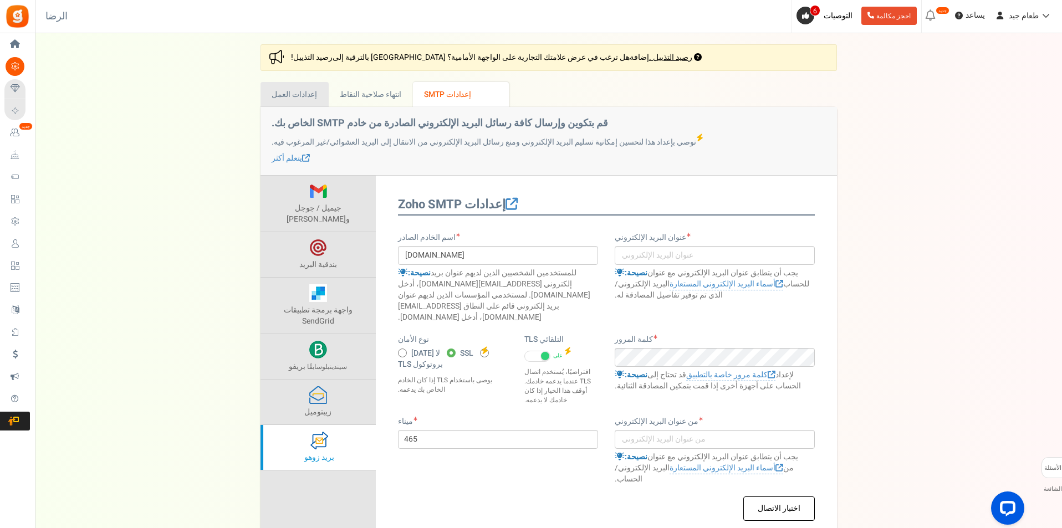
click at [293, 93] on font "إعدادات العمل" at bounding box center [294, 95] width 45 height 12
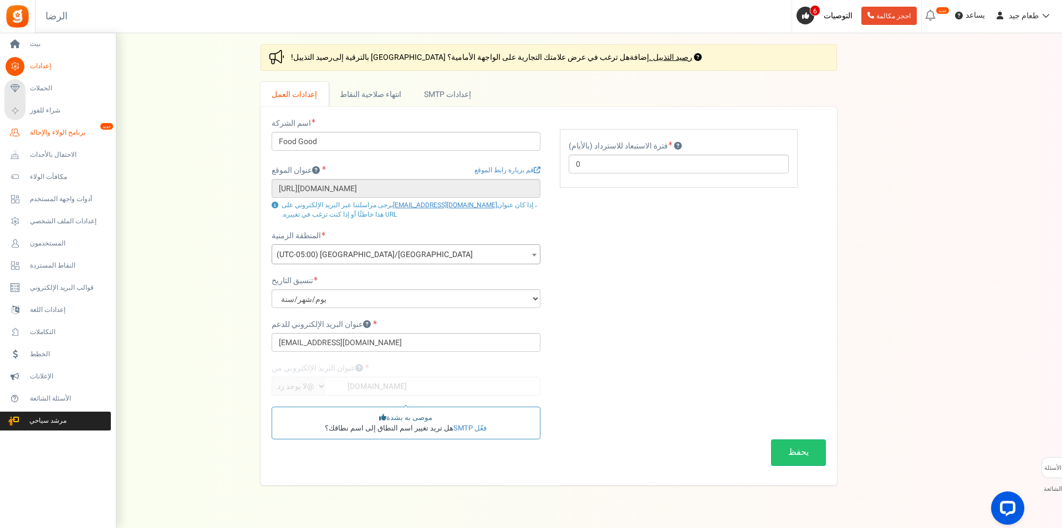
click at [67, 130] on font "برنامج الولاء والإحالة" at bounding box center [57, 133] width 55 height 10
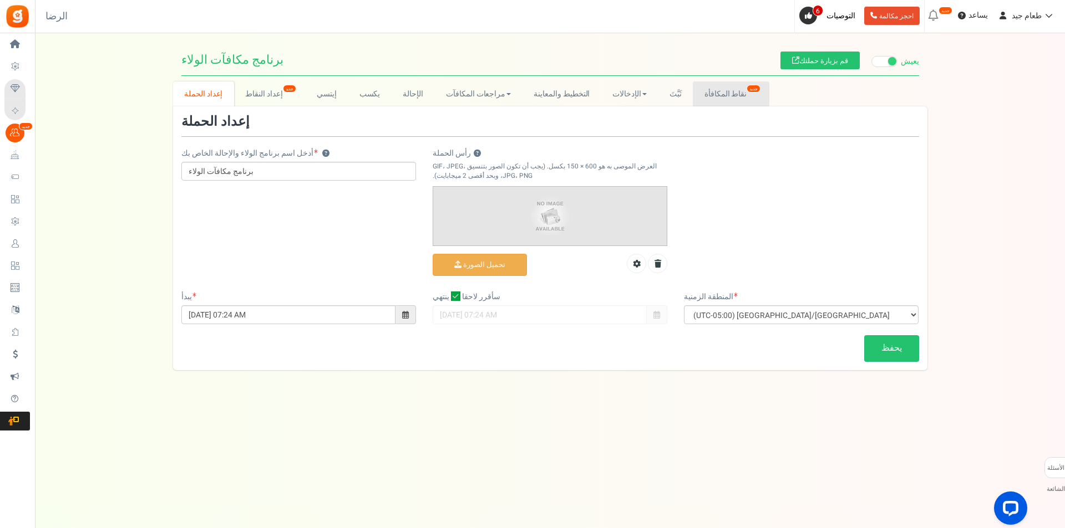
click at [717, 92] on font "نقاط المكافأة" at bounding box center [725, 94] width 42 height 12
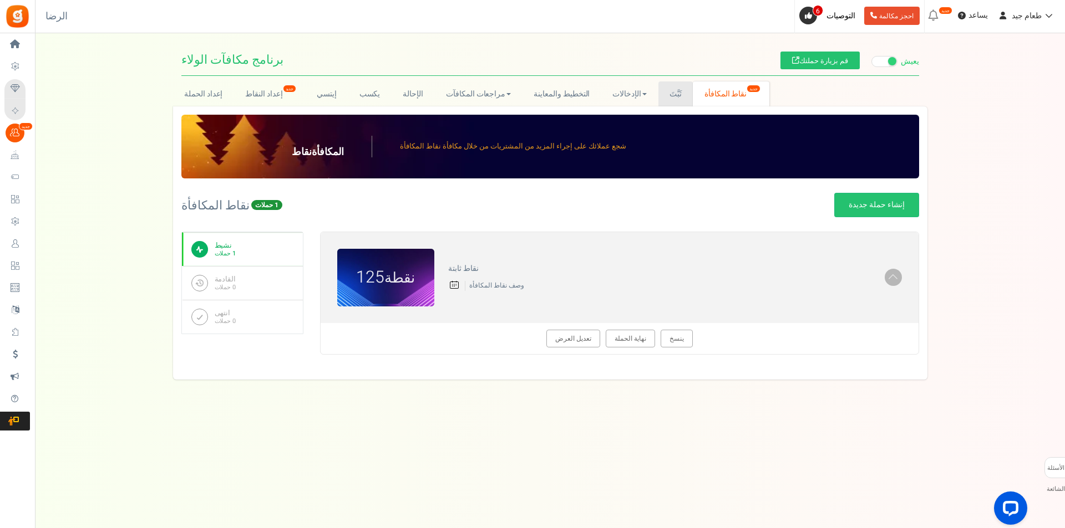
click at [669, 93] on font "ثَبَّتَ" at bounding box center [675, 94] width 12 height 12
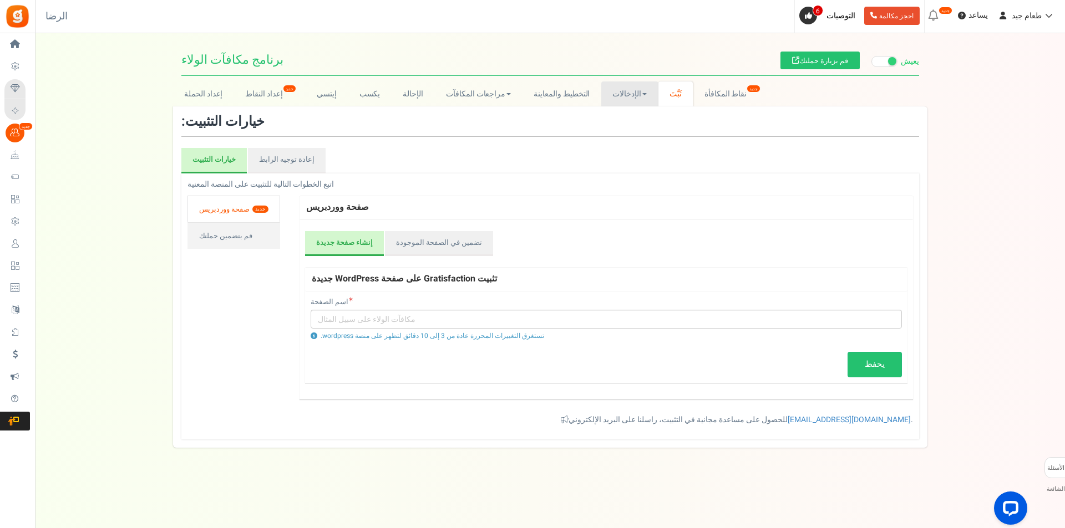
click at [631, 98] on font "الإدخالات" at bounding box center [626, 94] width 29 height 12
click at [490, 91] on font "مراجعات المكافآت" at bounding box center [475, 94] width 59 height 12
click at [541, 96] on font "التخطيط والمعاينة" at bounding box center [561, 94] width 56 height 12
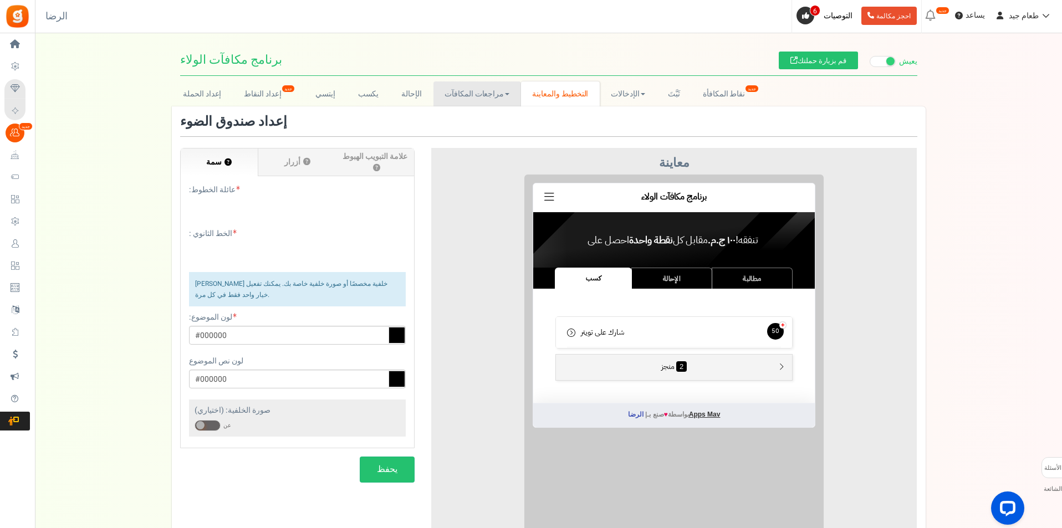
click at [484, 92] on font "مراجعات المكافآت" at bounding box center [474, 94] width 59 height 12
click at [470, 119] on link "وو" at bounding box center [478, 118] width 89 height 16
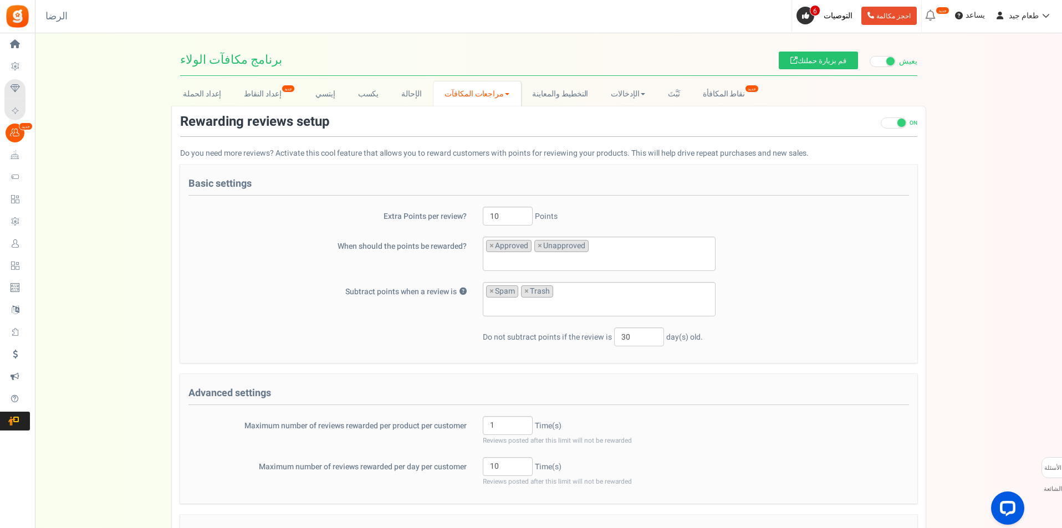
click at [495, 91] on font "مراجعات المكافآت" at bounding box center [474, 94] width 59 height 12
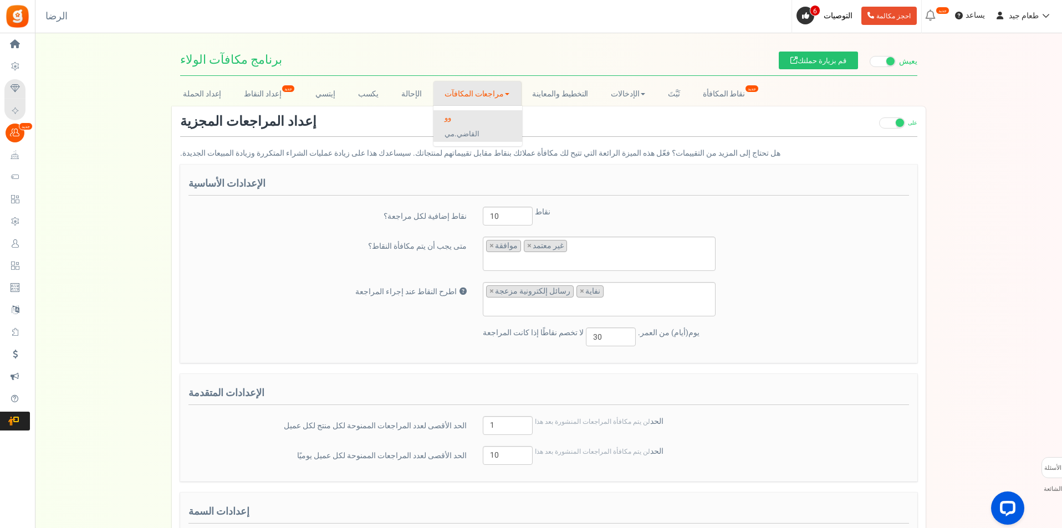
click at [474, 134] on font "القاضي.مي" at bounding box center [462, 134] width 35 height 11
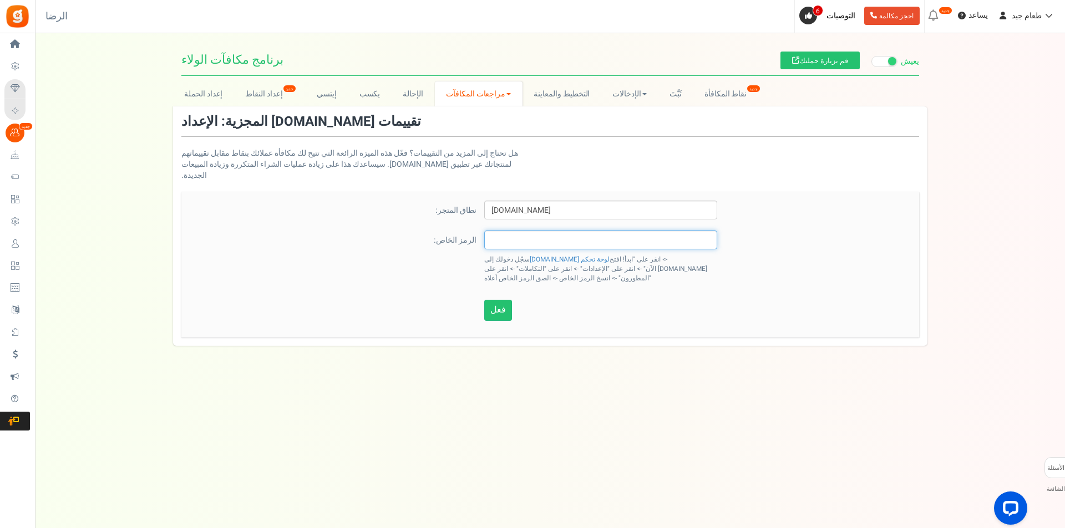
click at [573, 231] on input "text" at bounding box center [600, 240] width 233 height 19
click at [423, 78] on div "برنامج مكافآت الولاء برنامج مكافآت الولاء قم بزيارة حملتك يعيش متوقف مؤقتًا إعد…" at bounding box center [550, 195] width 1030 height 302
click at [424, 89] on link "الإحالة" at bounding box center [412, 94] width 43 height 25
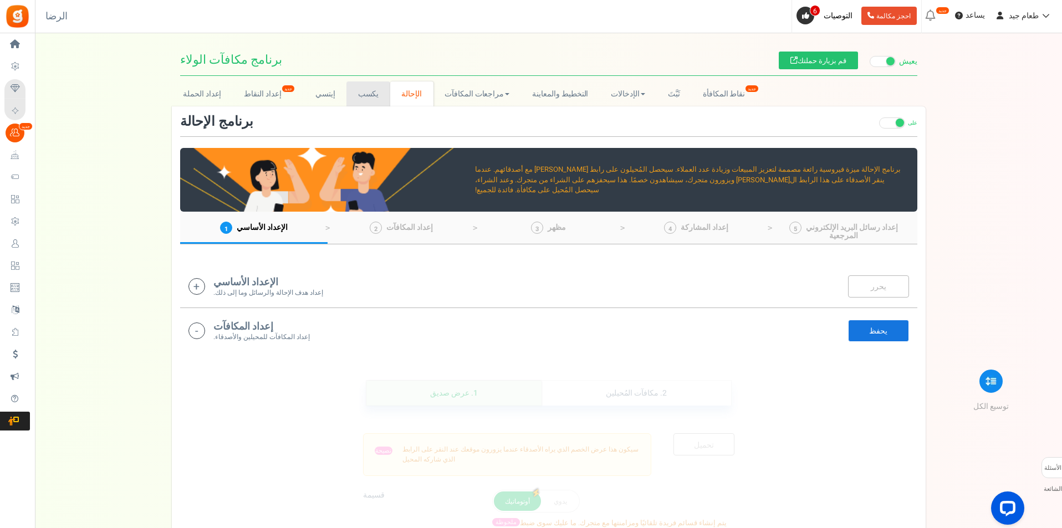
click at [369, 96] on font "يكسب" at bounding box center [368, 94] width 21 height 12
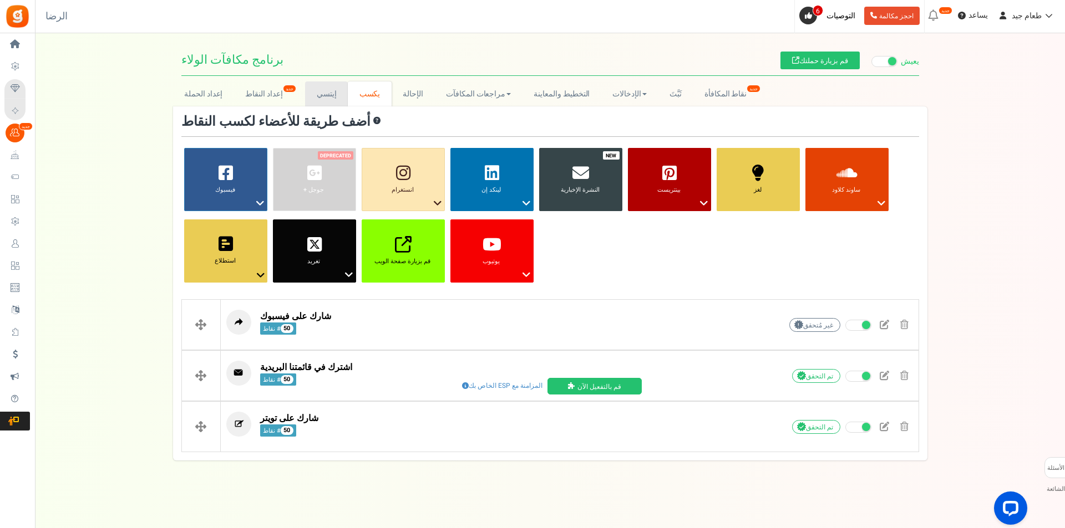
click at [340, 99] on link "إيتسي" at bounding box center [326, 94] width 43 height 25
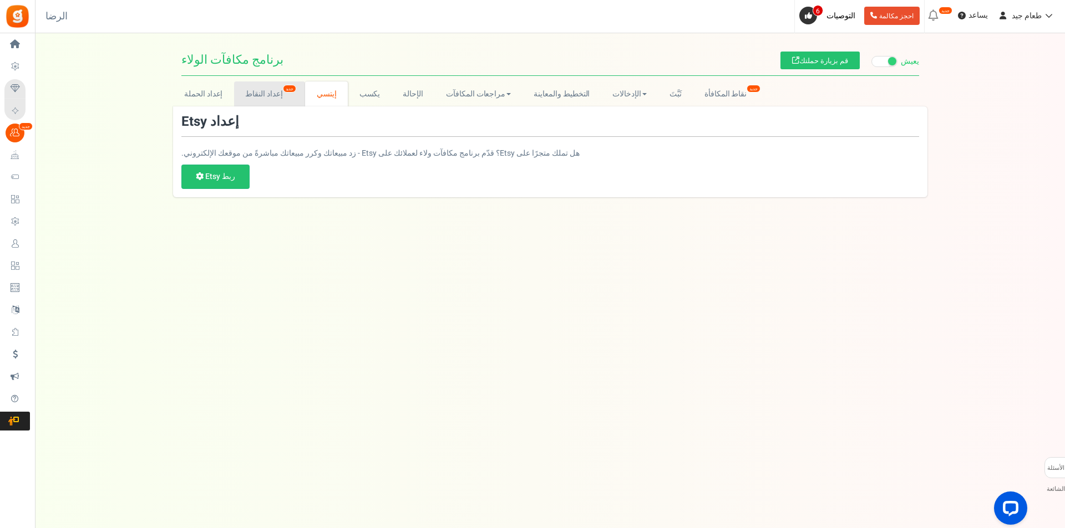
click at [268, 91] on font "إعداد النقاط" at bounding box center [263, 94] width 37 height 12
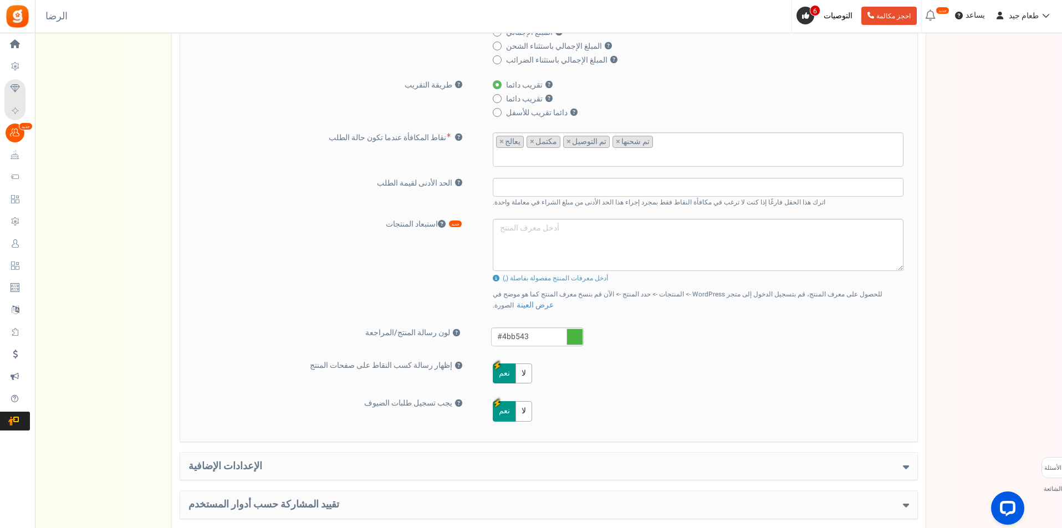
scroll to position [381, 0]
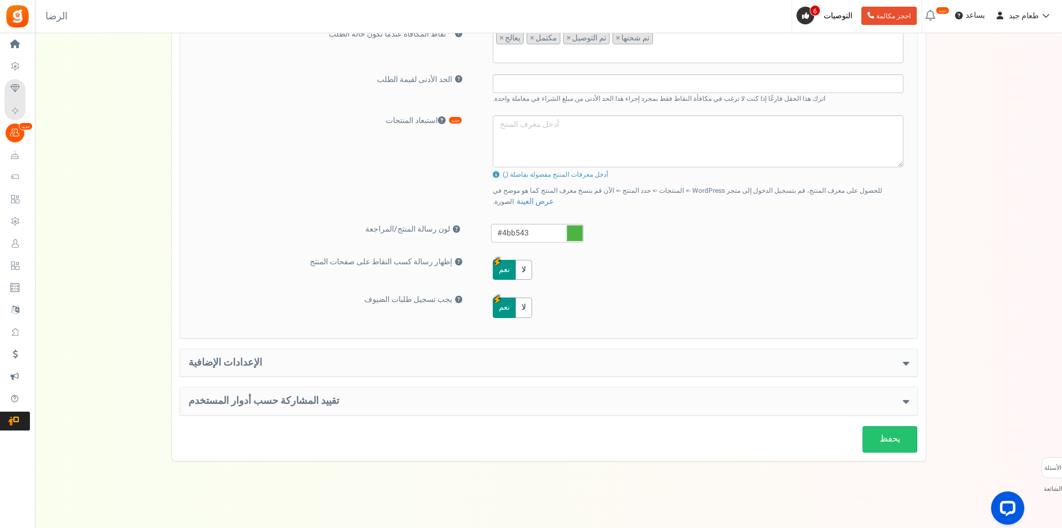
click at [724, 362] on h4 "الإعدادات الإضافية" at bounding box center [549, 363] width 721 height 11
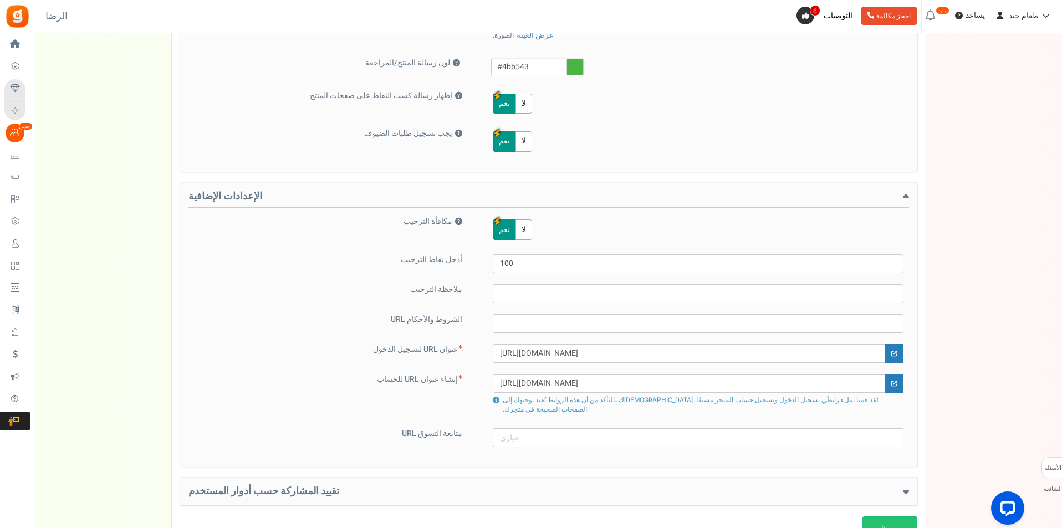
scroll to position [628, 0]
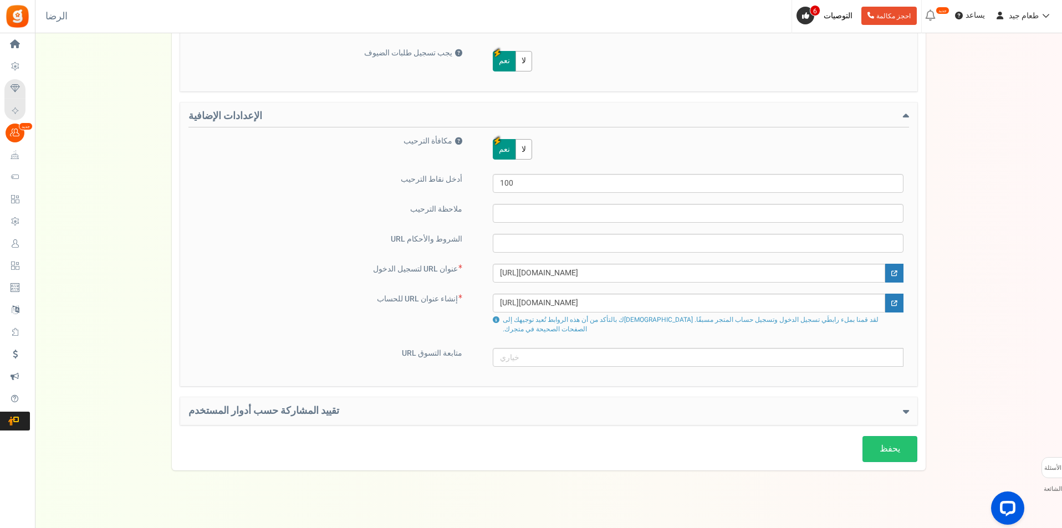
click at [593, 406] on h4 "تقييد المشاركة حسب أدوار المستخدم" at bounding box center [549, 411] width 721 height 11
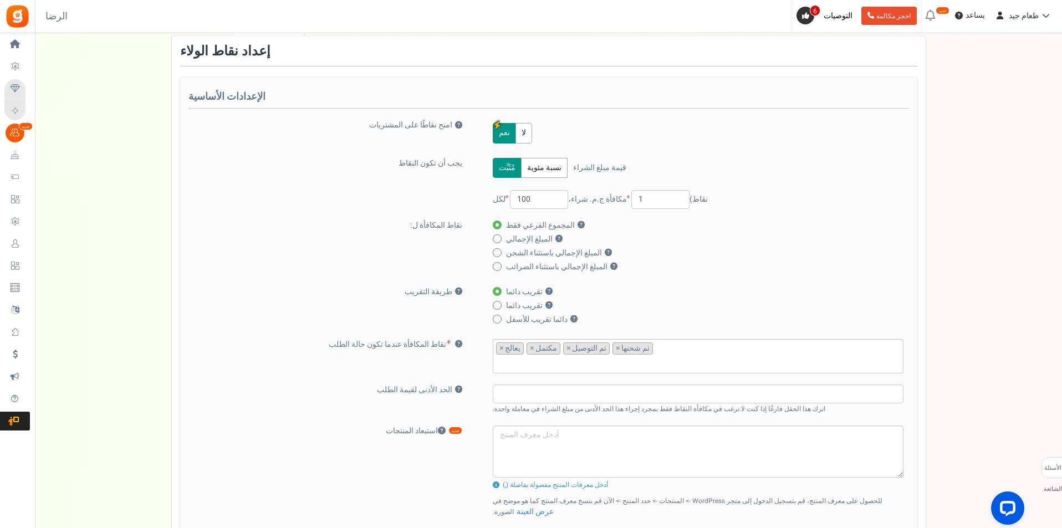
scroll to position [0, 0]
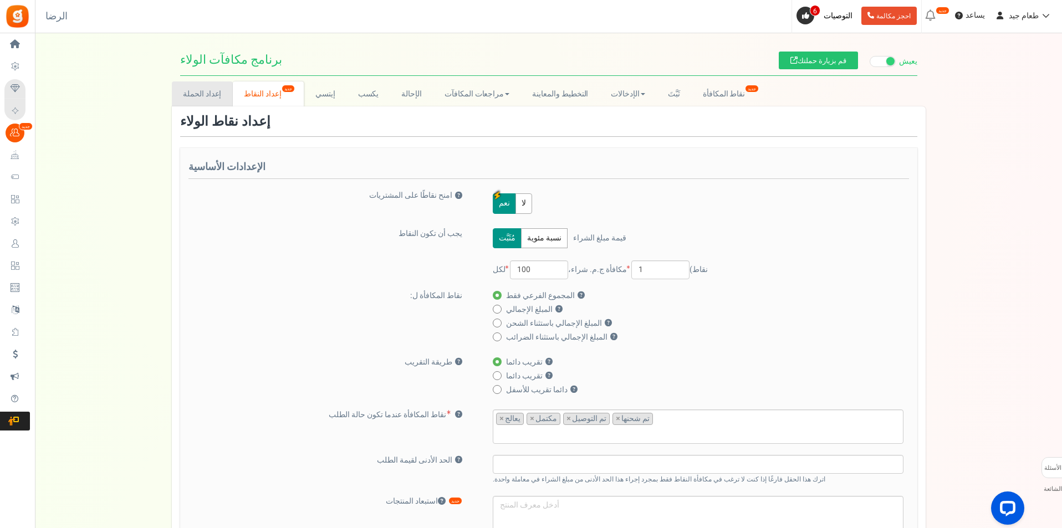
click at [207, 96] on font "إعداد الحملة" at bounding box center [202, 94] width 38 height 12
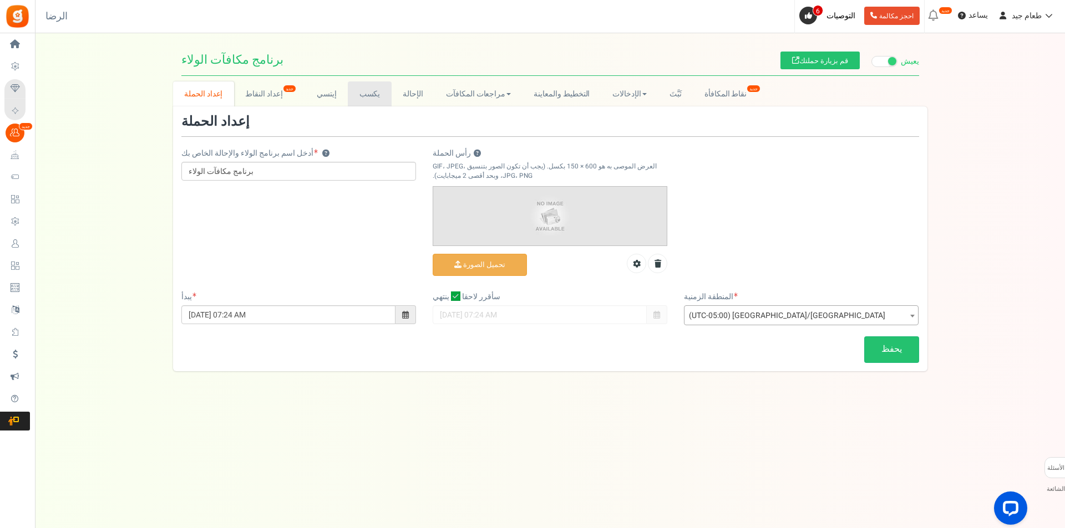
click at [374, 94] on font "يكسب" at bounding box center [369, 94] width 21 height 12
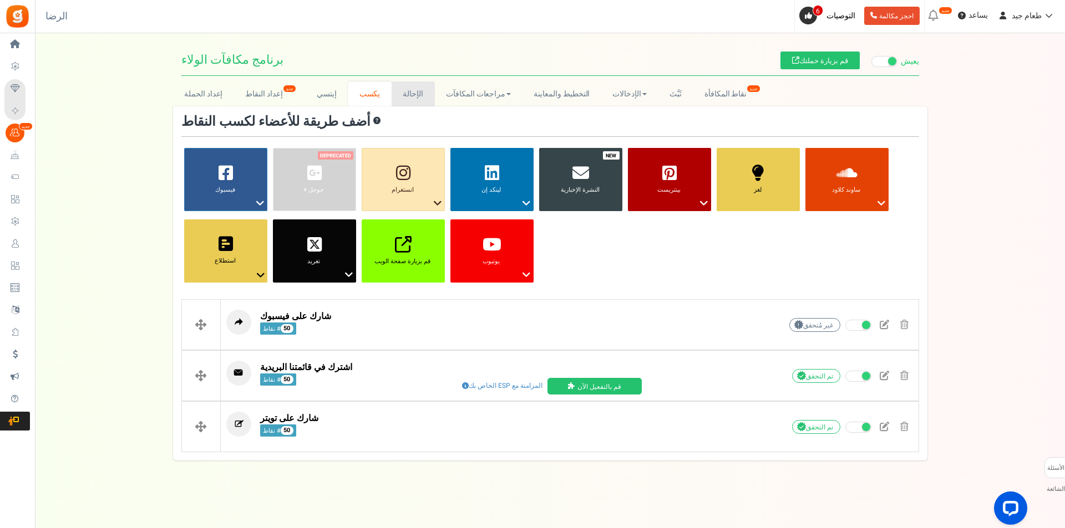
click at [418, 95] on font "الإحالة" at bounding box center [413, 94] width 21 height 12
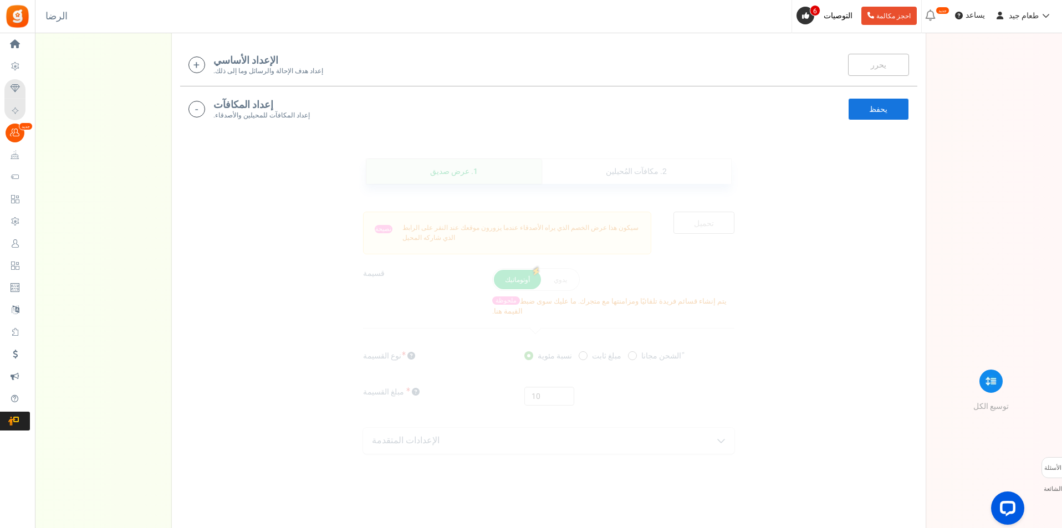
scroll to position [55, 0]
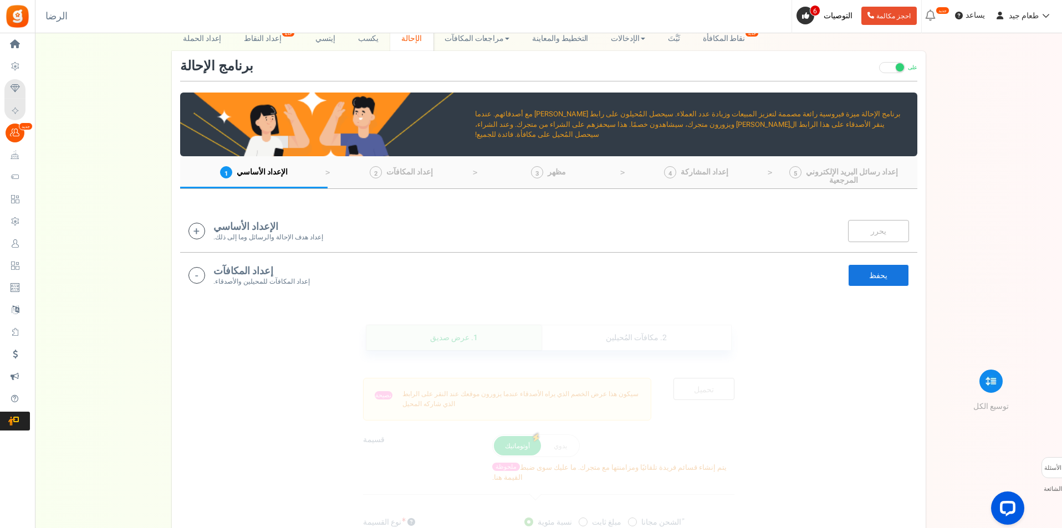
click at [266, 224] on font "الإعداد الأساسي" at bounding box center [245, 227] width 65 height 15
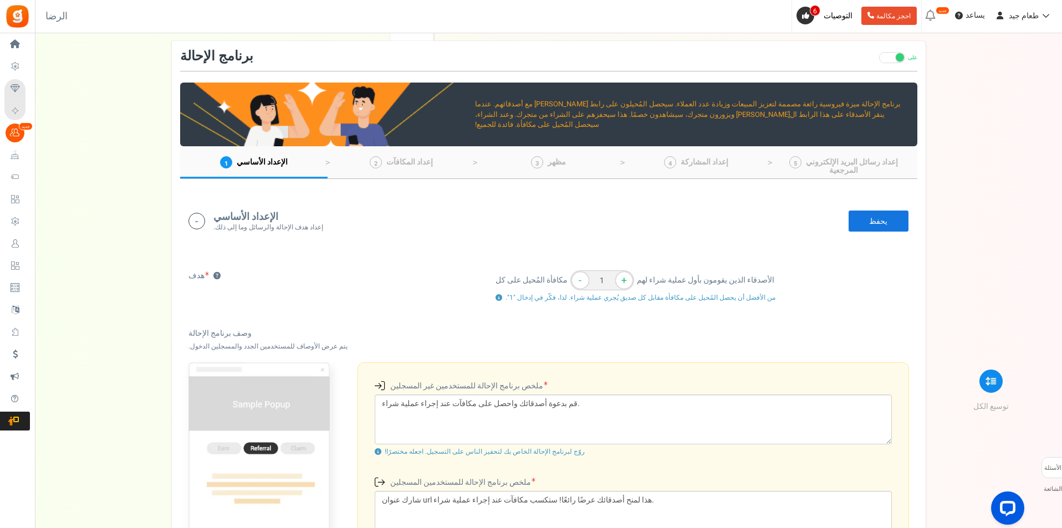
scroll to position [10, 0]
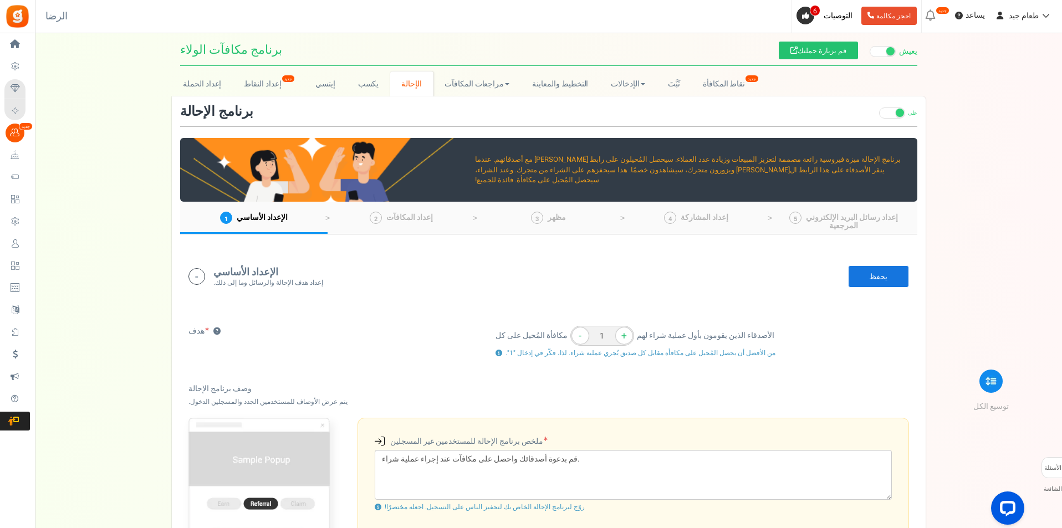
click at [225, 279] on font "إعداد هدف الإحالة والرسائل وما إلى ذلك." at bounding box center [268, 282] width 110 height 9
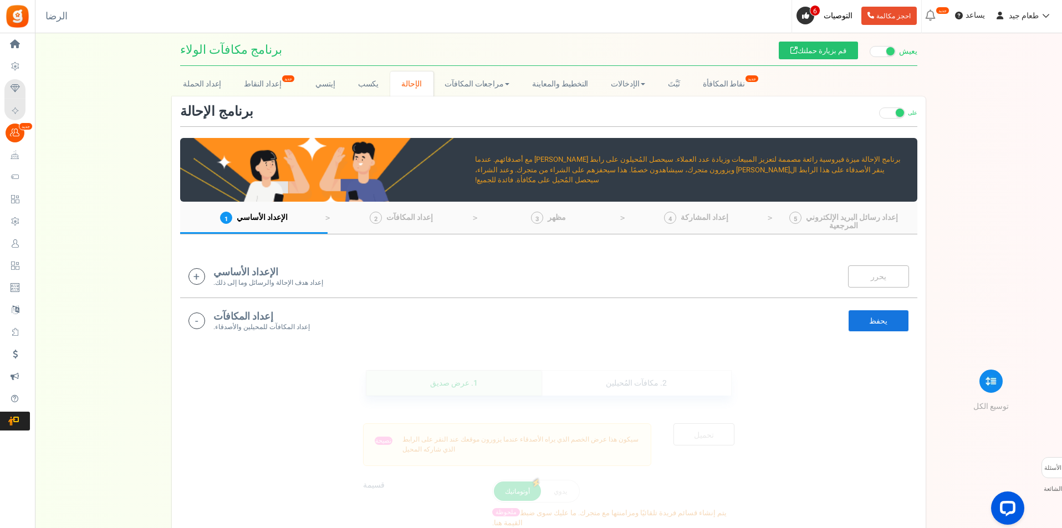
click at [222, 318] on font "إعداد المكافآت" at bounding box center [243, 316] width 60 height 15
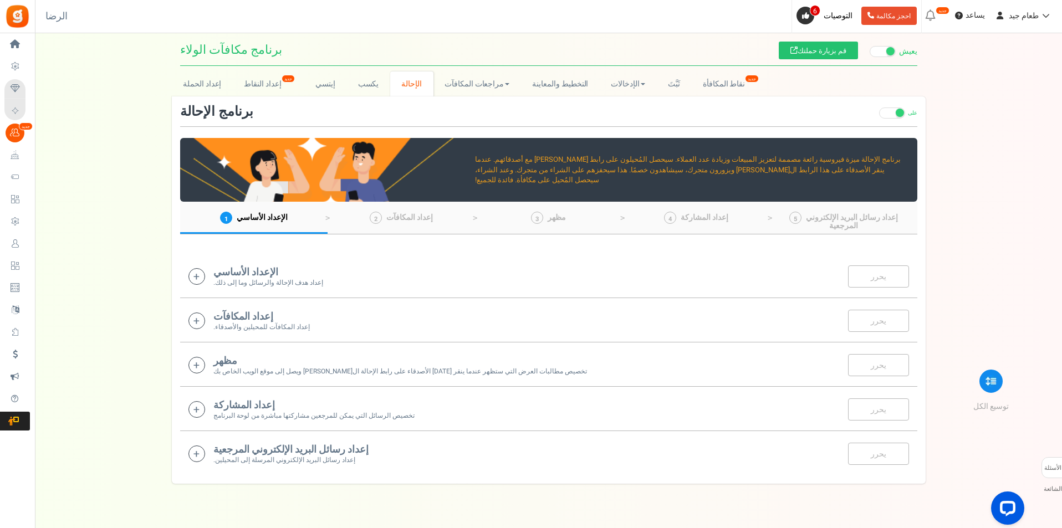
click at [222, 318] on font "إعداد المكافآت" at bounding box center [243, 316] width 60 height 15
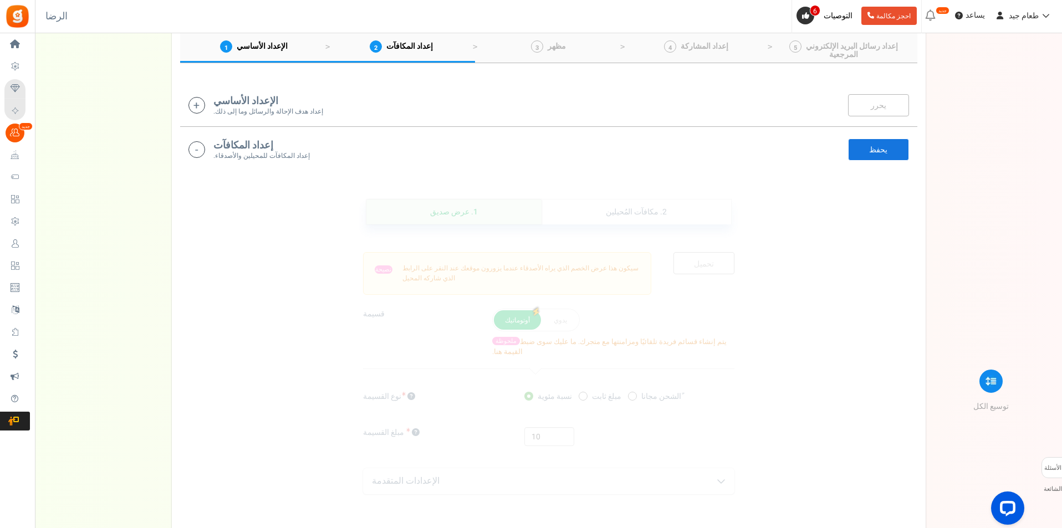
scroll to position [0, 0]
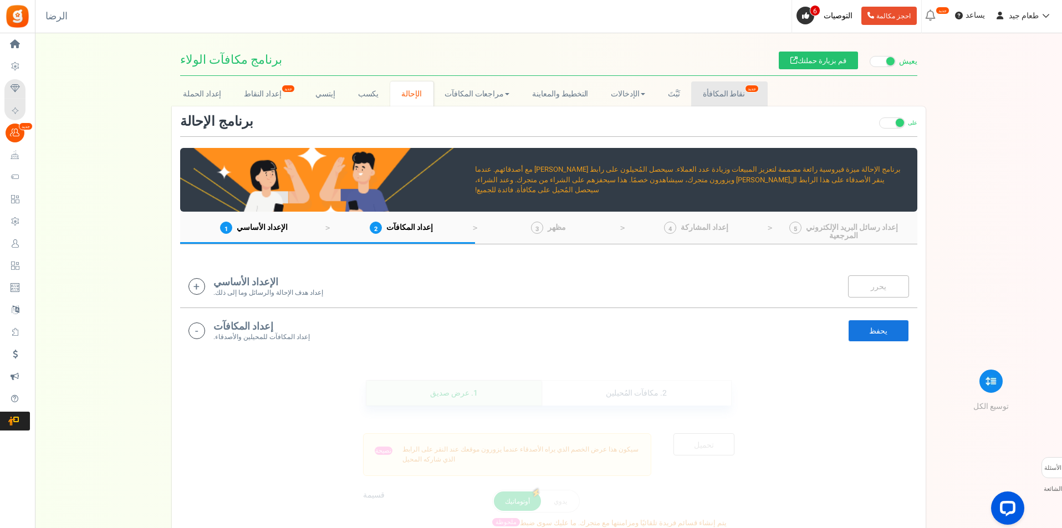
click at [744, 91] on font "نقاط المكافأة" at bounding box center [724, 94] width 42 height 12
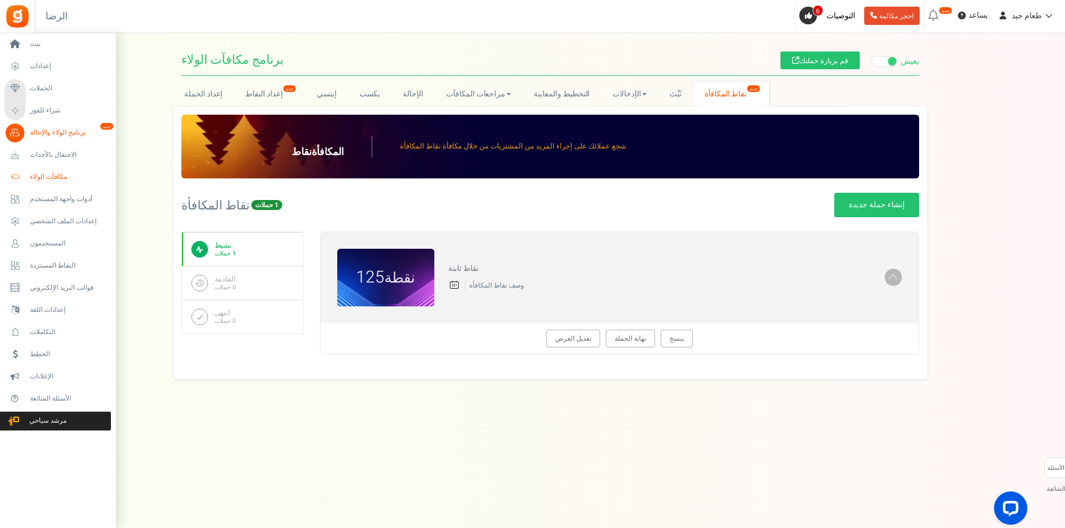
click at [70, 175] on span "مكافآت الولاء" at bounding box center [69, 176] width 78 height 9
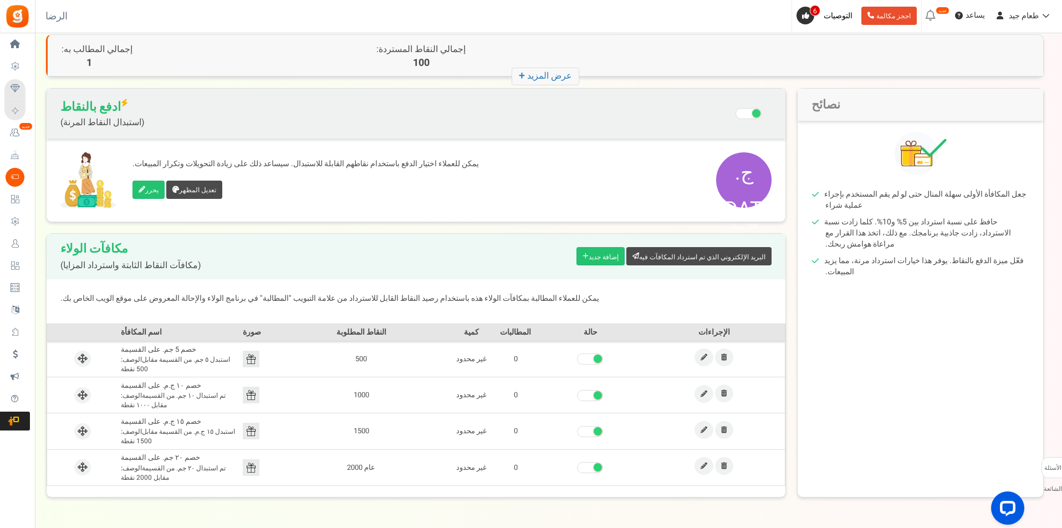
scroll to position [92, 0]
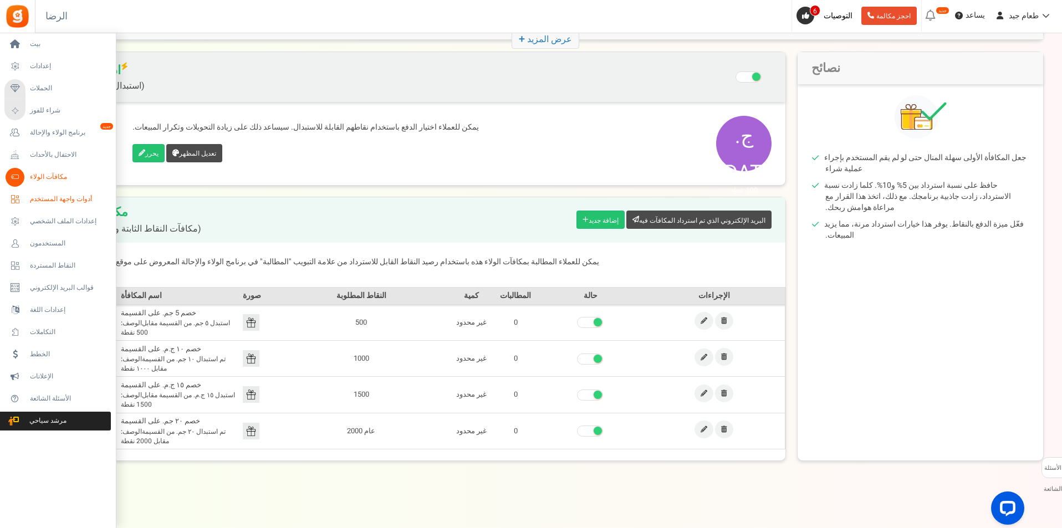
click at [56, 198] on font "أدوات واجهة المستخدم" at bounding box center [61, 199] width 62 height 10
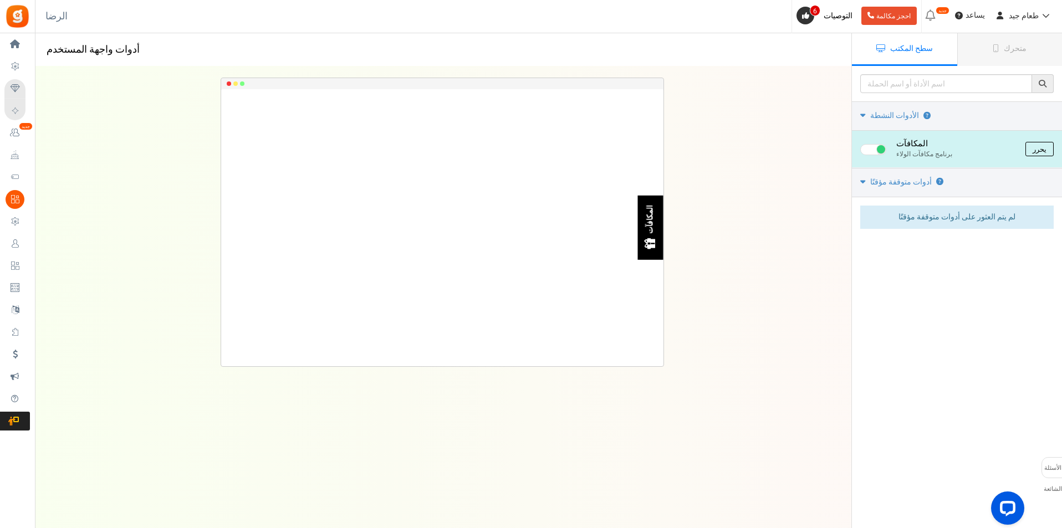
click at [1046, 147] on font "يحرر" at bounding box center [1040, 149] width 14 height 11
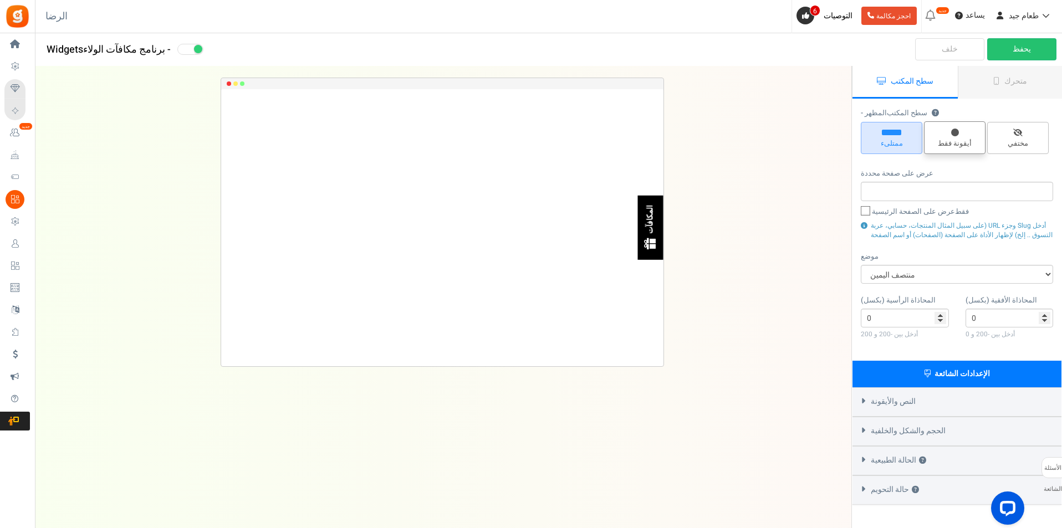
click at [969, 143] on font "أيقونة فقط" at bounding box center [955, 143] width 34 height 11
click at [963, 131] on input "أيقونة فقط" at bounding box center [958, 127] width 7 height 7
radio input "true"
click at [890, 133] on icon at bounding box center [891, 133] width 19 height 6
click at [892, 131] on input "ممتلىء" at bounding box center [895, 127] width 7 height 7
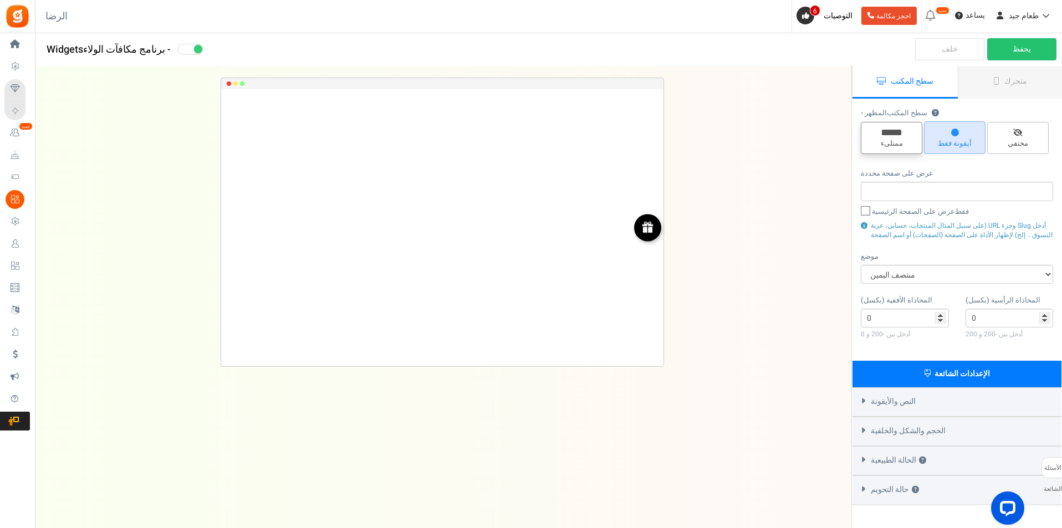
radio input "true"
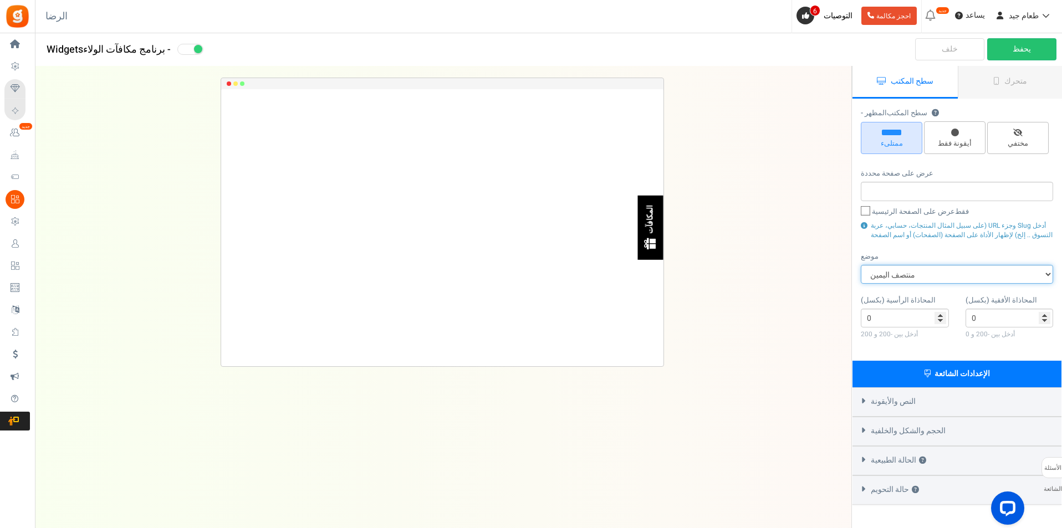
click at [983, 274] on select "منتصف اليمين منتصف اليسار الشريط العلوي أعلى اليسار أعلى اليمين المركز العلوي ا…" at bounding box center [957, 274] width 192 height 19
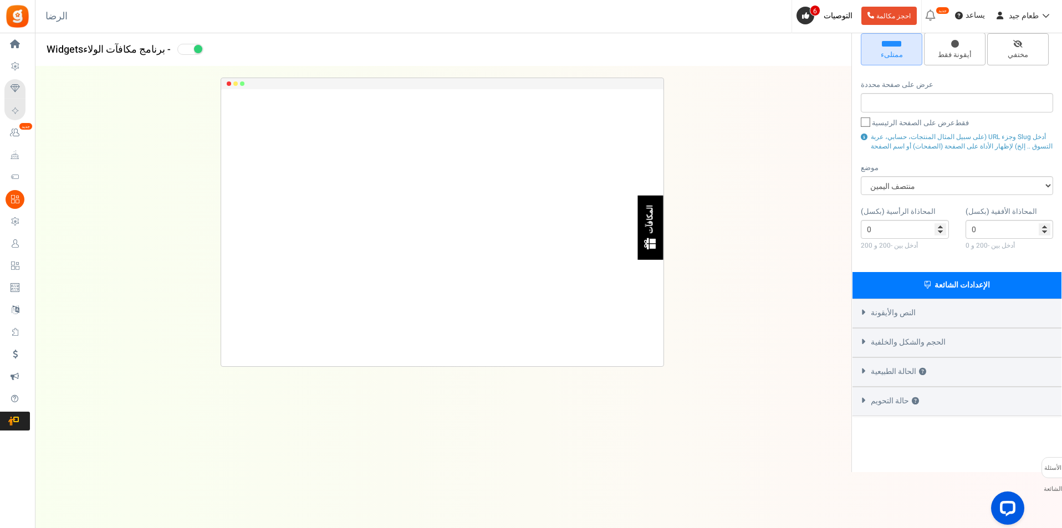
click at [902, 314] on font "النص والأيقونة" at bounding box center [893, 314] width 45 height 12
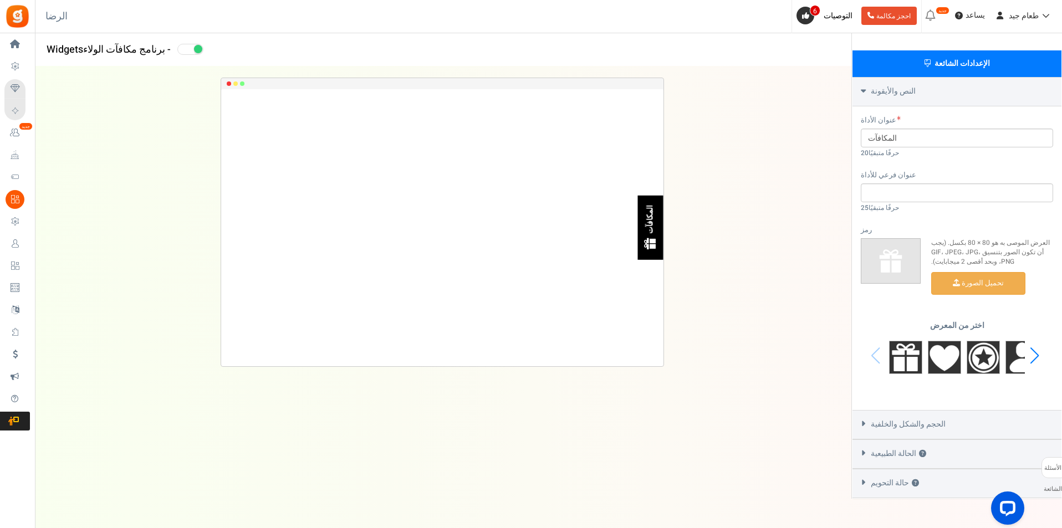
scroll to position [337, 0]
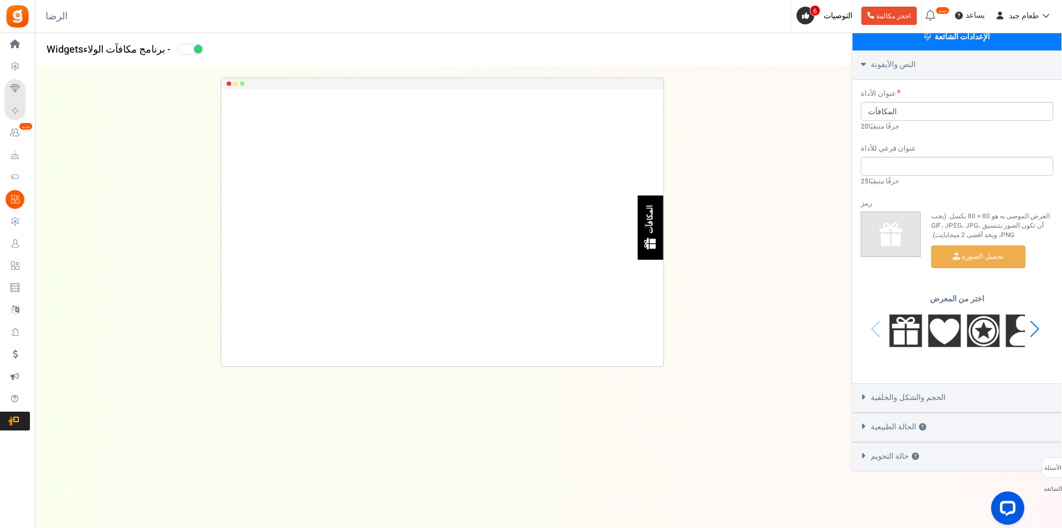
click at [882, 62] on font "النص والأيقونة" at bounding box center [893, 65] width 45 height 12
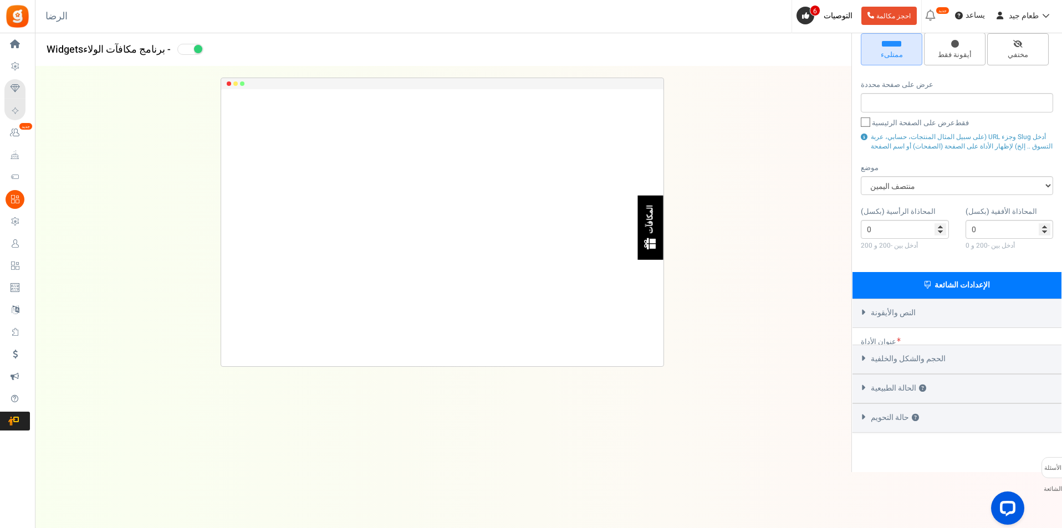
scroll to position [89, 0]
click at [887, 345] on font "الحجم والشكل والخلفية" at bounding box center [908, 343] width 75 height 12
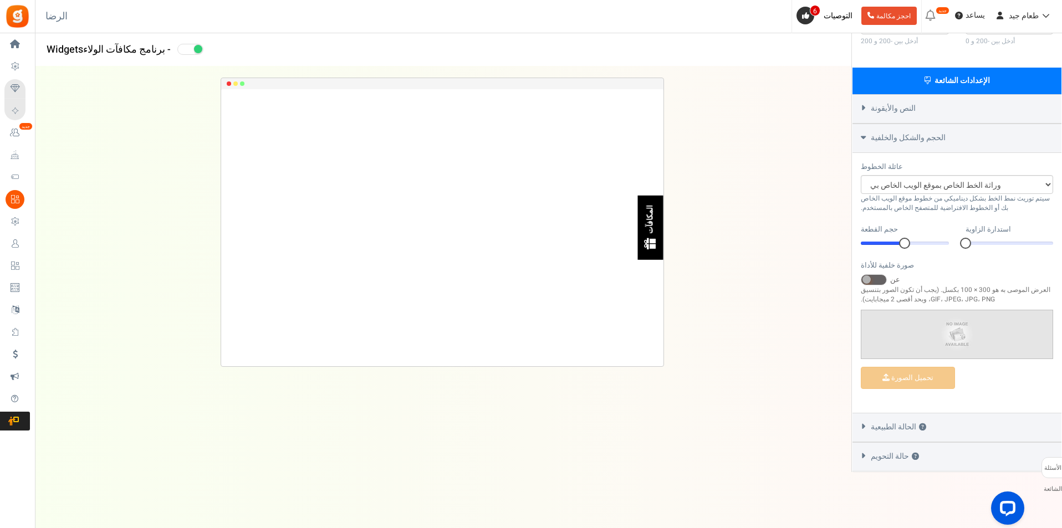
scroll to position [293, 0]
click at [976, 189] on select "أريال باريولرجولار_0 كوميك سانس MS ساعي جديد جورجيا وراثة الخط الخاص بموقع الوي…" at bounding box center [957, 184] width 192 height 19
click at [973, 179] on select "أريال باريولرجولار_0 كوميك سانس MS ساعي جديد جورجيا وراثة الخط الخاص بموقع الوي…" at bounding box center [957, 184] width 192 height 19
click at [881, 147] on div "الحجم والشكل والخلفية" at bounding box center [957, 138] width 209 height 29
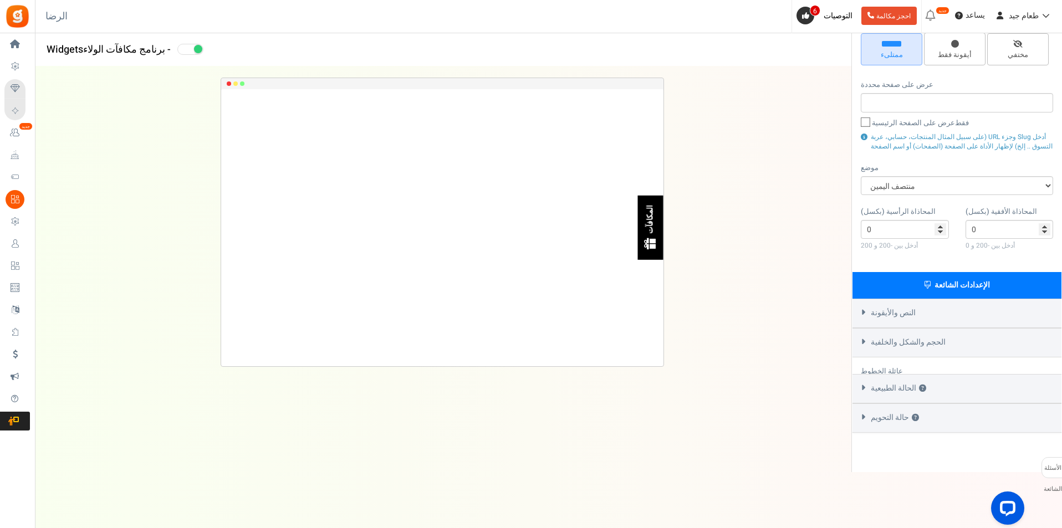
scroll to position [89, 0]
click at [864, 371] on icon at bounding box center [863, 371] width 8 height 5
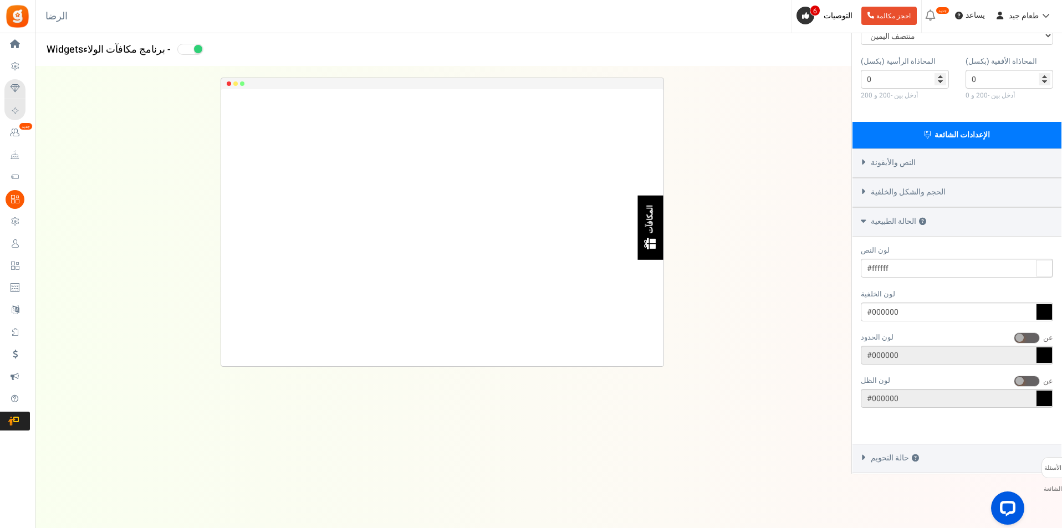
scroll to position [224, 0]
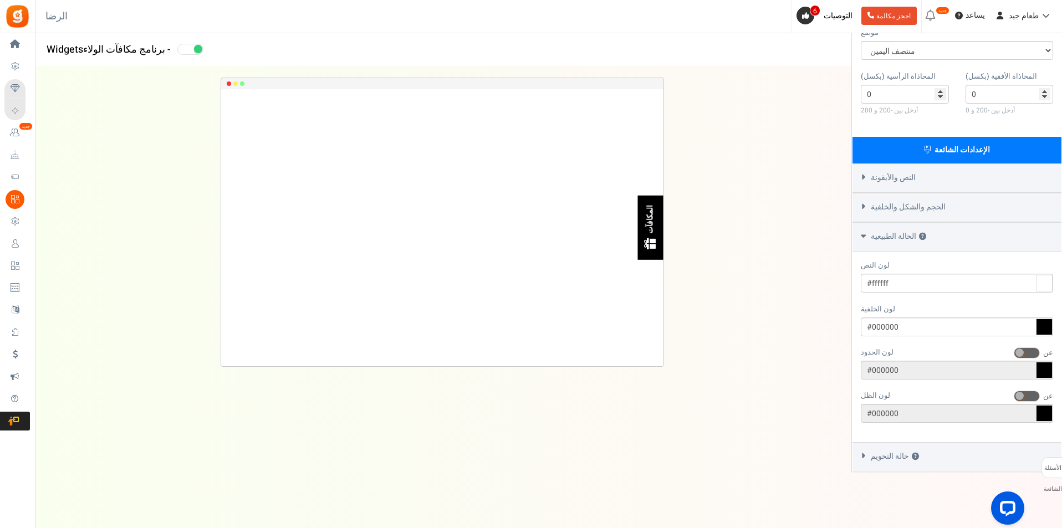
click at [894, 457] on font "حالة التحويم" at bounding box center [890, 457] width 38 height 12
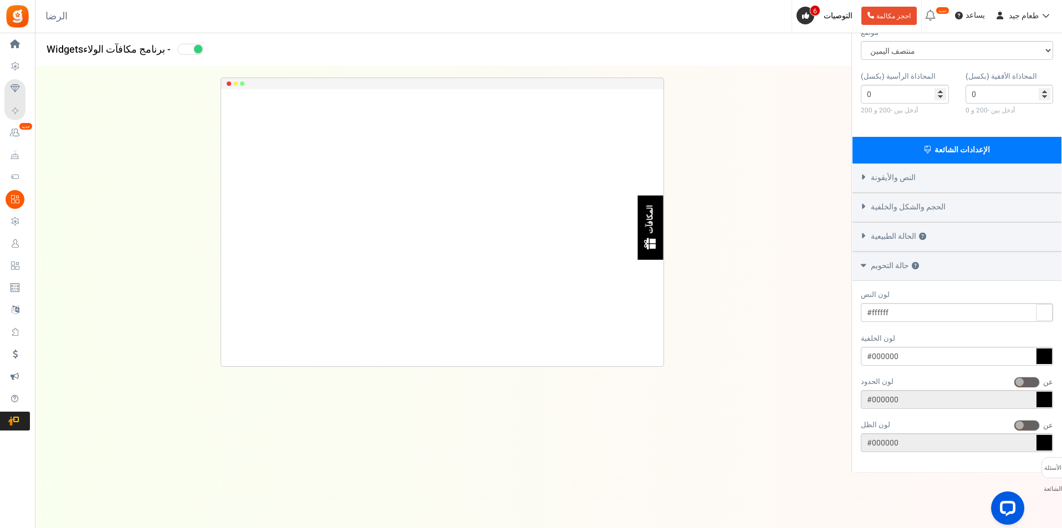
click at [649, 223] on font "المكافآت" at bounding box center [651, 219] width 12 height 29
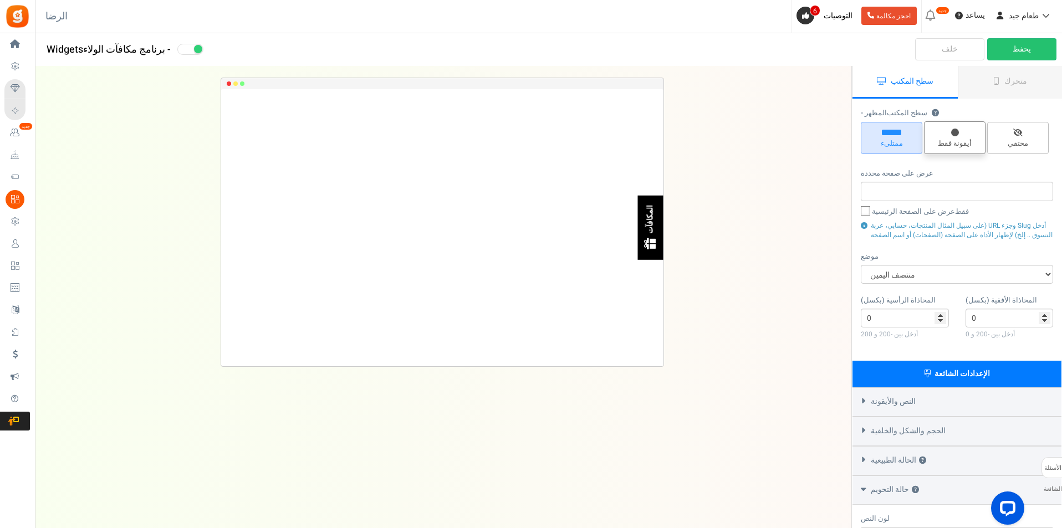
click at [946, 143] on font "أيقونة فقط" at bounding box center [955, 143] width 34 height 11
click at [955, 131] on input "أيقونة فقط" at bounding box center [958, 127] width 7 height 7
radio input "true"
click at [881, 142] on font "ممتلىء" at bounding box center [892, 143] width 22 height 11
click at [892, 131] on input "ممتلىء" at bounding box center [895, 127] width 7 height 7
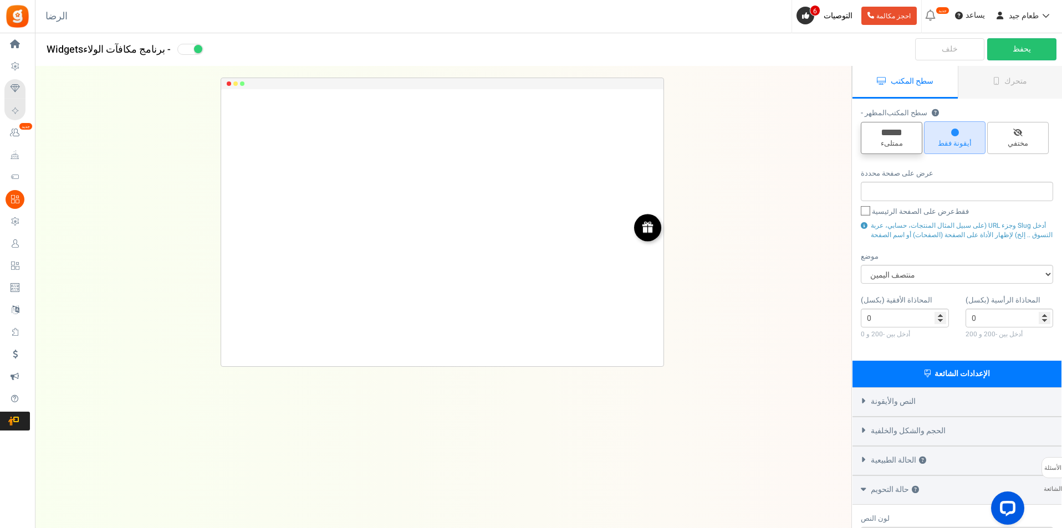
radio input "true"
click at [915, 85] on font "سطح المكتب" at bounding box center [912, 81] width 43 height 12
click at [995, 83] on icon at bounding box center [997, 81] width 6 height 8
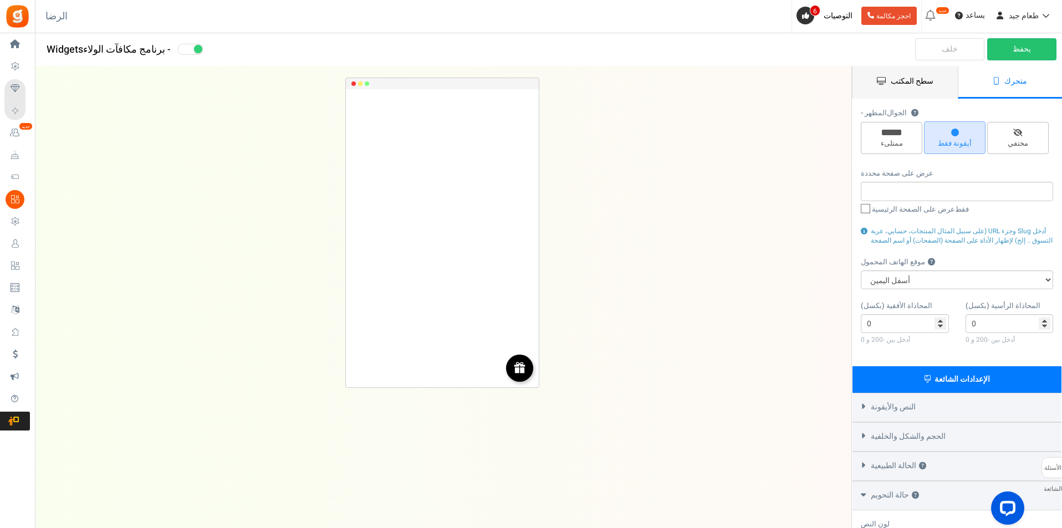
click at [890, 81] on link "سطح المكتب" at bounding box center [905, 82] width 105 height 33
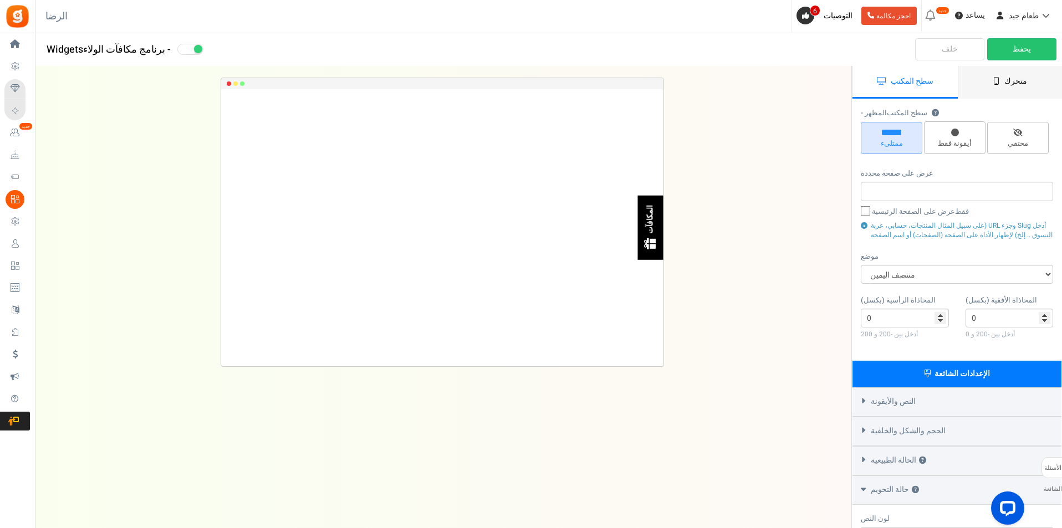
click at [980, 84] on link "متحرك" at bounding box center [1010, 82] width 105 height 33
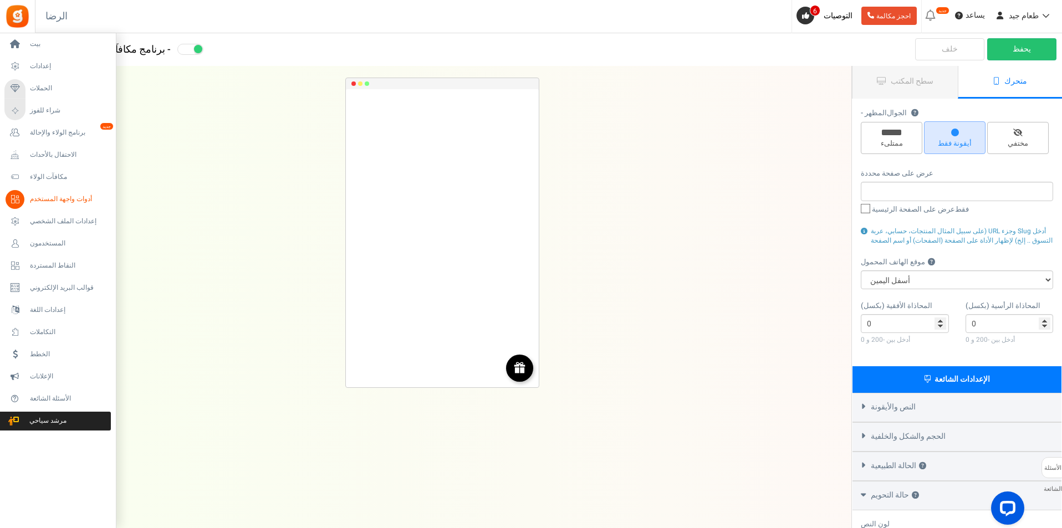
click at [75, 203] on font "أدوات واجهة المستخدم" at bounding box center [61, 199] width 62 height 10
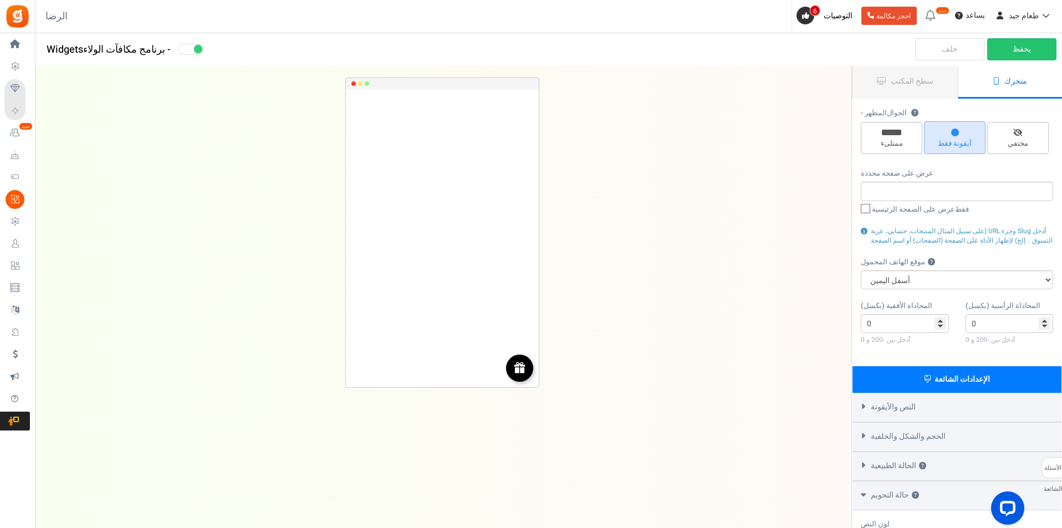
click at [98, 57] on font "- برنامج مكافآت الولاء" at bounding box center [127, 49] width 88 height 15
click at [957, 43] on font "خلف" at bounding box center [950, 49] width 16 height 12
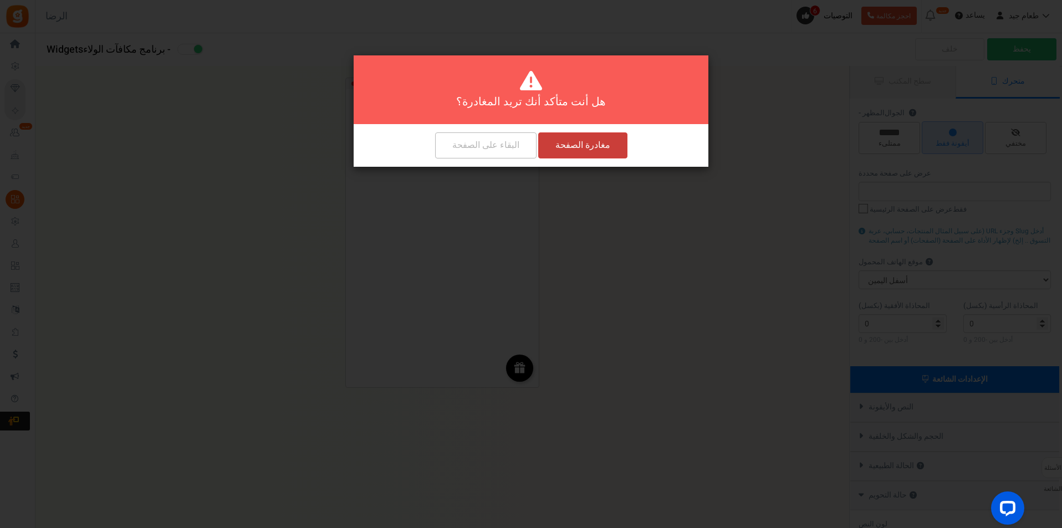
click at [592, 154] on button "مغادرة الصفحة" at bounding box center [582, 146] width 89 height 26
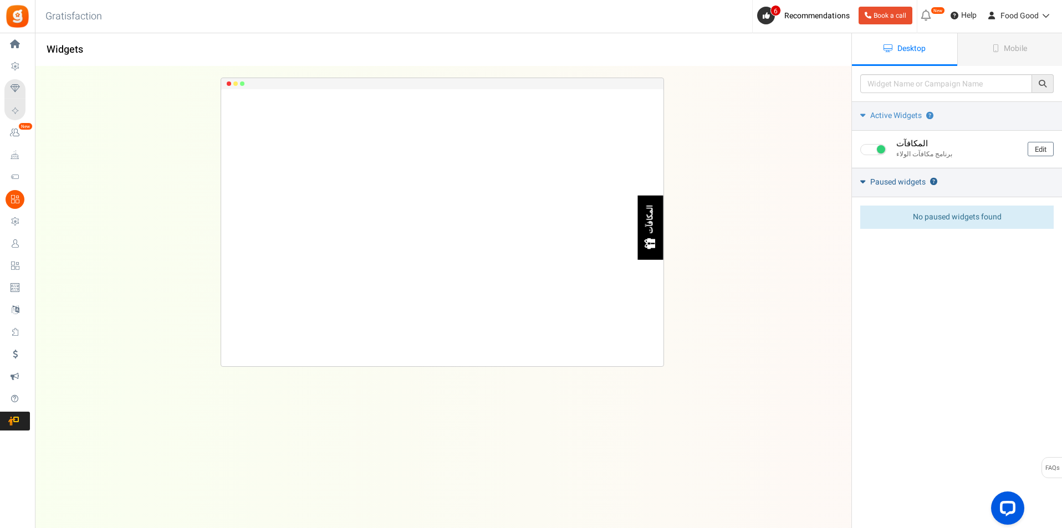
click at [881, 186] on span "Paused widgets" at bounding box center [898, 182] width 55 height 11
click at [927, 216] on span "No paused widgets found" at bounding box center [957, 217] width 89 height 12
click at [889, 112] on span "Active Widgets" at bounding box center [897, 115] width 52 height 11
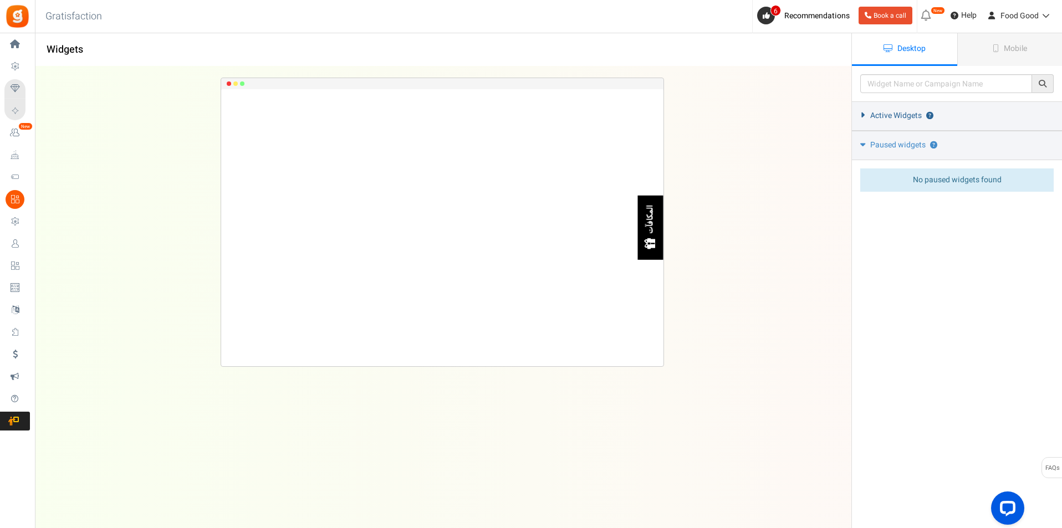
click at [892, 108] on link "Active Widgets ?" at bounding box center [957, 115] width 210 height 29
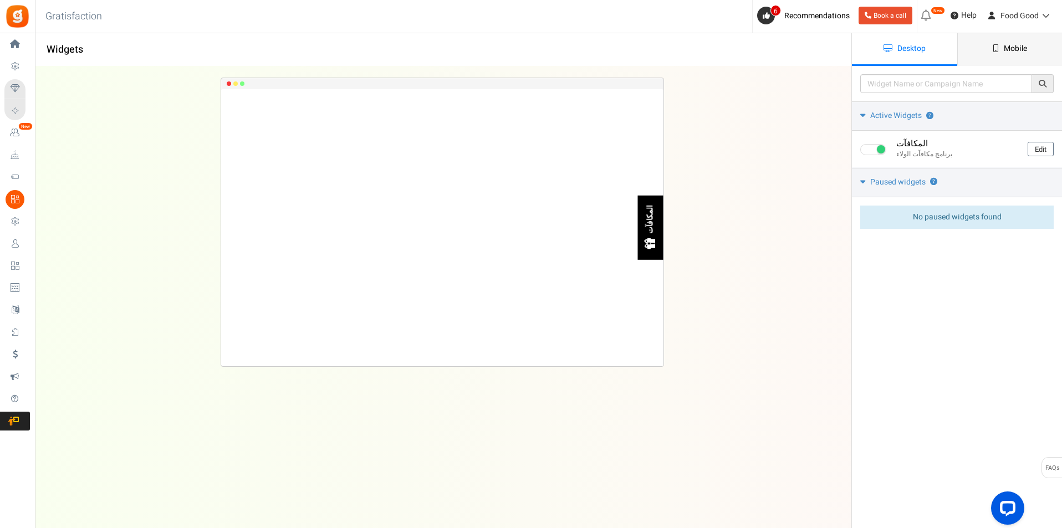
click at [1007, 44] on span "Mobile" at bounding box center [1015, 49] width 23 height 12
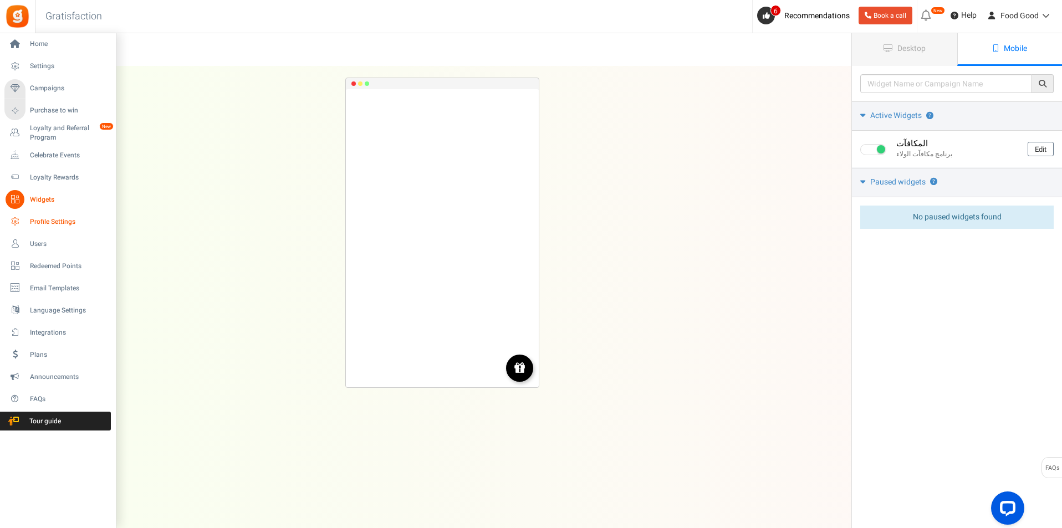
click at [78, 221] on span "Profile Settings" at bounding box center [69, 221] width 78 height 9
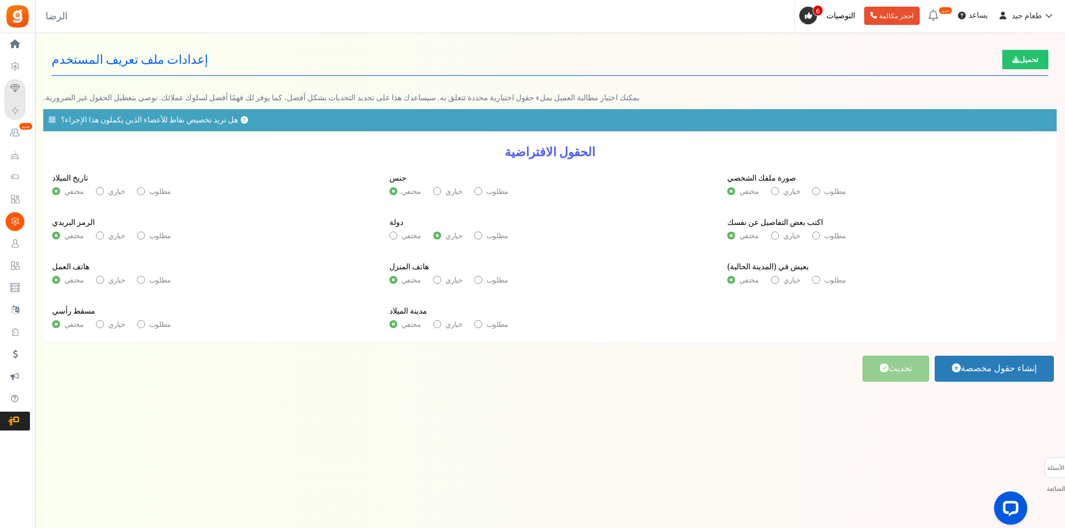
click at [0, 0] on font "المستخدمون" at bounding box center [0, 0] width 0 height 0
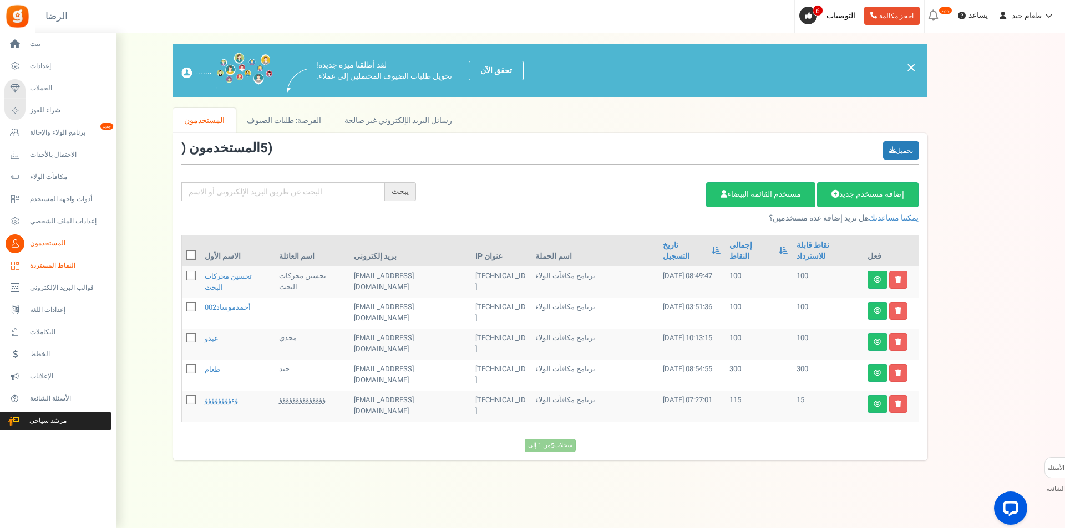
click at [75, 257] on link "النقاط المستردة" at bounding box center [57, 266] width 106 height 19
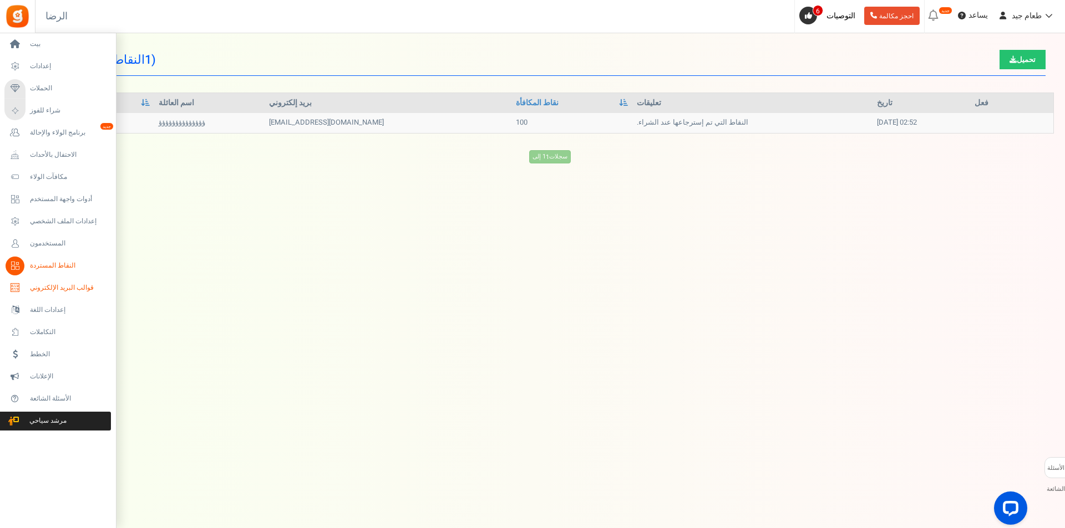
click at [57, 285] on font "قوالب البريد الإلكتروني" at bounding box center [62, 288] width 64 height 10
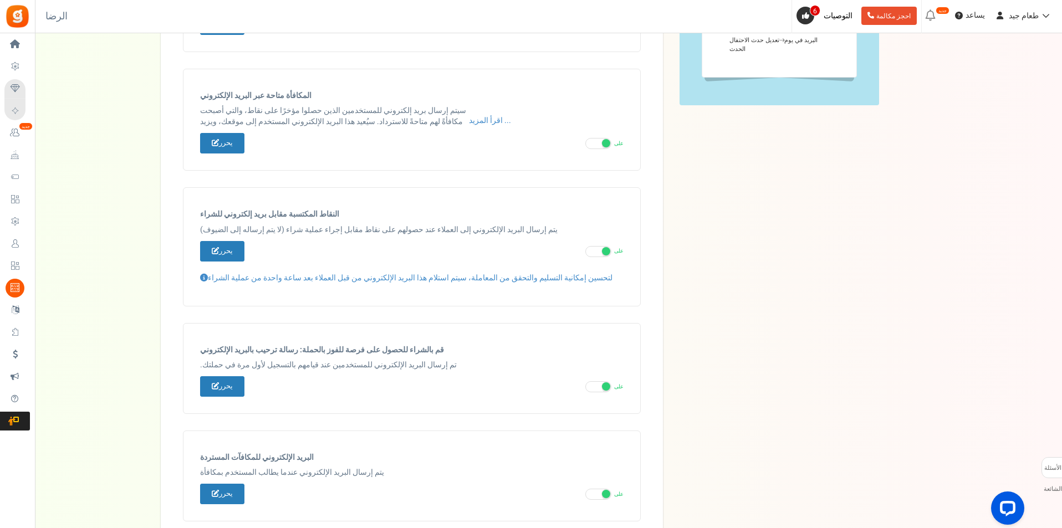
scroll to position [484, 0]
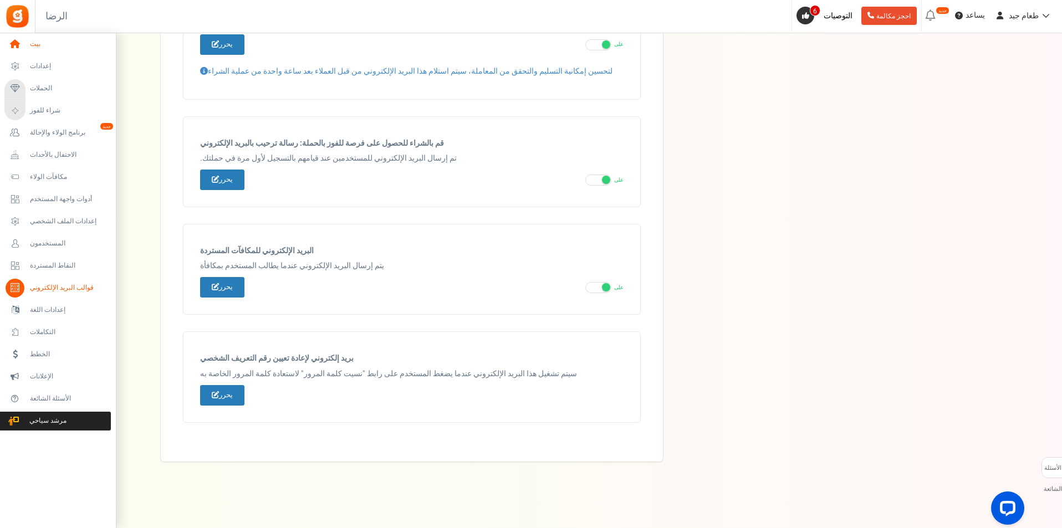
click at [34, 45] on font "بيت" at bounding box center [35, 44] width 11 height 10
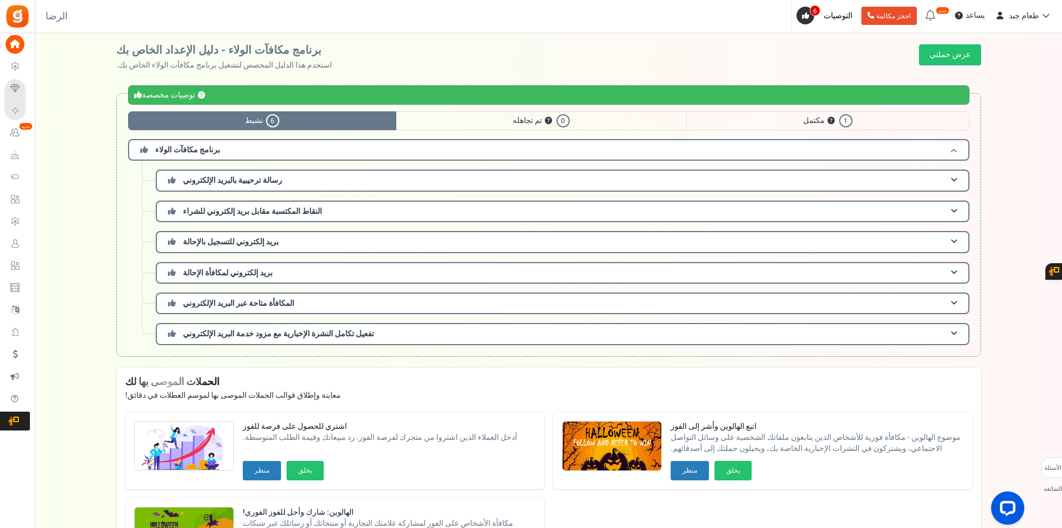
click at [295, 155] on h3 "برنامج مكافآت الولاء" at bounding box center [549, 150] width 842 height 22
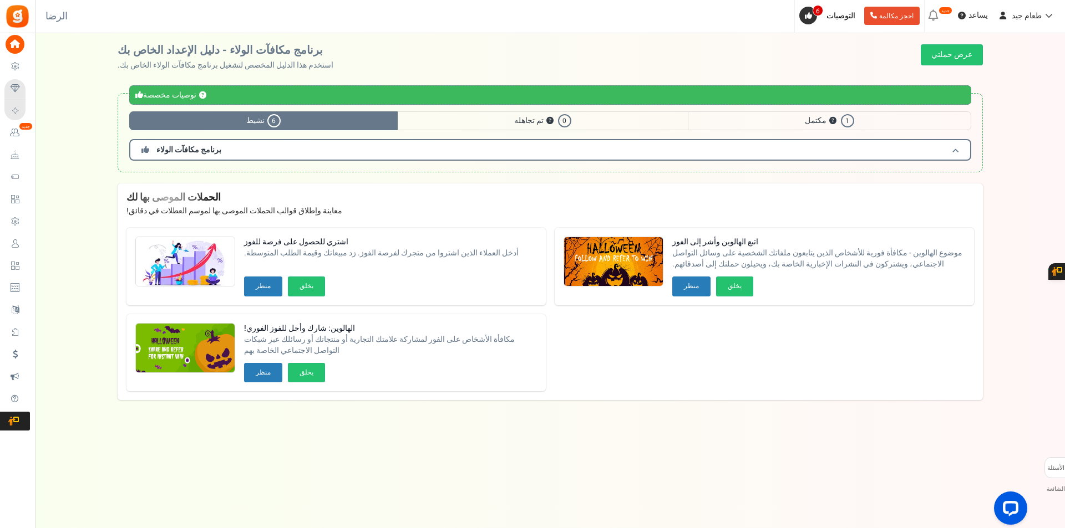
click at [295, 155] on h3 "برنامج مكافآت الولاء" at bounding box center [550, 150] width 842 height 22
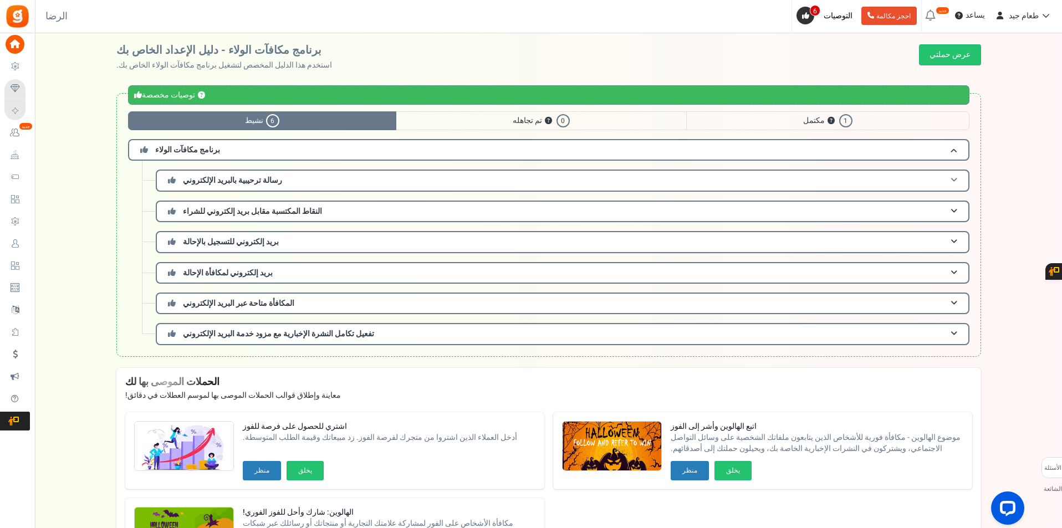
click at [959, 180] on h3 "رسالة ترحيبية بالبريد الإلكتروني" at bounding box center [563, 181] width 814 height 22
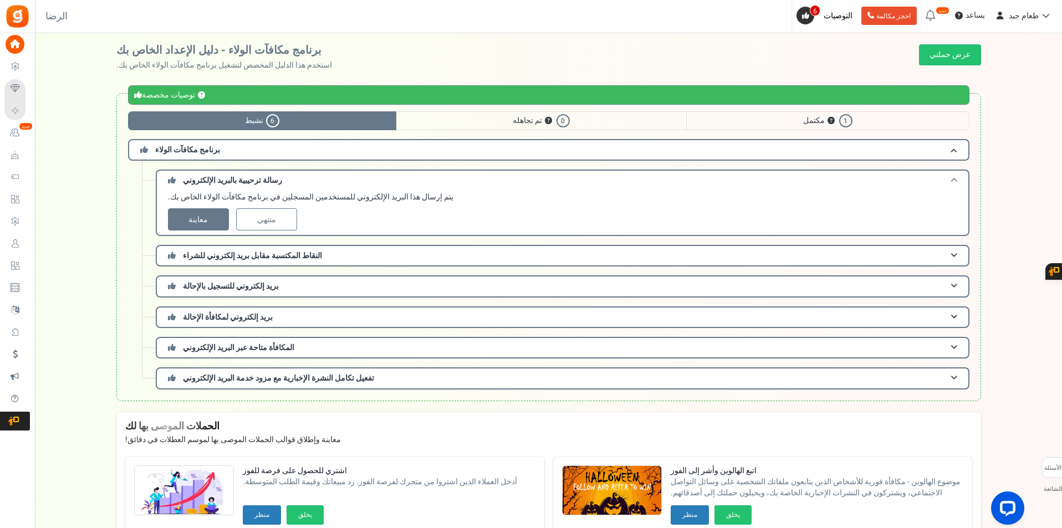
click at [959, 180] on h3 "رسالة ترحيبية بالبريد الإلكتروني" at bounding box center [563, 180] width 814 height 21
